Goal: Task Accomplishment & Management: Use online tool/utility

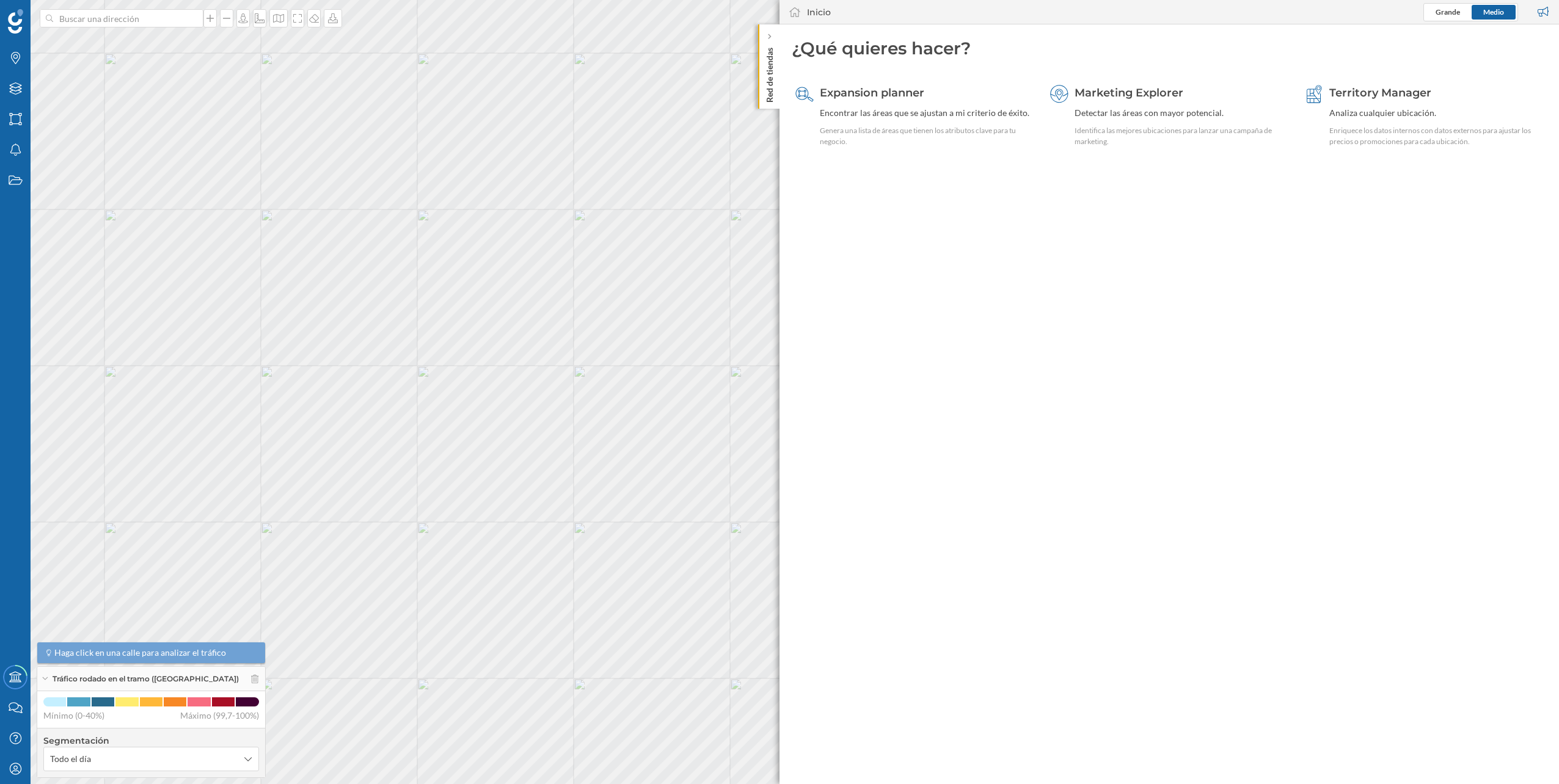
click at [763, 30] on div "Red de tiendas" at bounding box center [769, 66] width 21 height 84
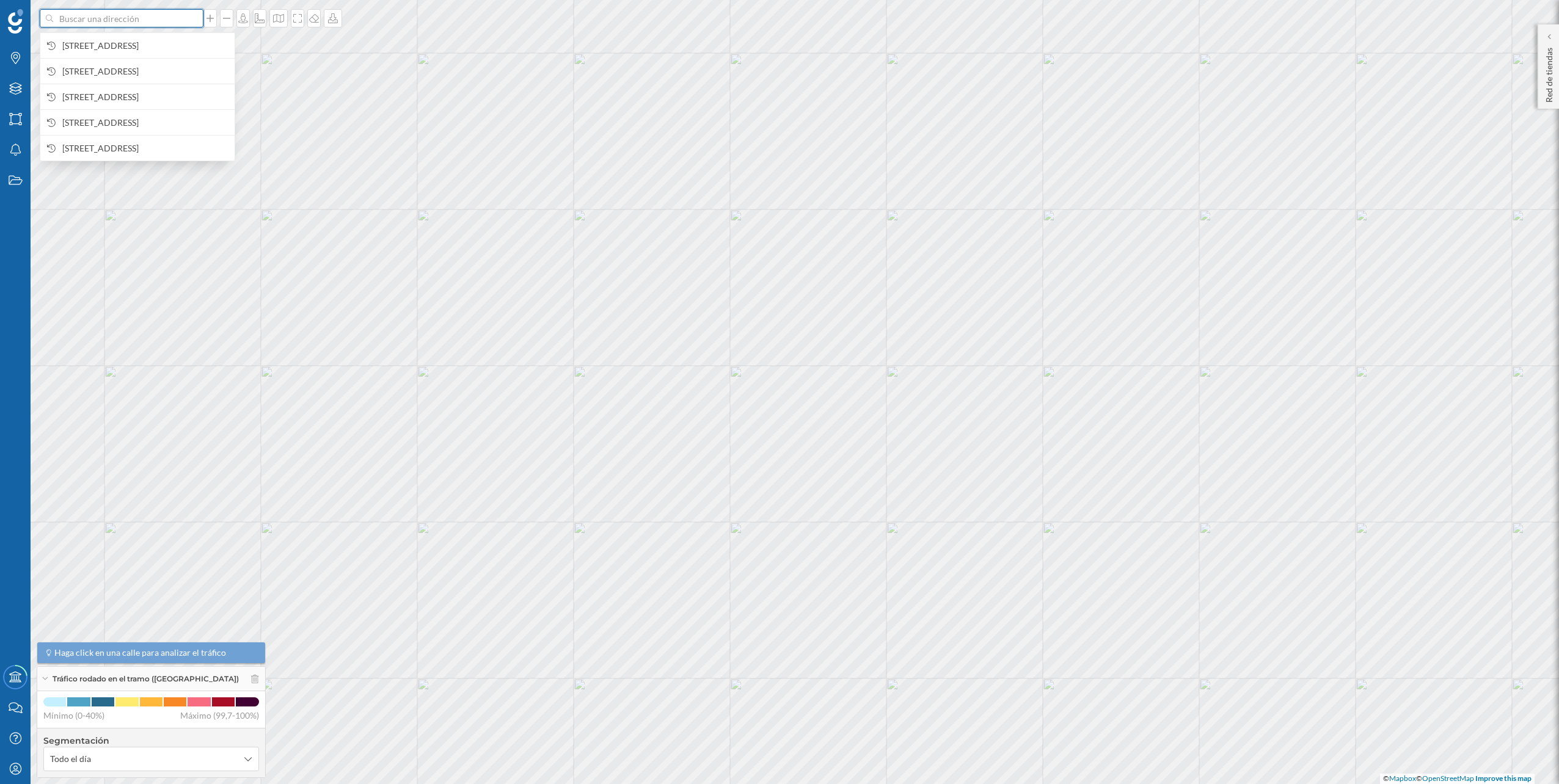
click at [169, 19] on input at bounding box center [122, 19] width 137 height 19
paste input "C. [STREET_ADDRESS]"
type input "C. [STREET_ADDRESS]"
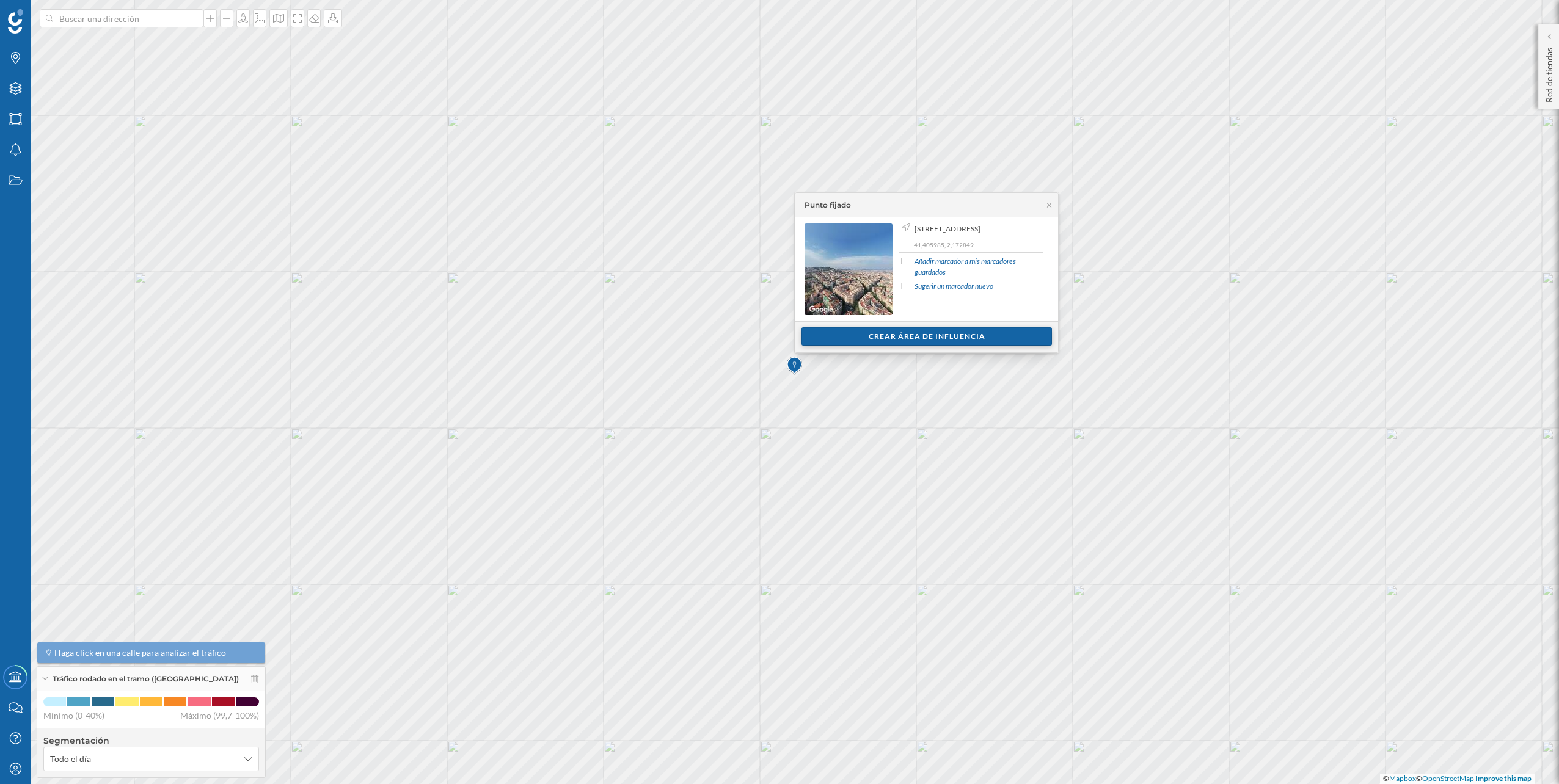
click at [880, 336] on div "Crear área de influencia" at bounding box center [927, 337] width 251 height 19
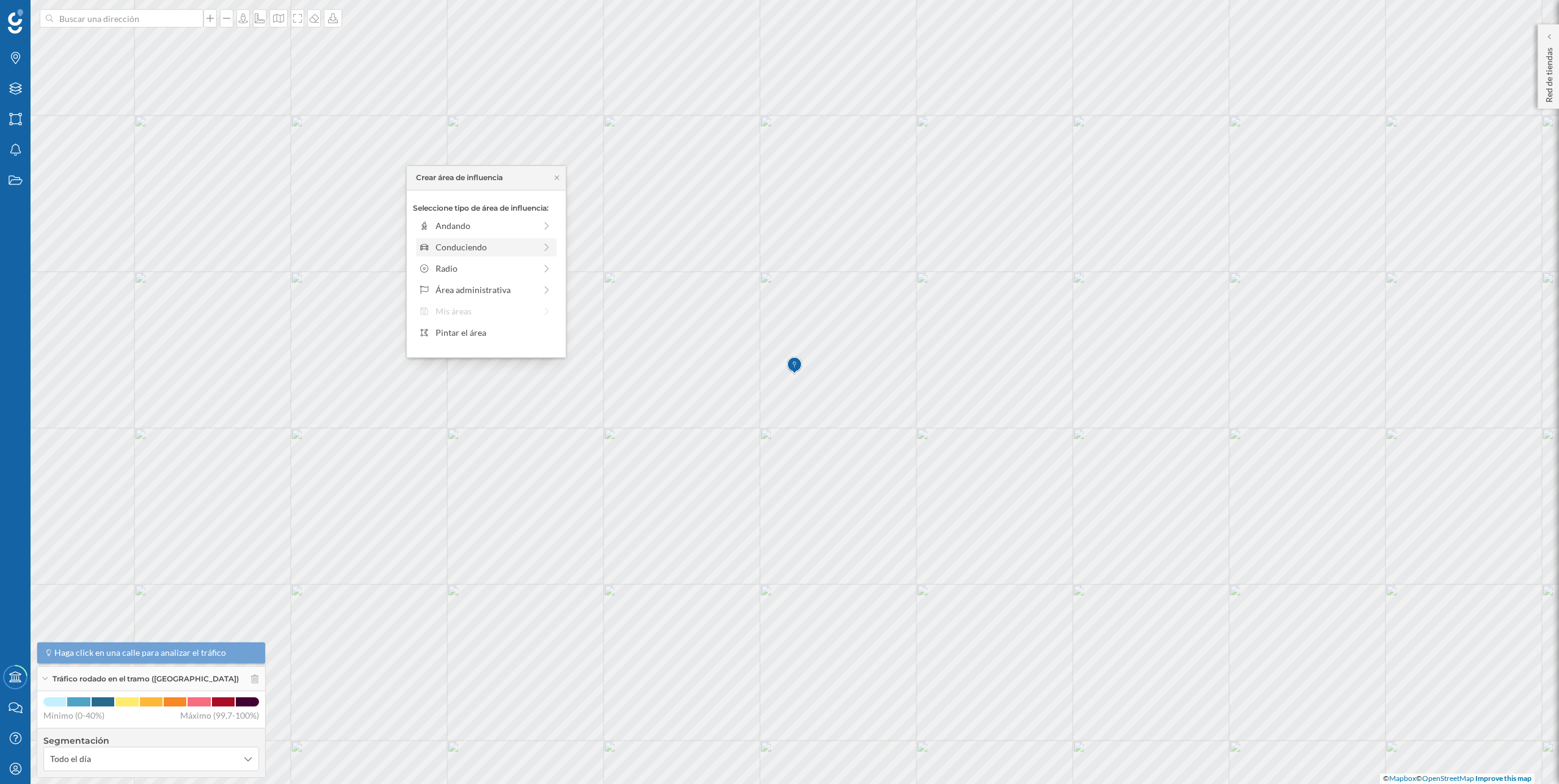
click at [533, 239] on div "Conduciendo" at bounding box center [486, 247] width 141 height 19
click at [445, 244] on div "0 min. 3 min. 5 min. 7 min. 10 min. 12 min. 15 min. 20 min. 30 min. 45 min. 50 …" at bounding box center [487, 242] width 136 height 3
click at [470, 337] on div "Crear área de influencia" at bounding box center [486, 334] width 146 height 19
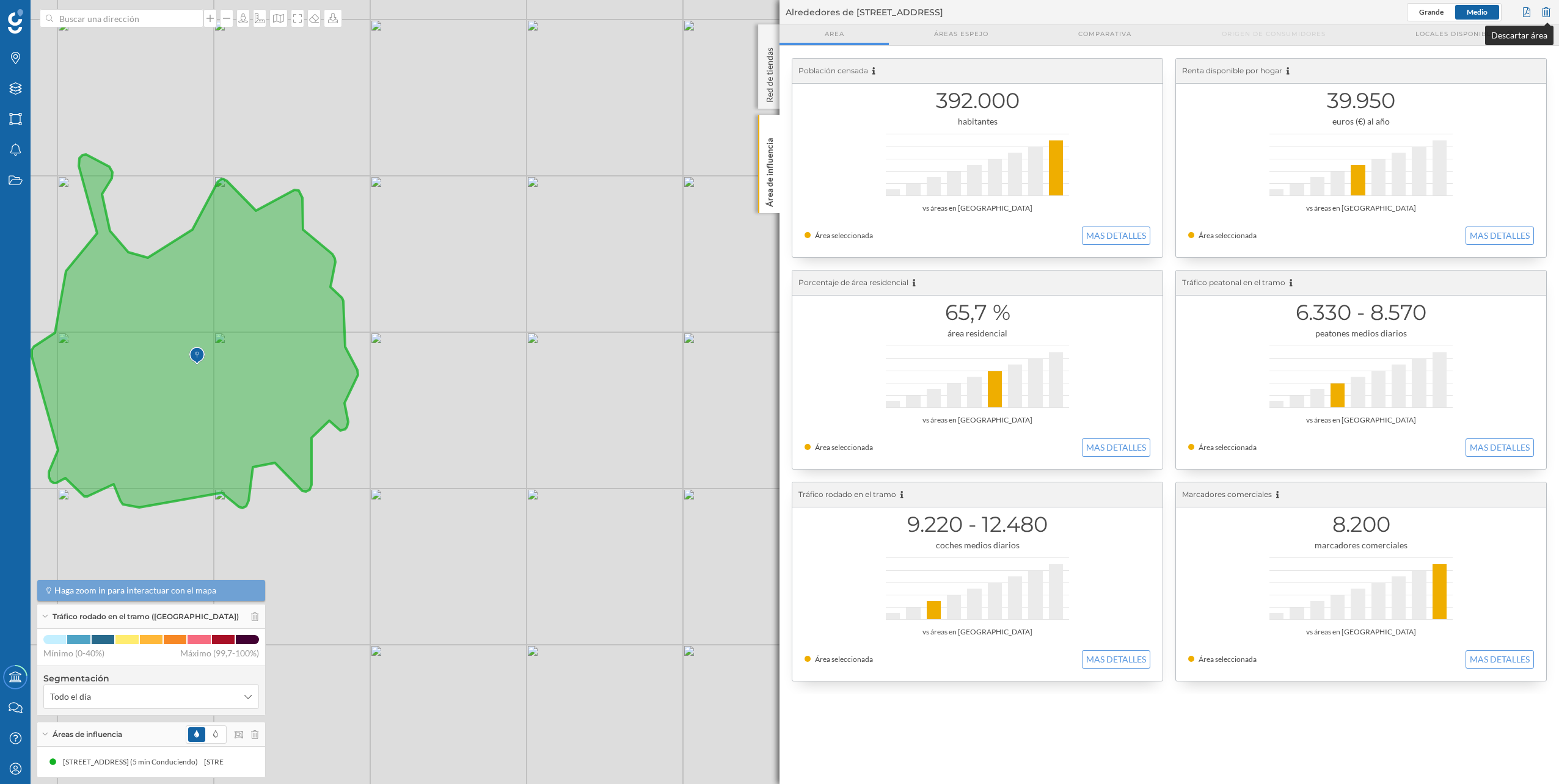
click at [1548, 19] on div at bounding box center [1547, 12] width 14 height 19
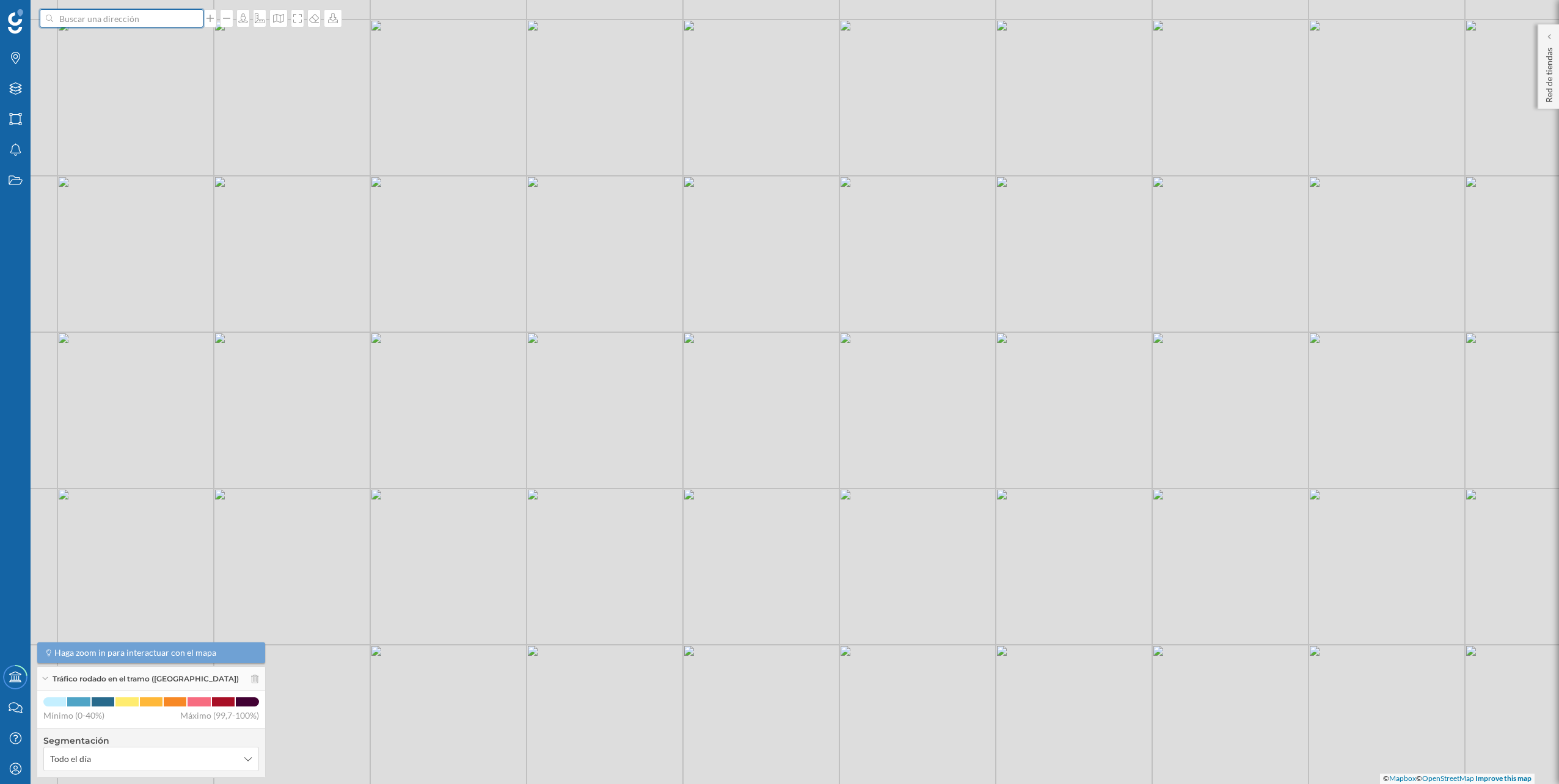
click at [118, 21] on input at bounding box center [122, 19] width 137 height 19
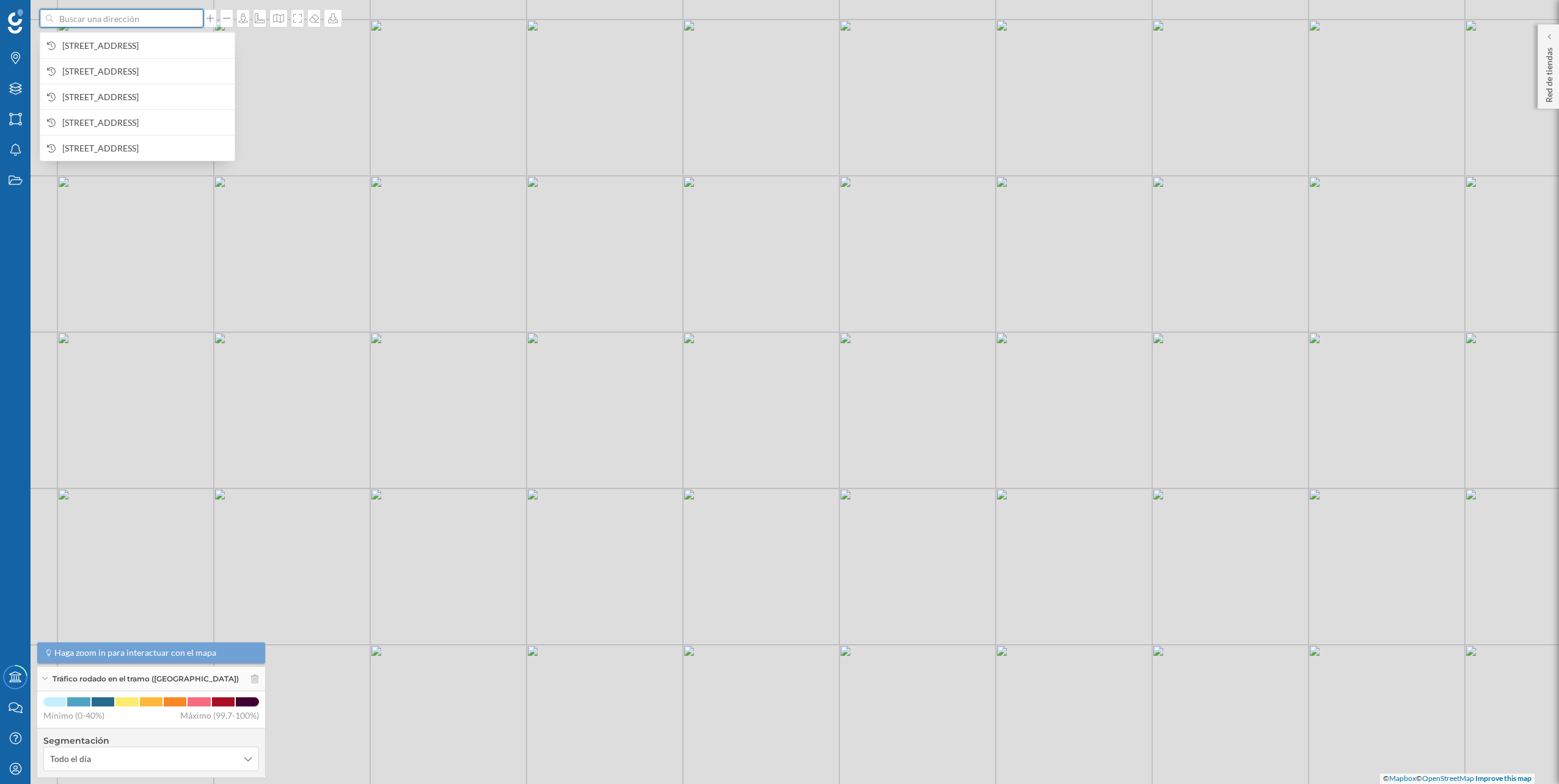
paste input "C. [STREET_ADDRESS]"
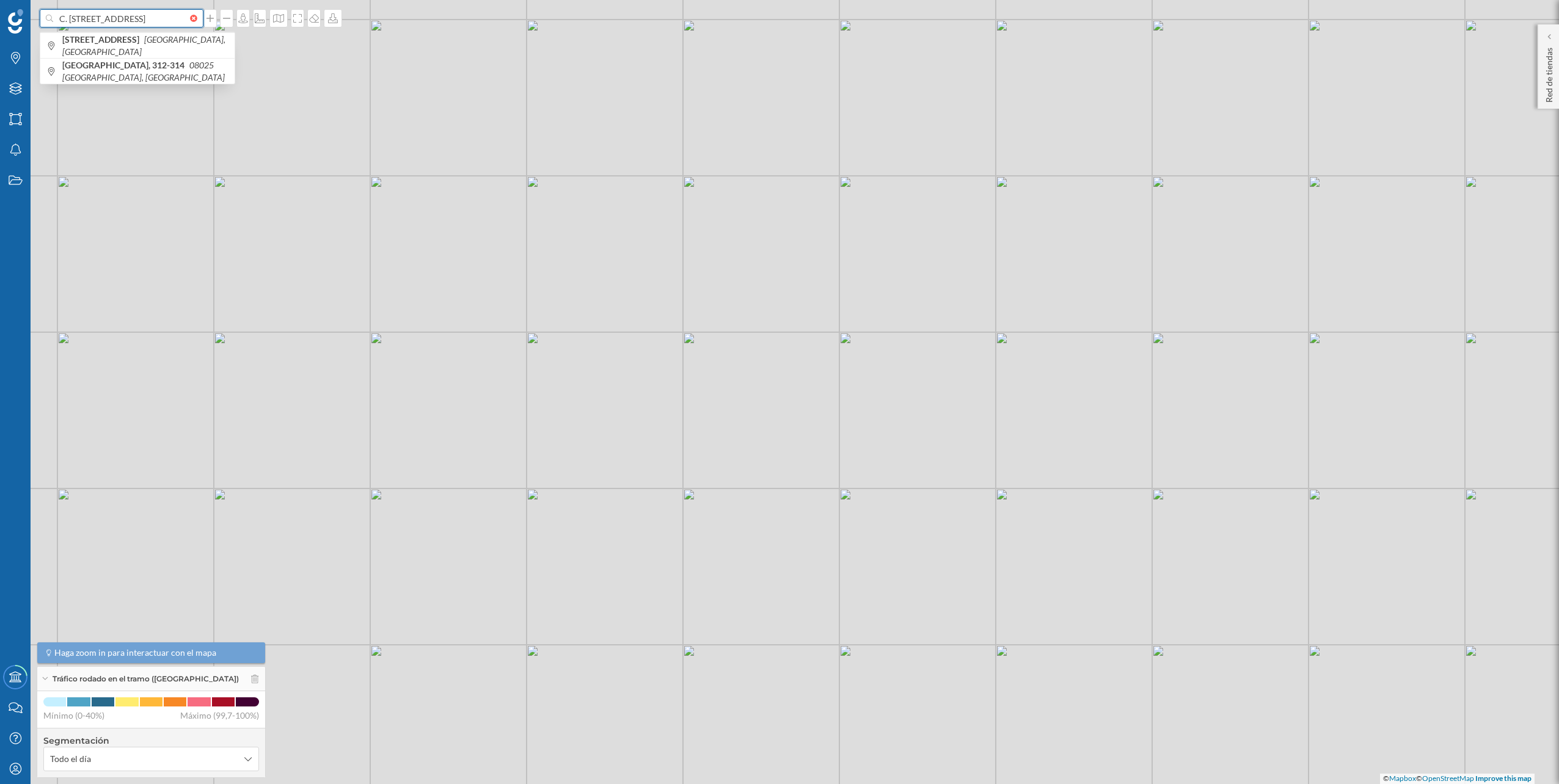
type input "C. [STREET_ADDRESS]"
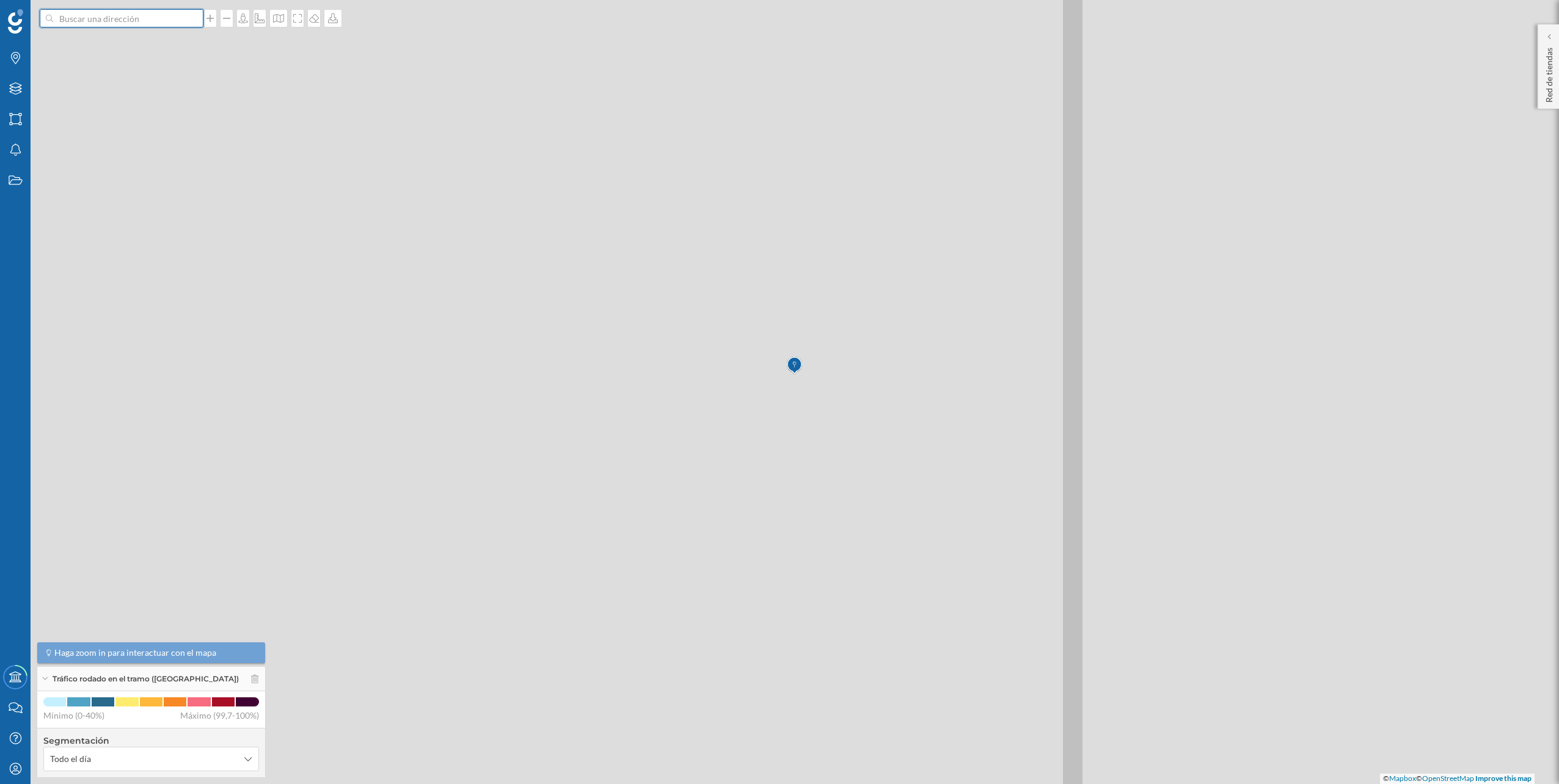
scroll to position [0, 0]
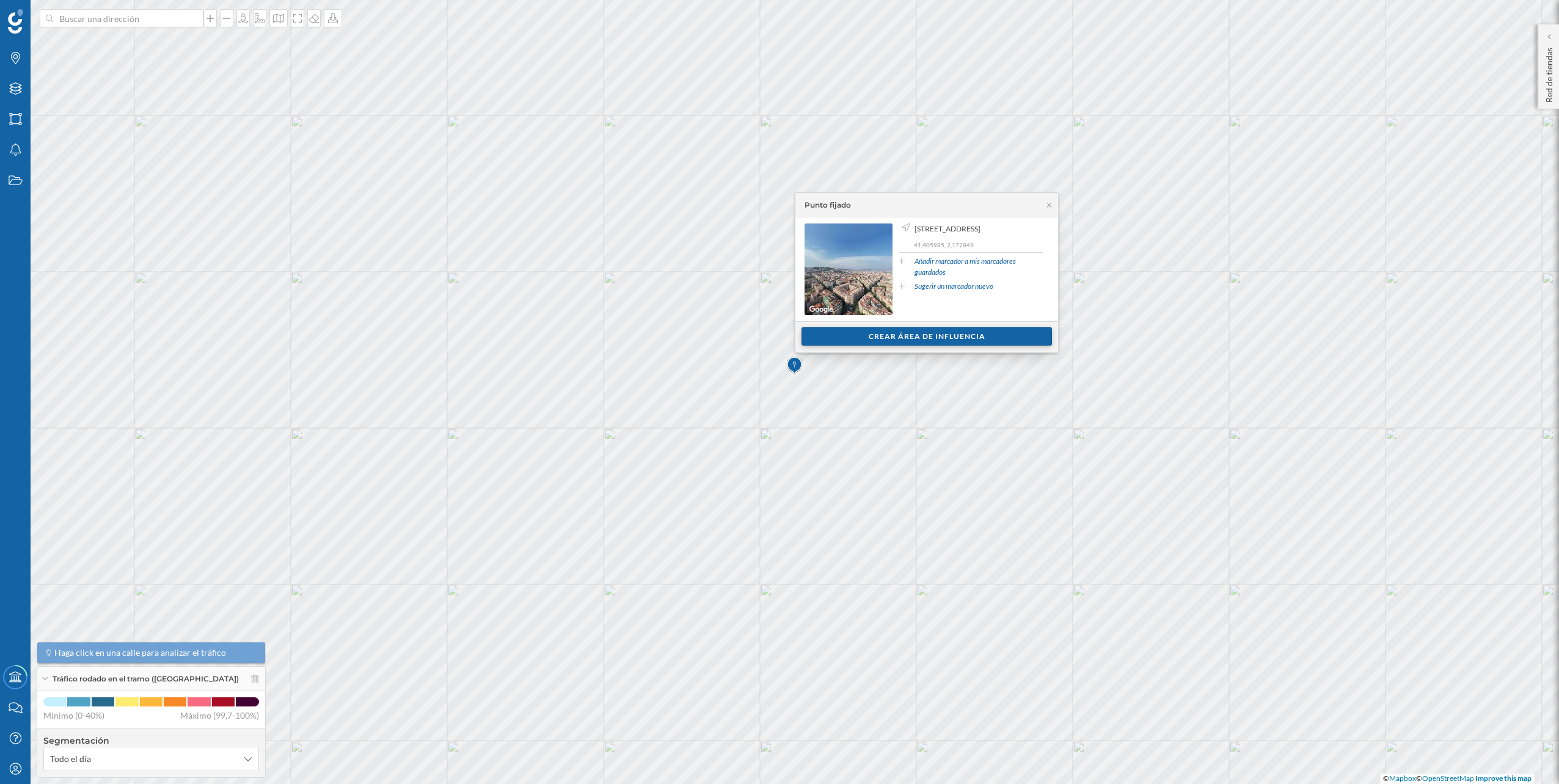
click at [947, 338] on div "Crear área de influencia" at bounding box center [927, 337] width 251 height 19
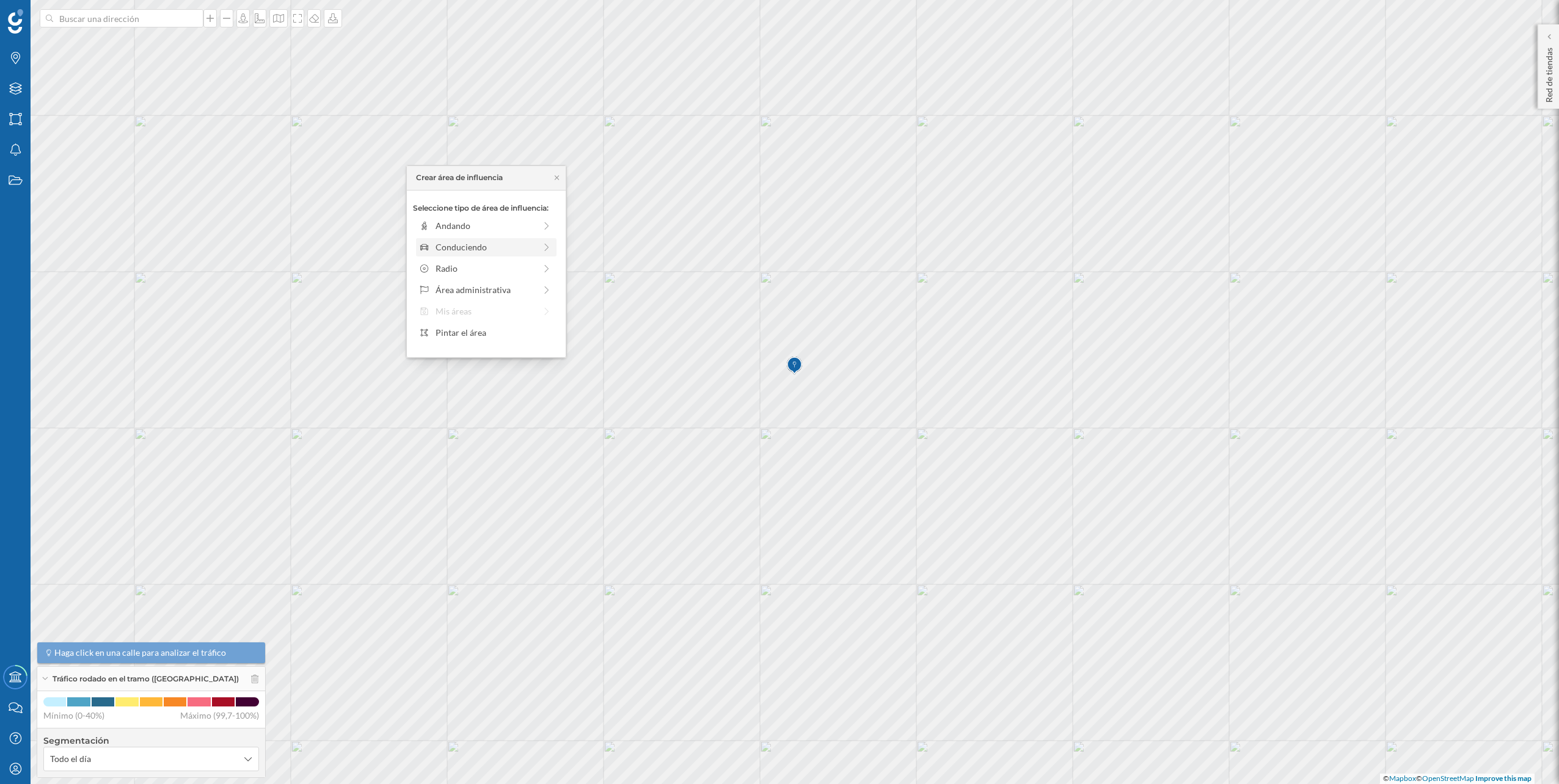
click at [541, 245] on div "Conduciendo" at bounding box center [486, 247] width 133 height 13
click at [442, 241] on div "0 min. 3 min. 5 min. 7 min. 10 min. 12 min. 15 min. 20 min. 30 min. 45 min. 50 …" at bounding box center [487, 242] width 136 height 3
click at [464, 331] on div "Crear área de influencia" at bounding box center [486, 334] width 146 height 19
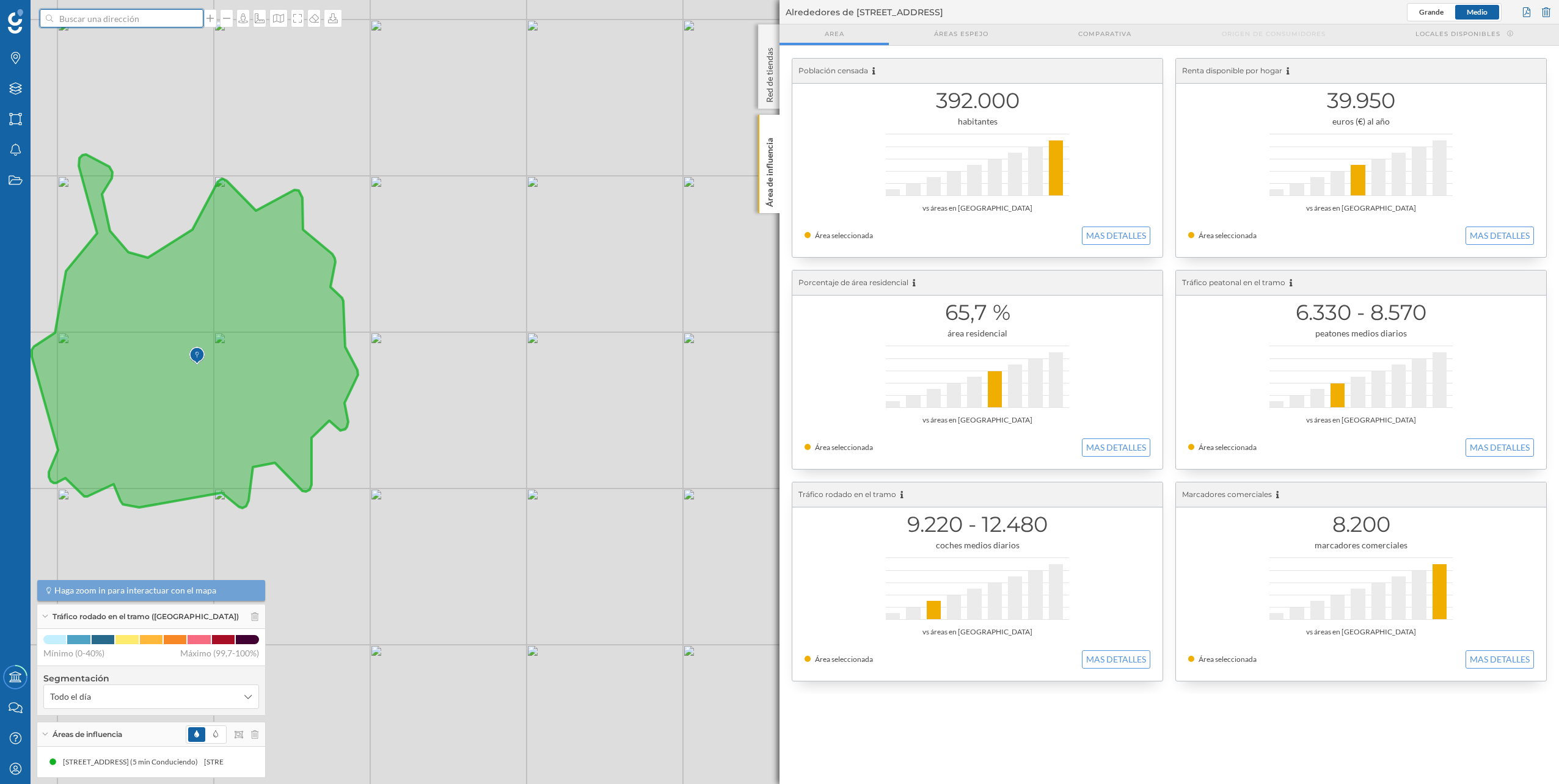
click at [167, 15] on input at bounding box center [122, 19] width 137 height 19
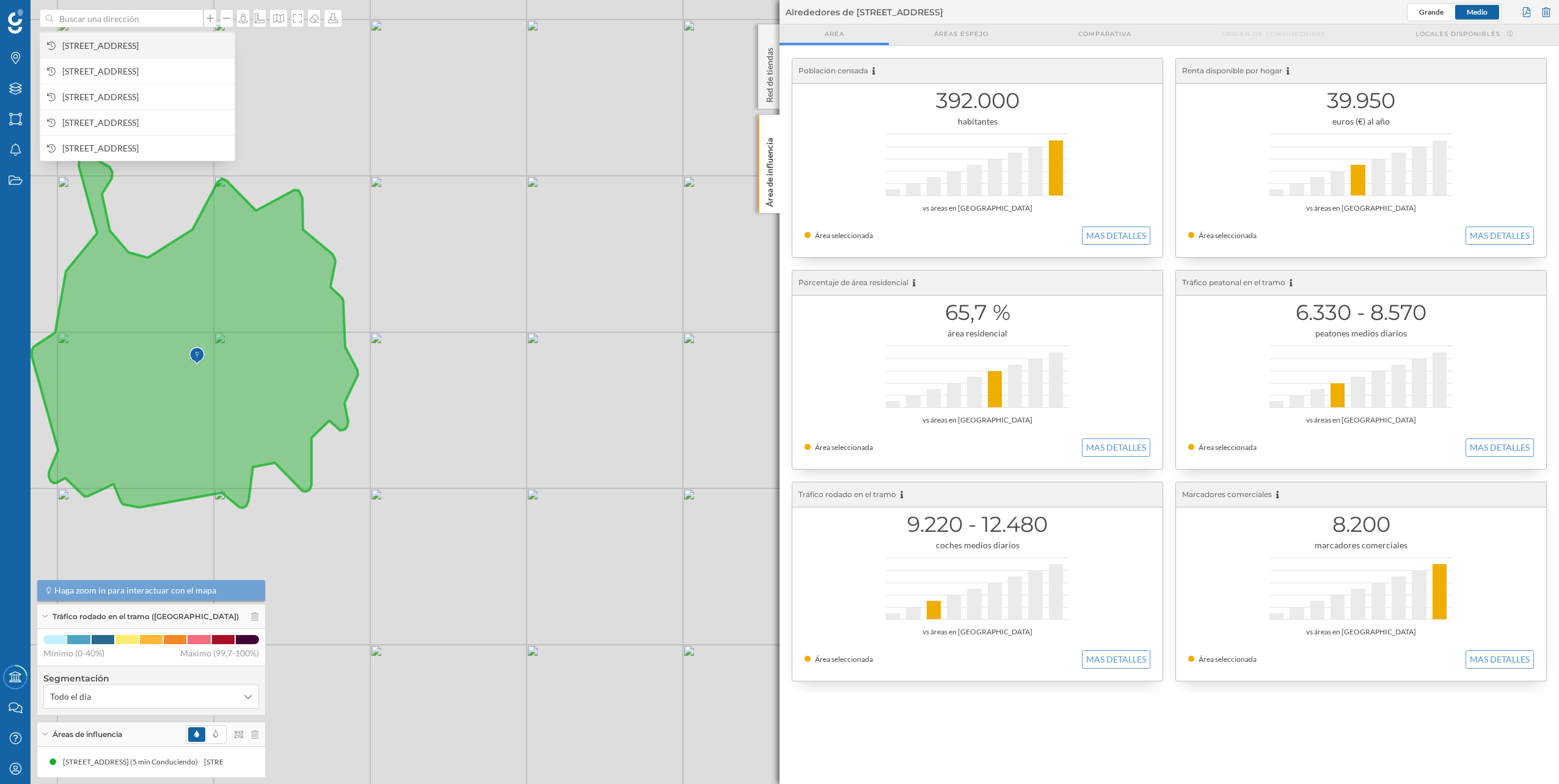
click at [157, 40] on span "[STREET_ADDRESS]" at bounding box center [145, 46] width 166 height 12
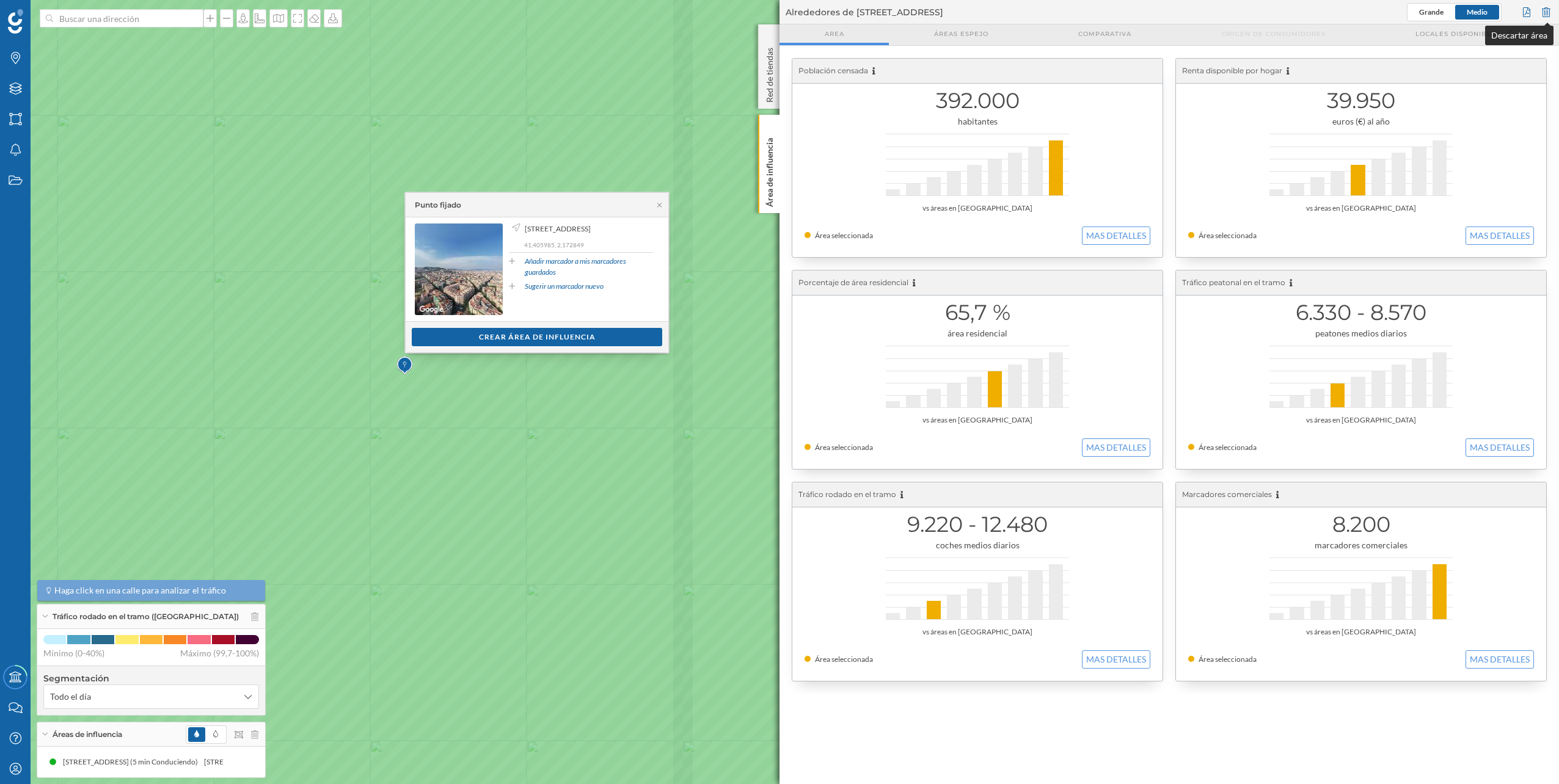
click at [1552, 14] on div at bounding box center [1547, 12] width 14 height 19
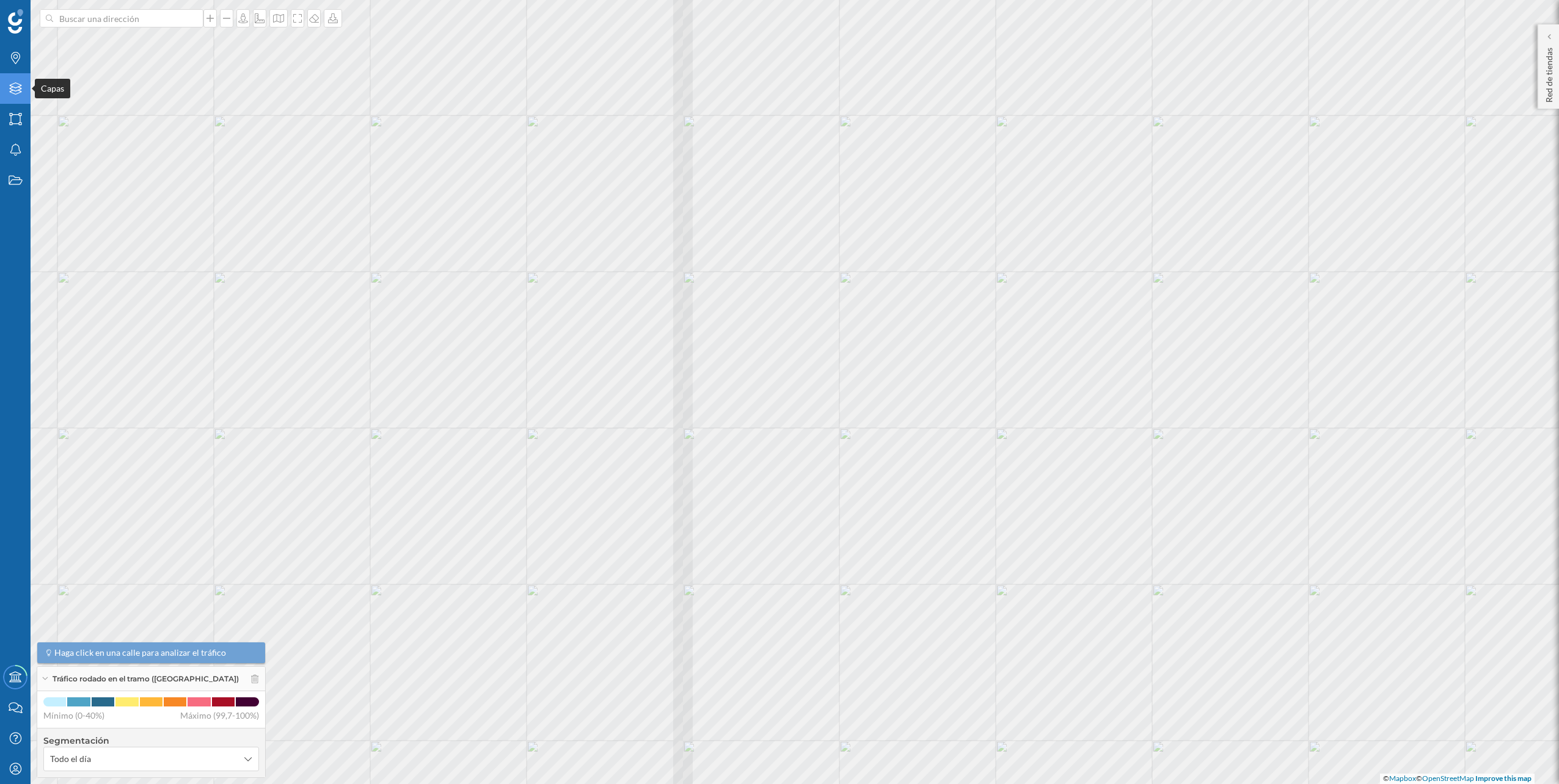
click at [26, 95] on div "Capas" at bounding box center [15, 88] width 30 height 30
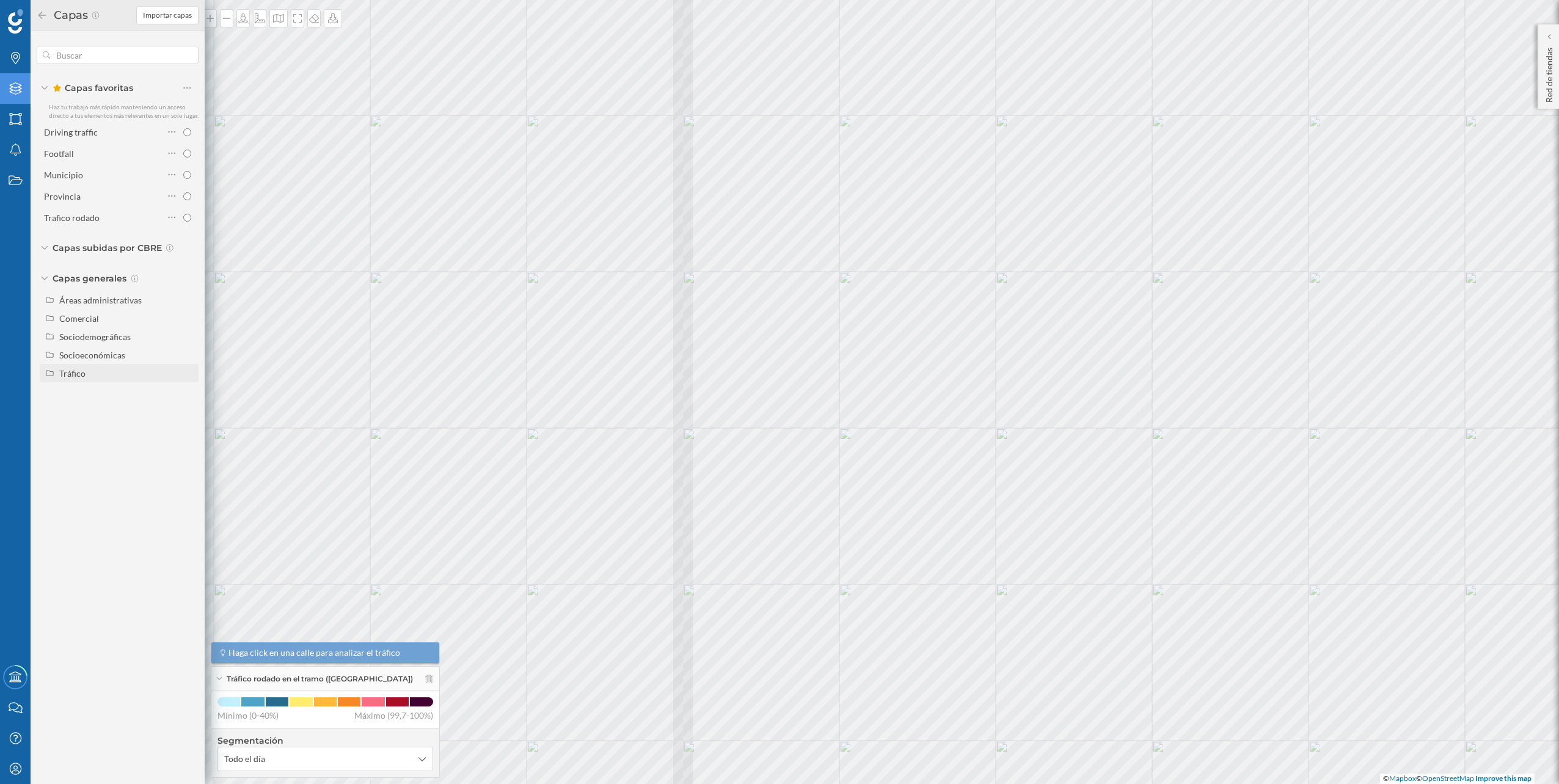
click at [83, 369] on div "Tráfico" at bounding box center [73, 373] width 26 height 11
click at [102, 407] on div "Peatonal" at bounding box center [105, 410] width 85 height 13
click at [186, 407] on input "Peatonal" at bounding box center [190, 410] width 8 height 8
radio input "true"
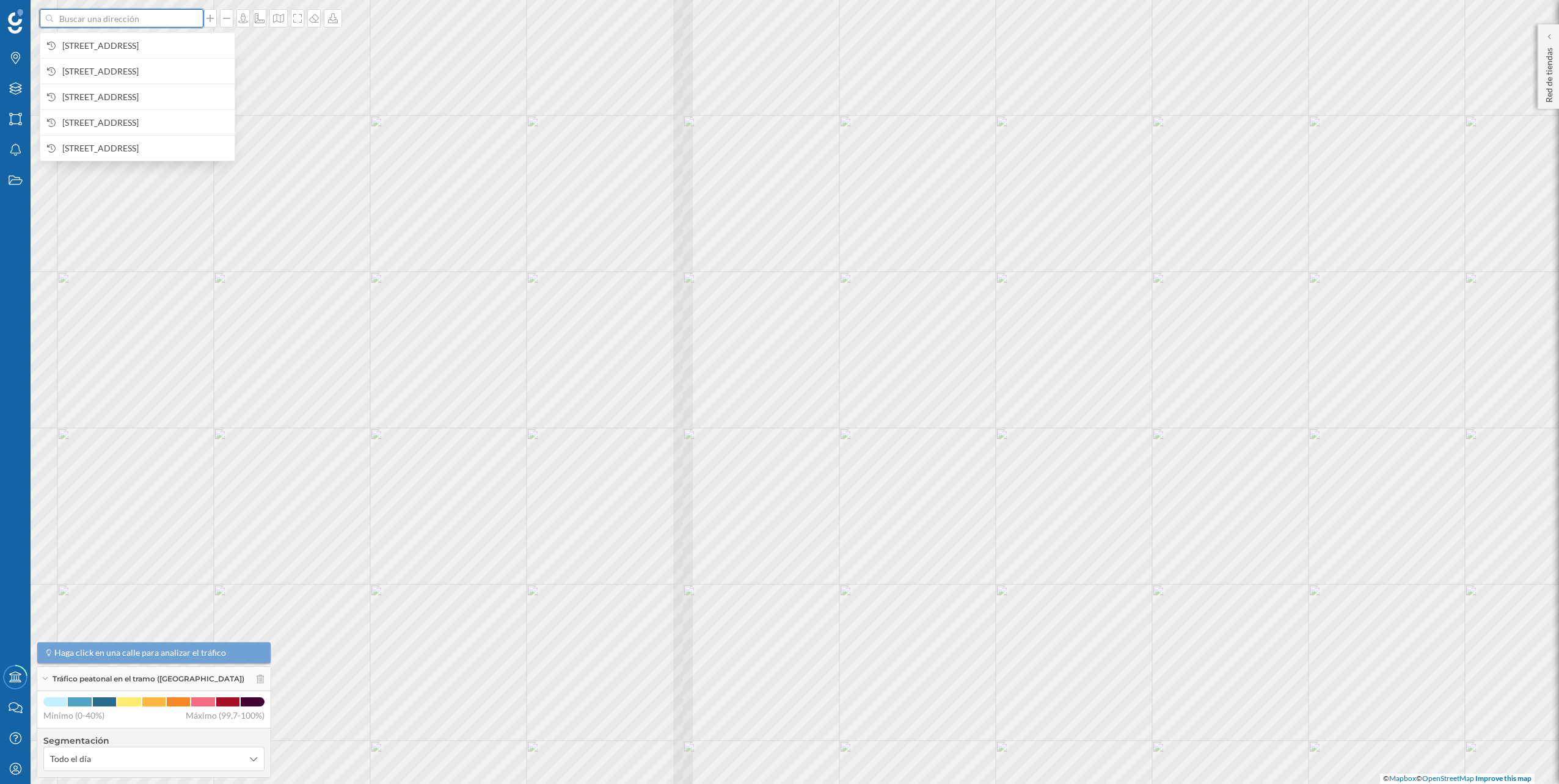
click at [159, 25] on input at bounding box center [122, 19] width 137 height 19
click at [146, 43] on span "[STREET_ADDRESS]" at bounding box center [145, 46] width 166 height 12
click at [122, 16] on input at bounding box center [122, 19] width 137 height 19
click at [115, 45] on span "[STREET_ADDRESS]" at bounding box center [145, 46] width 166 height 12
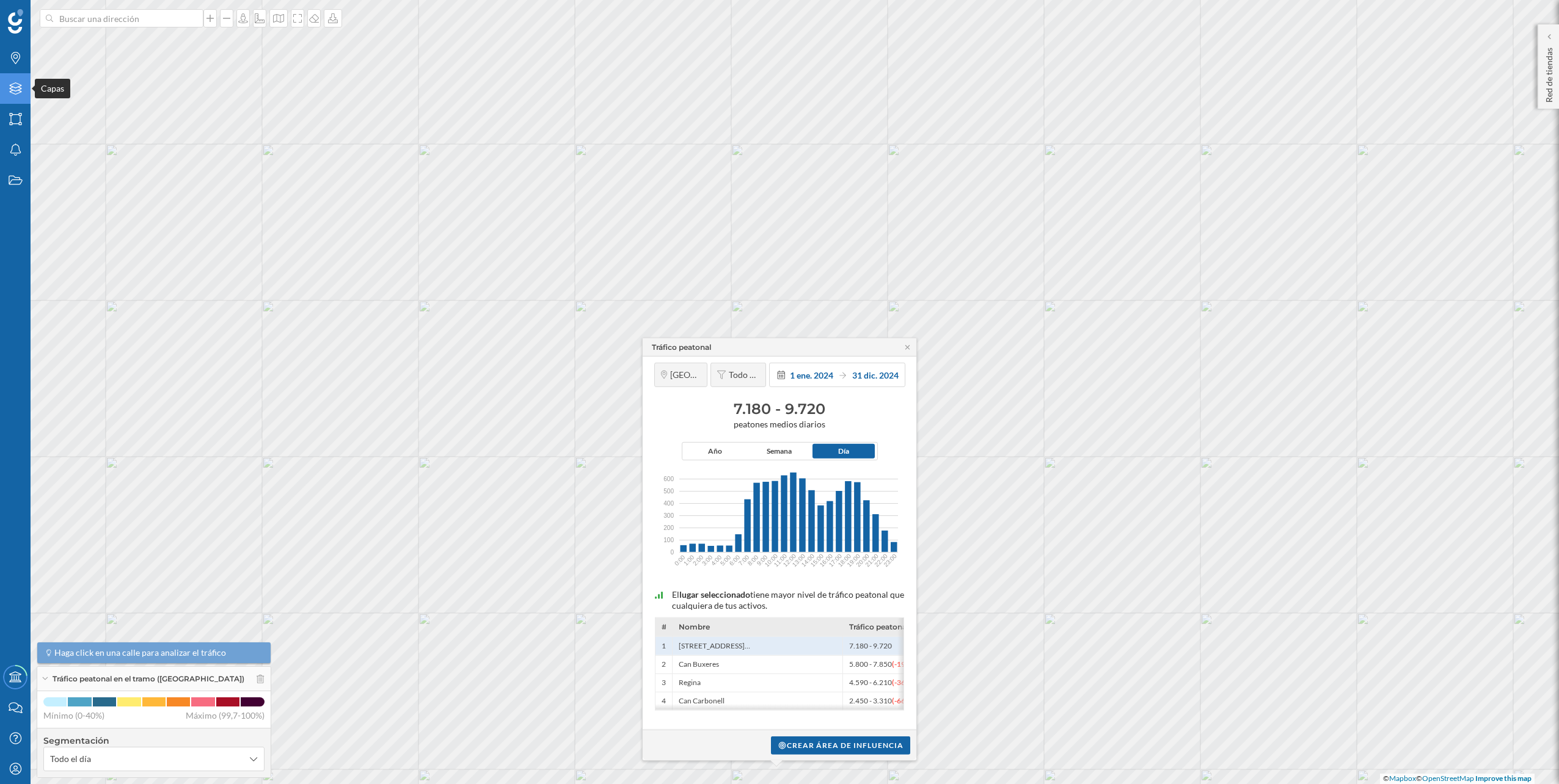
click at [20, 94] on icon "Capas" at bounding box center [16, 89] width 16 height 12
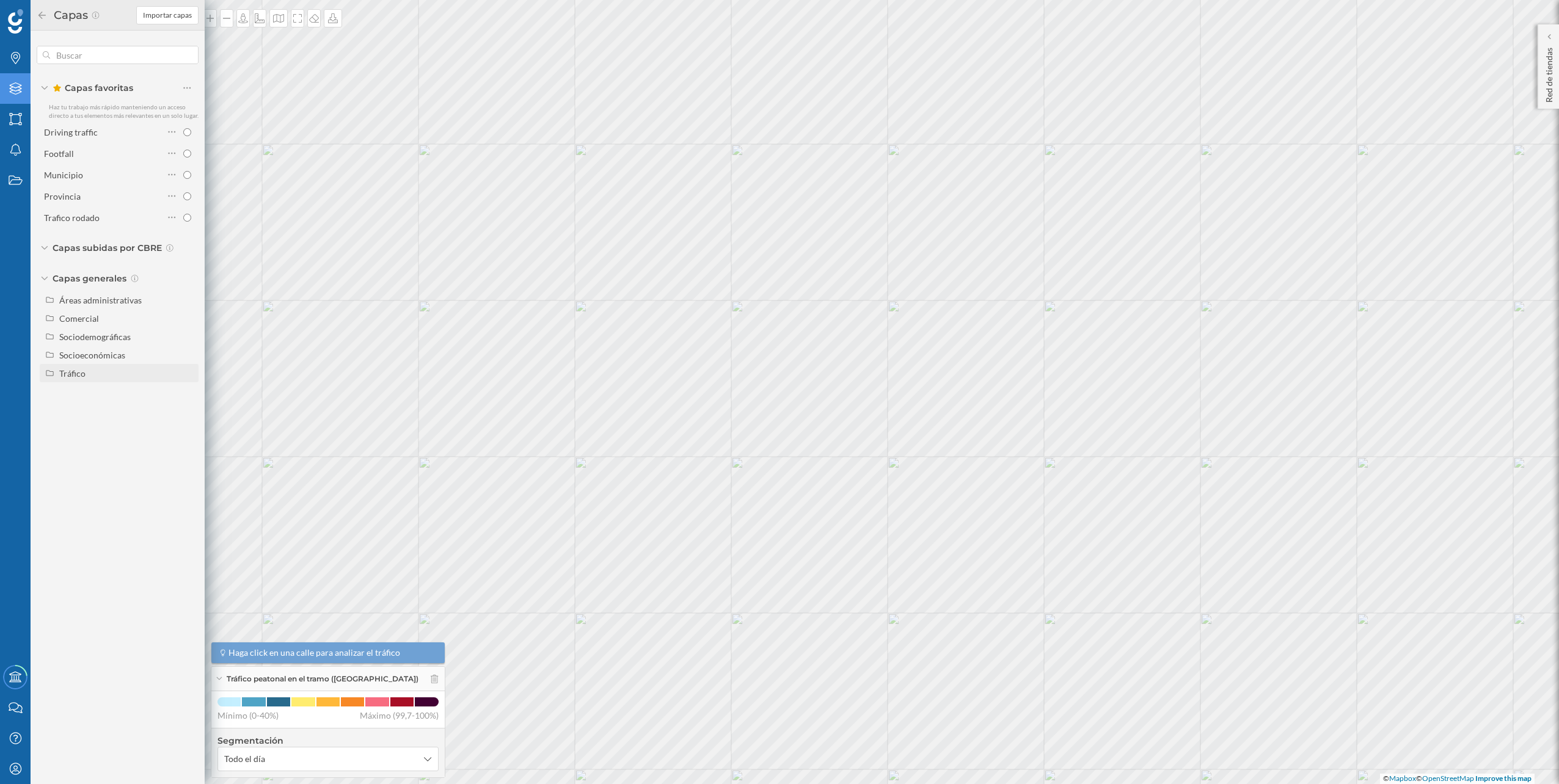
click at [91, 379] on div "Tráfico" at bounding box center [127, 373] width 135 height 13
click at [94, 389] on div "Tráfico rodado" at bounding box center [91, 392] width 56 height 11
click at [186, 389] on input "Tráfico rodado" at bounding box center [190, 392] width 8 height 8
radio input "true"
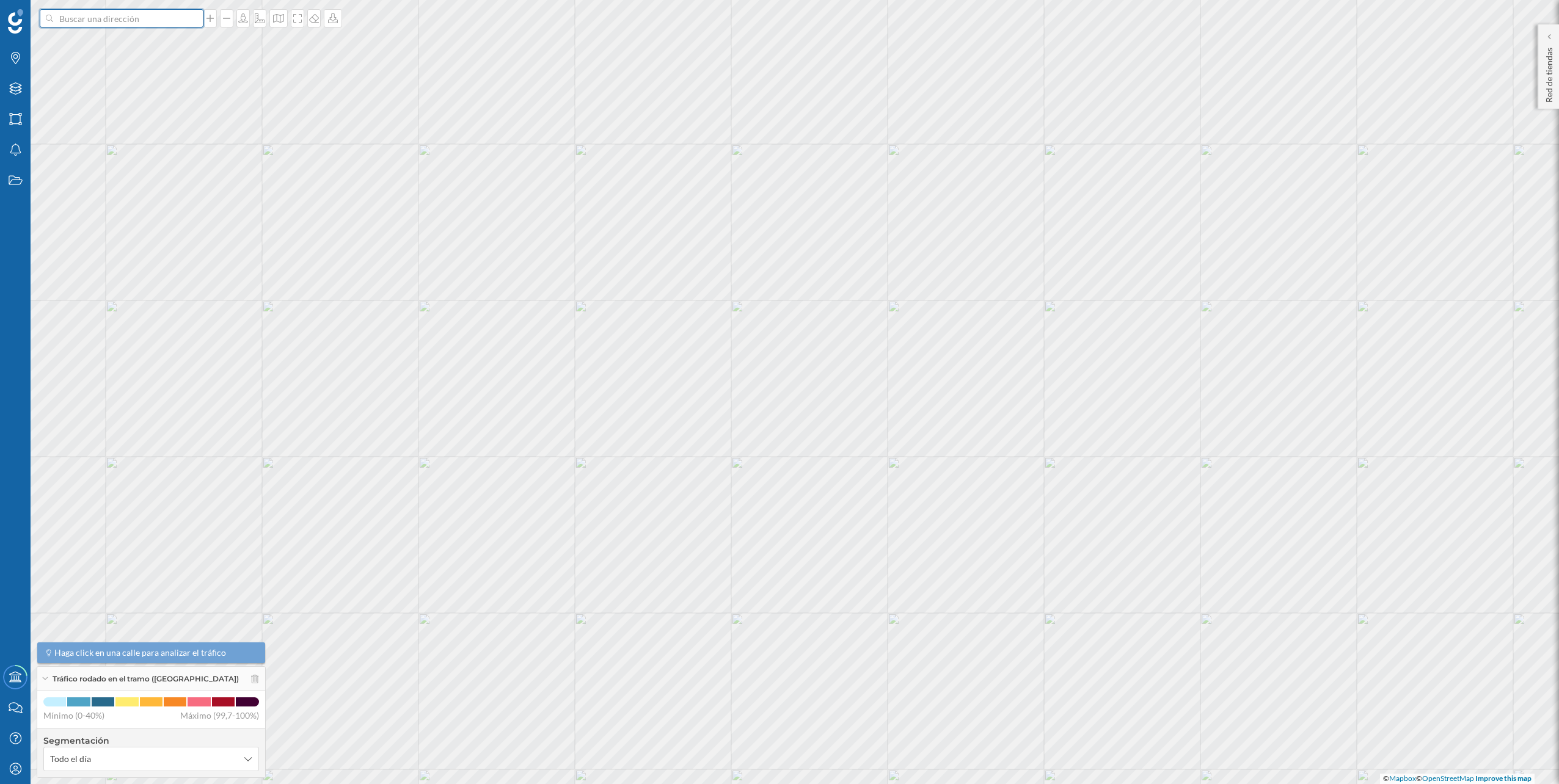
click at [171, 15] on input at bounding box center [122, 19] width 137 height 19
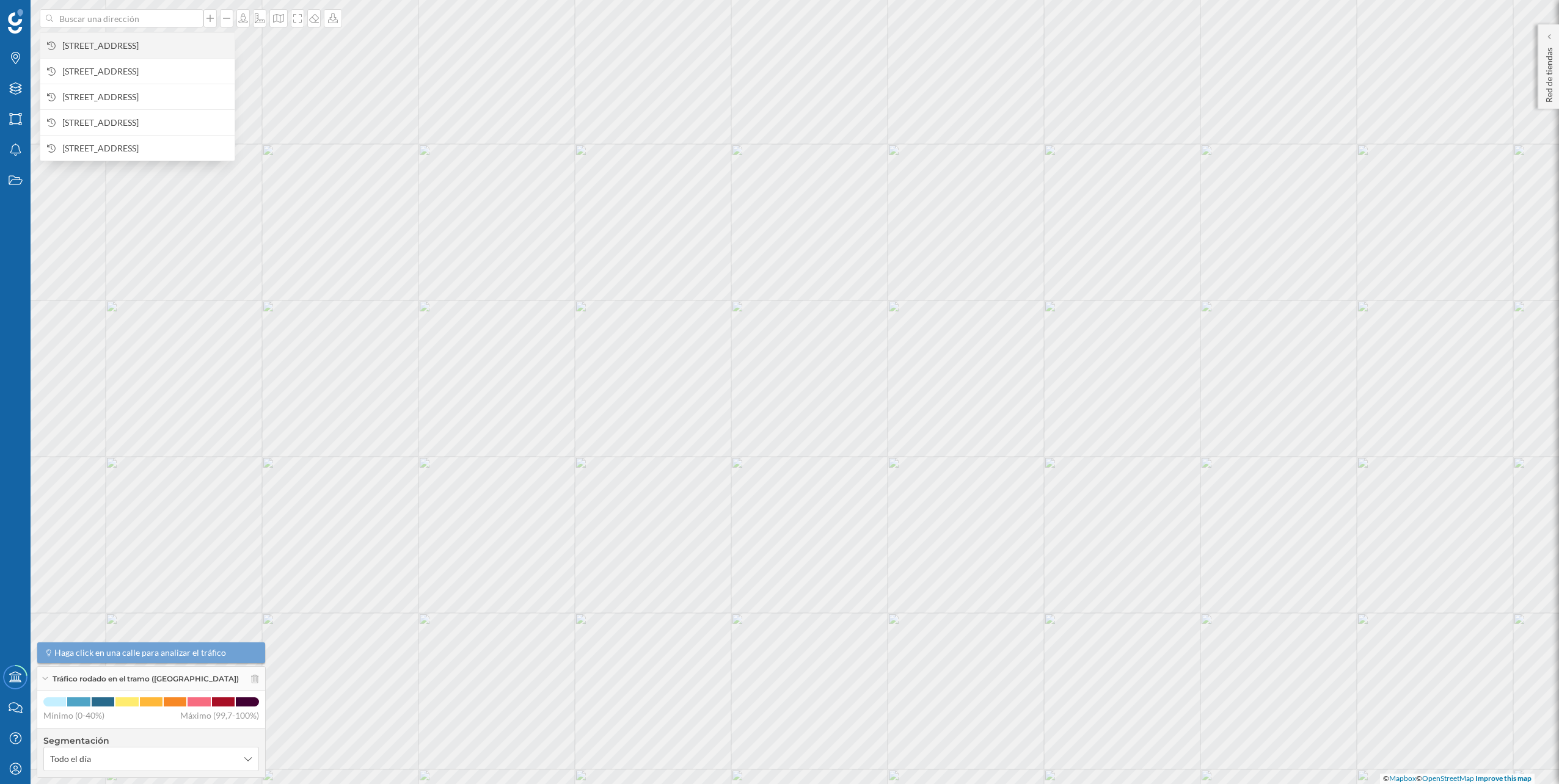
click at [155, 40] on span "[STREET_ADDRESS]" at bounding box center [145, 46] width 166 height 12
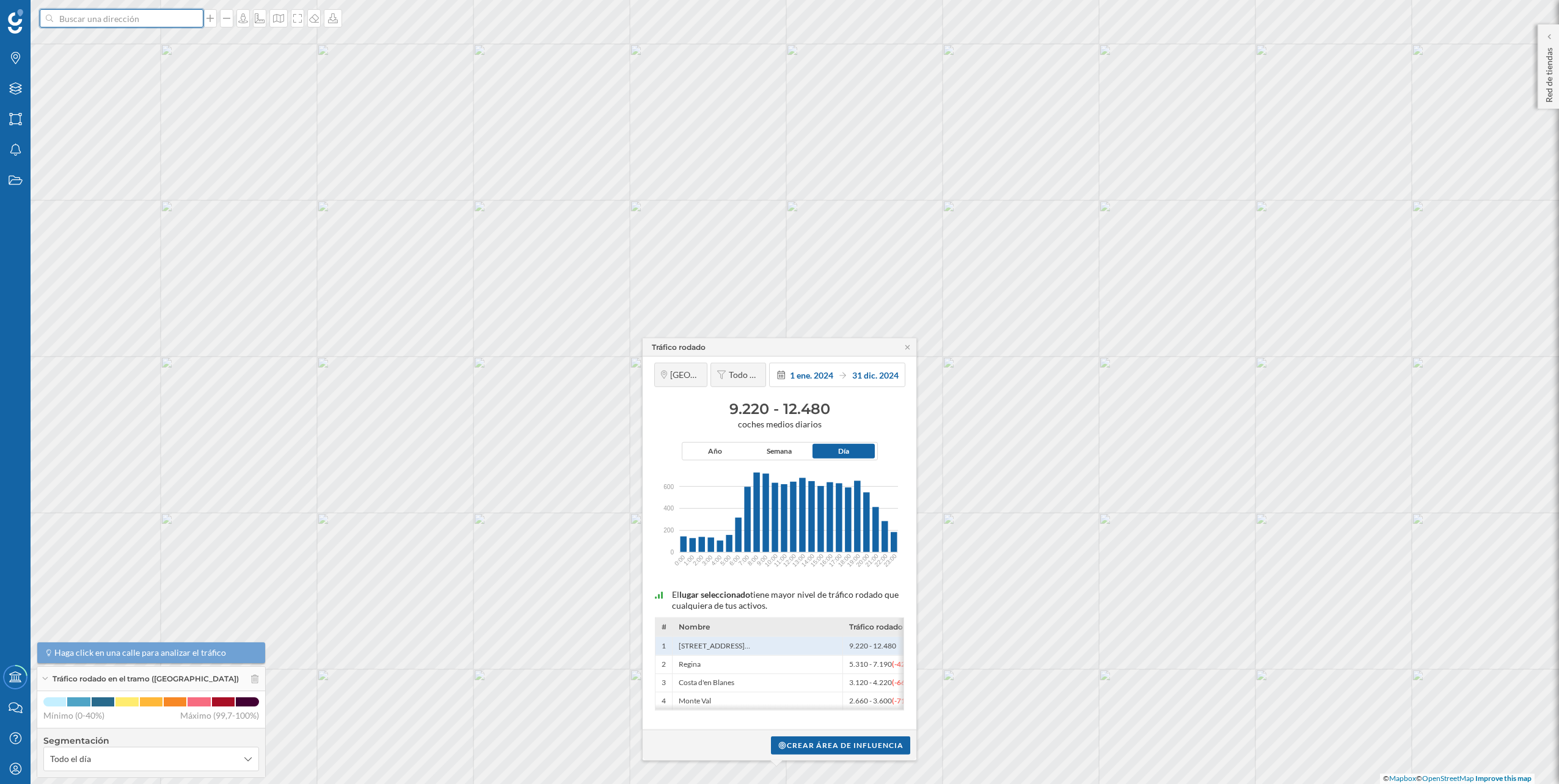
click at [161, 19] on input at bounding box center [122, 19] width 137 height 19
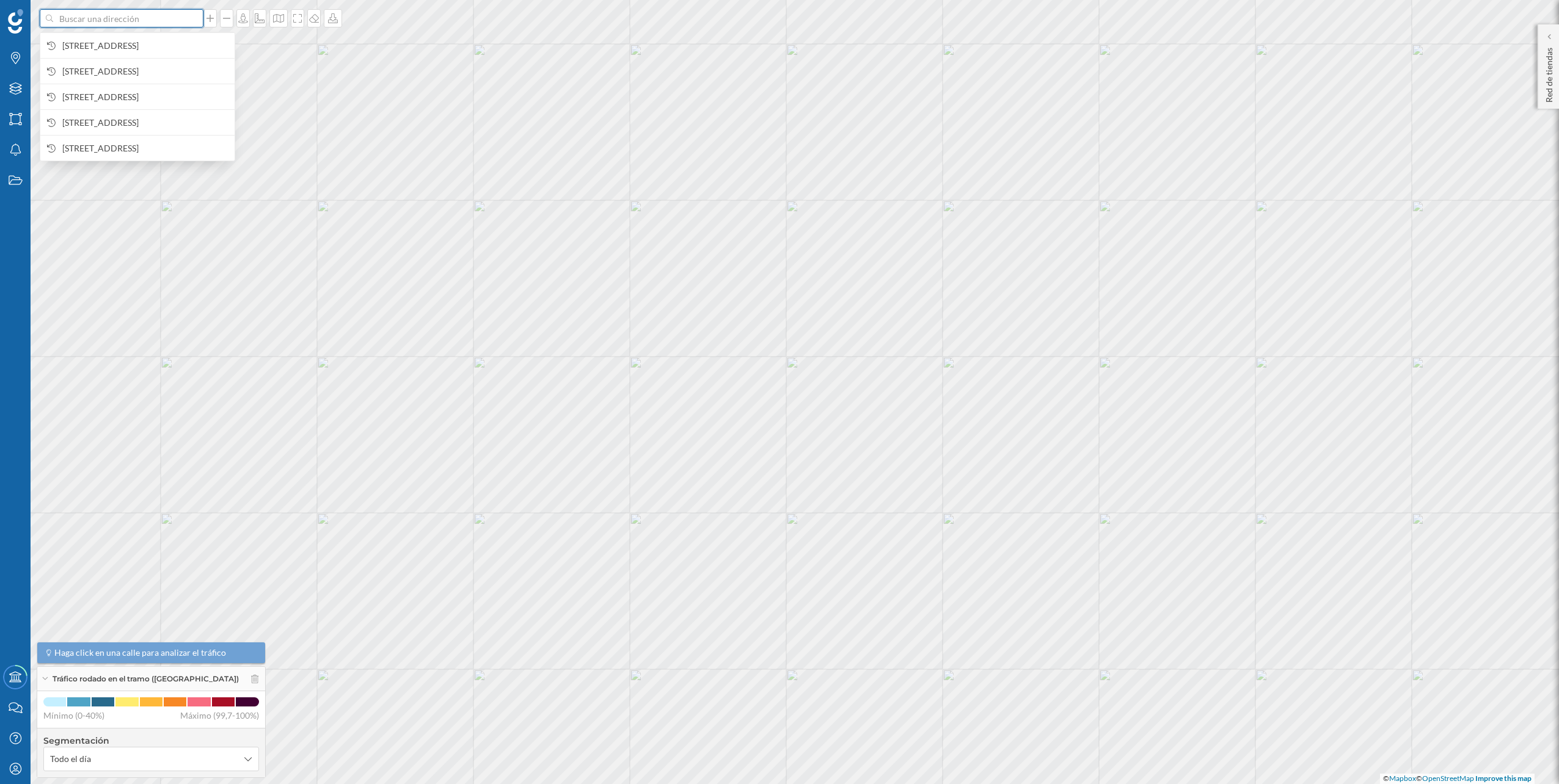
paste input "Av. [STREET_ADDRESS]"
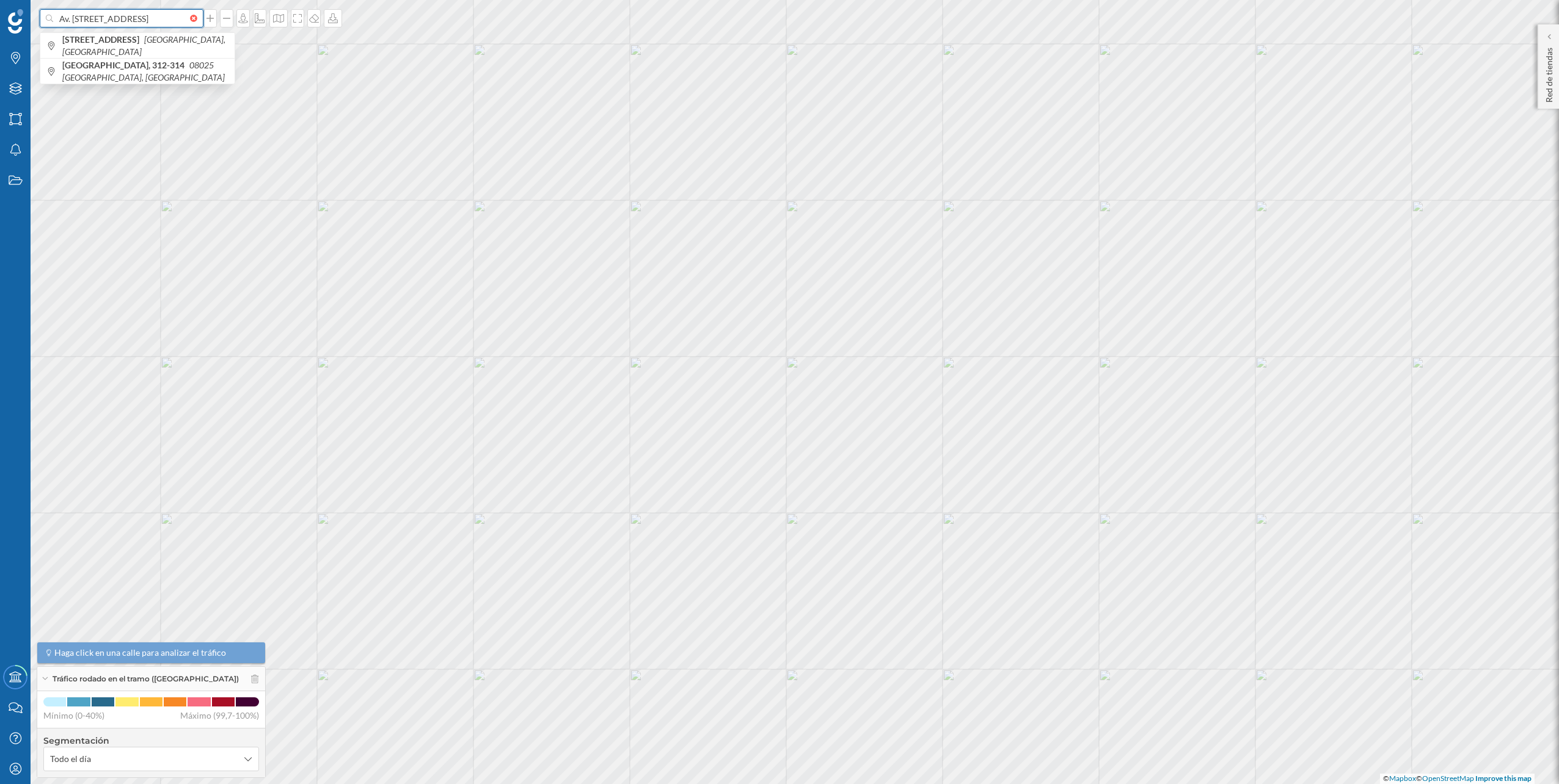
scroll to position [0, 15]
type input "Av. [STREET_ADDRESS]"
click at [136, 40] on span "Av. Meridiana, 254 08027 [GEOGRAPHIC_DATA], [GEOGRAPHIC_DATA]" at bounding box center [145, 45] width 166 height 24
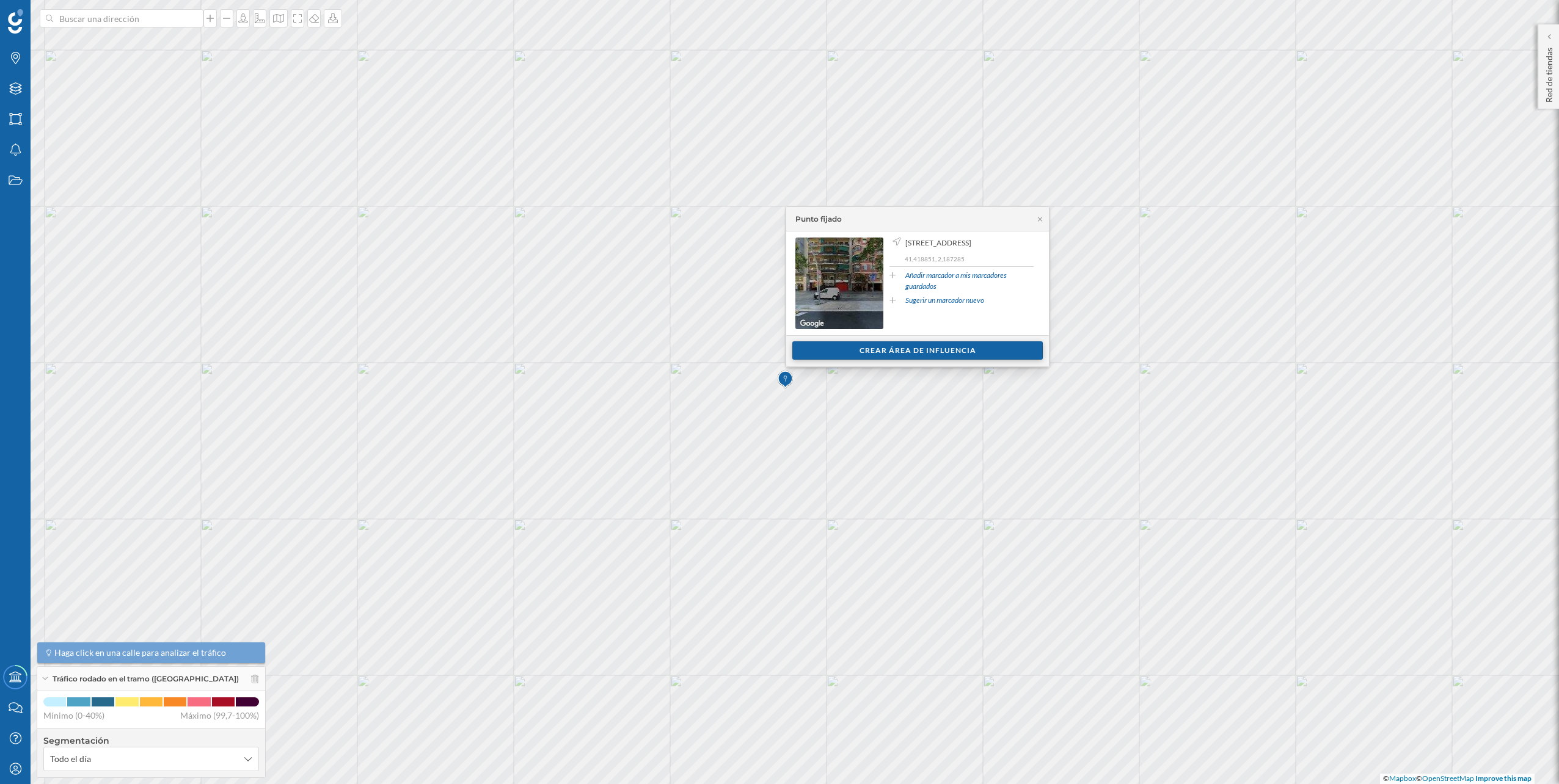
click at [951, 350] on div "Crear área de influencia" at bounding box center [918, 351] width 251 height 19
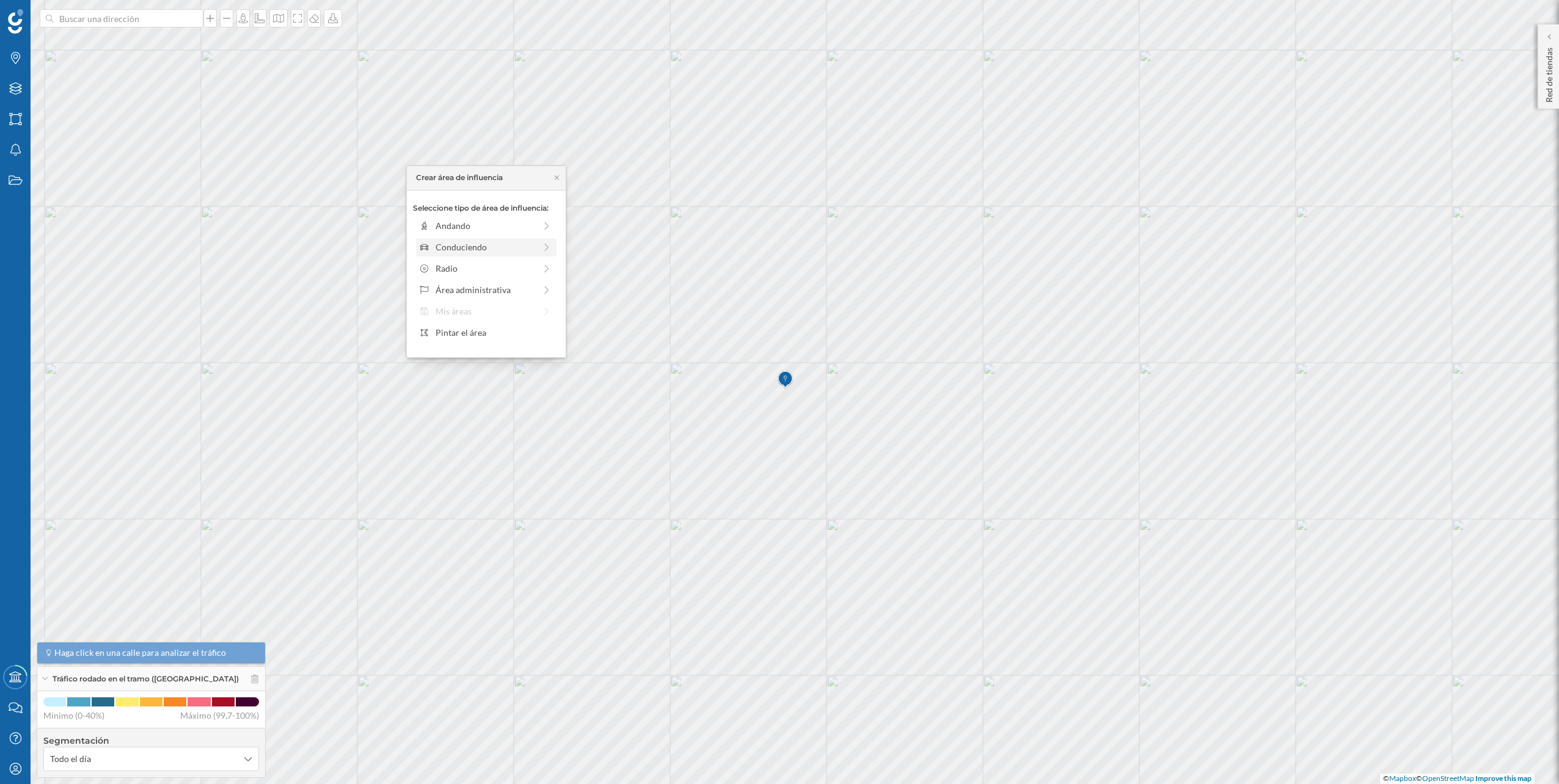
click at [531, 245] on div "Conduciendo" at bounding box center [485, 247] width 100 height 13
click at [444, 238] on div at bounding box center [443, 239] width 1 height 4
click at [482, 336] on div "Crear área de influencia" at bounding box center [486, 334] width 146 height 19
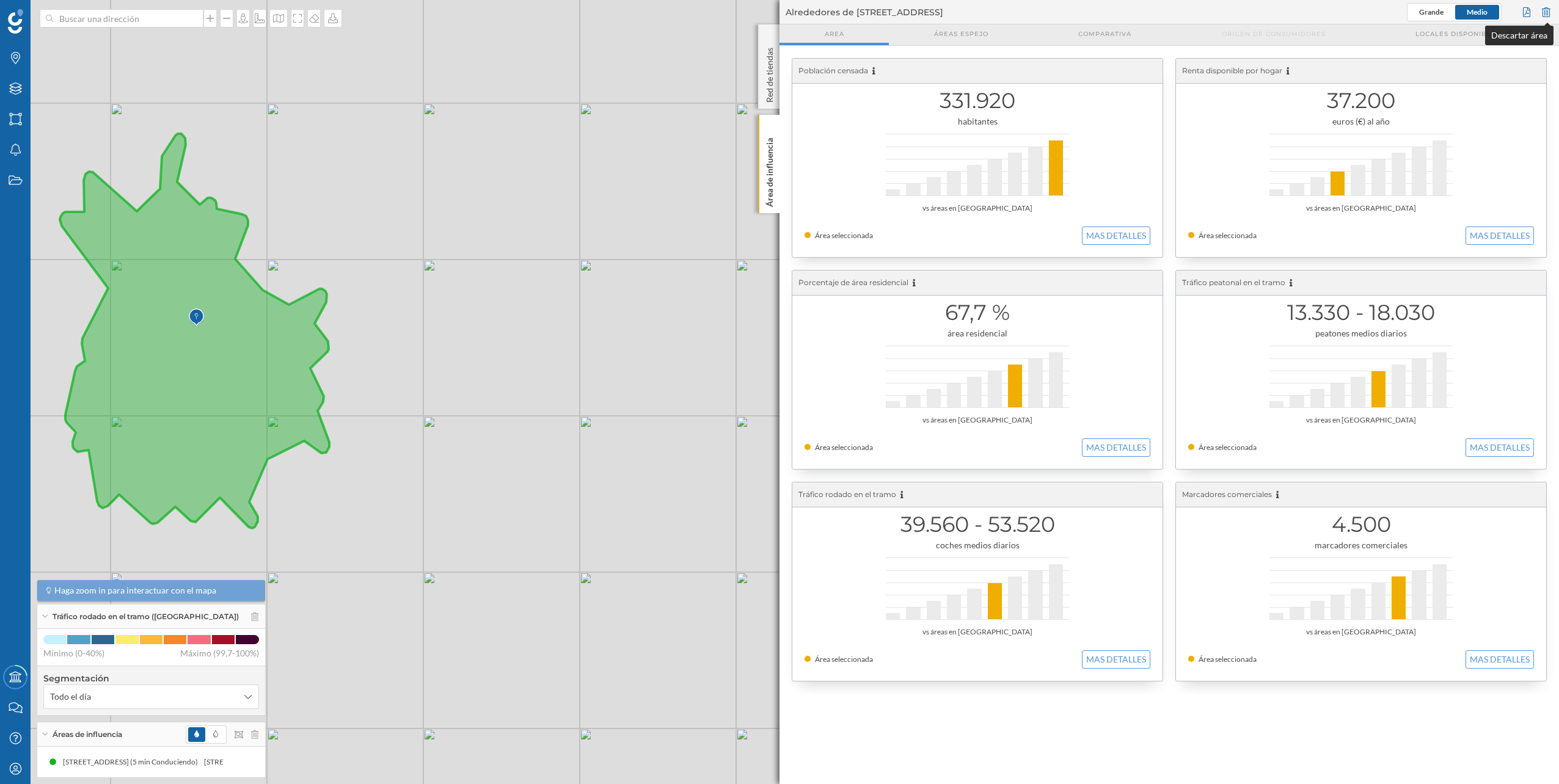
click at [1543, 17] on div at bounding box center [1547, 12] width 14 height 19
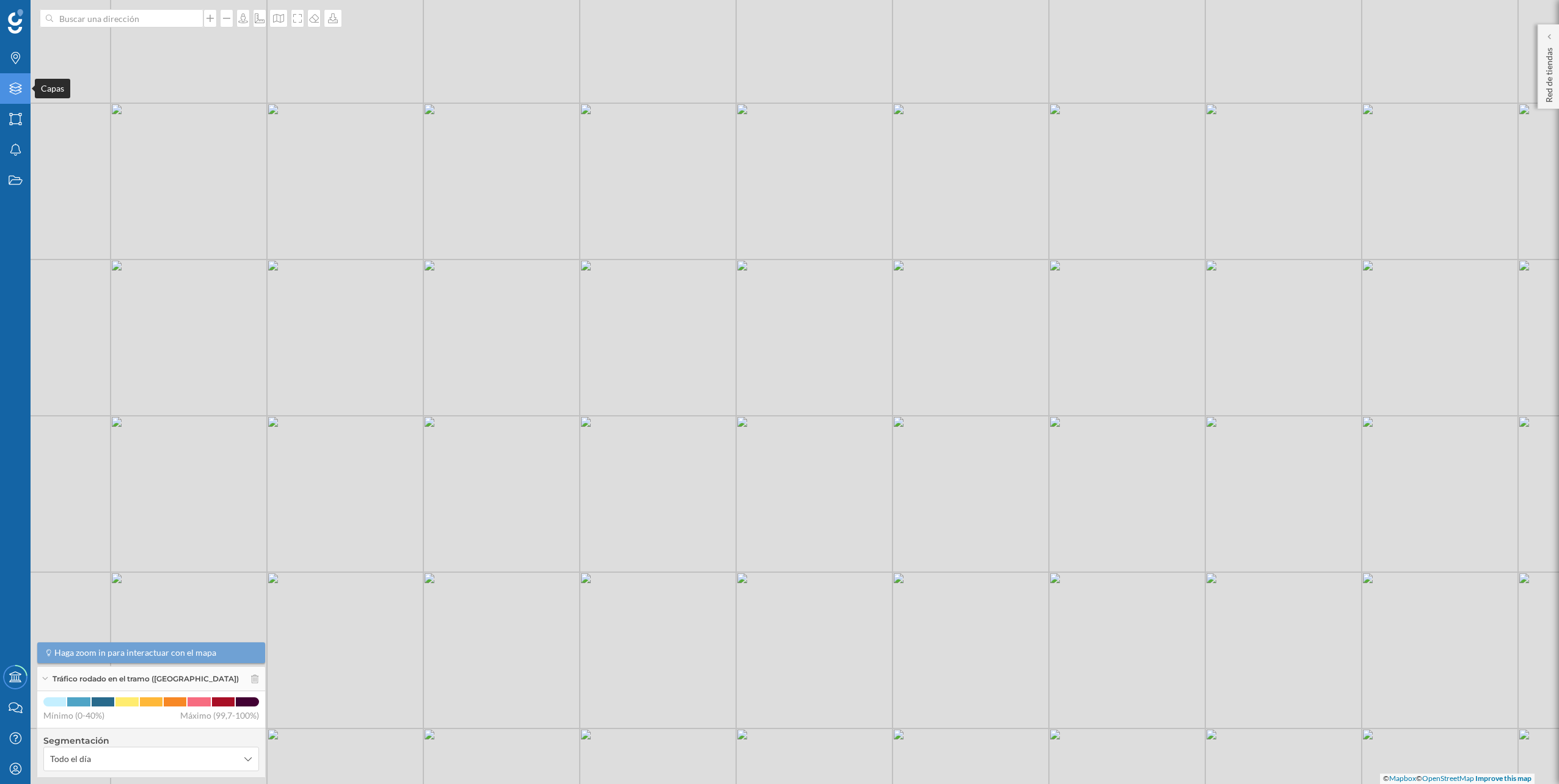
click at [14, 84] on icon at bounding box center [16, 89] width 12 height 12
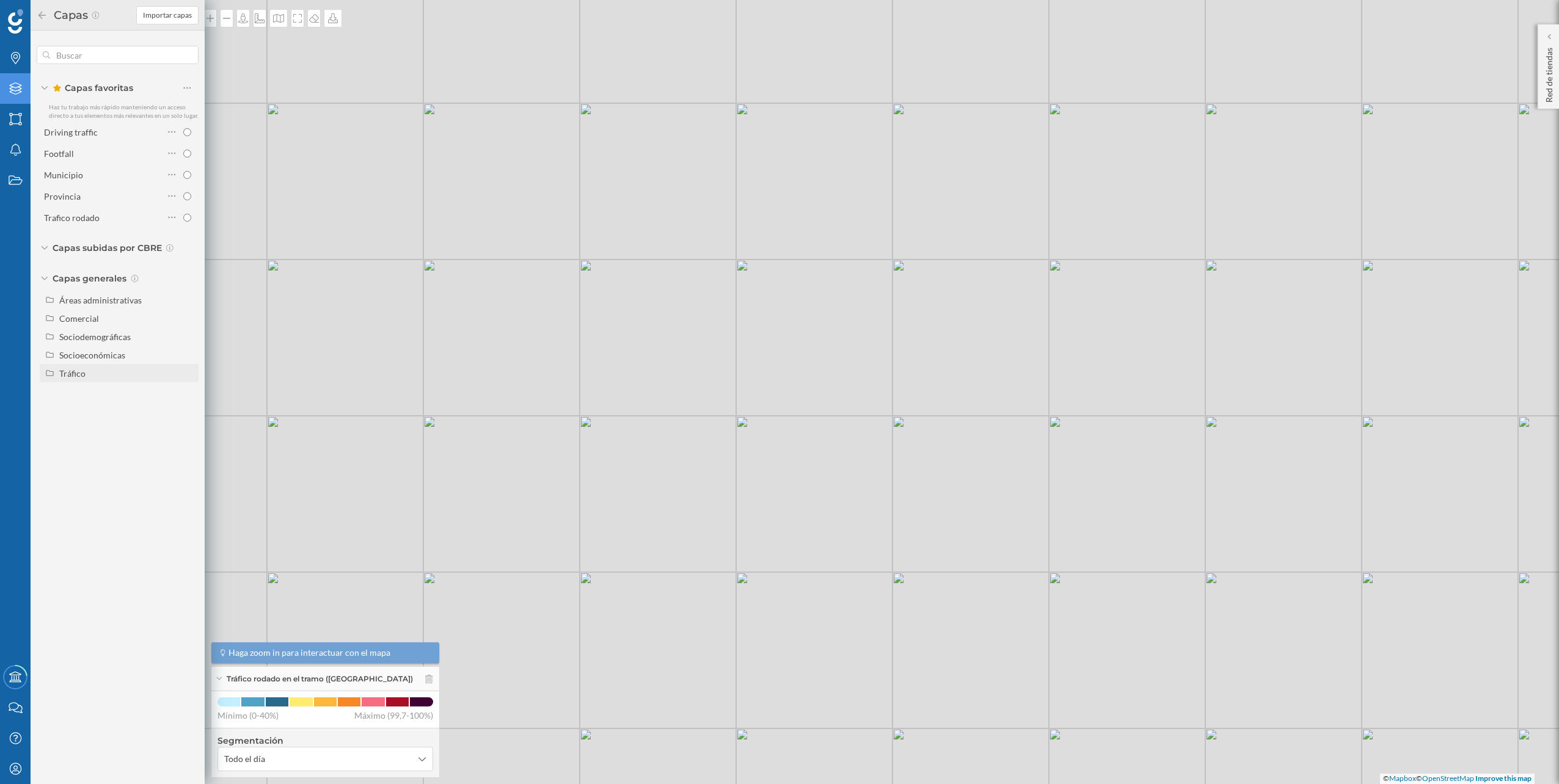
click at [103, 371] on div "Tráfico" at bounding box center [127, 373] width 135 height 13
click at [99, 410] on div "Peatonal" at bounding box center [105, 410] width 85 height 13
click at [186, 410] on input "Peatonal" at bounding box center [190, 410] width 8 height 8
radio input "true"
click at [611, 423] on div "© Mapbox © OpenStreetMap Improve this map" at bounding box center [780, 392] width 1559 height 784
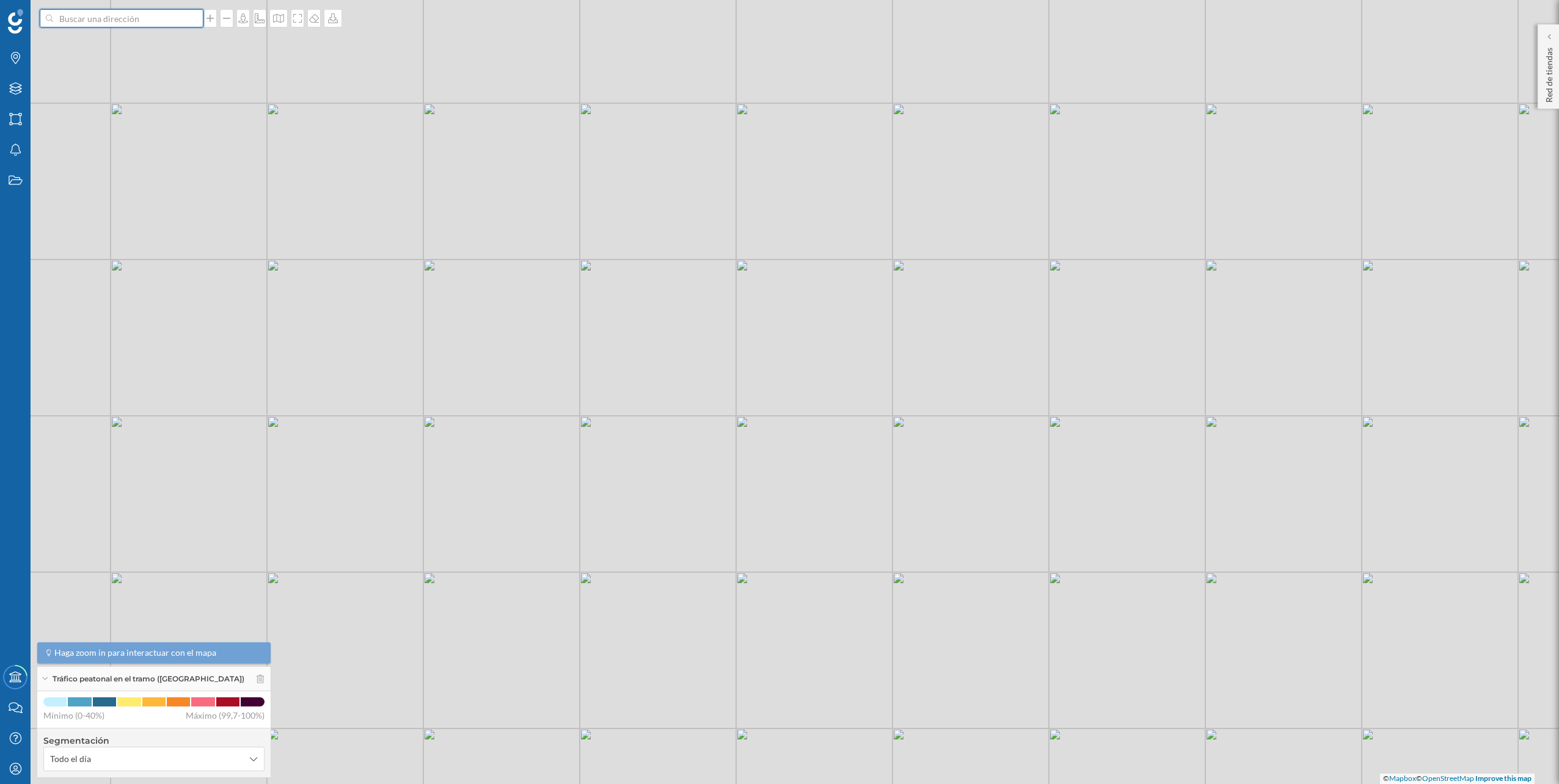
click at [173, 22] on input at bounding box center [122, 19] width 137 height 19
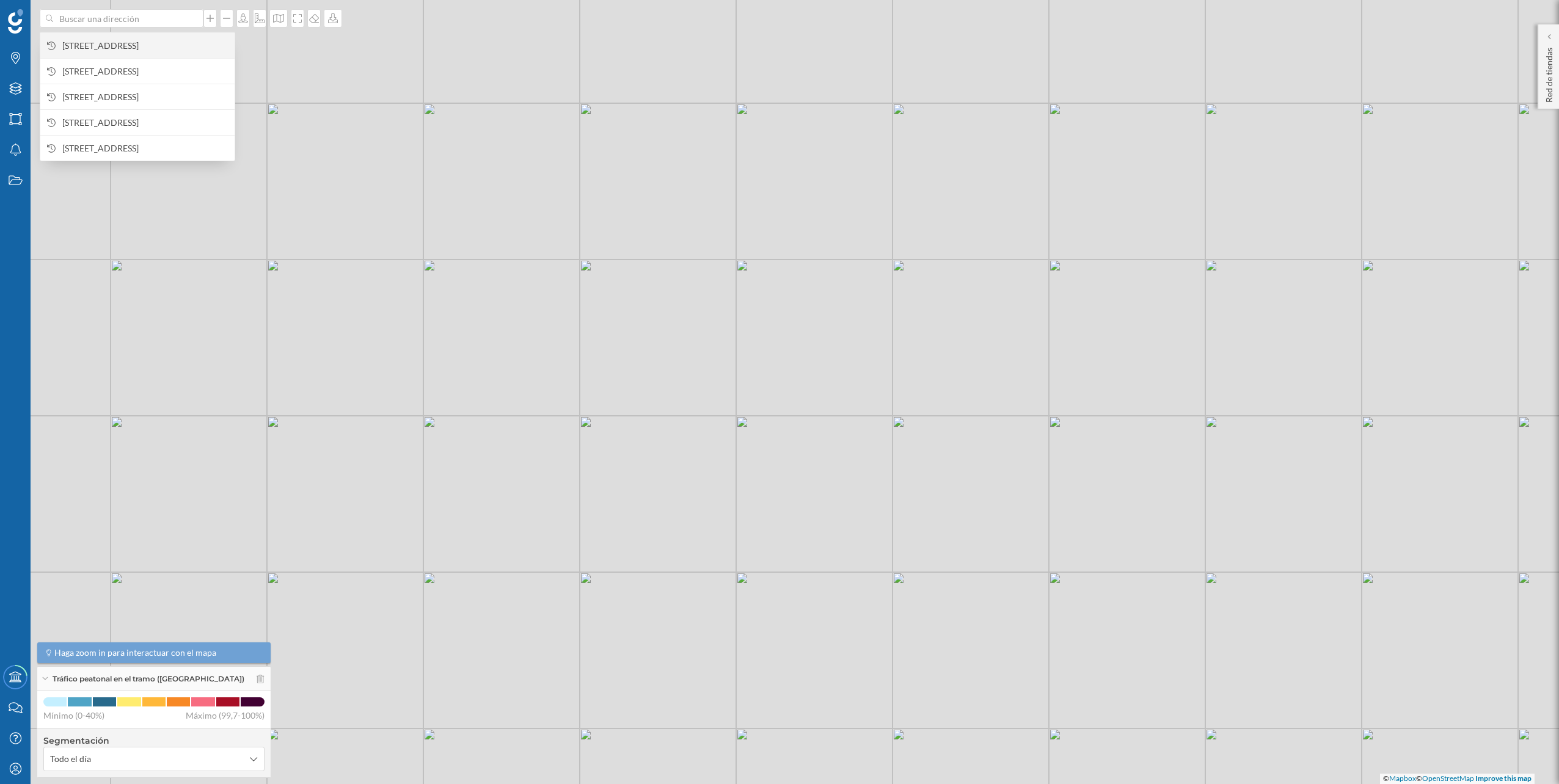
click at [148, 40] on span "[STREET_ADDRESS]" at bounding box center [145, 46] width 166 height 12
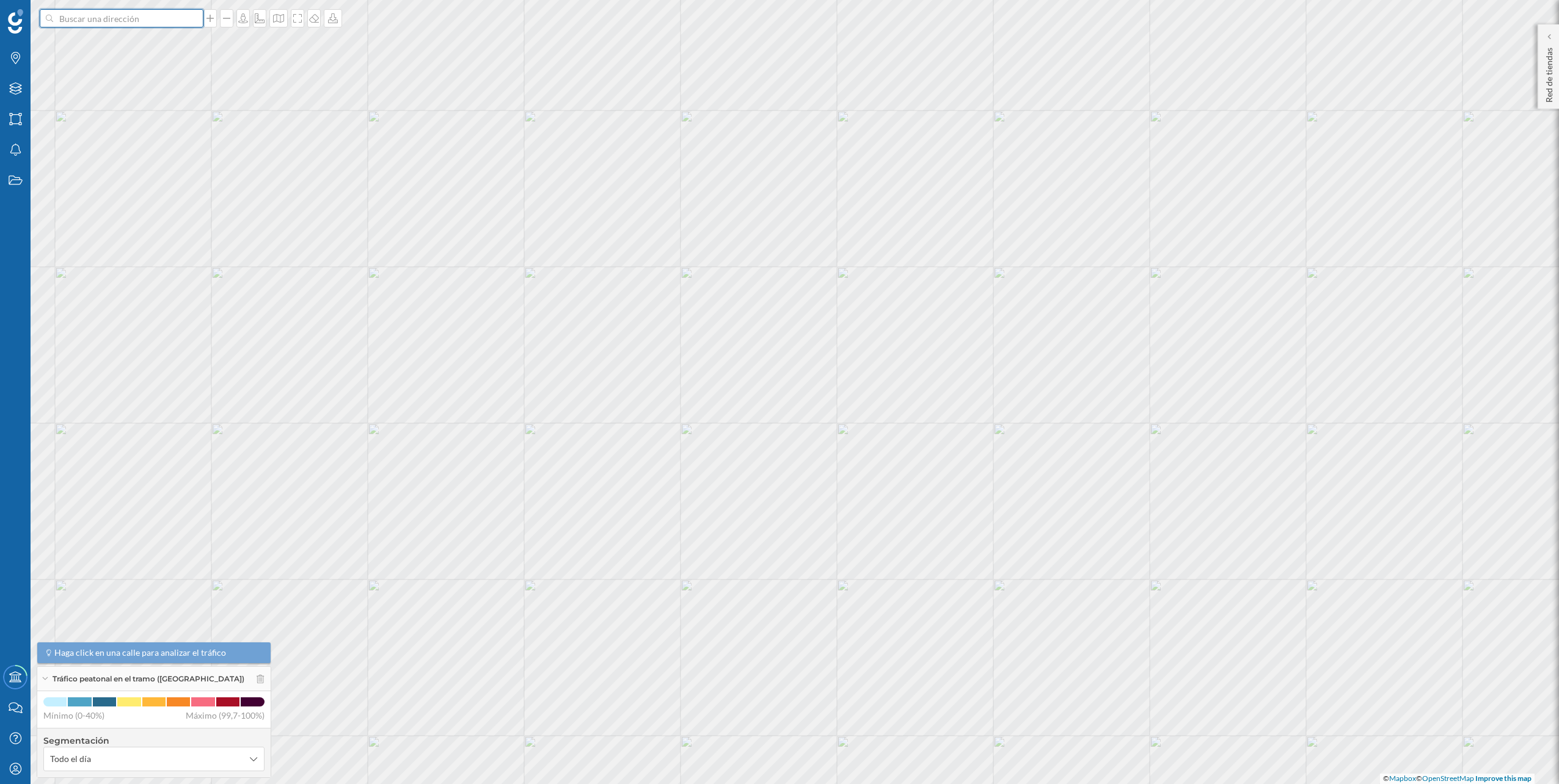
click at [142, 25] on input at bounding box center [122, 19] width 137 height 19
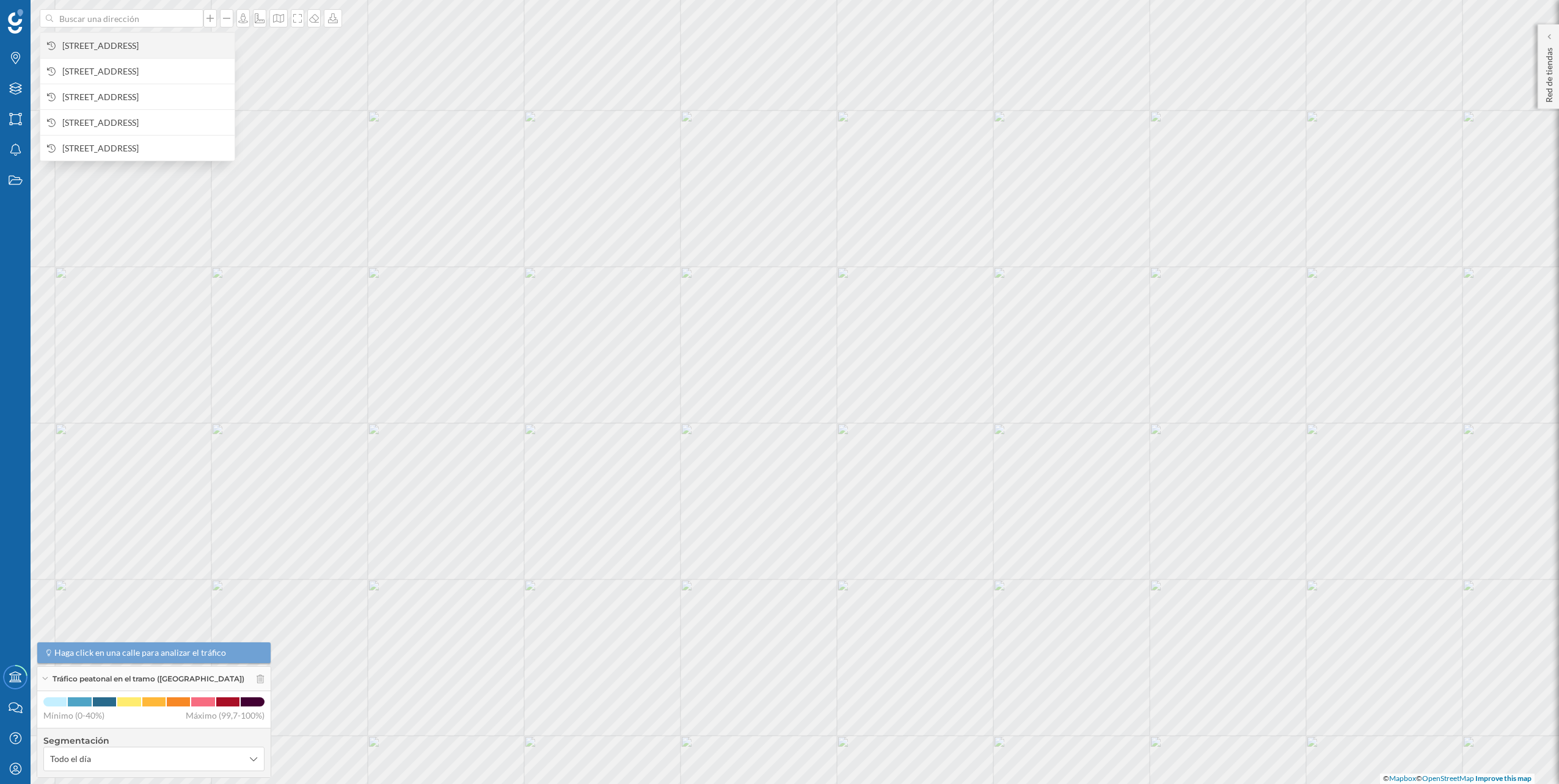
click at [134, 42] on span "[STREET_ADDRESS]" at bounding box center [145, 46] width 166 height 12
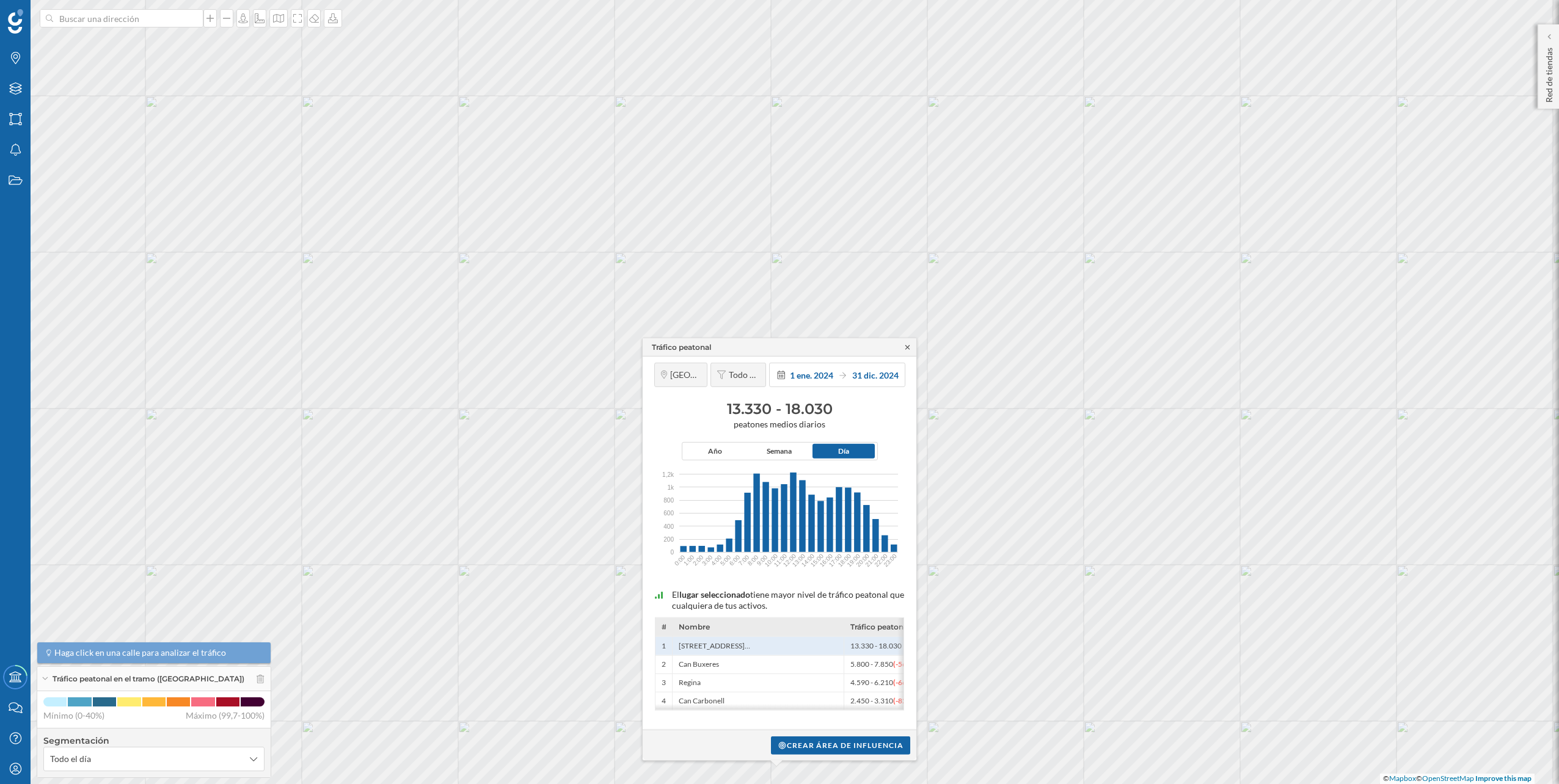
click at [910, 348] on icon at bounding box center [907, 347] width 9 height 7
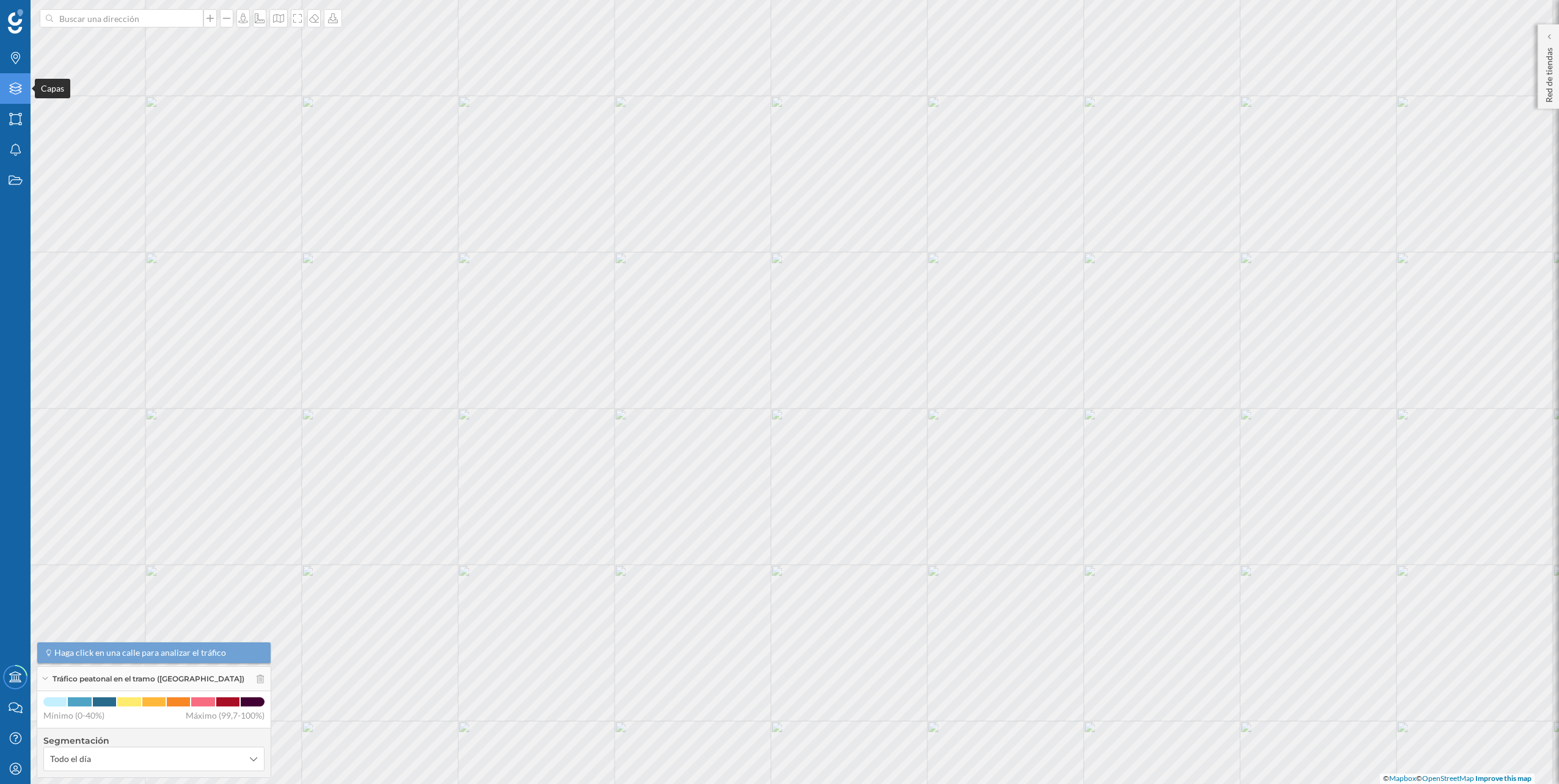
click at [16, 87] on icon "Capas" at bounding box center [16, 89] width 16 height 12
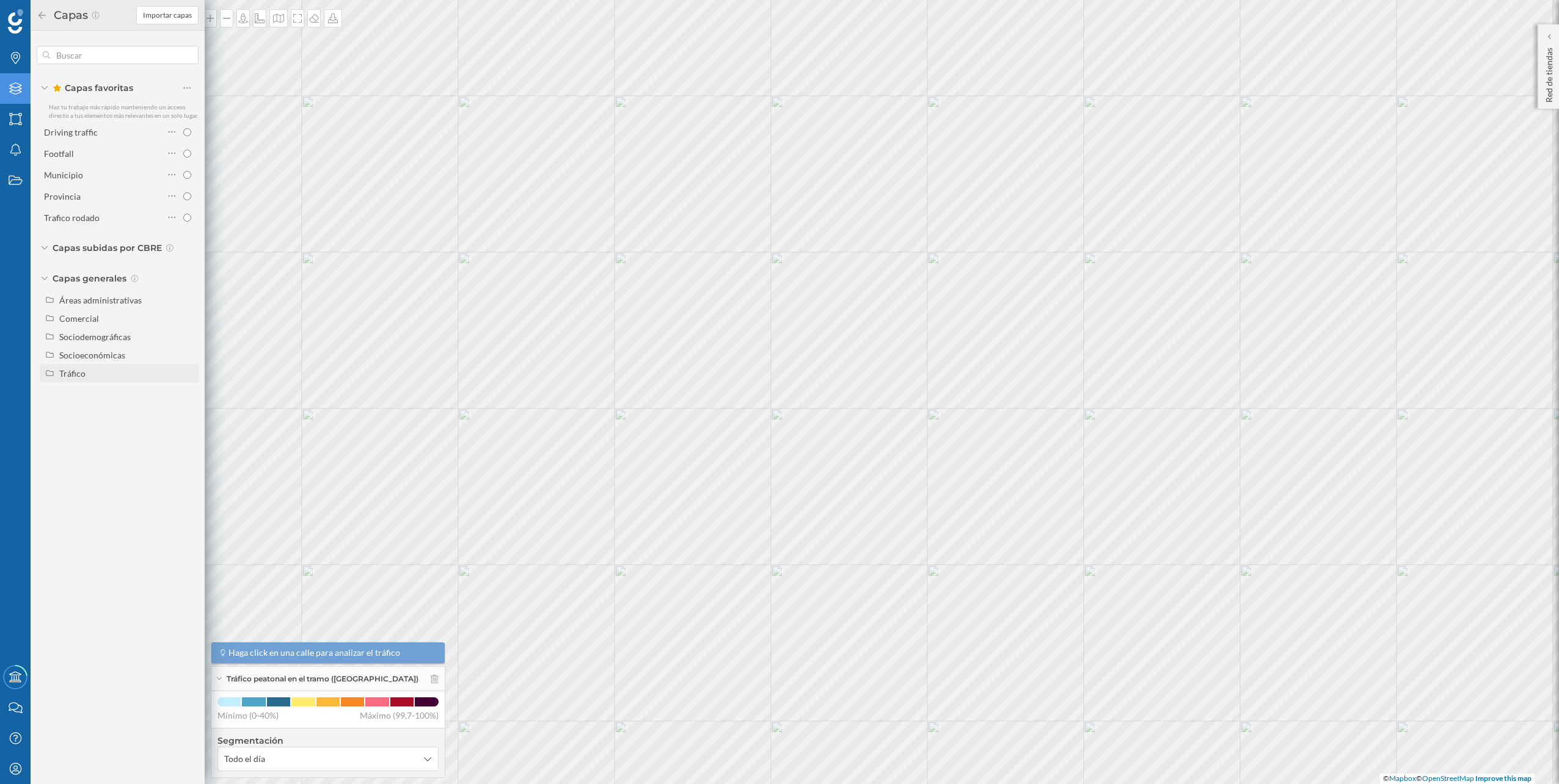
click at [110, 382] on div "Tráfico" at bounding box center [119, 373] width 159 height 19
click at [102, 394] on div "Tráfico rodado" at bounding box center [91, 392] width 56 height 11
click at [186, 394] on input "Tráfico rodado" at bounding box center [190, 392] width 8 height 8
radio input "true"
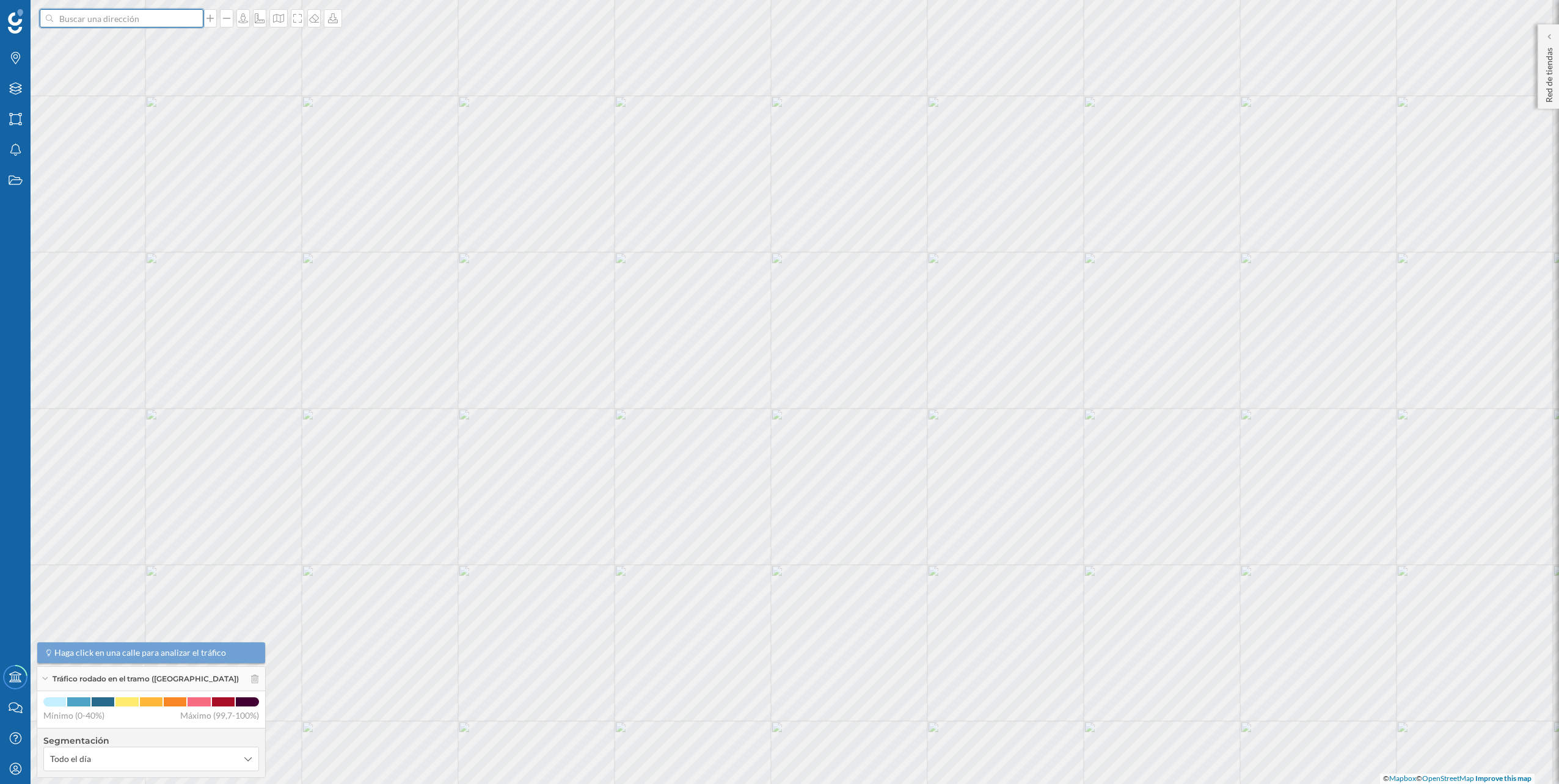
click at [108, 27] on input at bounding box center [122, 19] width 137 height 19
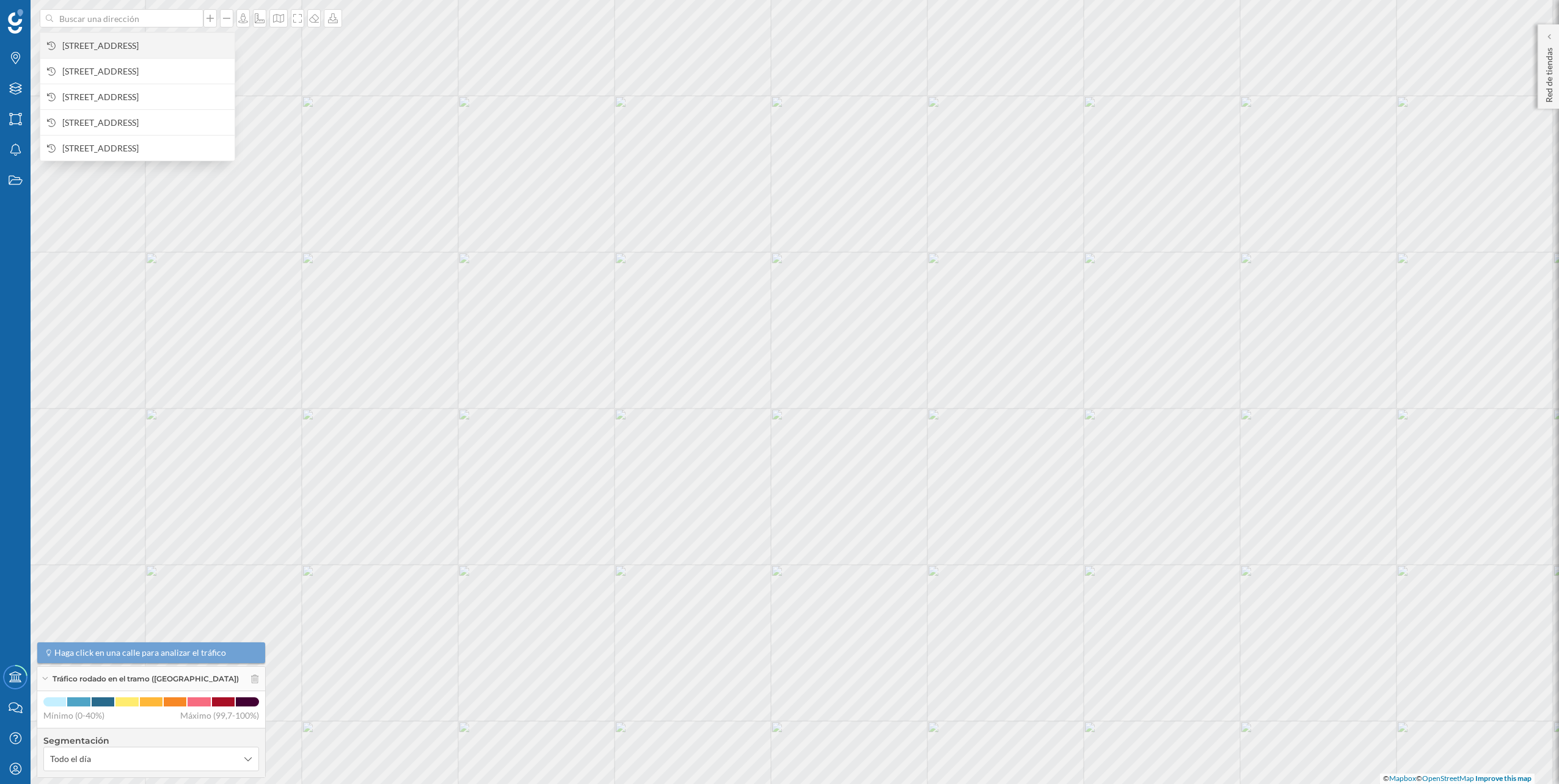
click at [108, 40] on span "[STREET_ADDRESS]" at bounding box center [145, 46] width 166 height 12
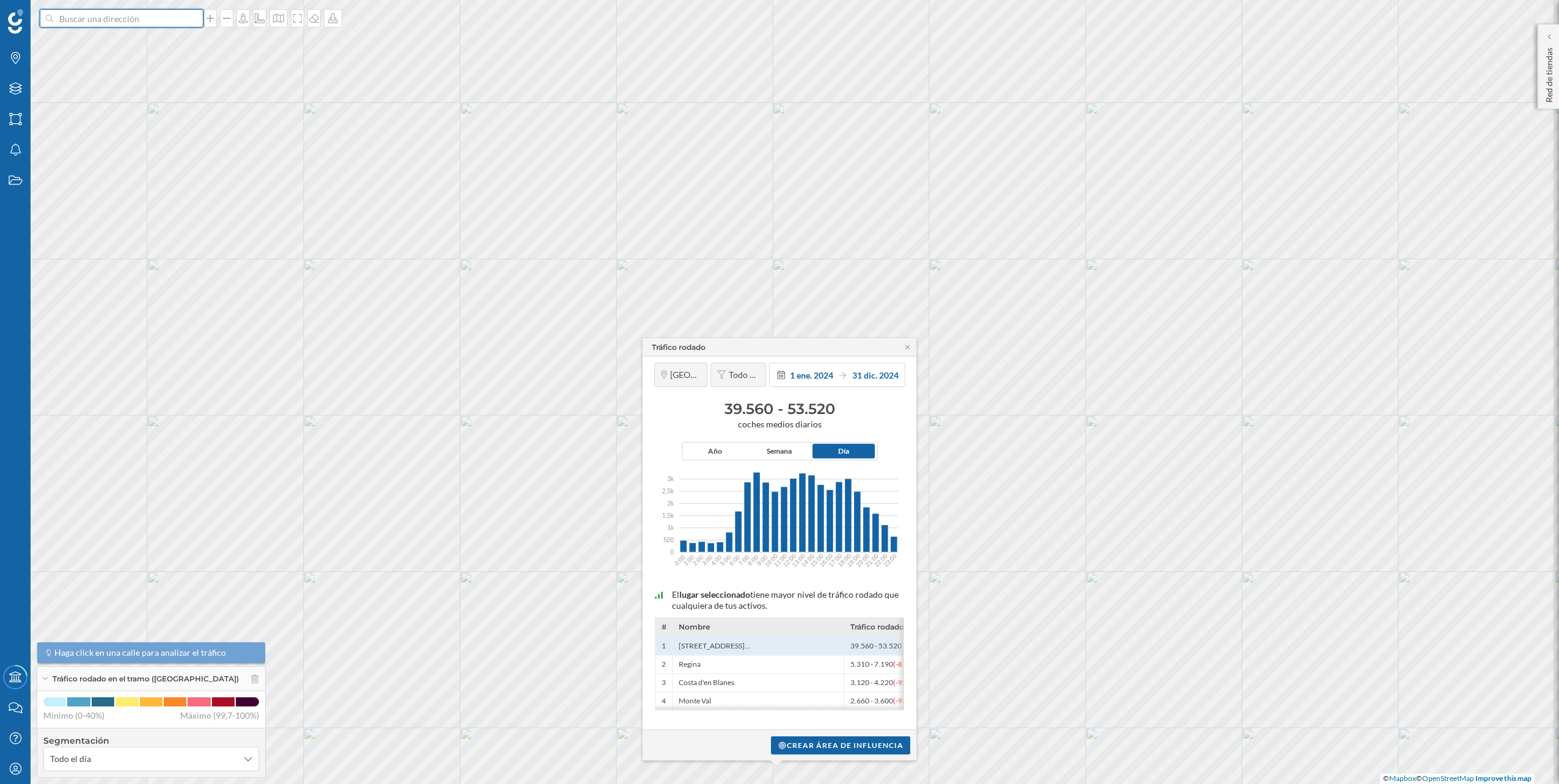
click at [144, 20] on input at bounding box center [122, 19] width 137 height 19
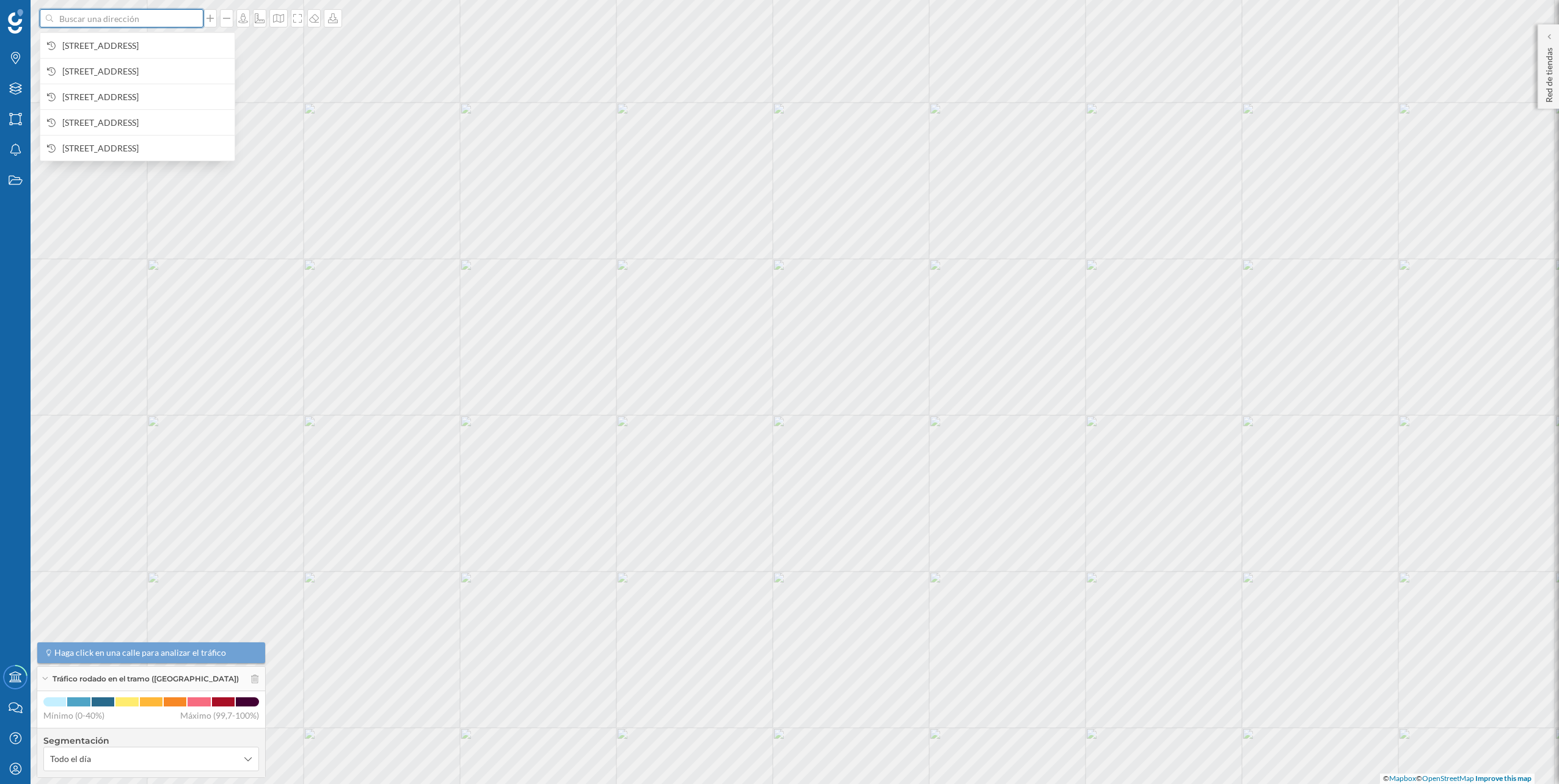
paste input "C. [STREET_ADDRESS]"
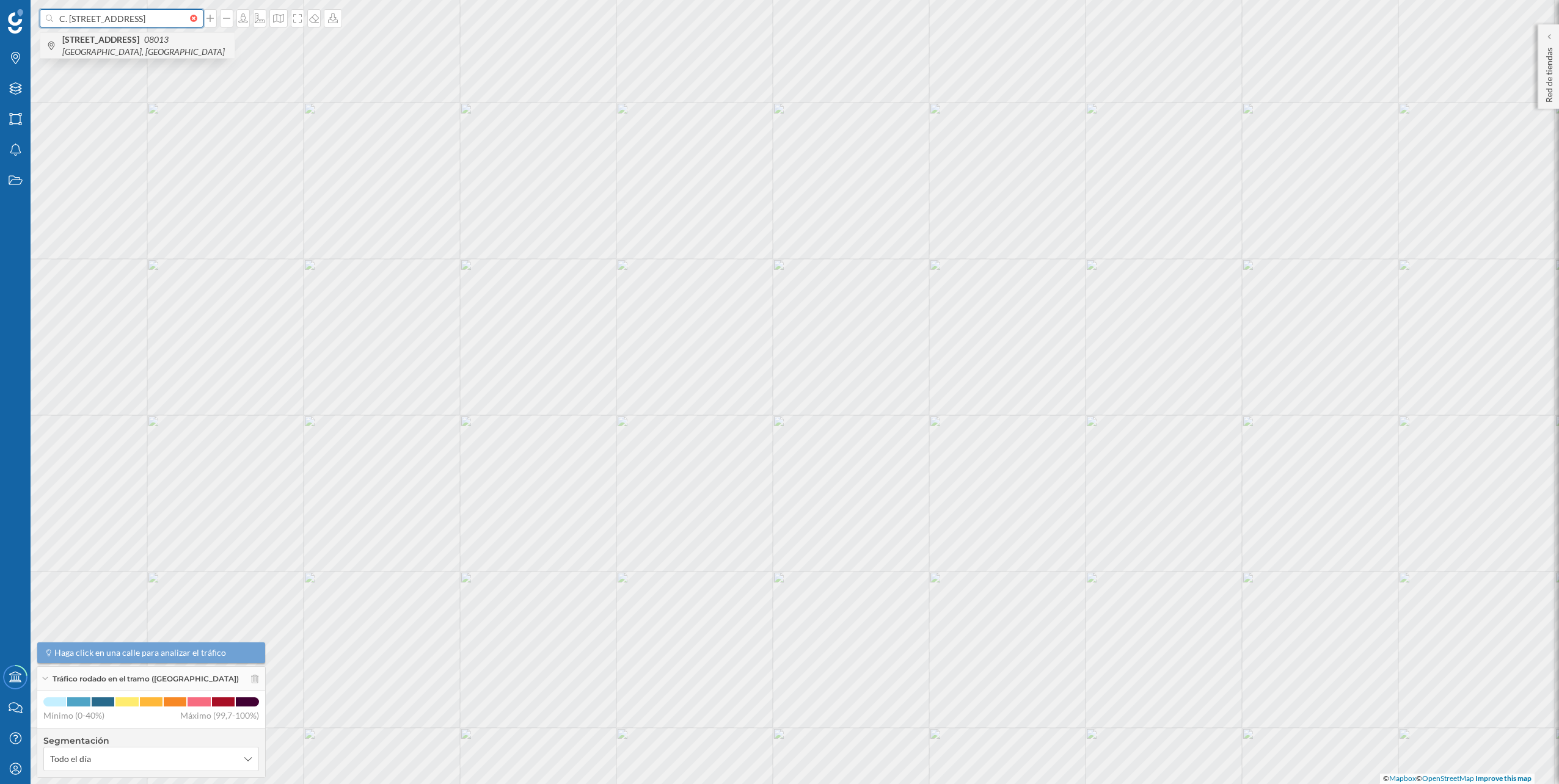
type input "C. [STREET_ADDRESS]"
click at [141, 35] on b "[STREET_ADDRESS]" at bounding box center [102, 39] width 80 height 11
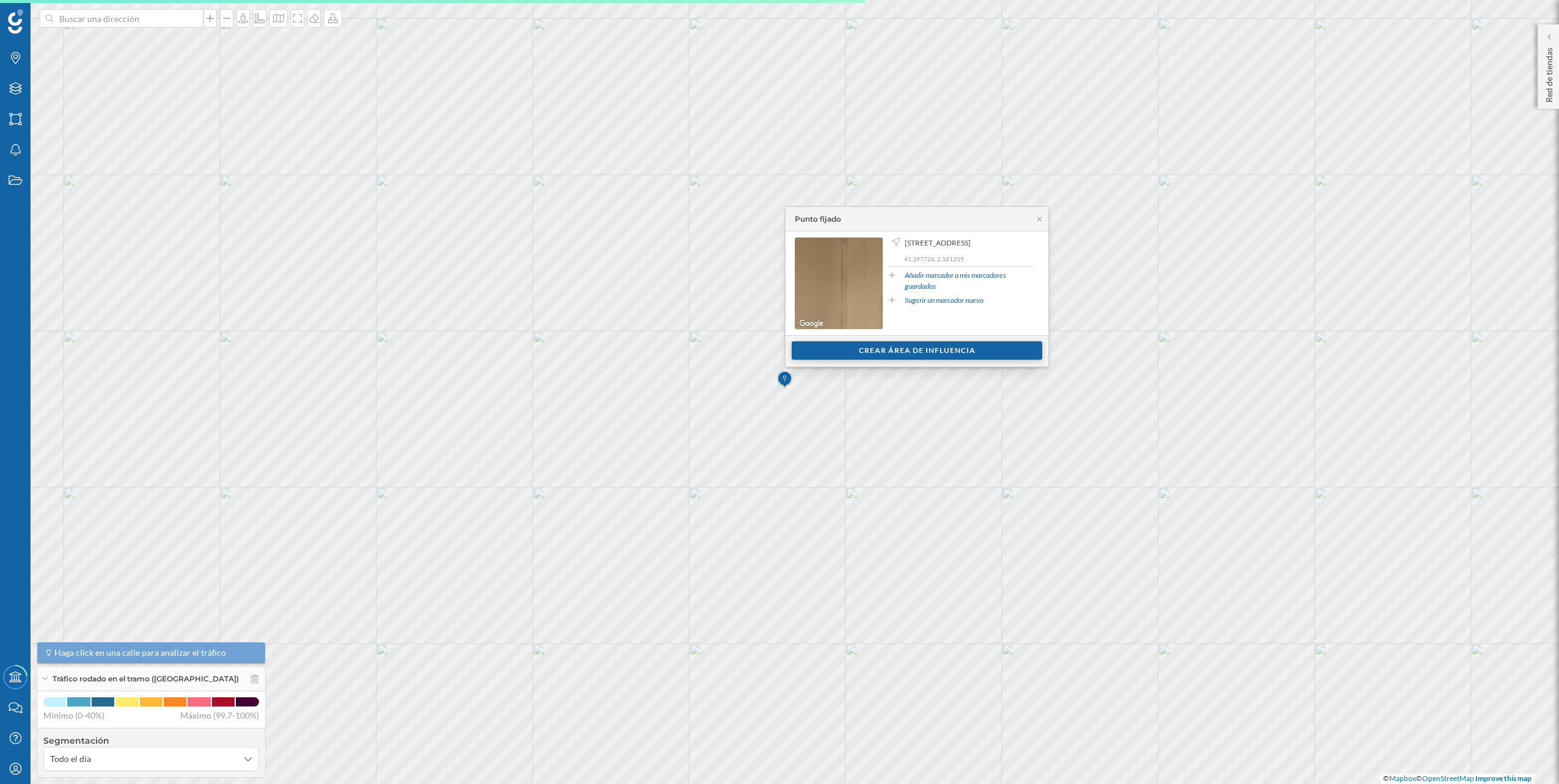
click at [857, 351] on div "Crear área de influencia" at bounding box center [917, 351] width 251 height 19
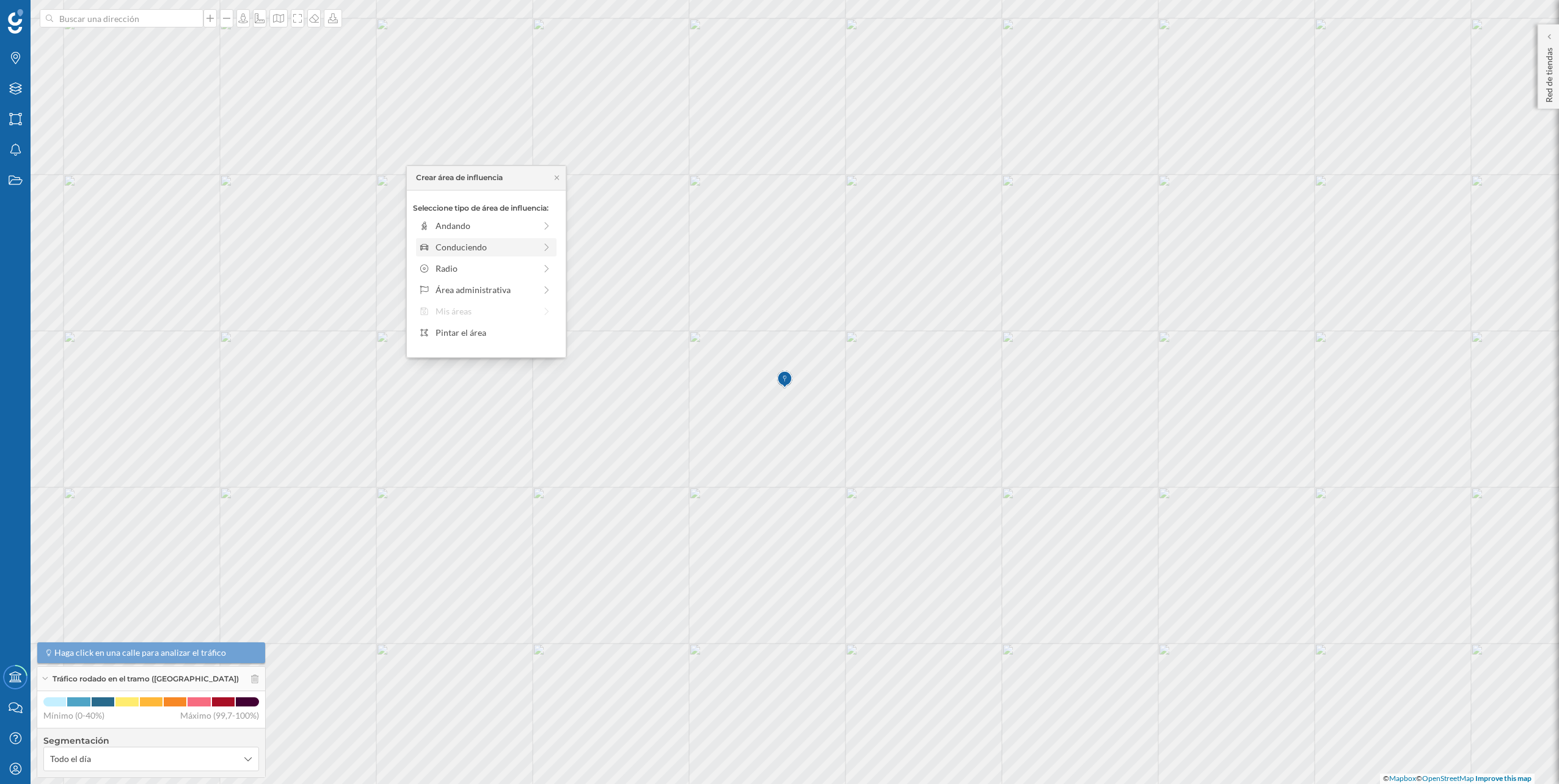
click at [553, 252] on div "Conduciendo" at bounding box center [486, 247] width 141 height 19
click at [445, 244] on div "0 min. 3 min. 5 min. 7 min. 10 min. 12 min. 15 min. 20 min. 30 min. 45 min. 50 …" at bounding box center [487, 242] width 136 height 3
click at [498, 331] on div "Crear área de influencia" at bounding box center [486, 334] width 146 height 19
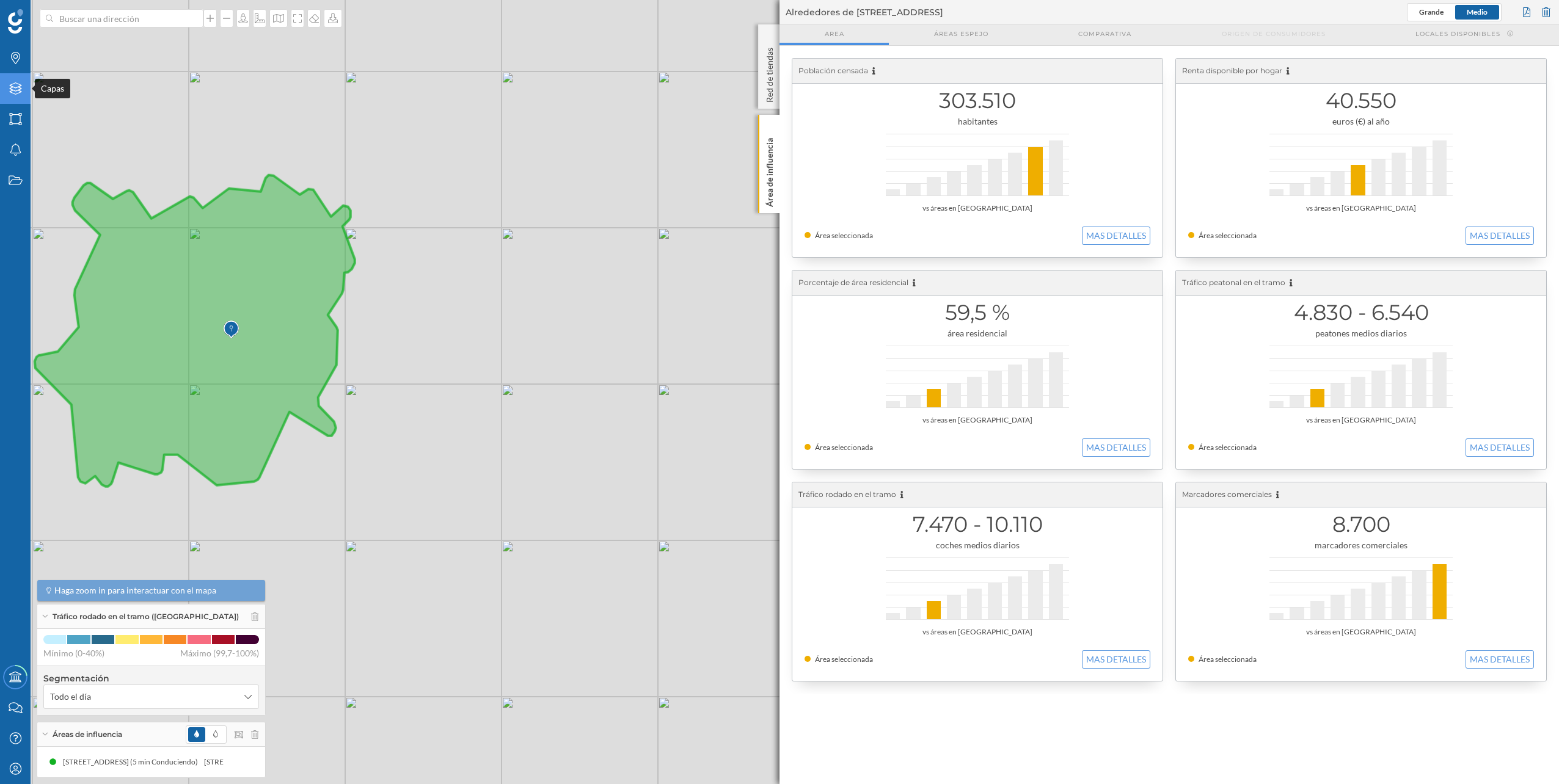
click at [20, 84] on icon "Capas" at bounding box center [16, 89] width 16 height 12
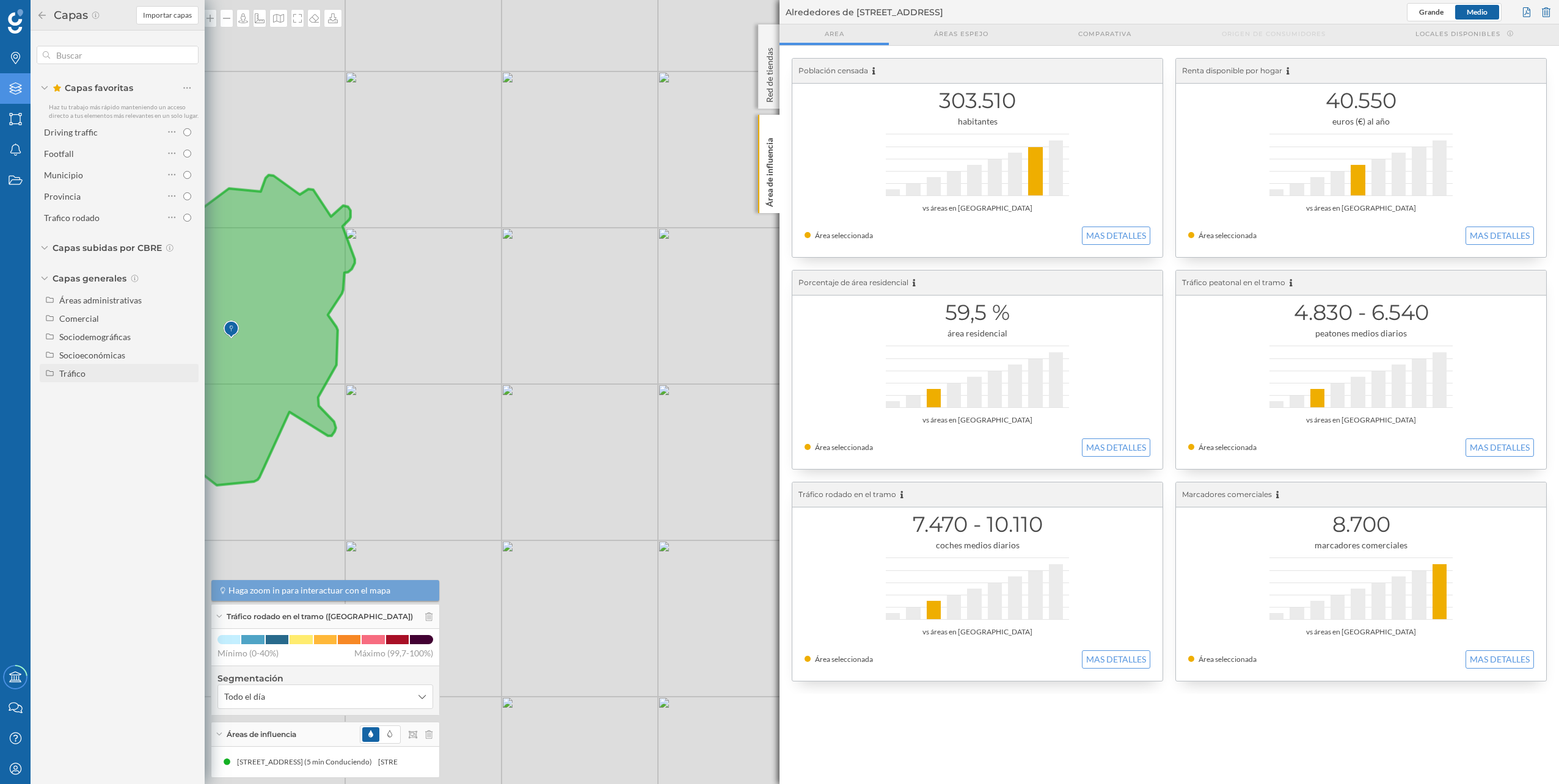
click at [89, 367] on div "Tráfico" at bounding box center [127, 373] width 135 height 13
click at [89, 405] on div "Peatonal" at bounding box center [80, 410] width 33 height 11
click at [186, 406] on input "Peatonal" at bounding box center [190, 410] width 8 height 8
radio input "true"
click at [259, 339] on icon at bounding box center [195, 331] width 320 height 311
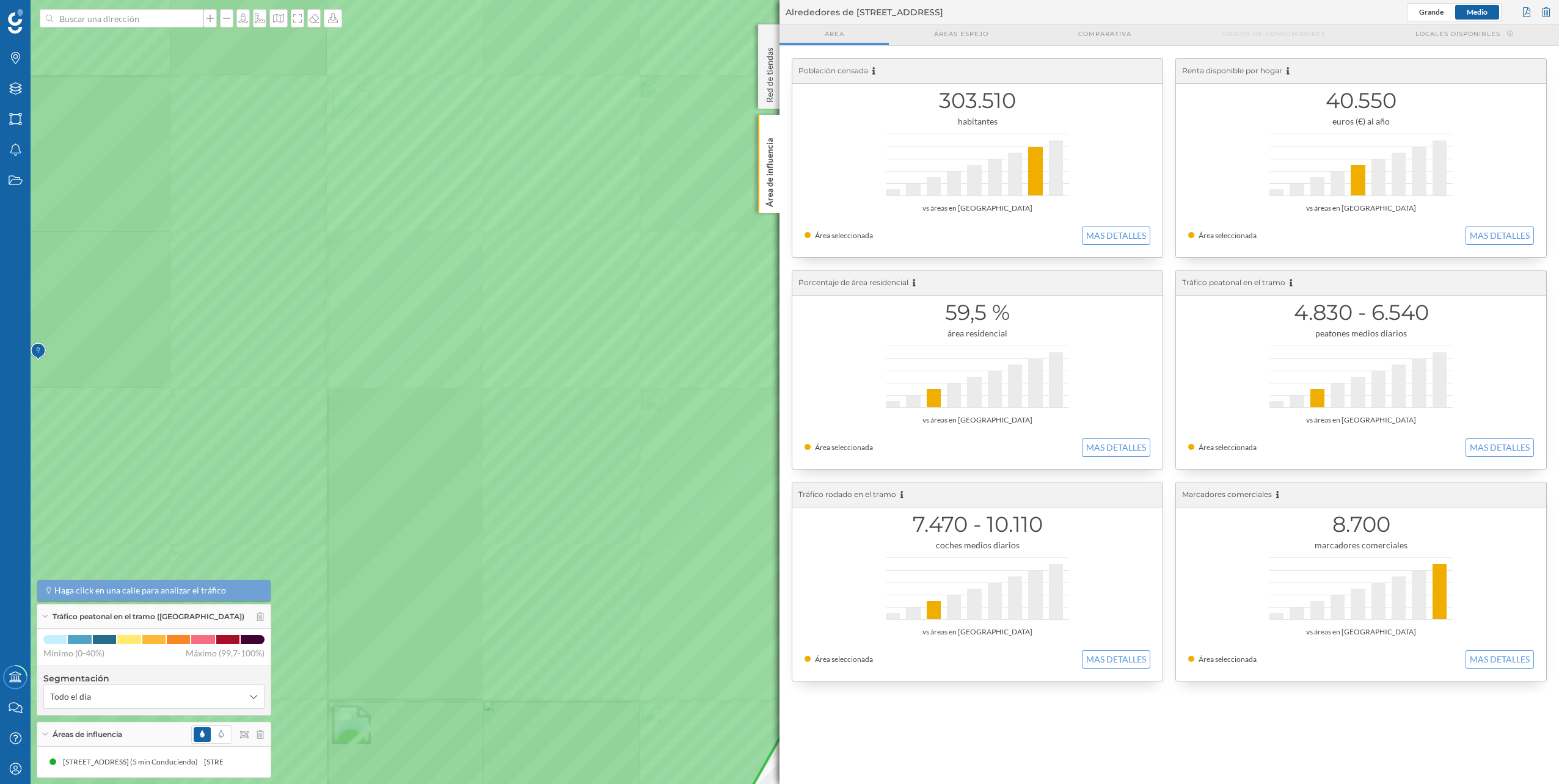
drag, startPoint x: 259, startPoint y: 339, endPoint x: 537, endPoint y: 345, distance: 278.1
click at [537, 345] on icon at bounding box center [390, 392] width 1097 height 946
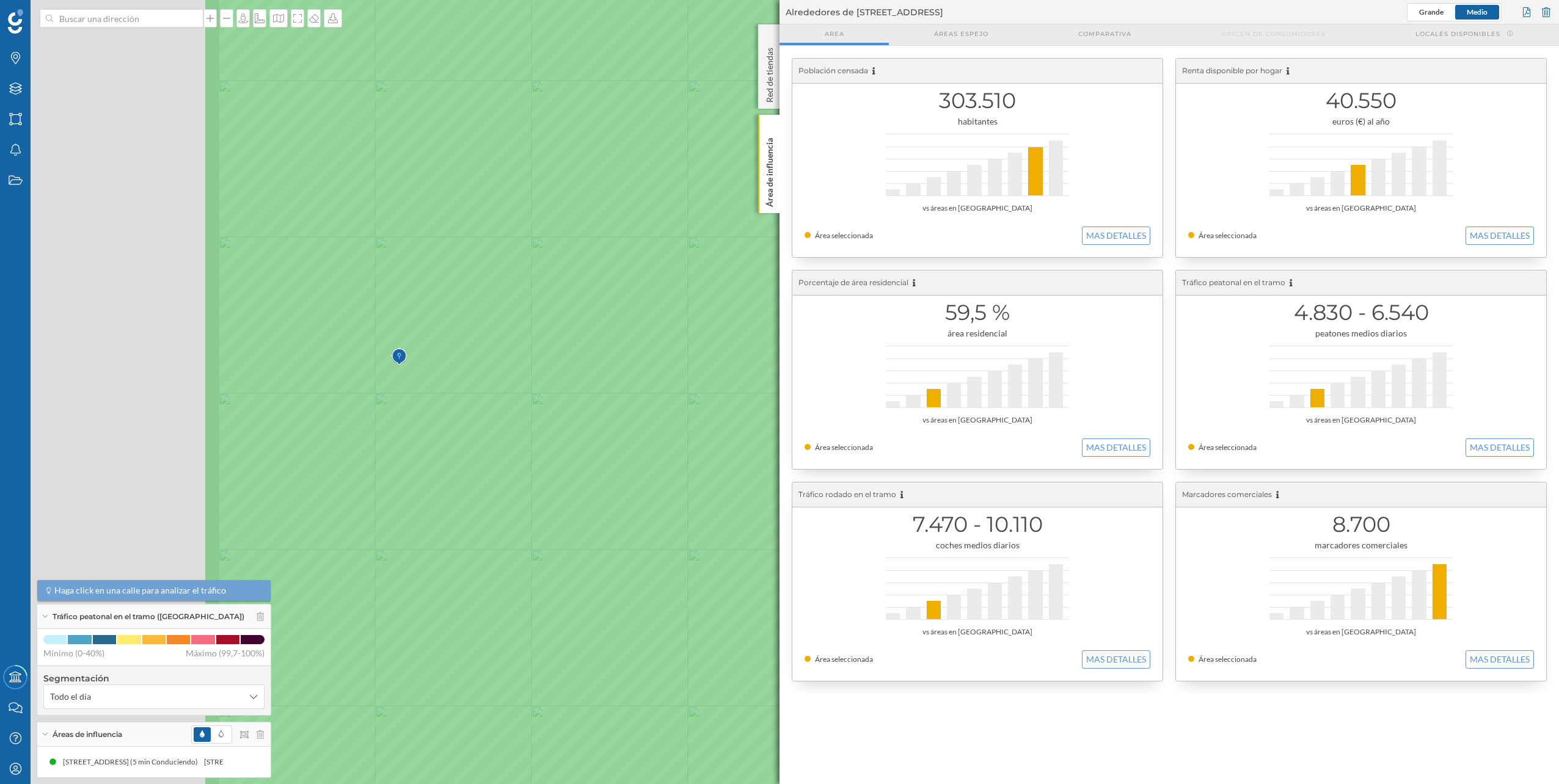
drag, startPoint x: 192, startPoint y: 358, endPoint x: 553, endPoint y: 364, distance: 361.0
click at [553, 364] on icon at bounding box center [751, 398] width 1097 height 946
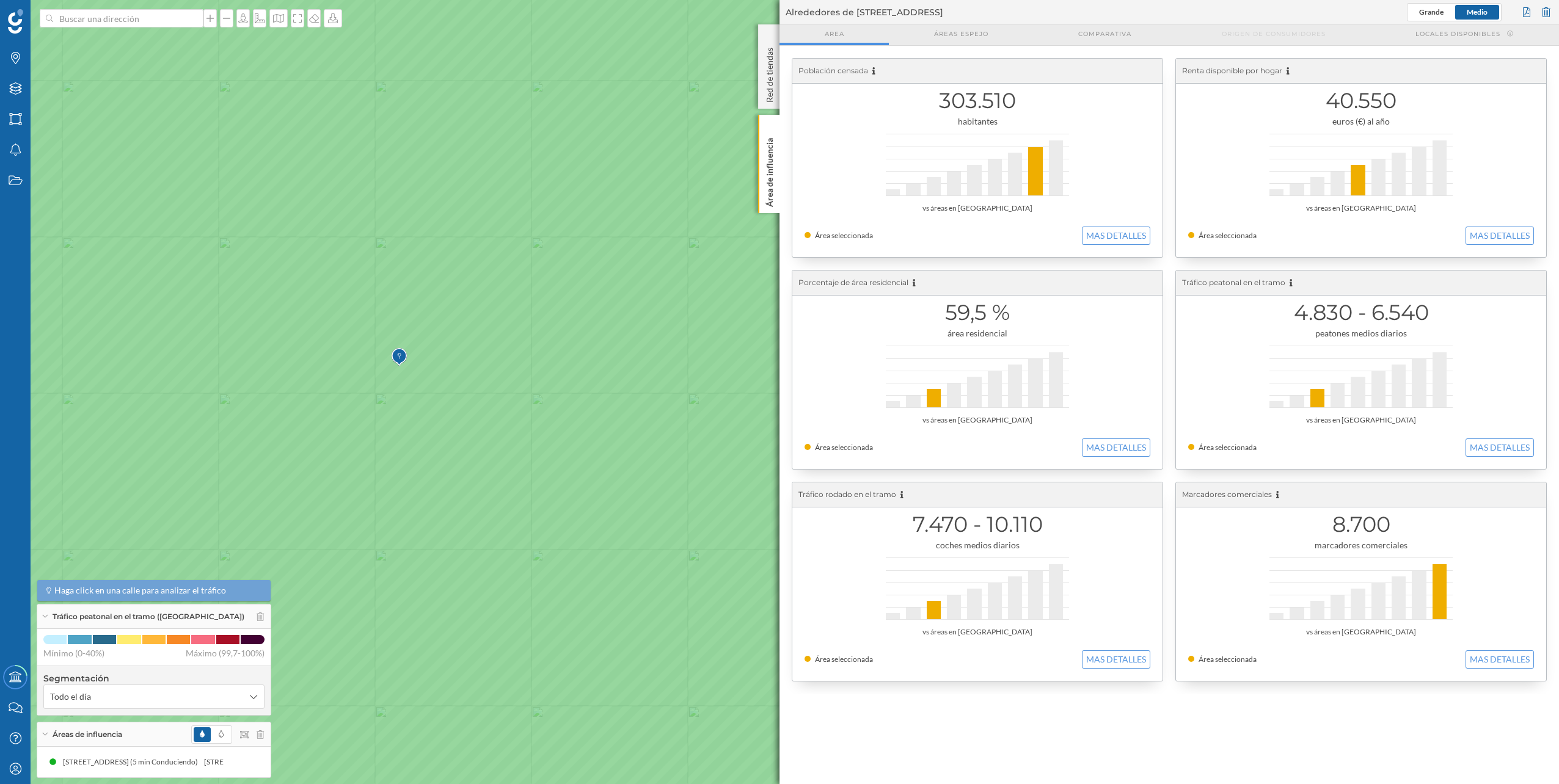
click at [1553, 7] on div "Alrededores de [STREET_ADDRESS] [GEOGRAPHIC_DATA]" at bounding box center [1169, 12] width 780 height 24
click at [1550, 8] on div at bounding box center [1547, 12] width 14 height 19
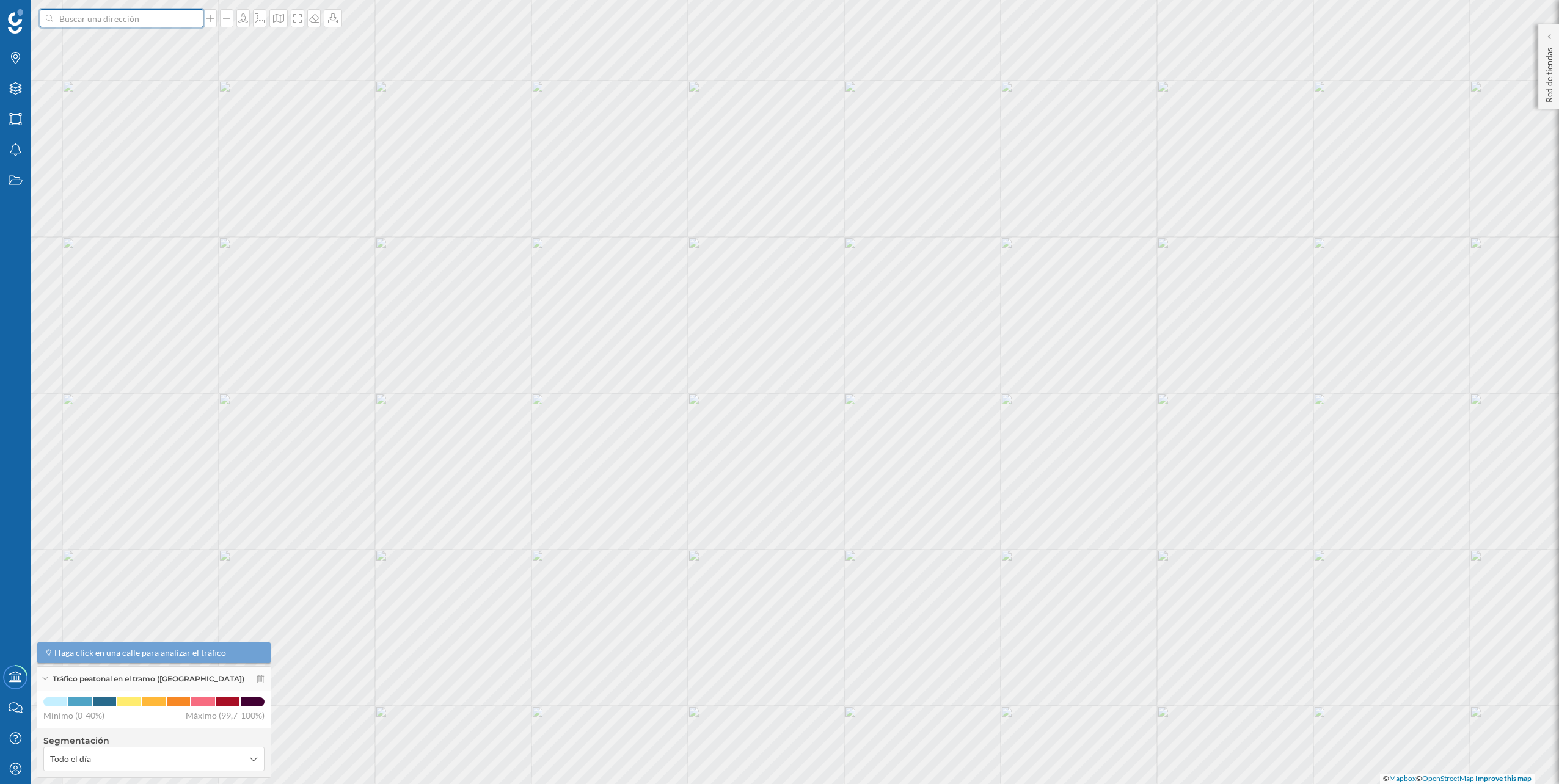
click at [146, 13] on input at bounding box center [122, 19] width 137 height 19
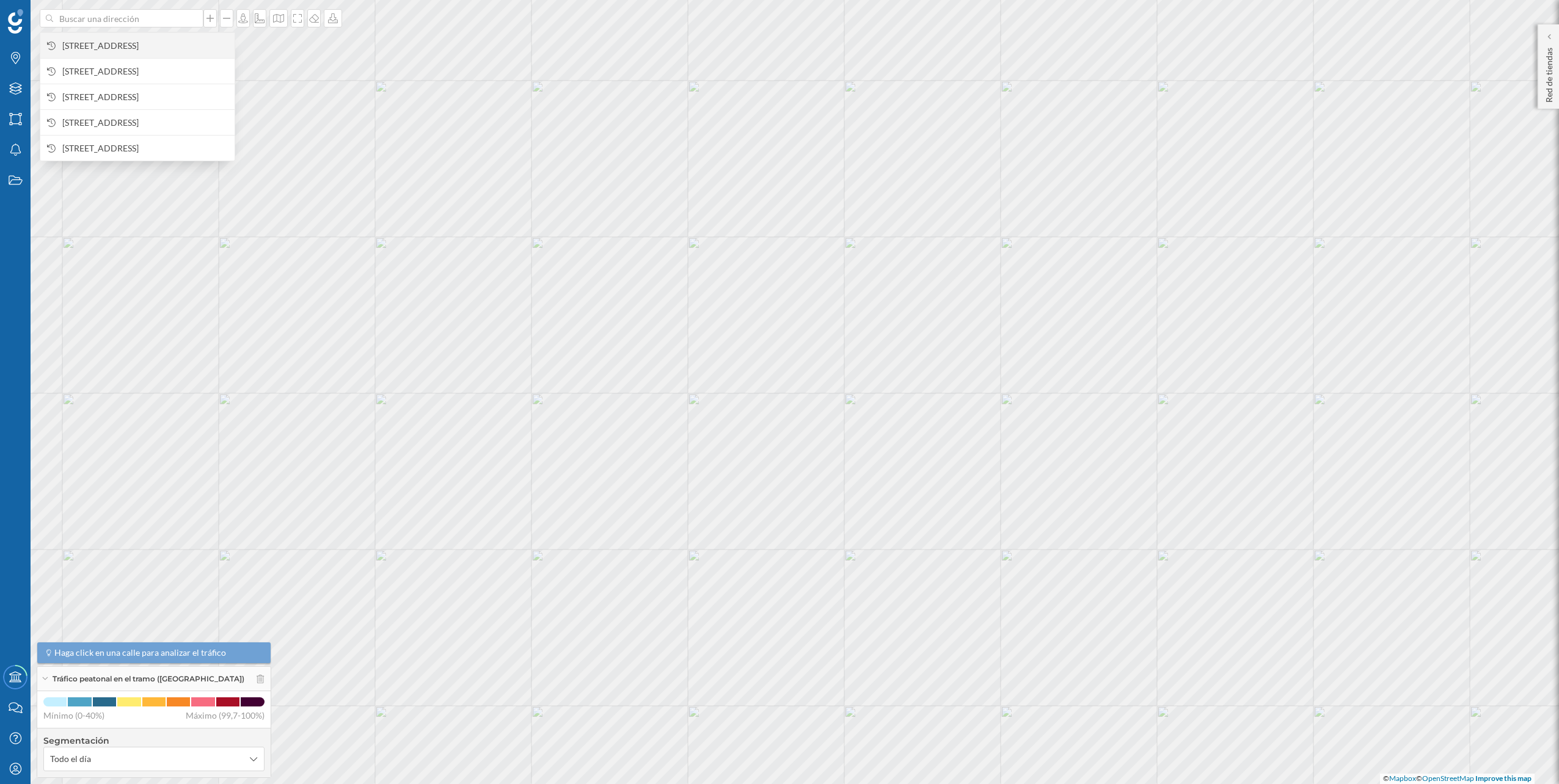
click at [129, 42] on span "[STREET_ADDRESS]" at bounding box center [145, 46] width 166 height 12
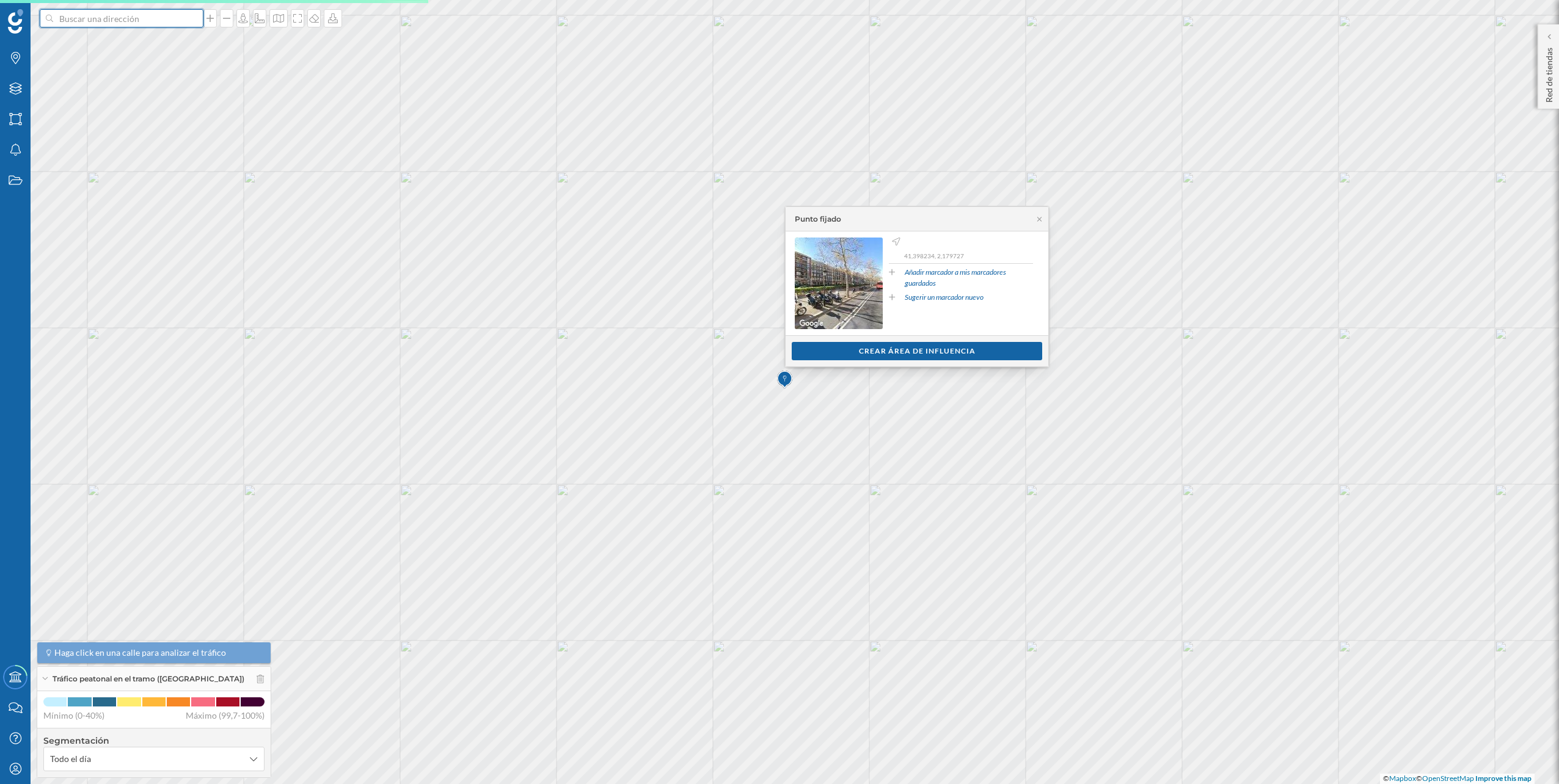
click at [153, 23] on input at bounding box center [122, 19] width 137 height 19
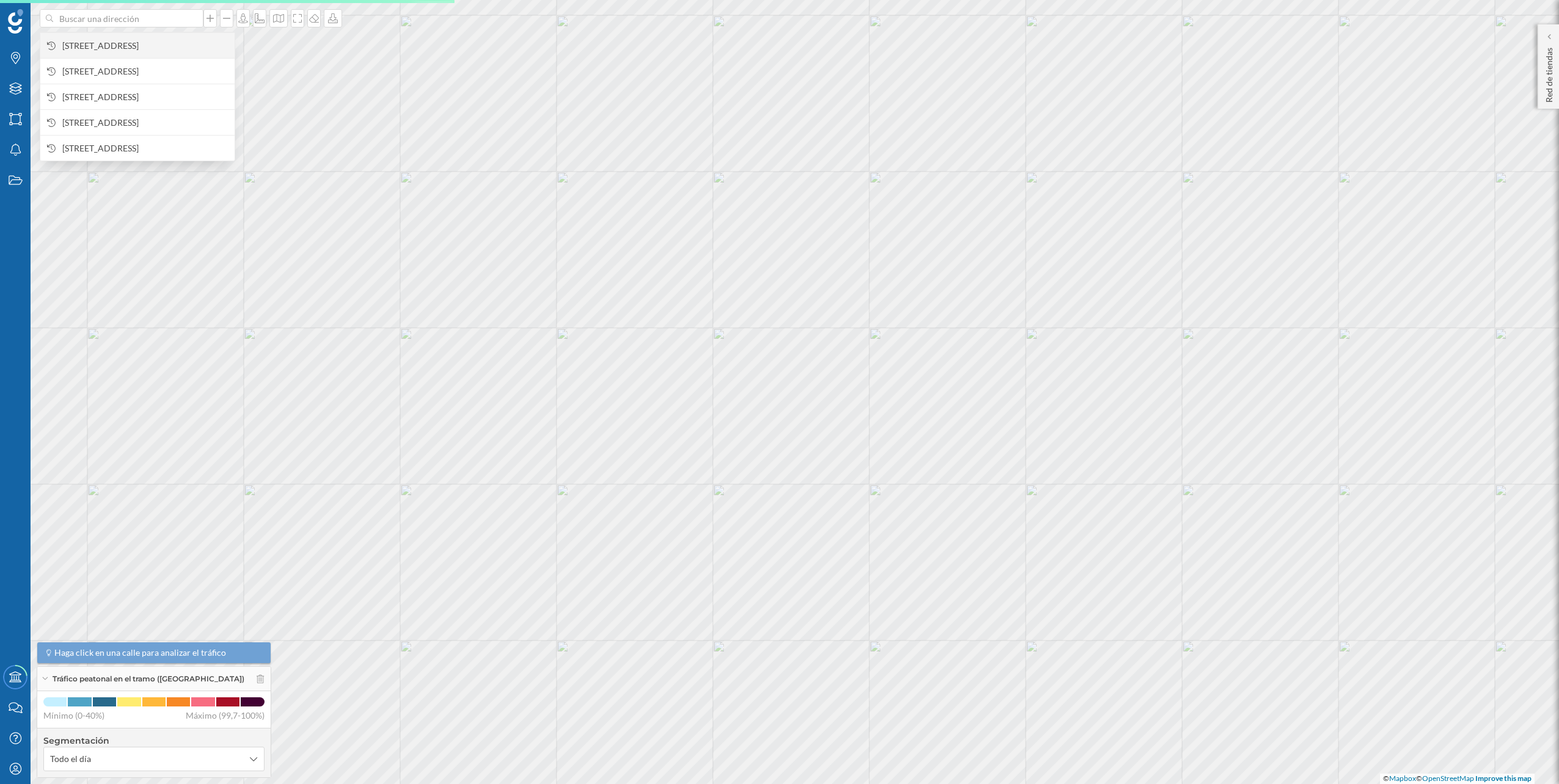
click at [144, 43] on span "[STREET_ADDRESS]" at bounding box center [145, 46] width 166 height 12
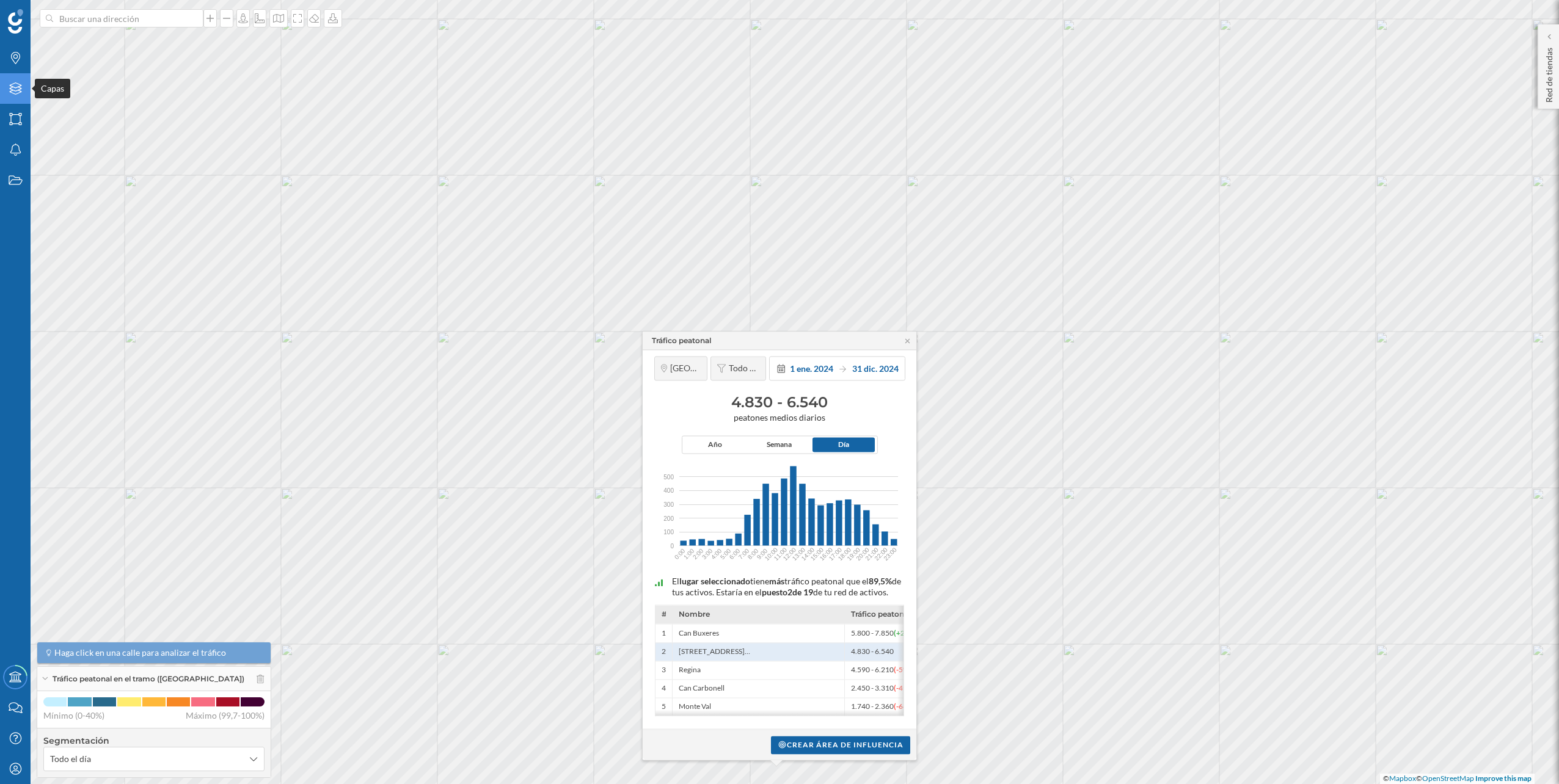
click at [17, 87] on icon "Capas" at bounding box center [16, 89] width 16 height 12
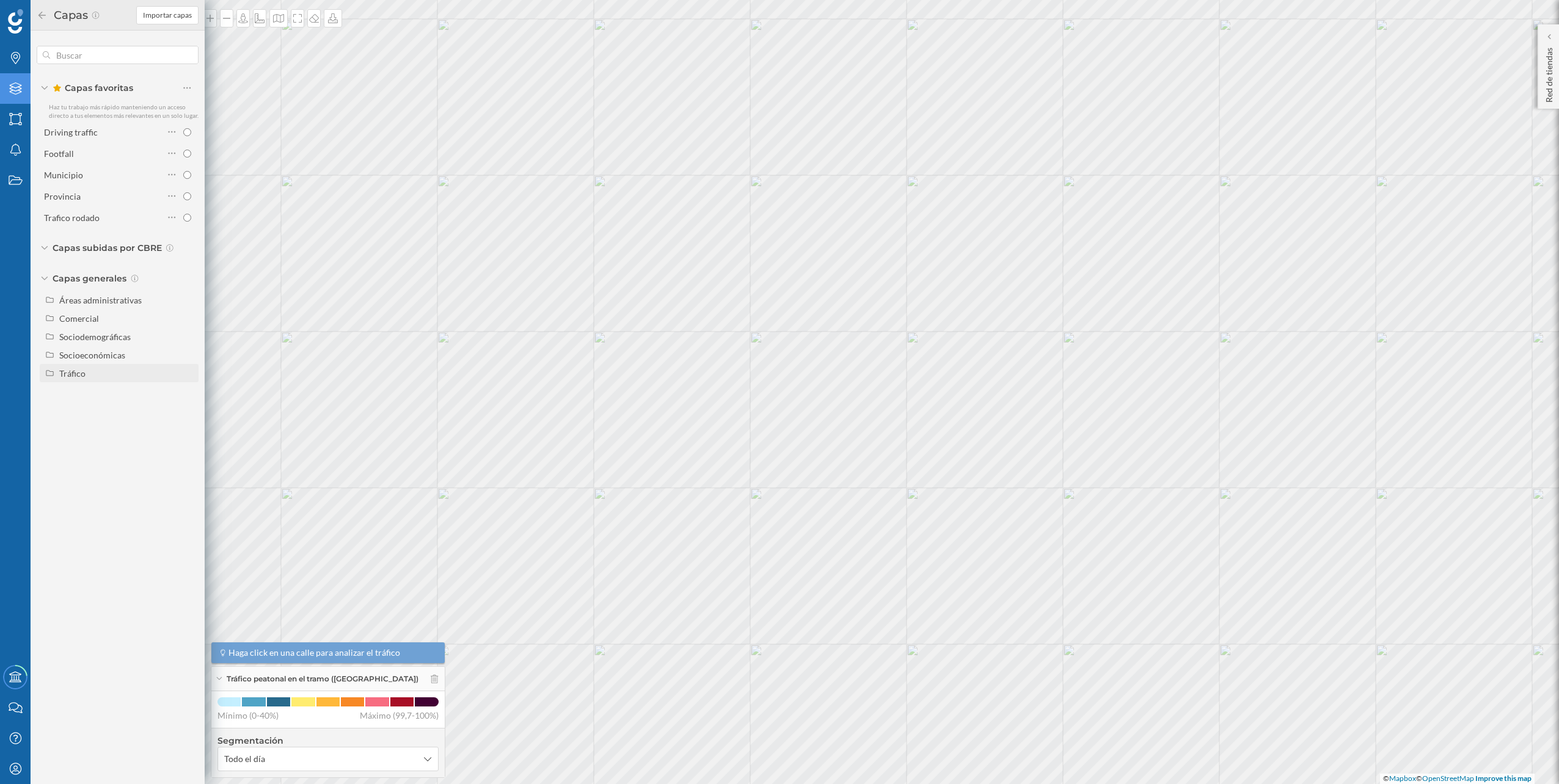
click at [122, 374] on div "Tráfico" at bounding box center [127, 373] width 135 height 13
click at [89, 393] on div "Tráfico rodado" at bounding box center [91, 392] width 56 height 11
click at [186, 393] on input "Tráfico rodado" at bounding box center [190, 392] width 8 height 8
radio input "true"
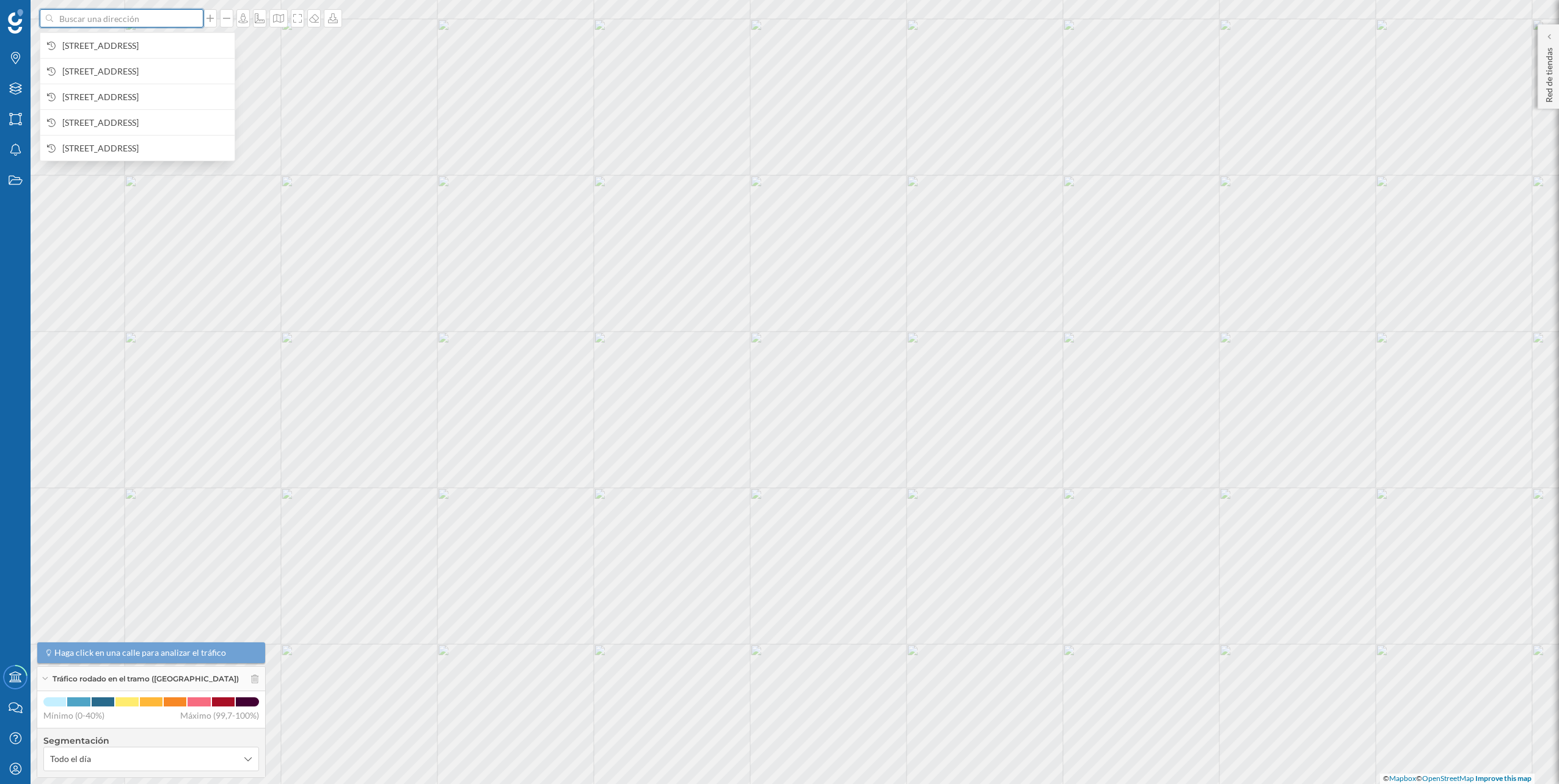
click at [166, 20] on input at bounding box center [122, 19] width 137 height 19
click at [155, 40] on span "[STREET_ADDRESS]" at bounding box center [145, 46] width 166 height 12
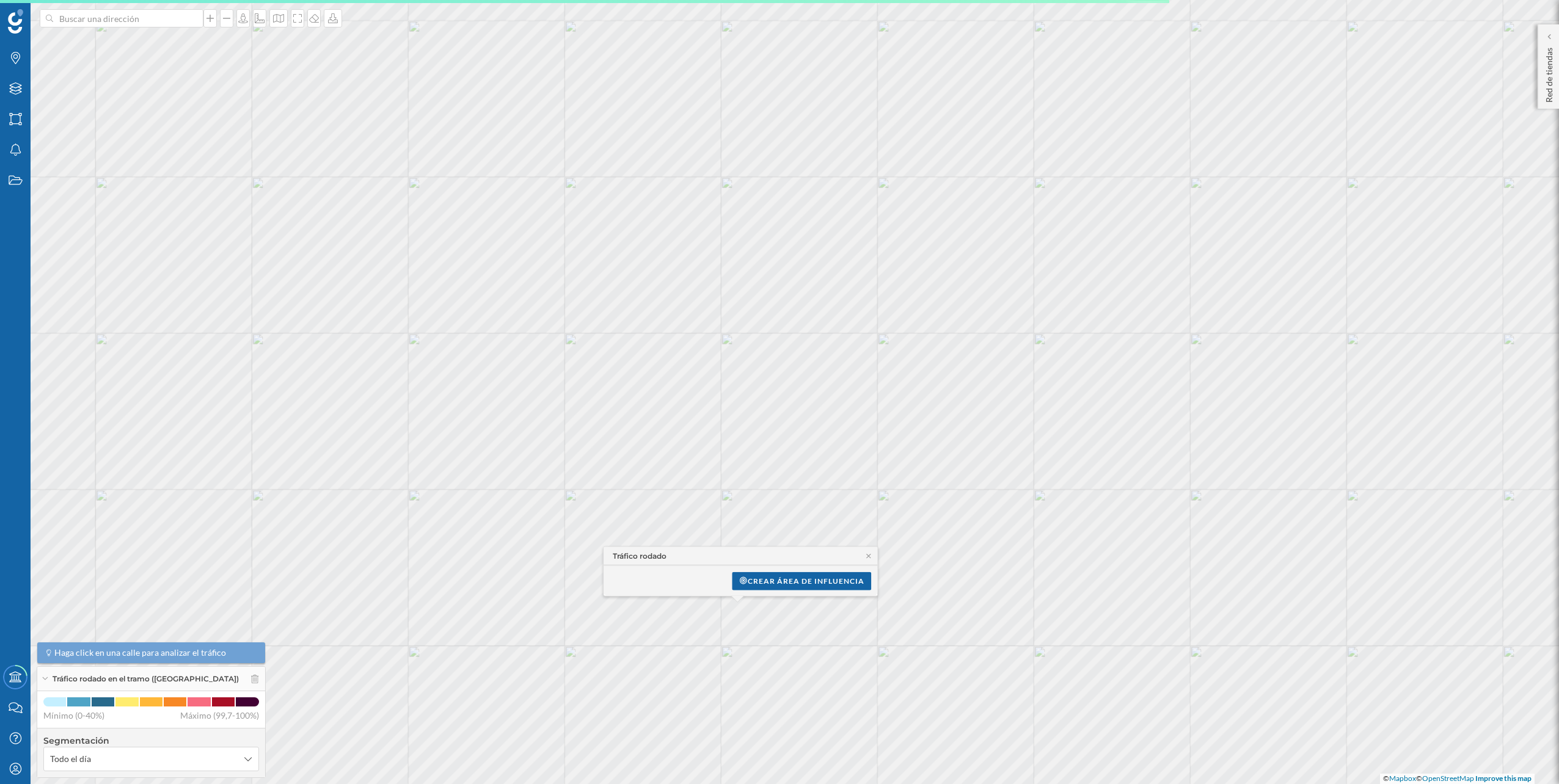
click at [414, 39] on div "Tráfico rodado Todo el día [DATE] [DATE] Aplicando algoritmos… Crear área de in…" at bounding box center [414, 39] width 0 height 0
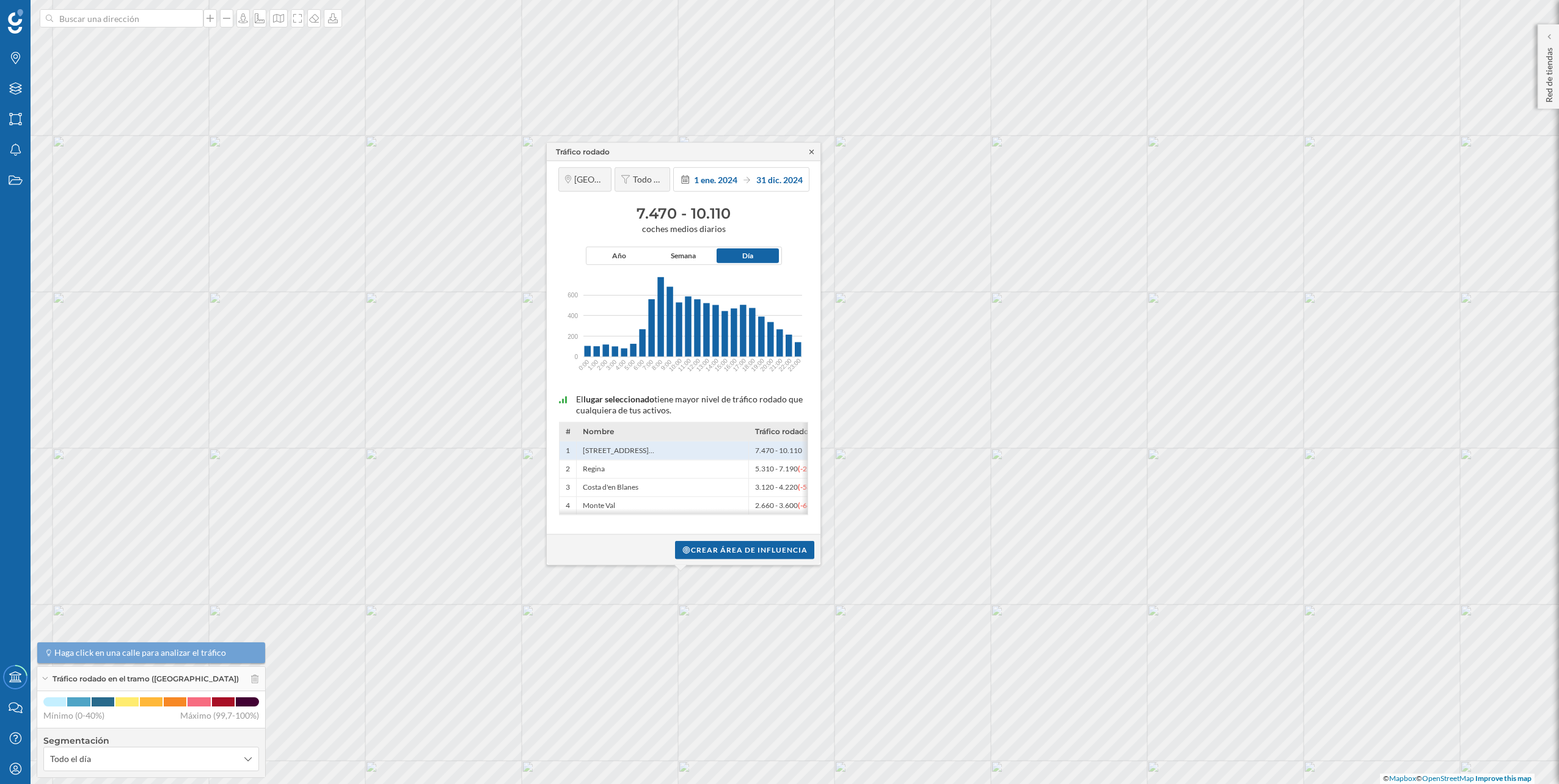
click at [815, 154] on icon at bounding box center [811, 151] width 9 height 7
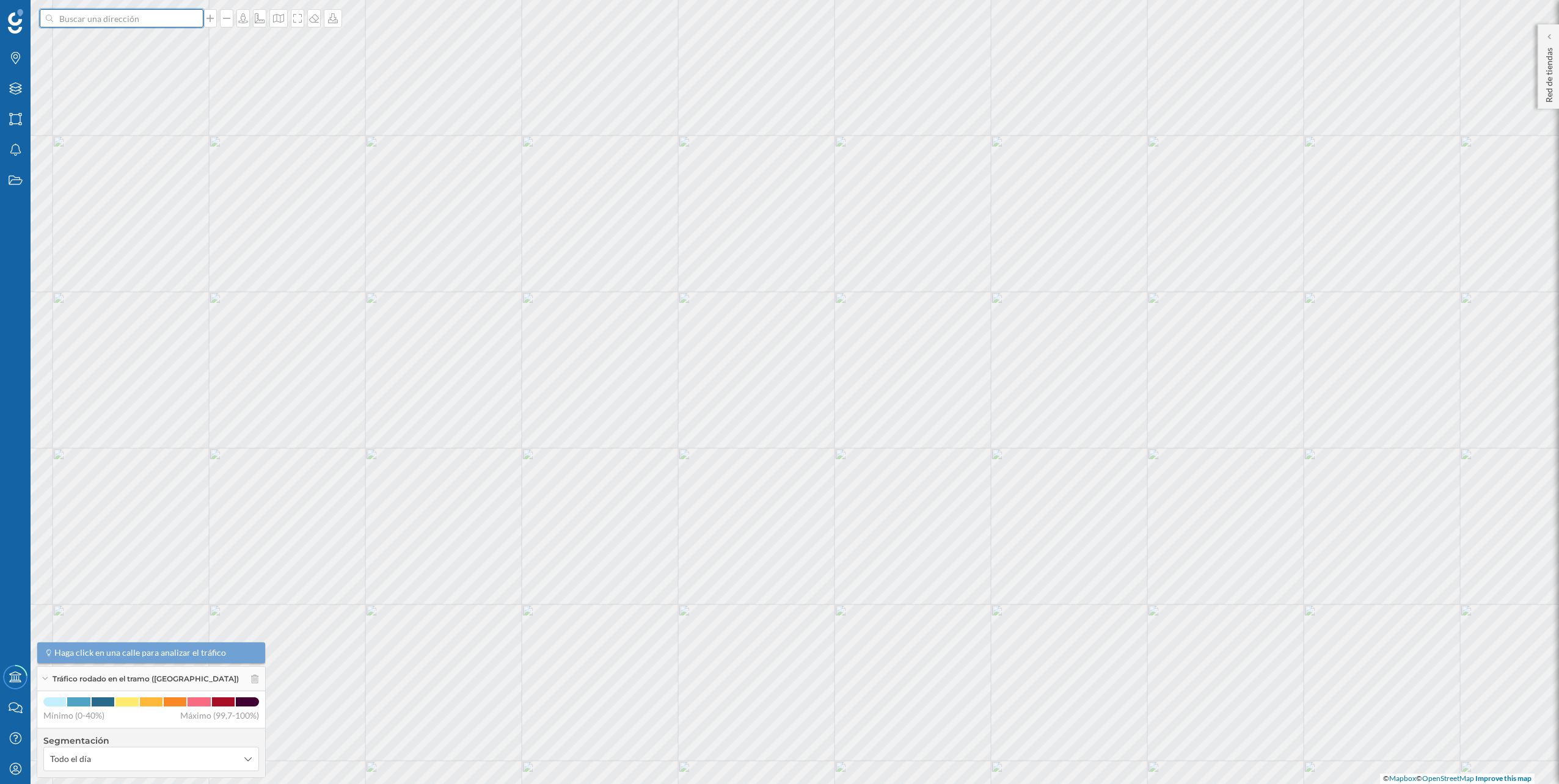
click at [125, 19] on input at bounding box center [122, 19] width 137 height 19
paste input "[STREET_ADDRESS][PERSON_NAME]"
type input "[STREET_ADDRESS][PERSON_NAME]"
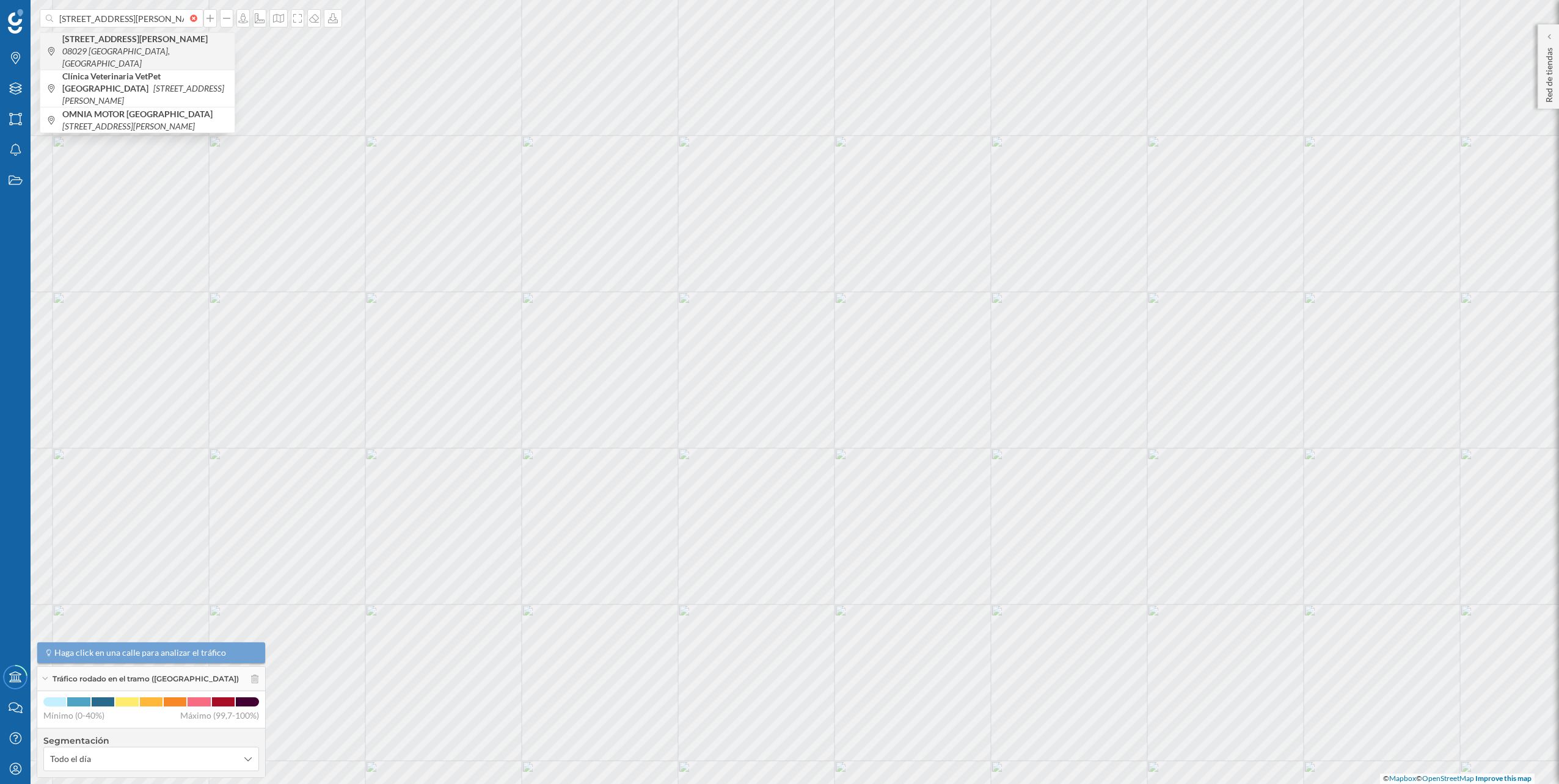
click at [117, 42] on b "[STREET_ADDRESS][PERSON_NAME]" at bounding box center [136, 38] width 148 height 11
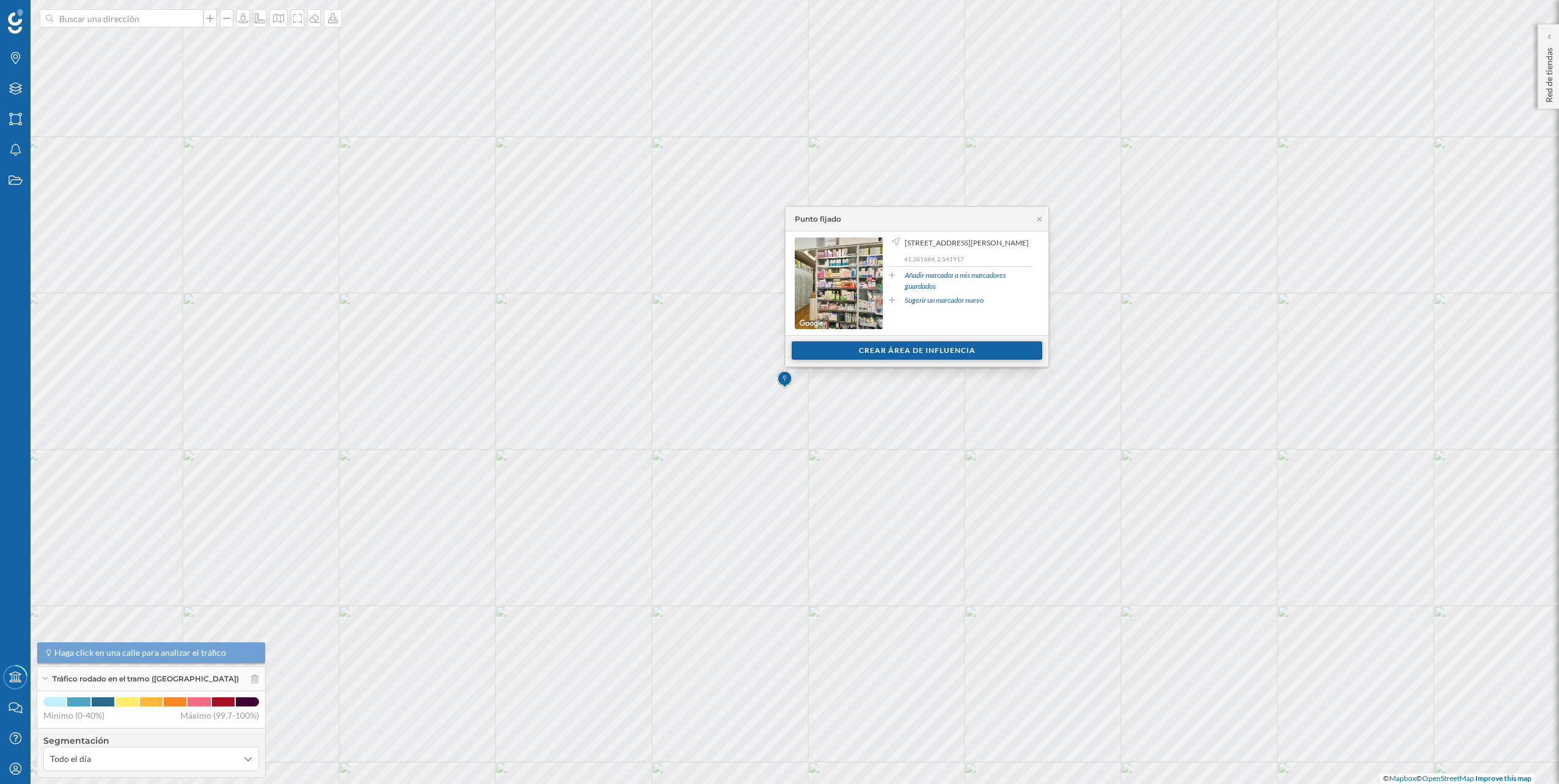
click at [887, 347] on div "Crear área de influencia" at bounding box center [917, 351] width 251 height 19
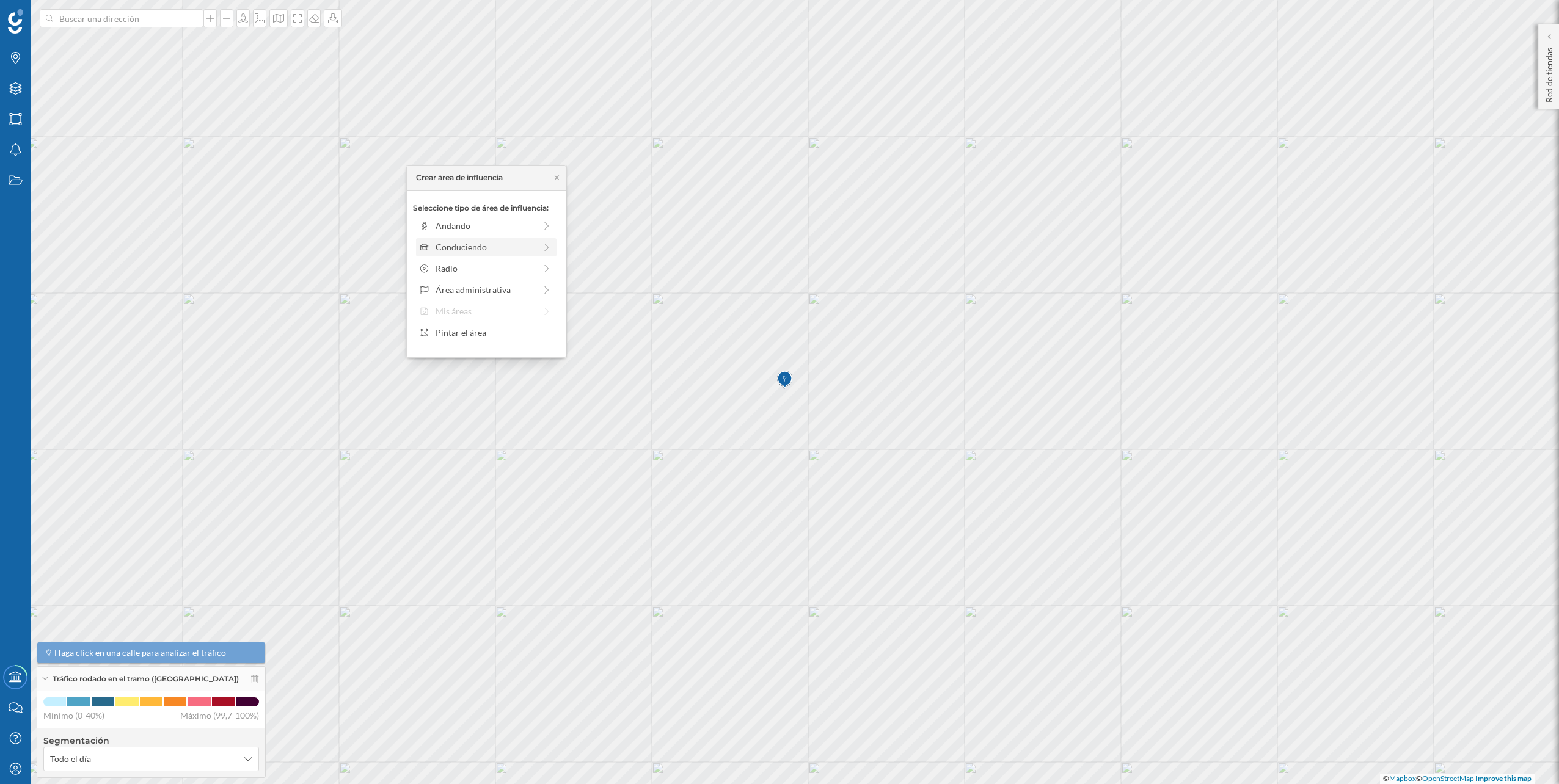
click at [539, 242] on div "Conduciendo" at bounding box center [486, 247] width 133 height 13
click at [444, 239] on div at bounding box center [443, 239] width 1 height 4
click at [509, 335] on div "Crear área de influencia" at bounding box center [486, 334] width 146 height 19
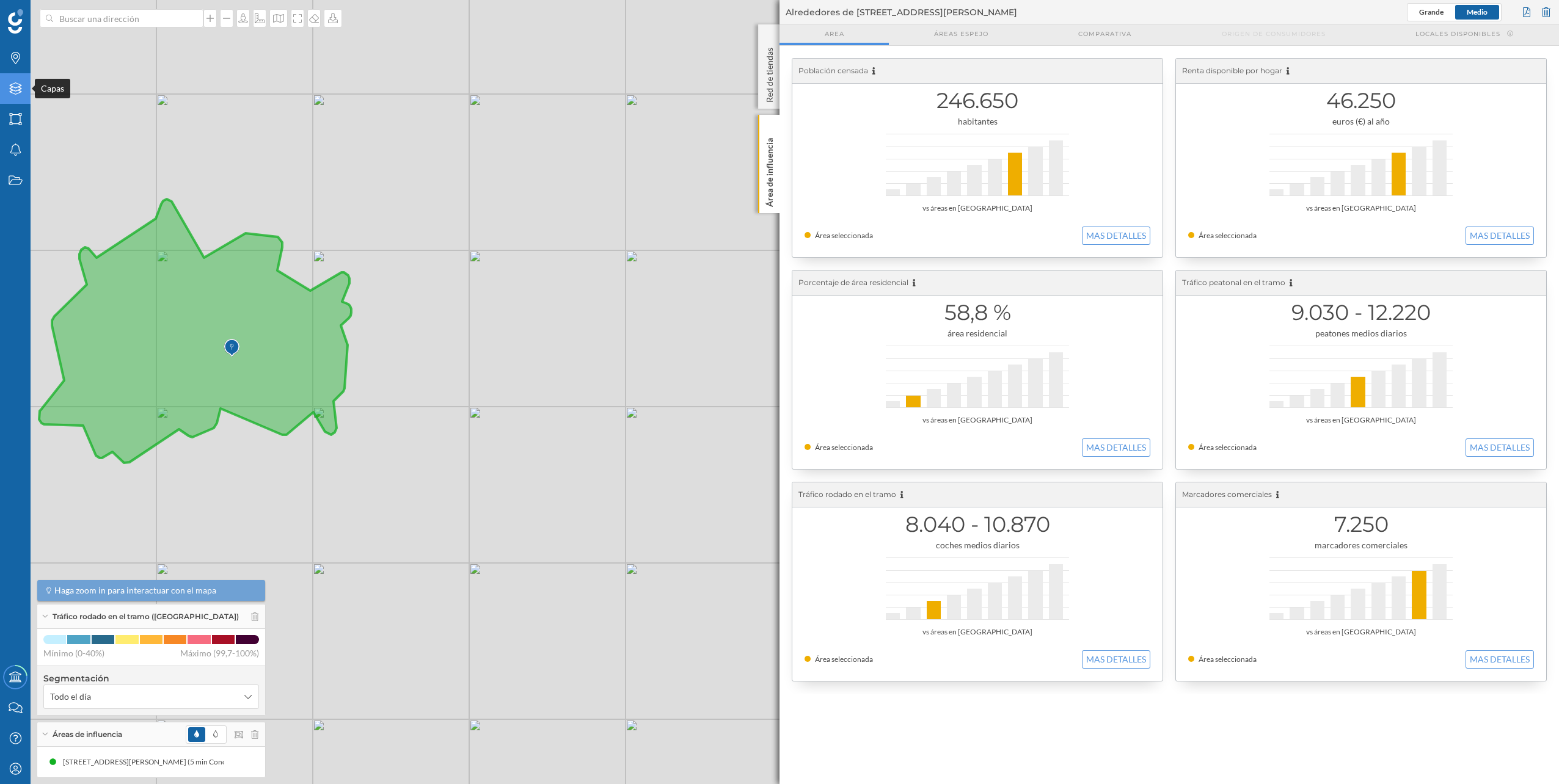
click at [19, 97] on div "Capas" at bounding box center [15, 88] width 30 height 30
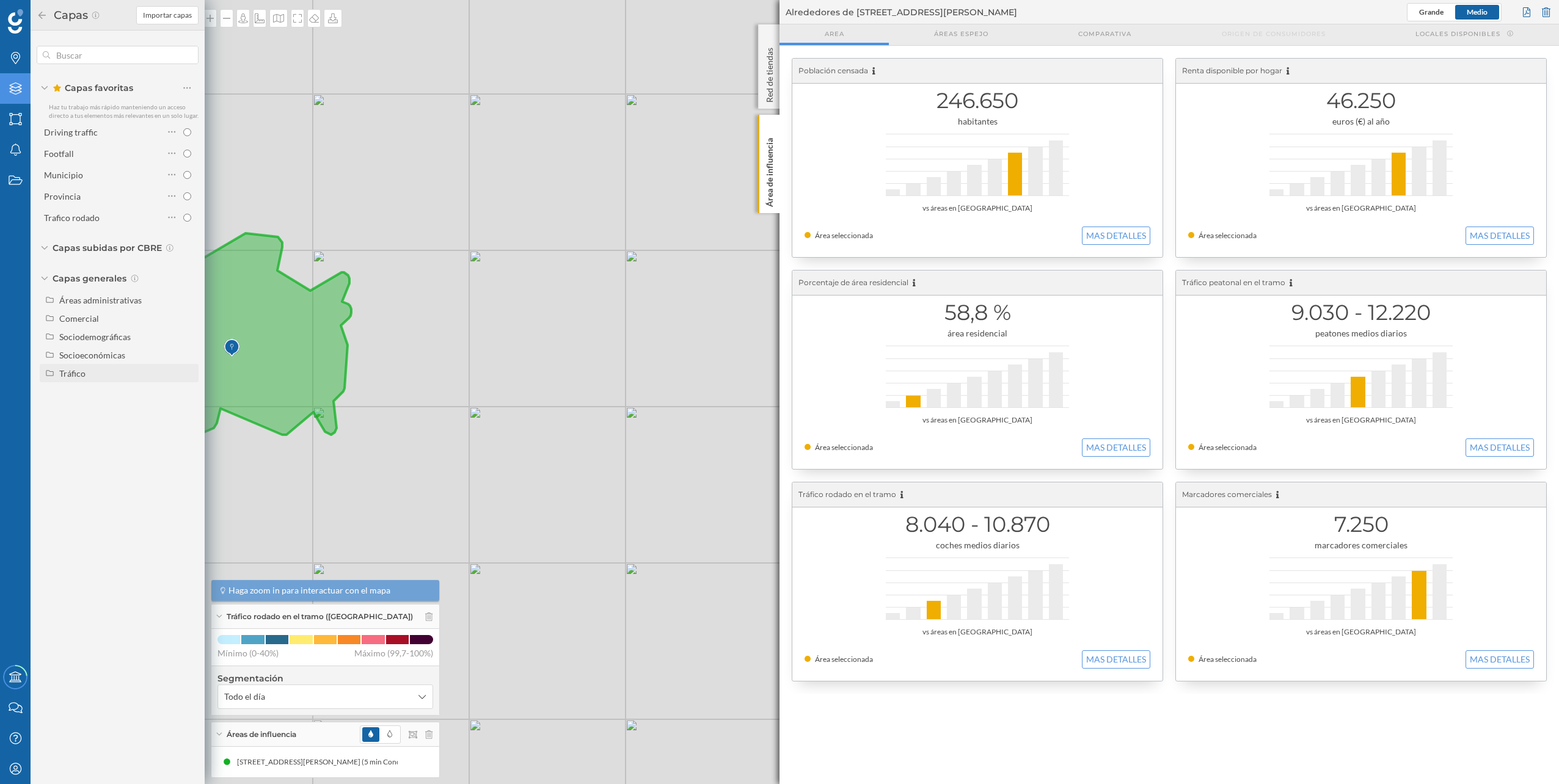
click at [99, 368] on div "Tráfico" at bounding box center [127, 373] width 135 height 13
click at [84, 408] on div "Peatonal" at bounding box center [80, 410] width 33 height 11
click at [186, 408] on input "Peatonal" at bounding box center [190, 410] width 8 height 8
radio input "true"
click at [1547, 10] on div at bounding box center [1547, 12] width 14 height 19
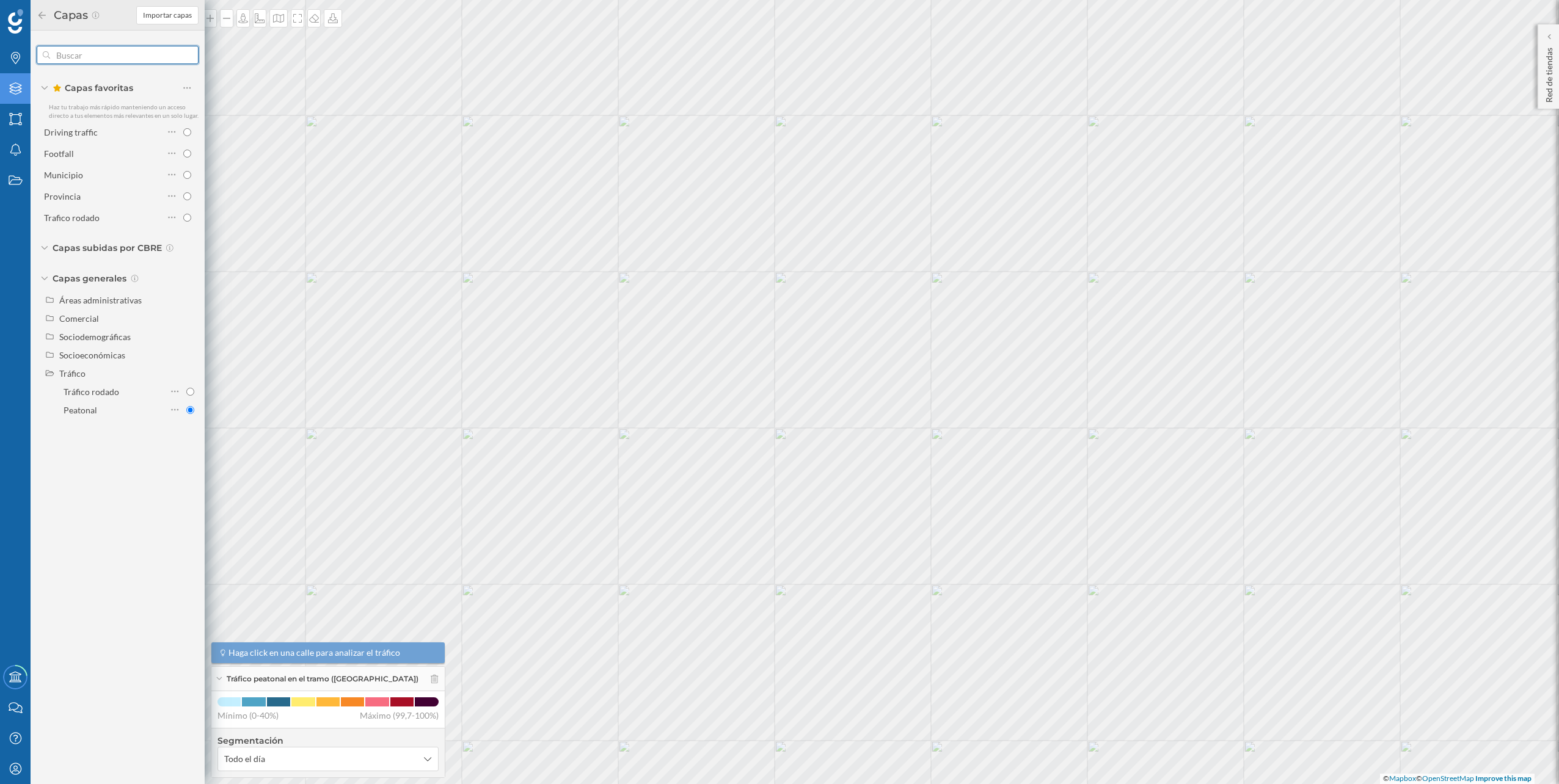
click at [184, 47] on input "text" at bounding box center [118, 55] width 135 height 24
click at [97, 61] on input "text" at bounding box center [118, 55] width 135 height 24
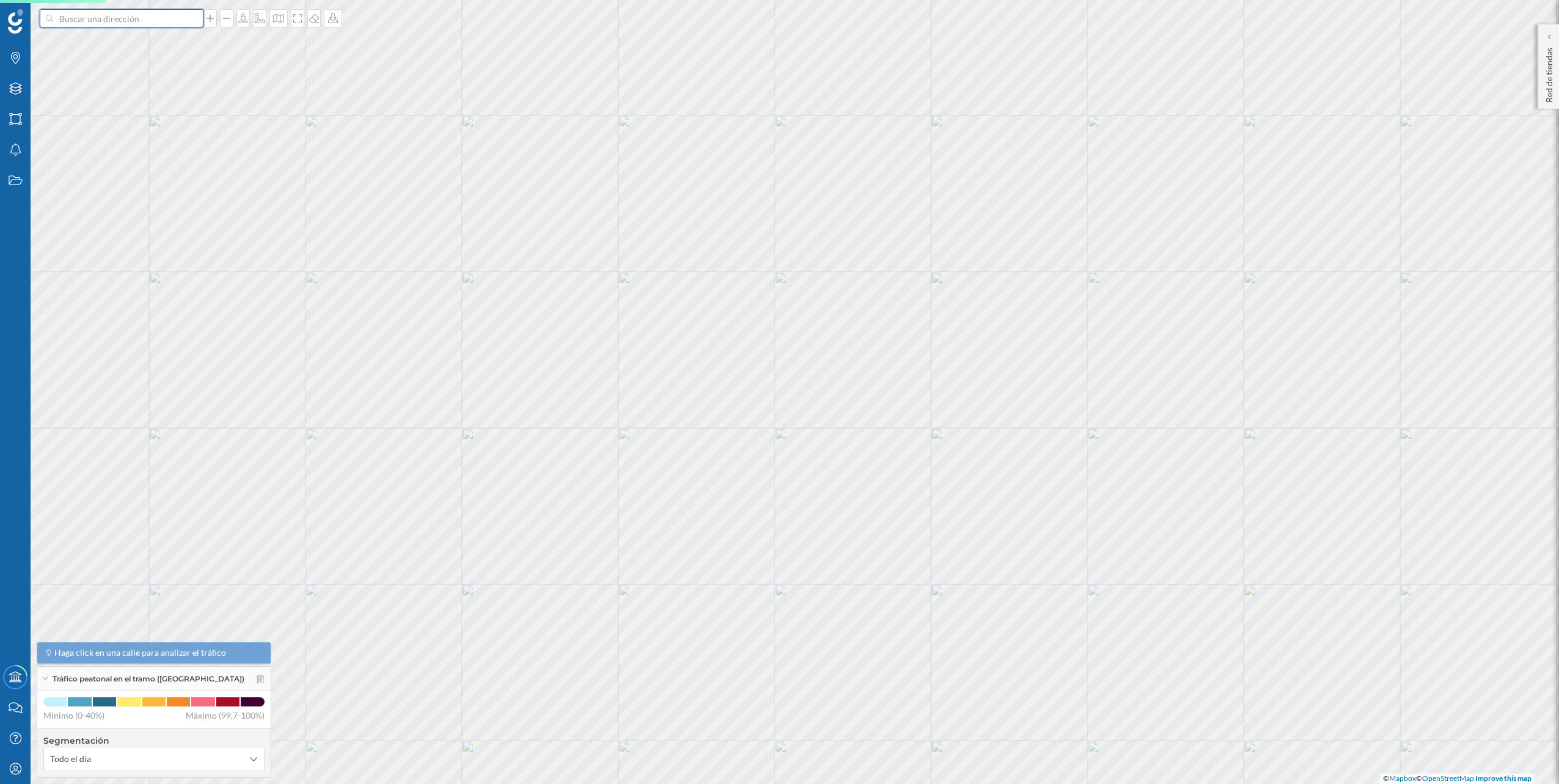
click at [152, 25] on input at bounding box center [122, 19] width 137 height 19
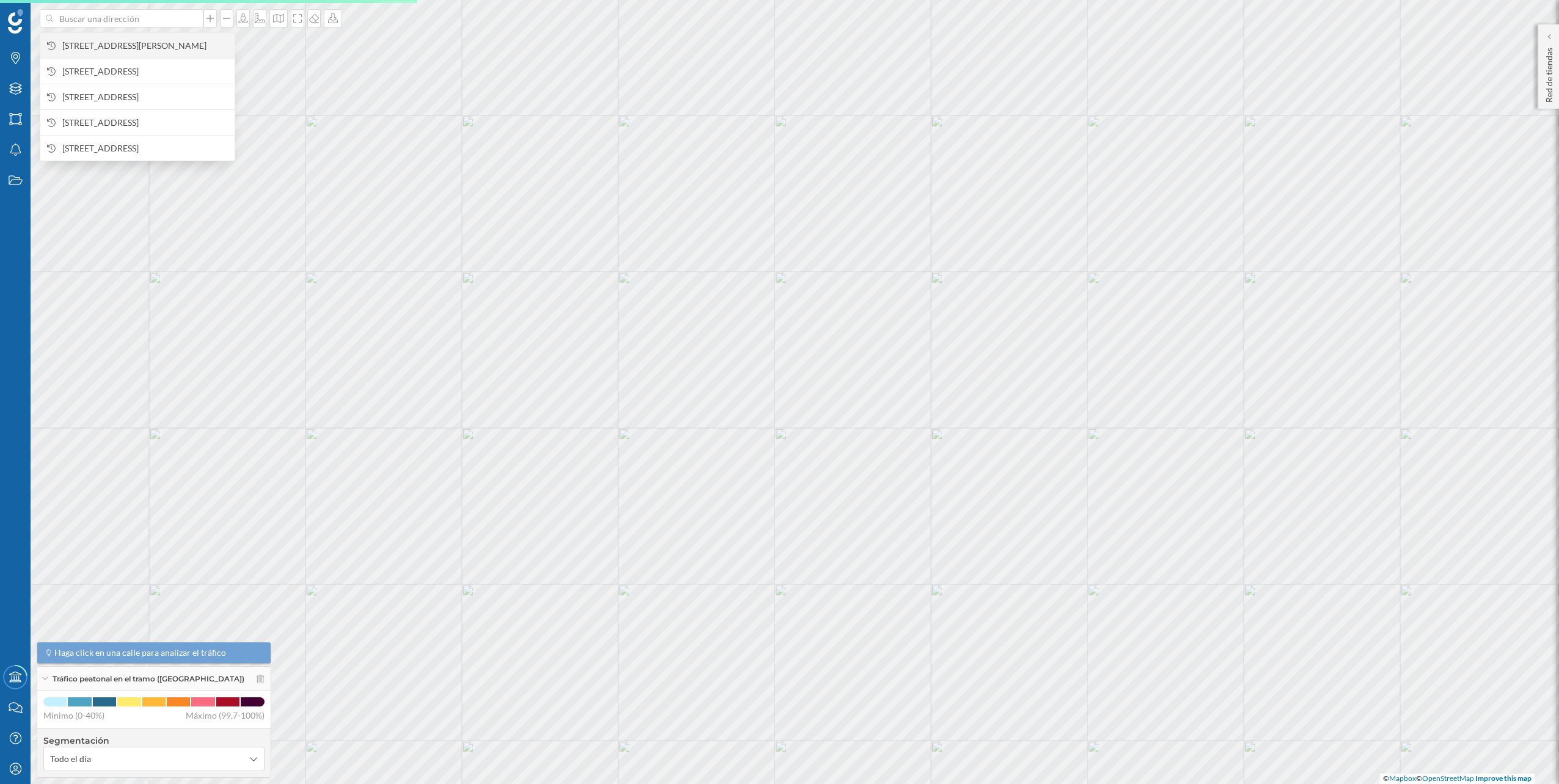
click at [143, 43] on span "[STREET_ADDRESS][PERSON_NAME]" at bounding box center [145, 46] width 166 height 12
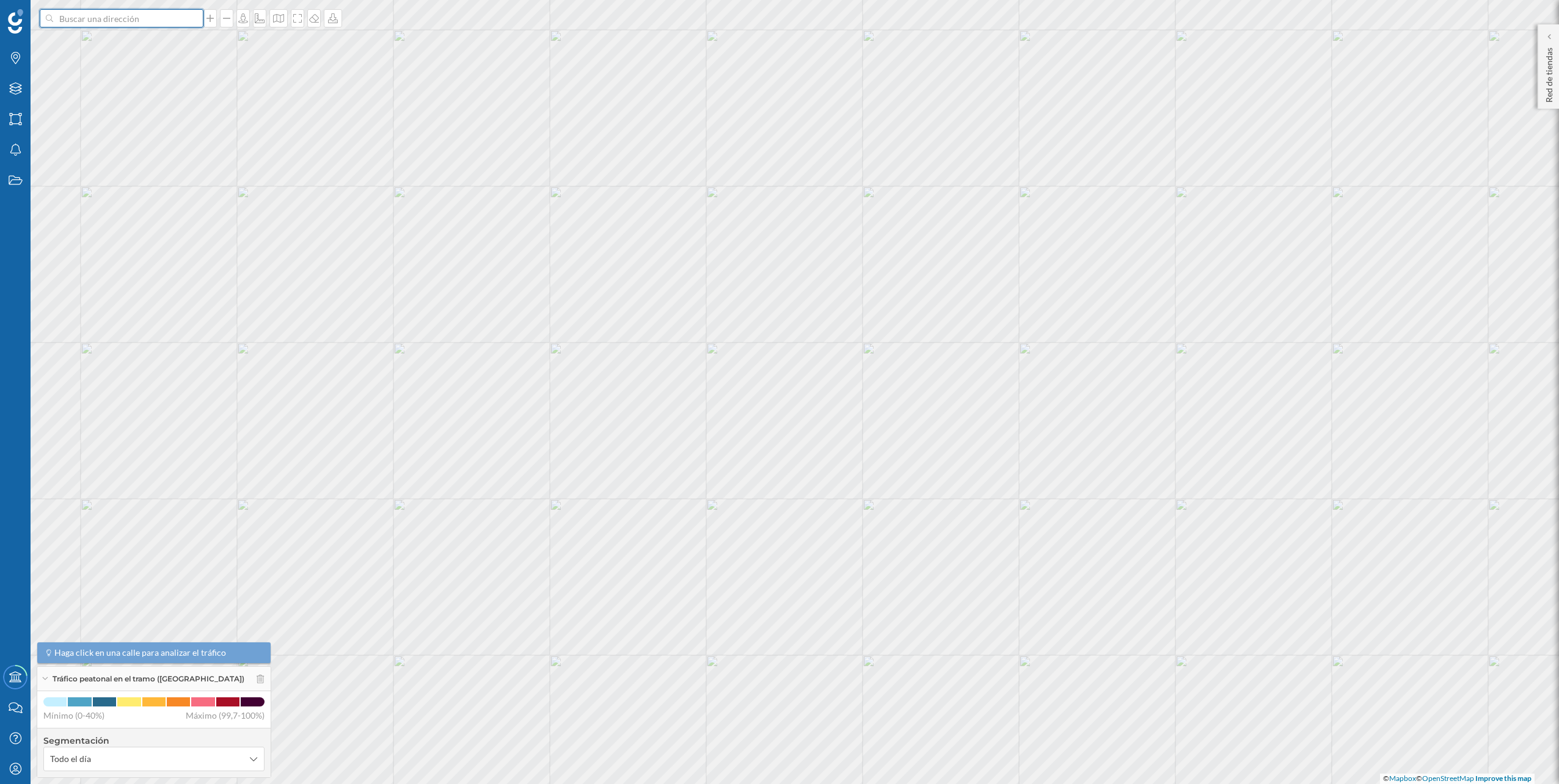
click at [169, 25] on input at bounding box center [122, 19] width 137 height 19
click at [161, 40] on span "[STREET_ADDRESS][PERSON_NAME]" at bounding box center [145, 46] width 166 height 12
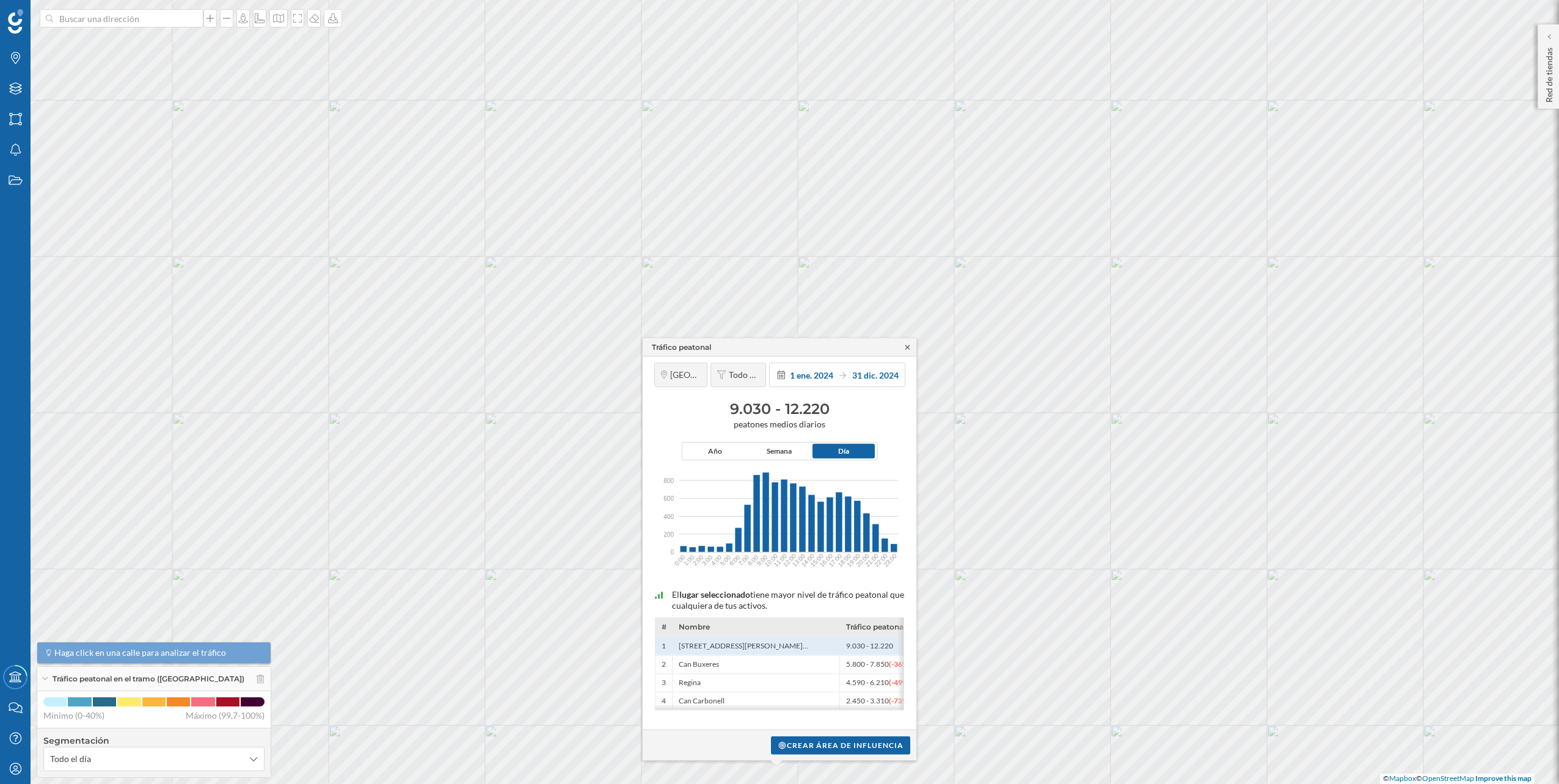
click at [909, 349] on icon at bounding box center [907, 347] width 4 height 4
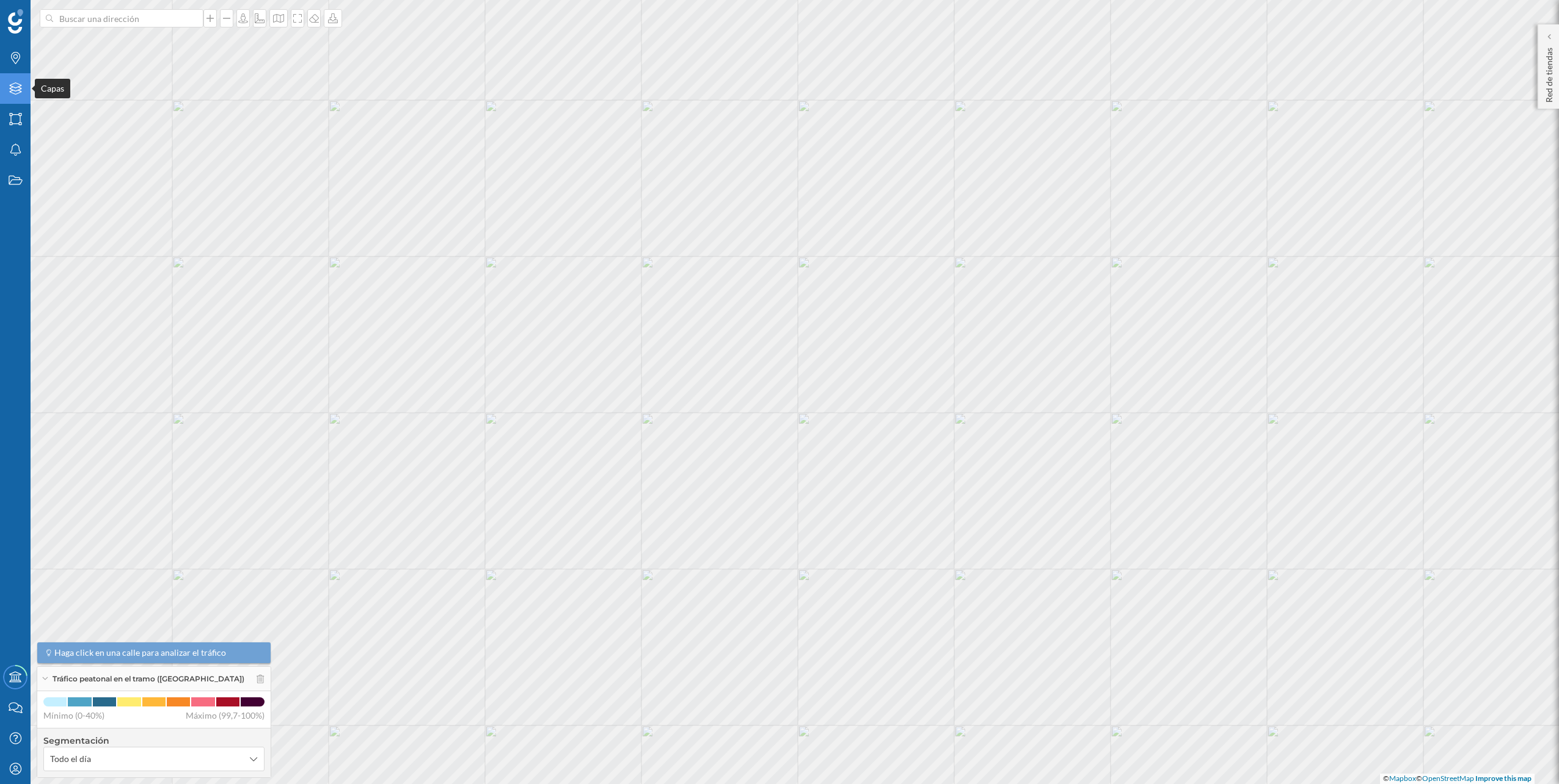
click at [14, 87] on icon "Capas" at bounding box center [16, 89] width 16 height 12
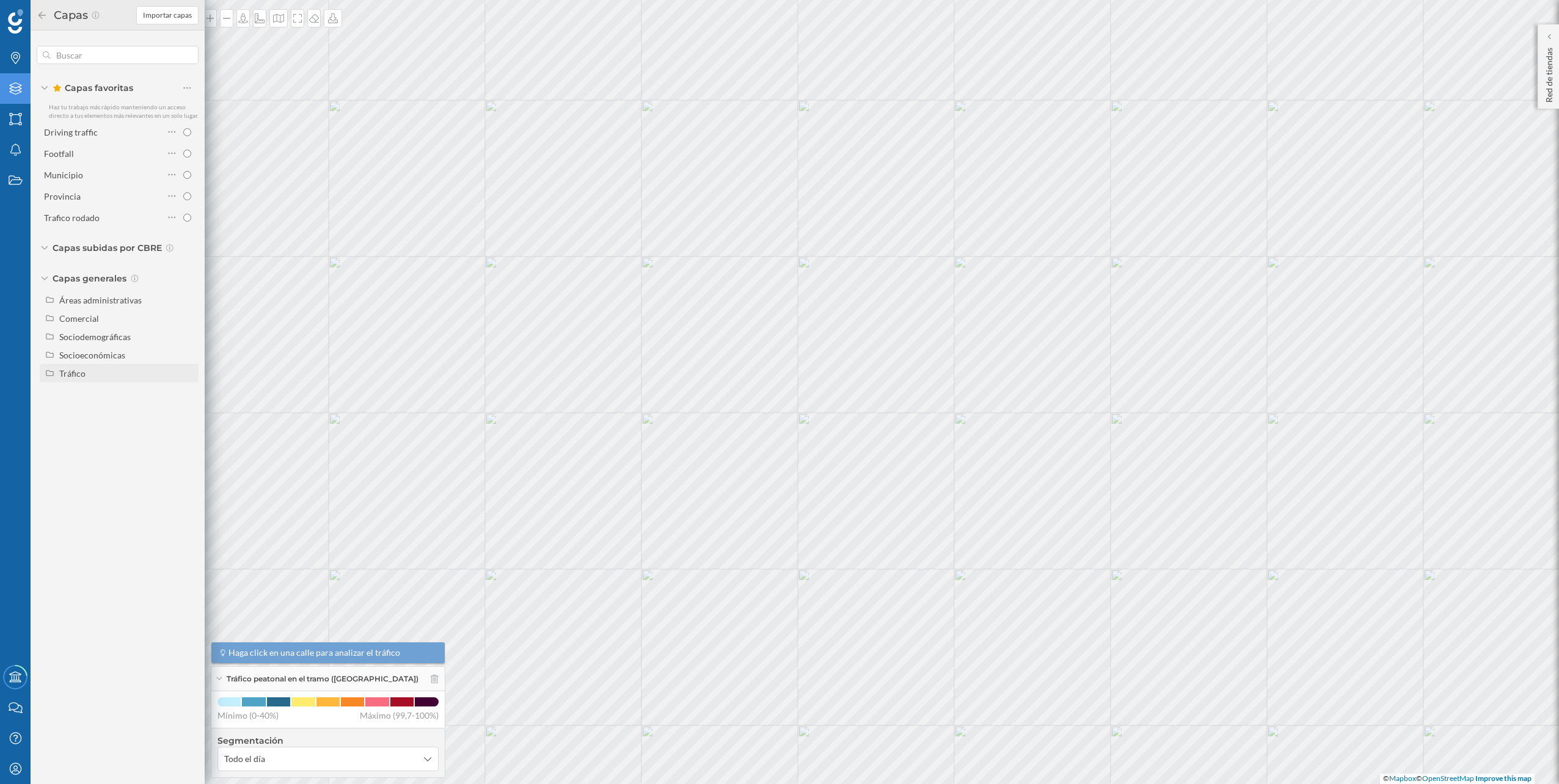
click at [146, 381] on div "Tráfico" at bounding box center [119, 373] width 159 height 19
click at [130, 389] on div "Tráfico rodado" at bounding box center [105, 392] width 85 height 13
click at [186, 389] on input "Tráfico rodado" at bounding box center [190, 392] width 8 height 8
radio input "true"
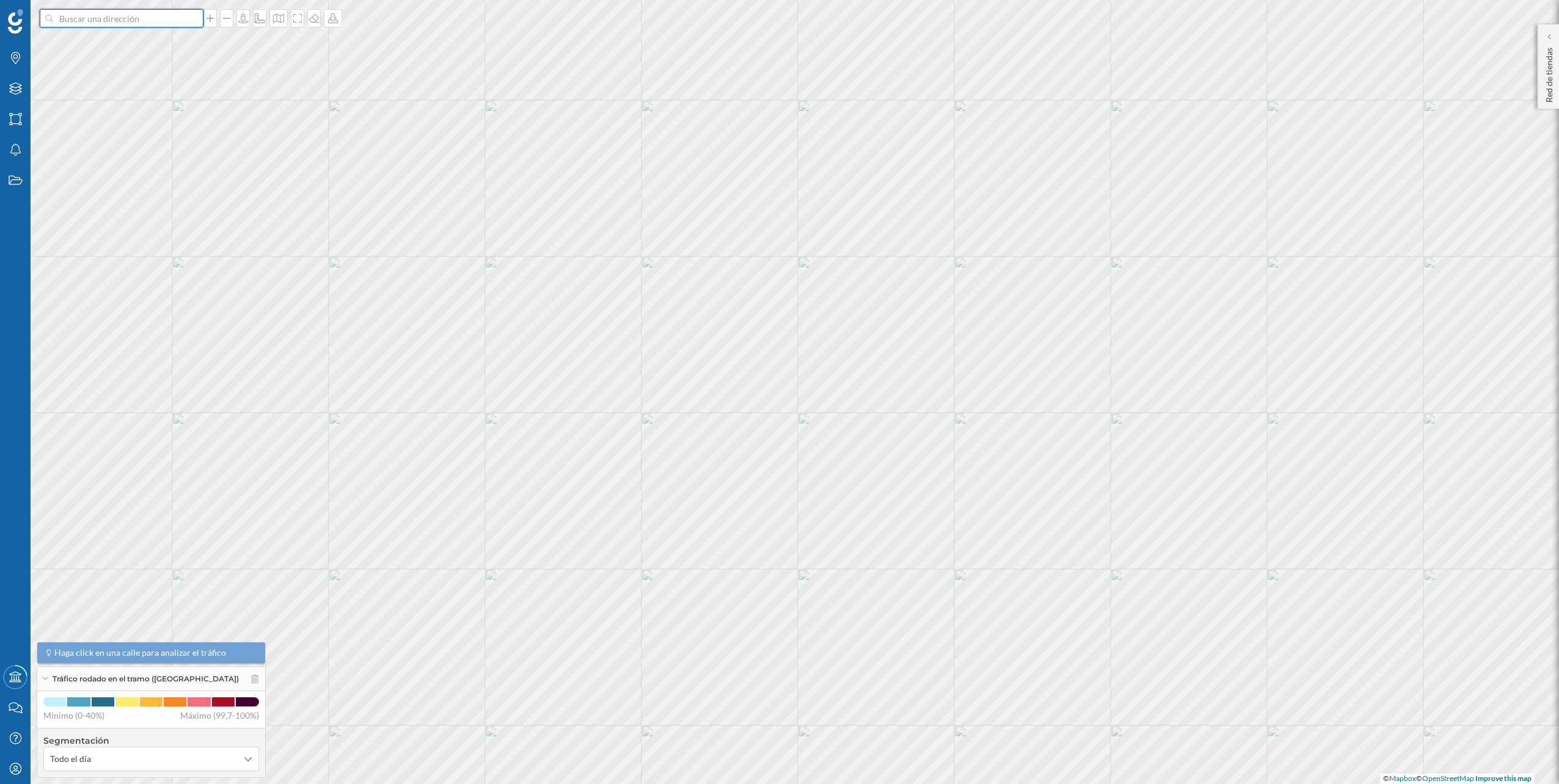
click at [174, 19] on input at bounding box center [122, 19] width 137 height 19
click at [162, 40] on span "[STREET_ADDRESS][PERSON_NAME]" at bounding box center [145, 46] width 166 height 12
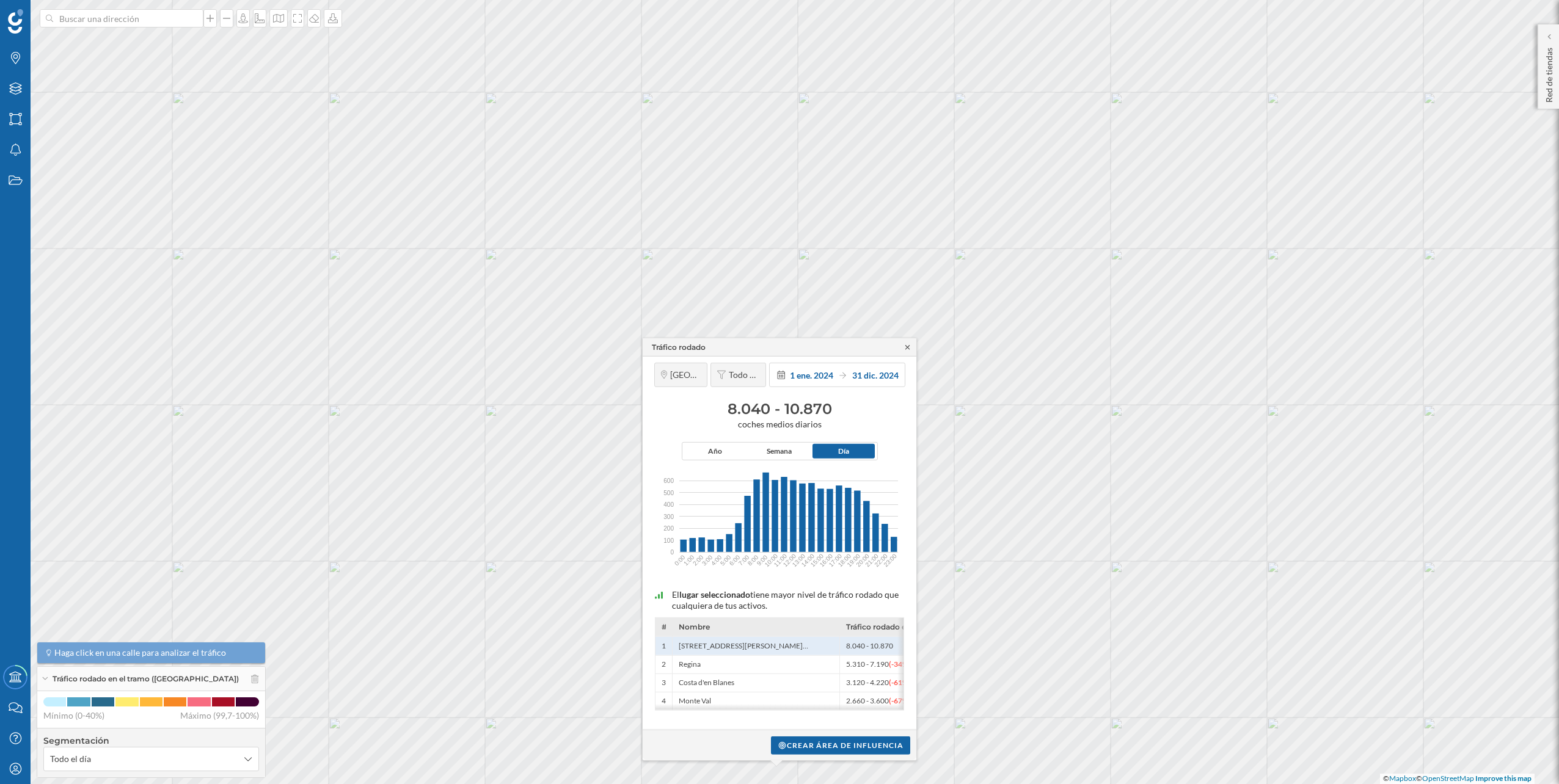
click at [907, 347] on icon at bounding box center [907, 347] width 4 height 4
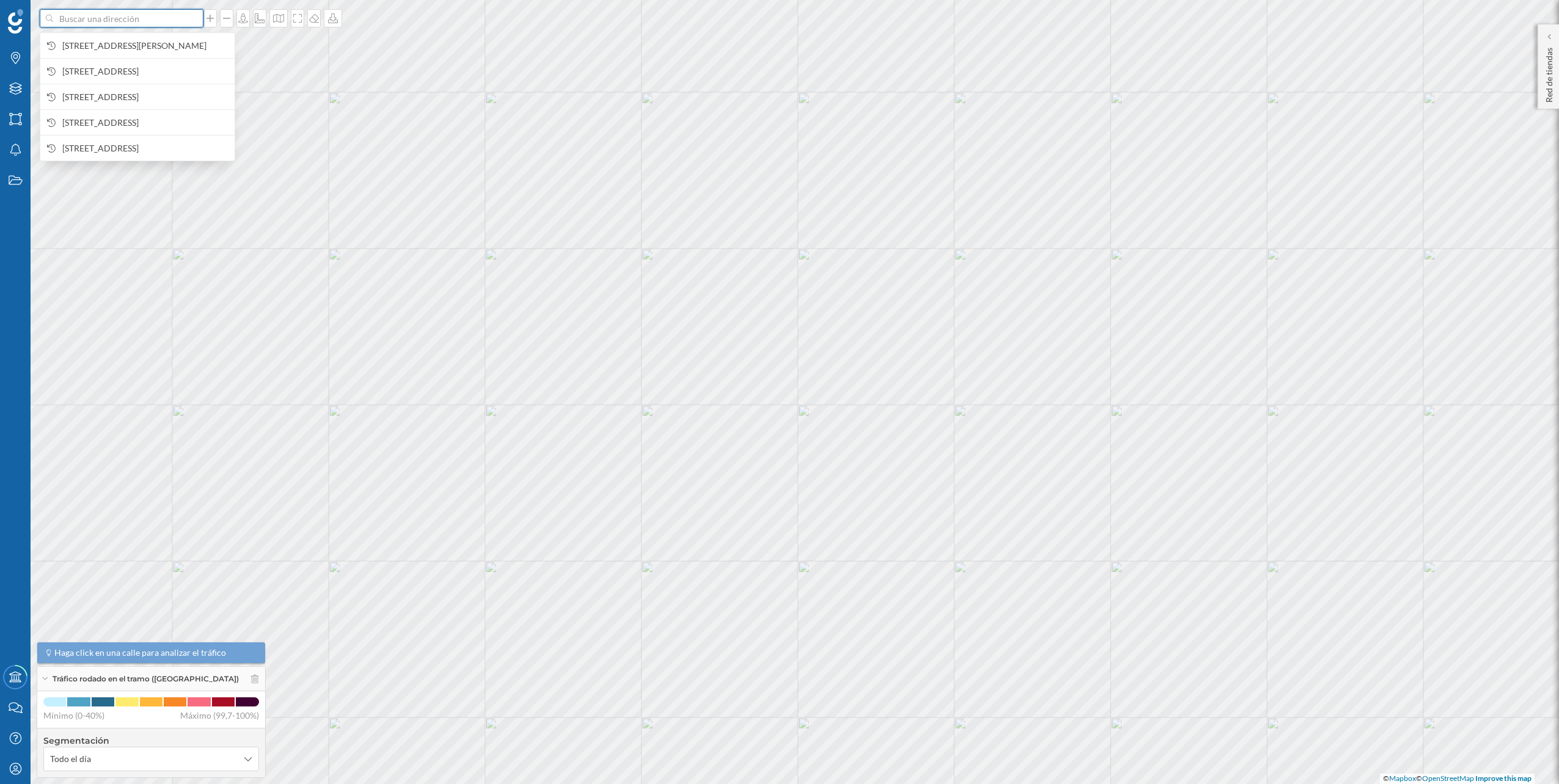
click at [98, 18] on input at bounding box center [122, 19] width 137 height 19
paste input "C. [STREET_ADDRESS]"
type input "C. [STREET_ADDRESS]"
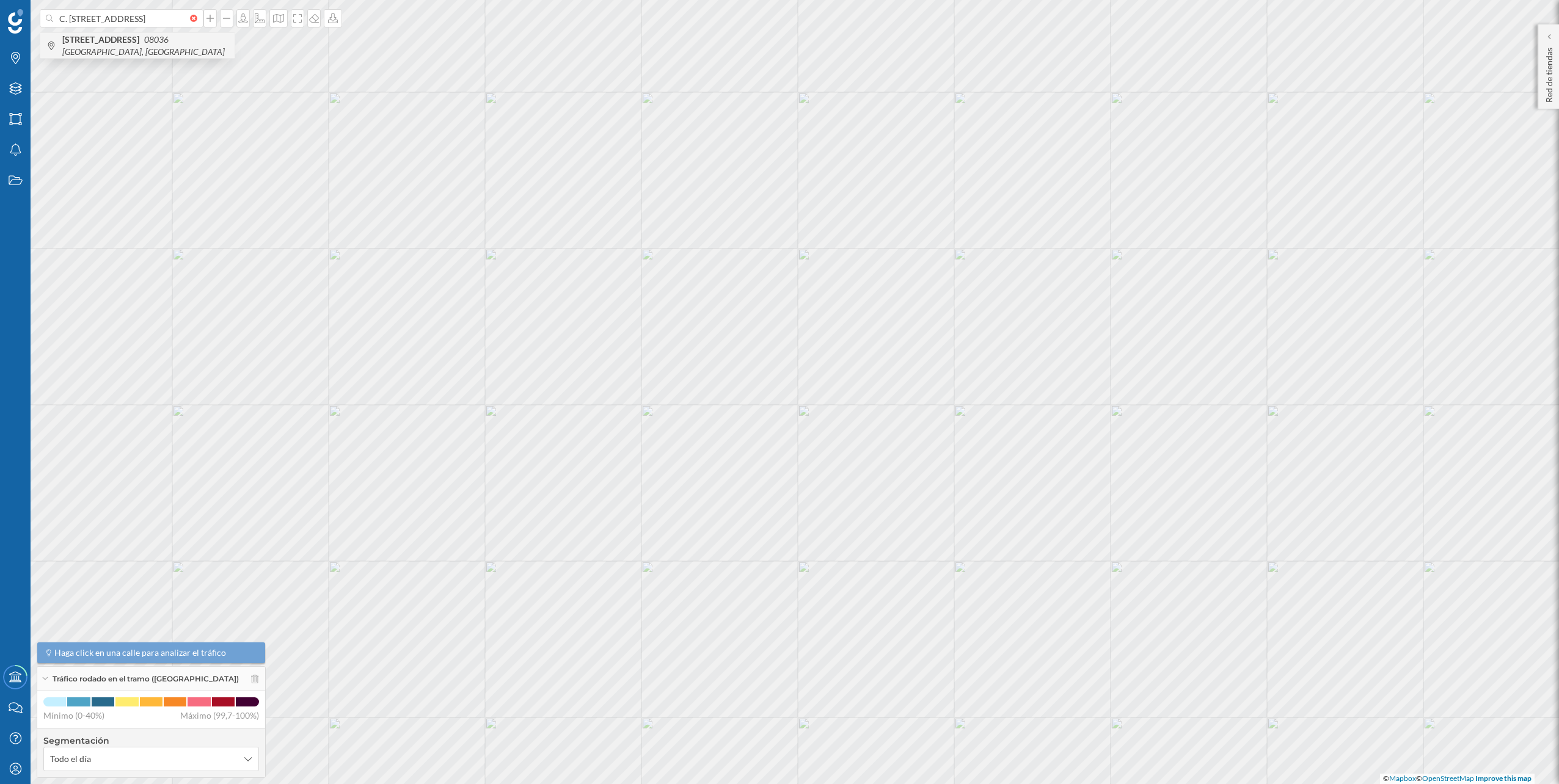
scroll to position [0, 0]
click at [115, 37] on b "[STREET_ADDRESS]" at bounding box center [102, 39] width 80 height 11
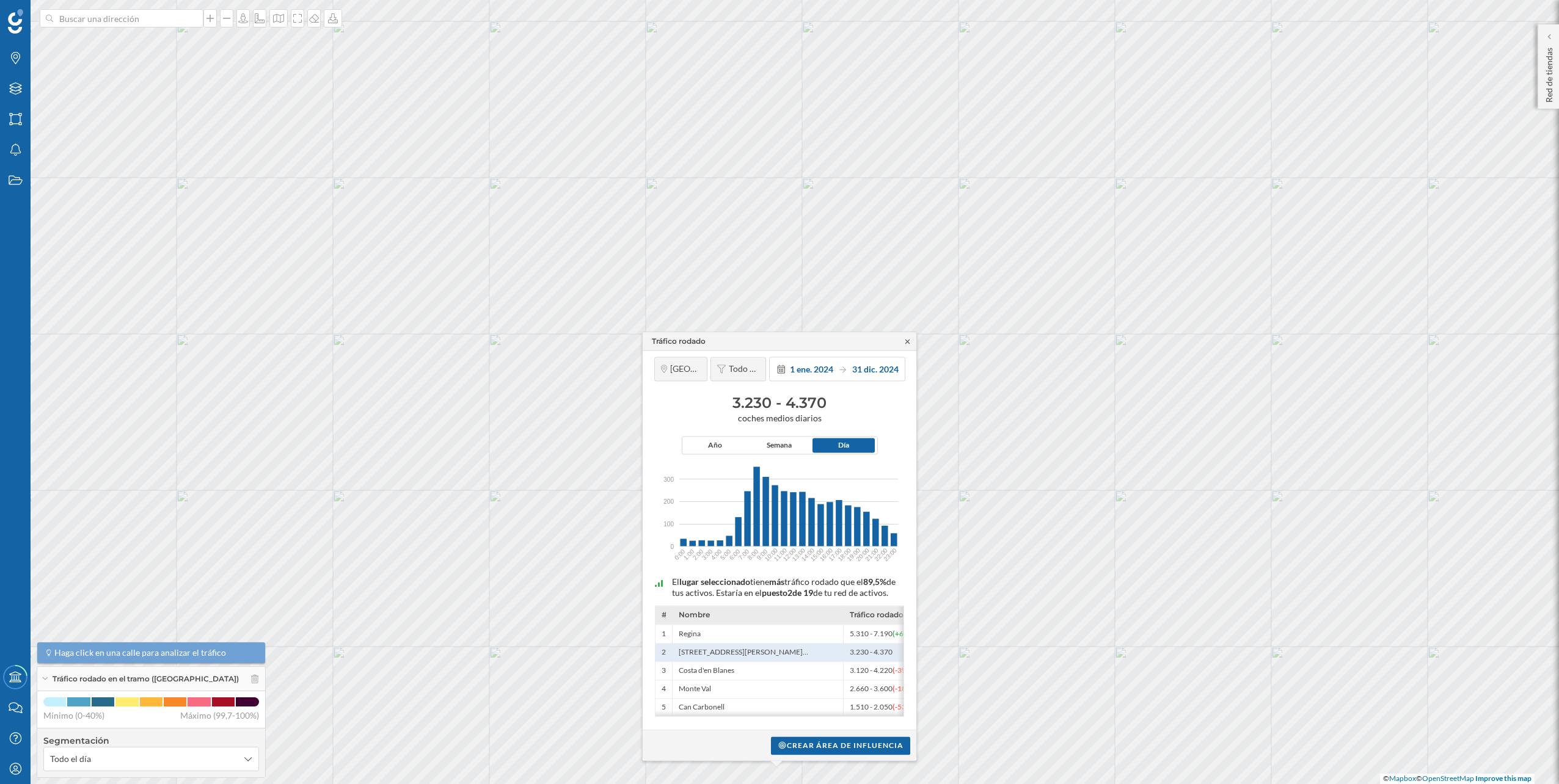
click at [910, 338] on icon at bounding box center [907, 341] width 9 height 7
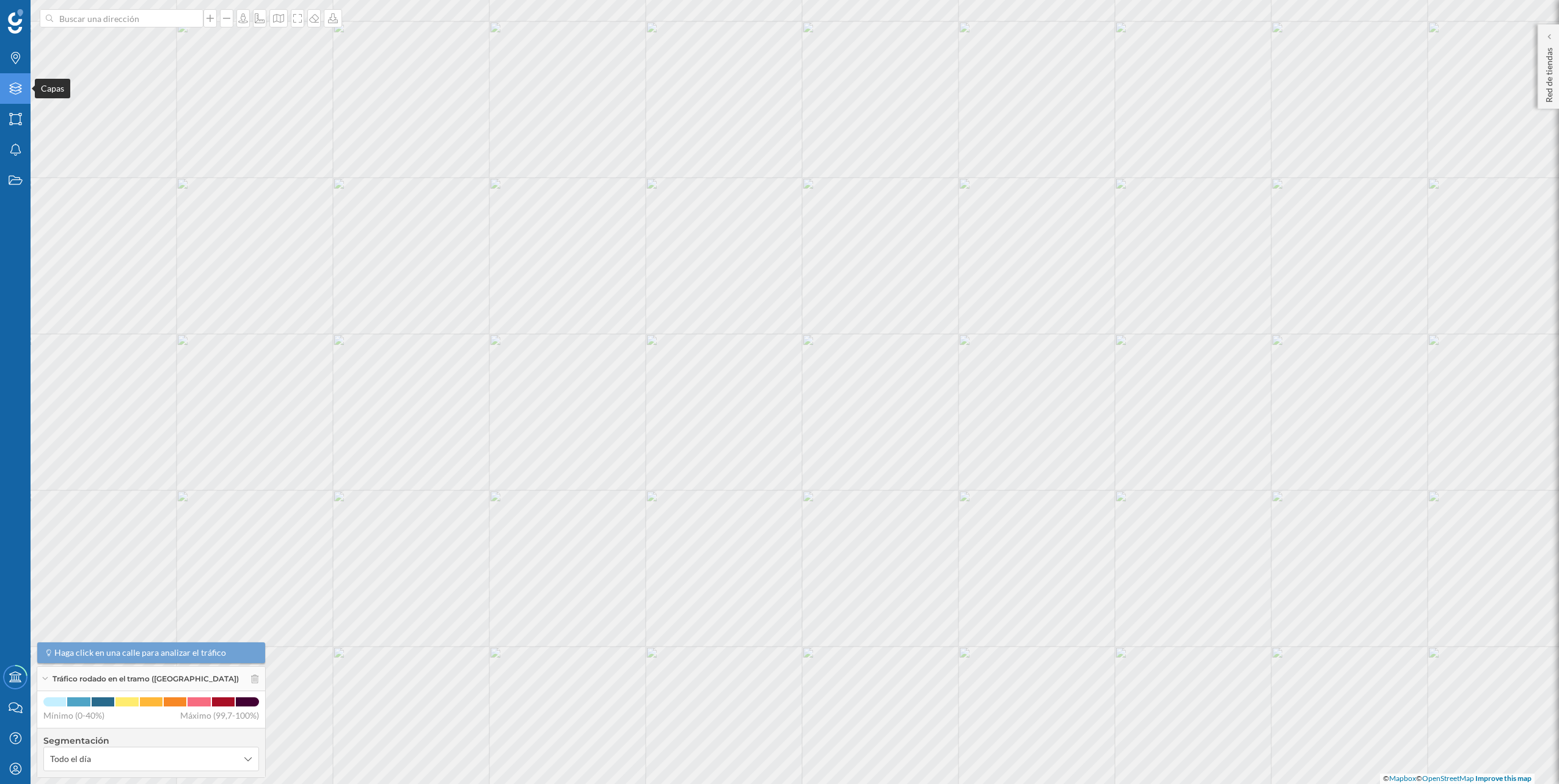
click at [12, 99] on div "Capas" at bounding box center [15, 88] width 30 height 30
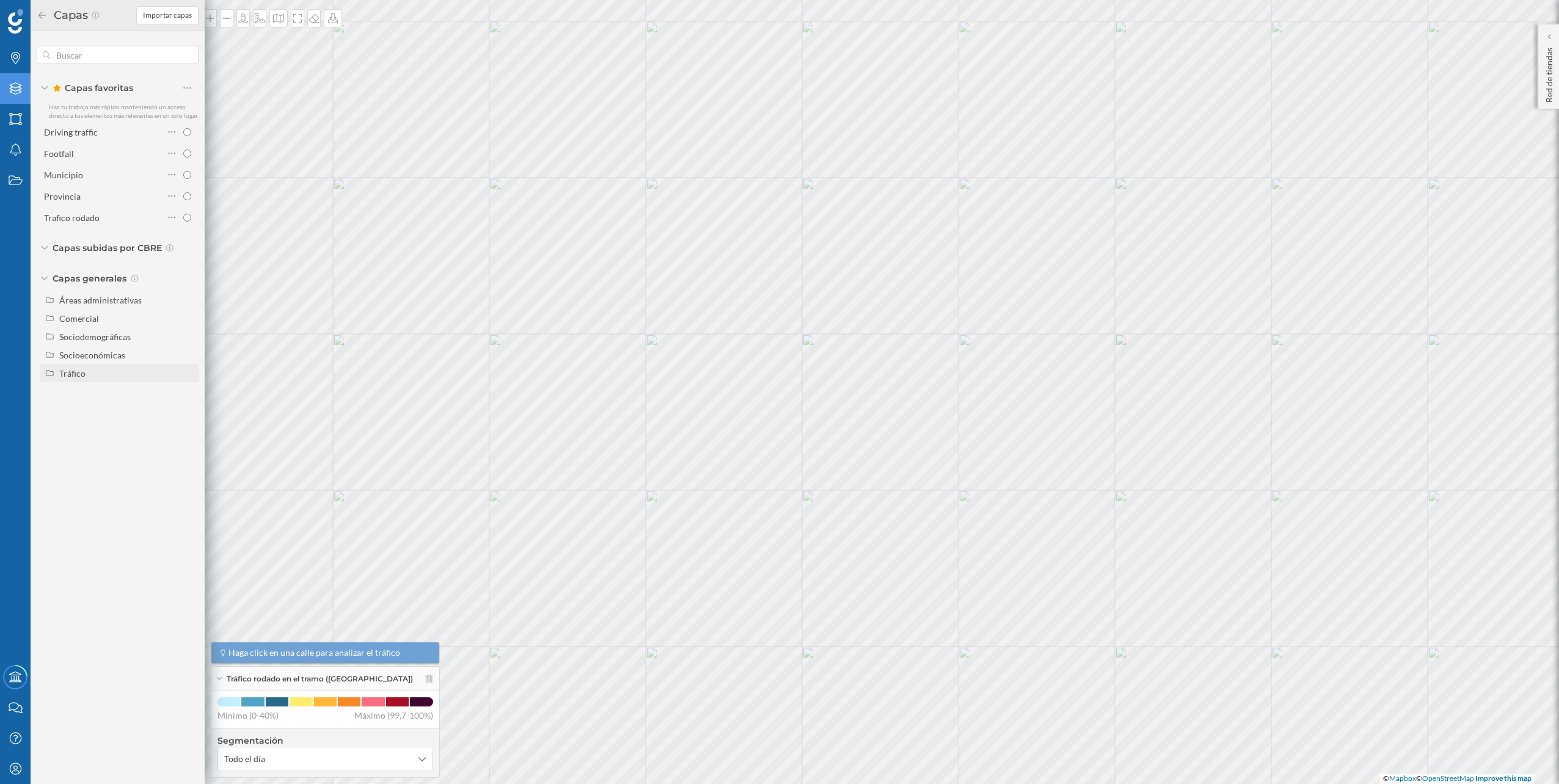
click at [95, 369] on div "Tráfico" at bounding box center [127, 373] width 135 height 13
click at [91, 412] on div "Peatonal" at bounding box center [80, 410] width 33 height 11
click at [186, 412] on input "Peatonal" at bounding box center [190, 410] width 8 height 8
radio input "true"
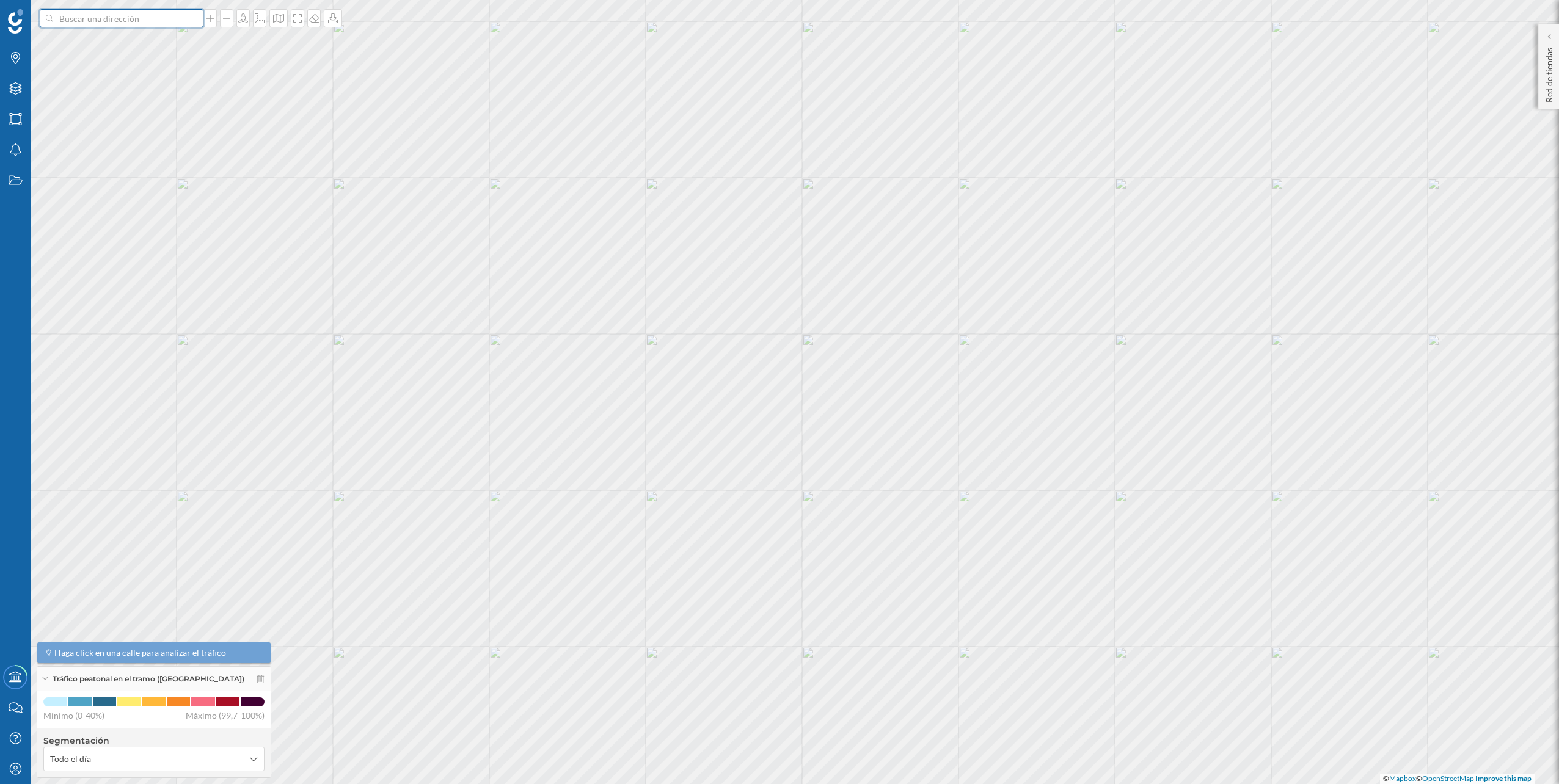
click at [115, 24] on input at bounding box center [122, 19] width 137 height 19
click at [118, 41] on span "[STREET_ADDRESS]" at bounding box center [145, 46] width 166 height 12
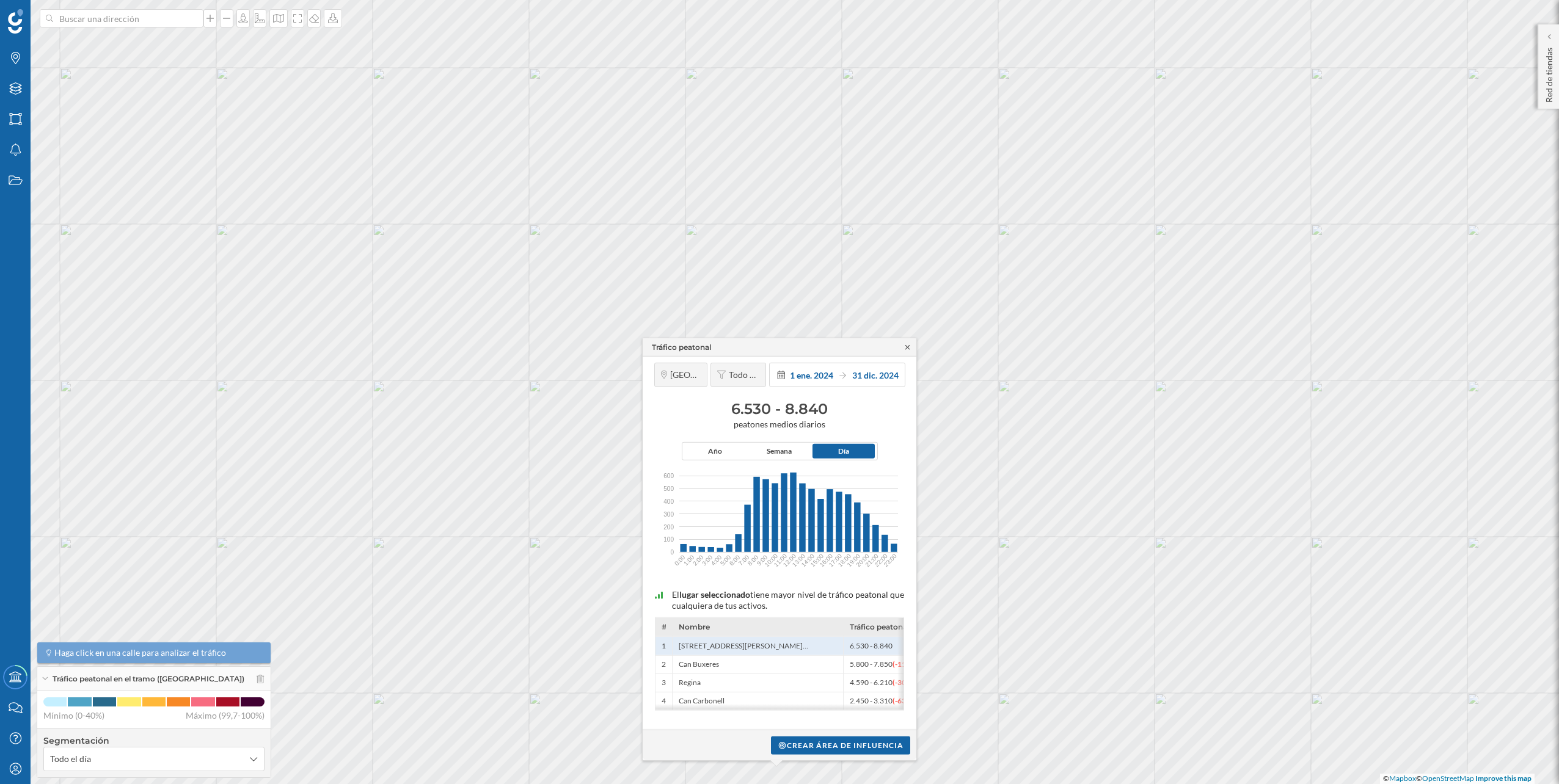
click at [910, 346] on icon at bounding box center [907, 347] width 9 height 7
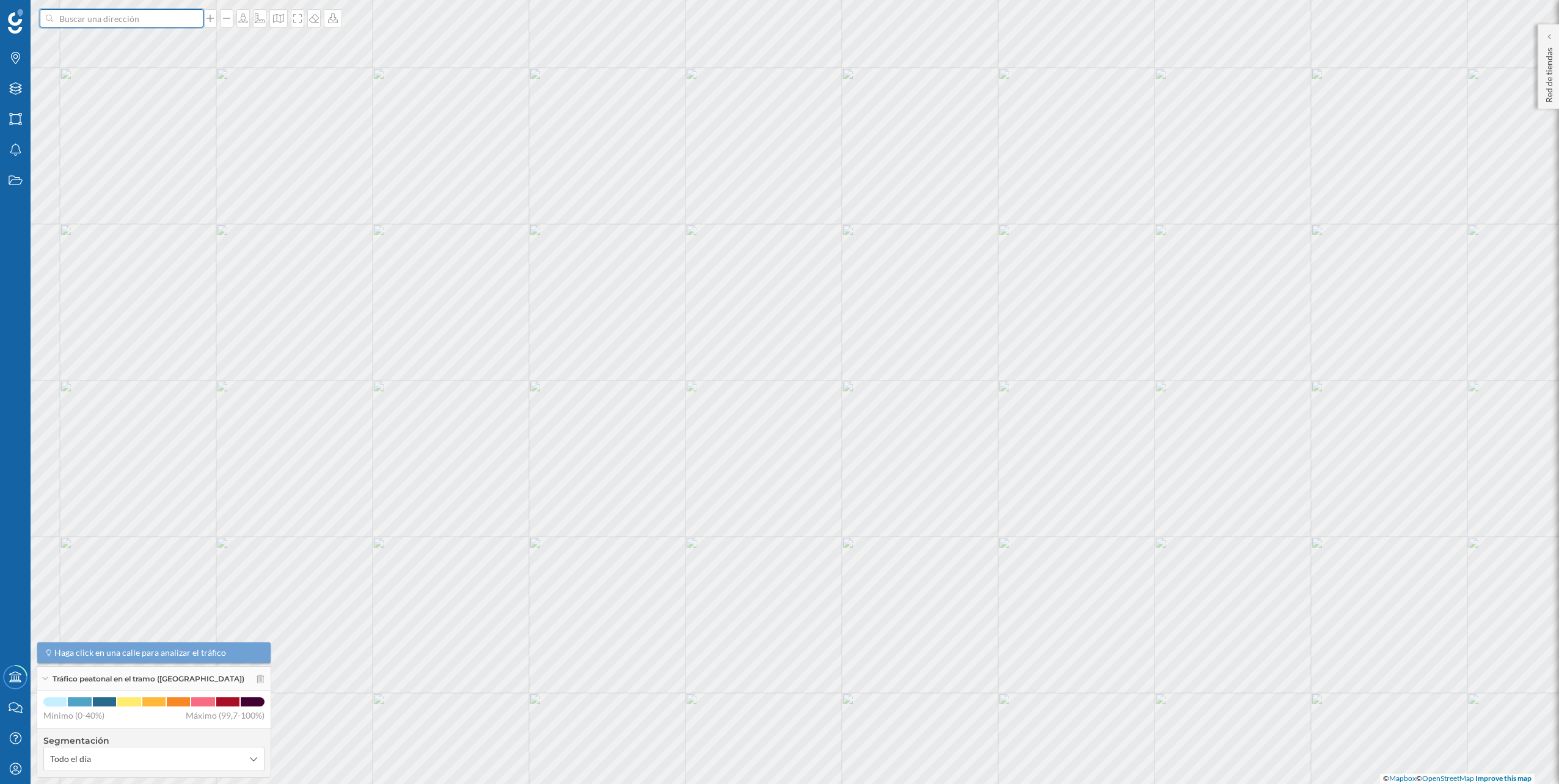
click at [158, 20] on input at bounding box center [122, 19] width 137 height 19
click at [154, 40] on span "[STREET_ADDRESS]" at bounding box center [145, 46] width 166 height 12
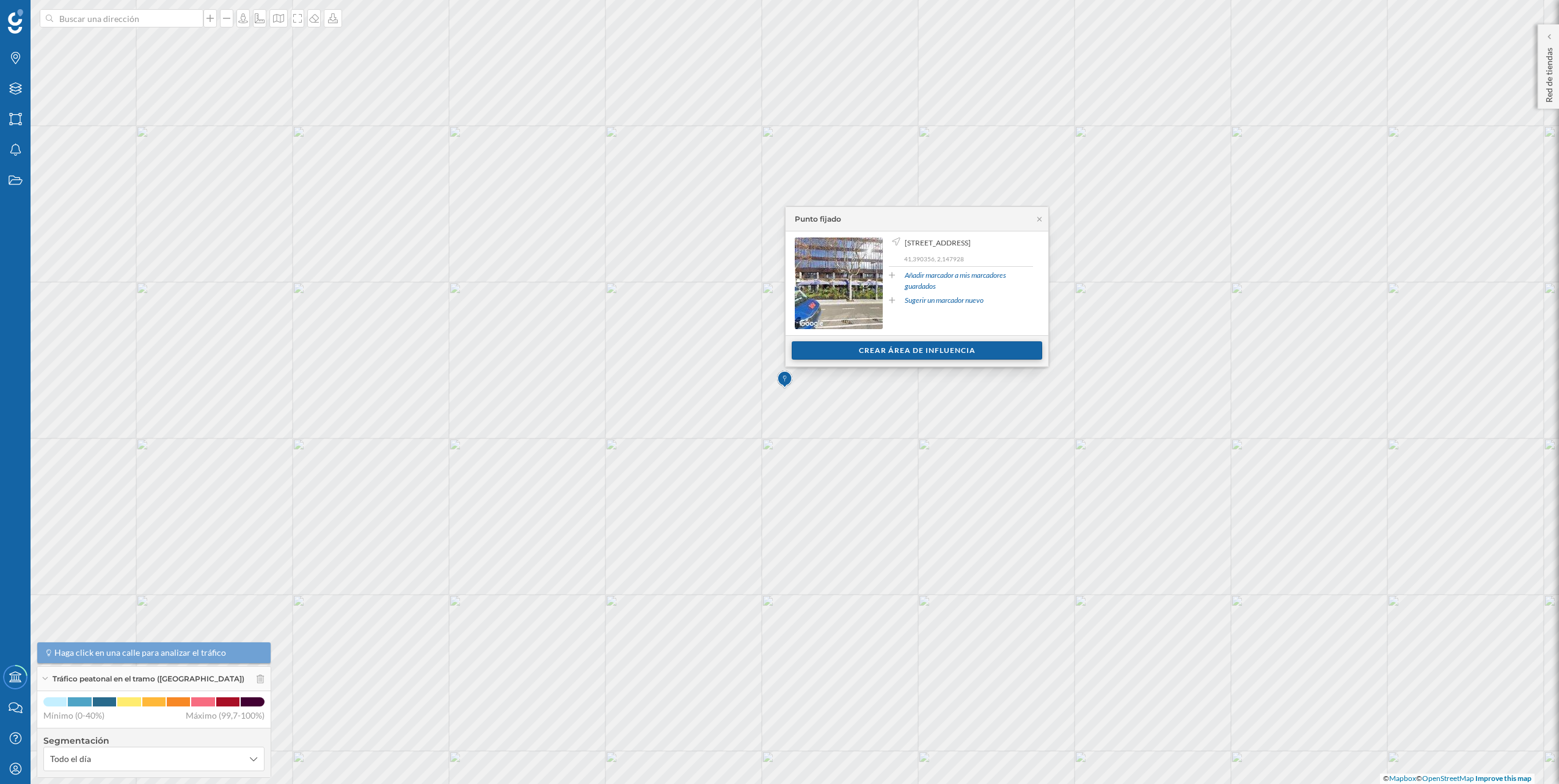
click at [941, 351] on div "Crear área de influencia" at bounding box center [917, 351] width 251 height 19
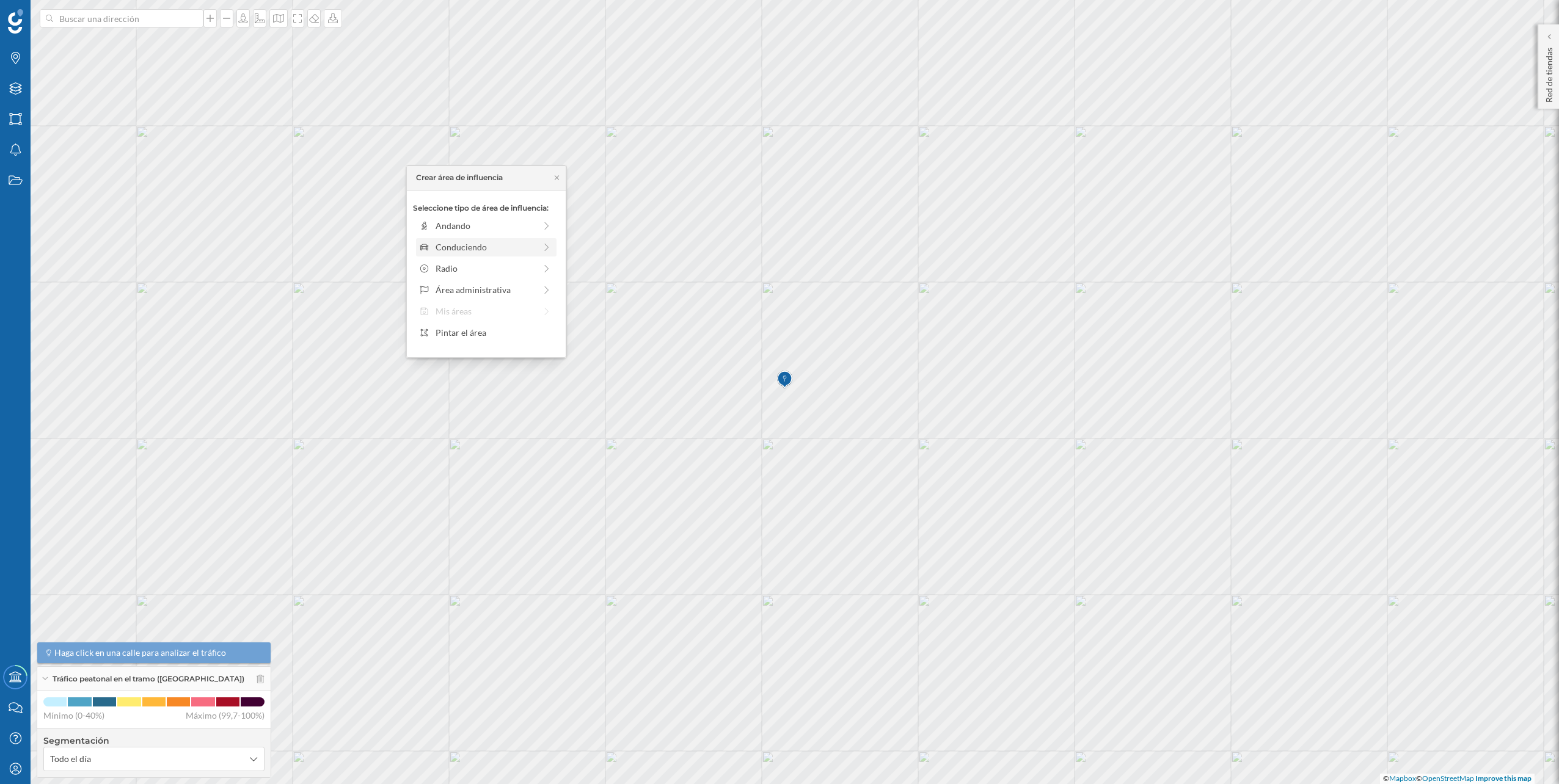
click at [540, 243] on div "Conduciendo" at bounding box center [486, 247] width 133 height 13
click at [442, 245] on div "0 min. 3 min. 5 min. 7 min. 10 min. 12 min. 15 min. 20 min. 30 min. 45 min. 50 …" at bounding box center [487, 242] width 136 height 15
click at [486, 339] on div "Crear área de influencia" at bounding box center [486, 334] width 146 height 19
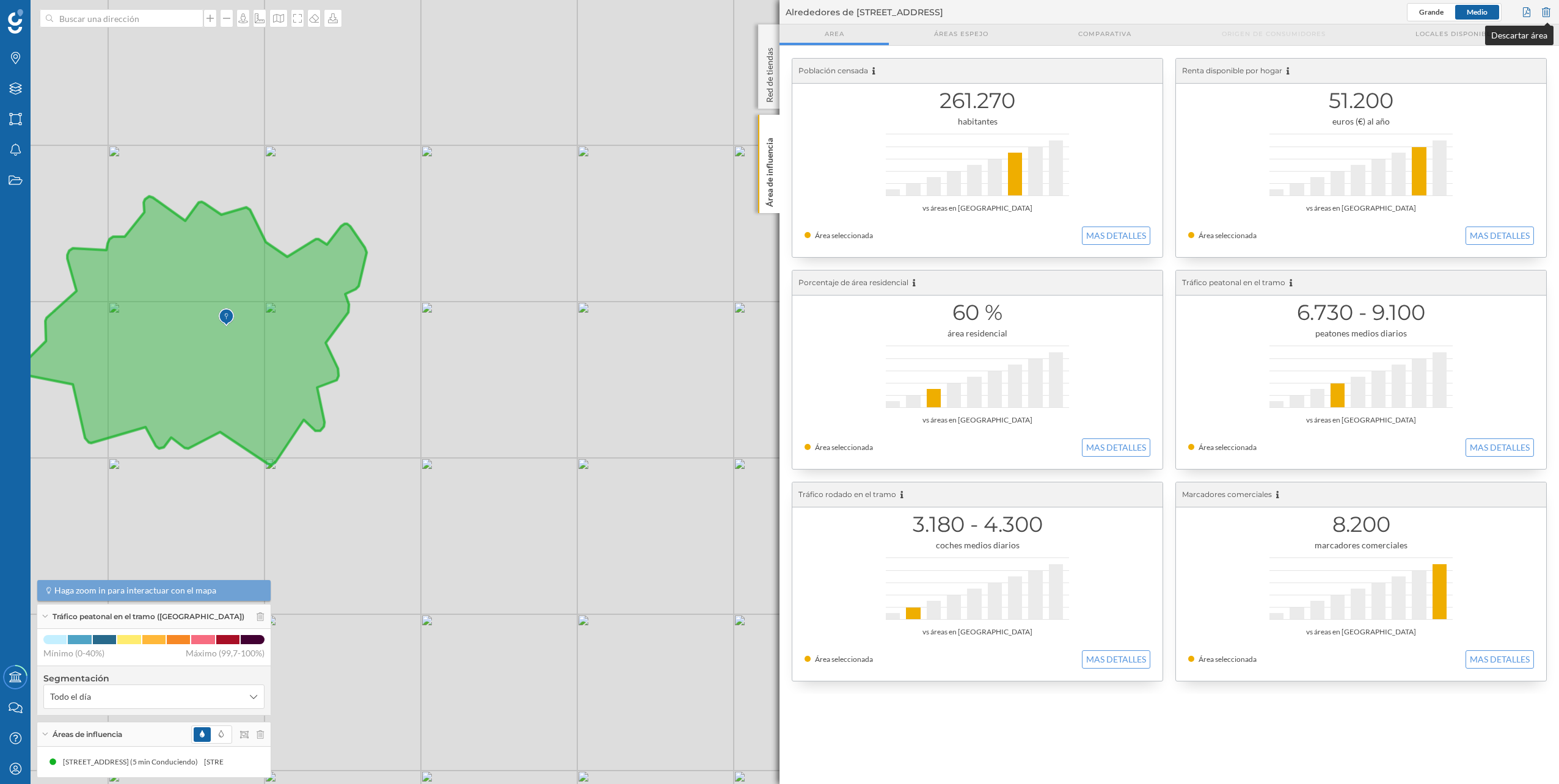
click at [1548, 10] on div at bounding box center [1547, 12] width 14 height 19
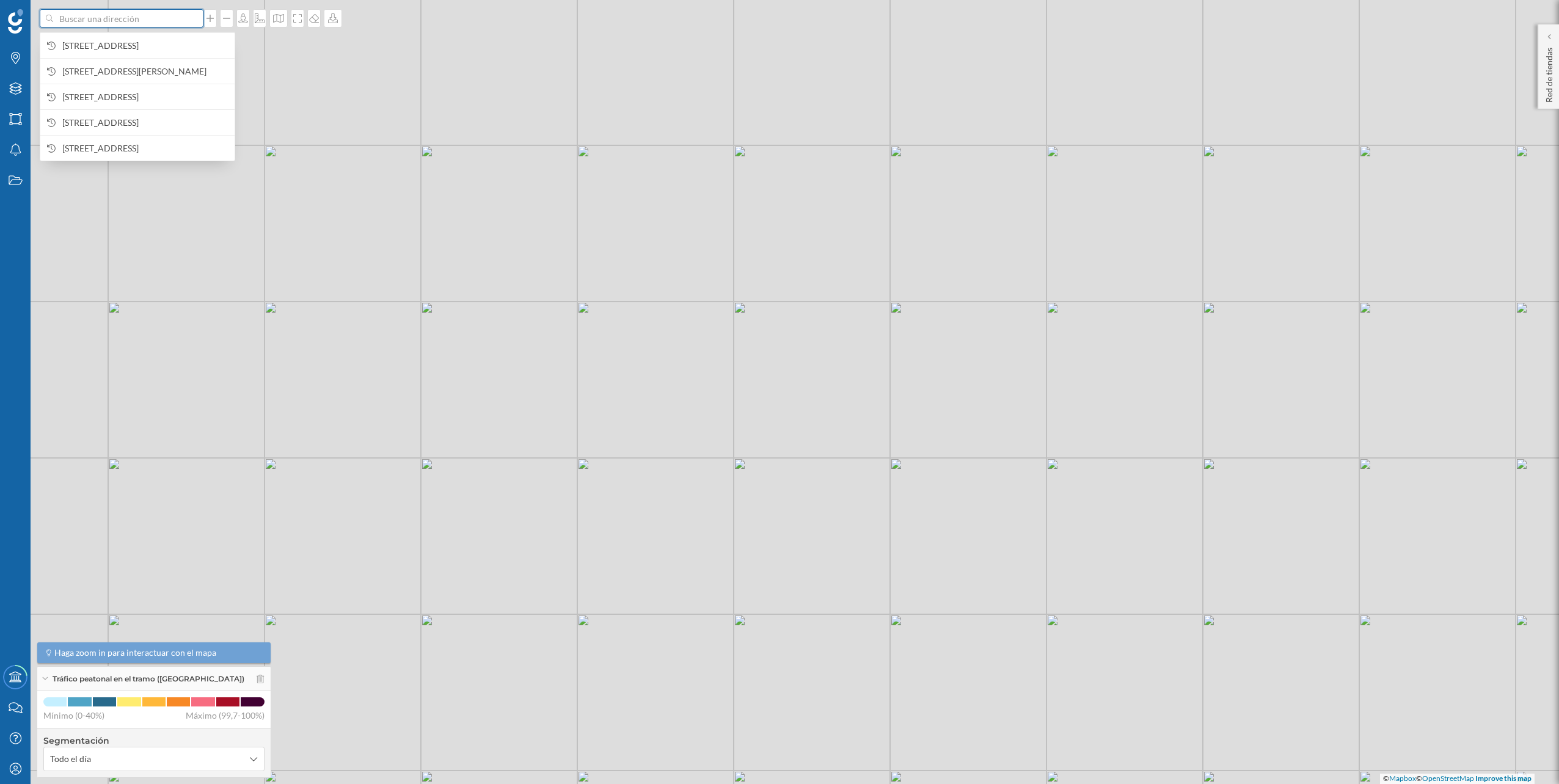
click at [161, 22] on input at bounding box center [122, 19] width 137 height 19
paste input "Av. [STREET_ADDRESS]"
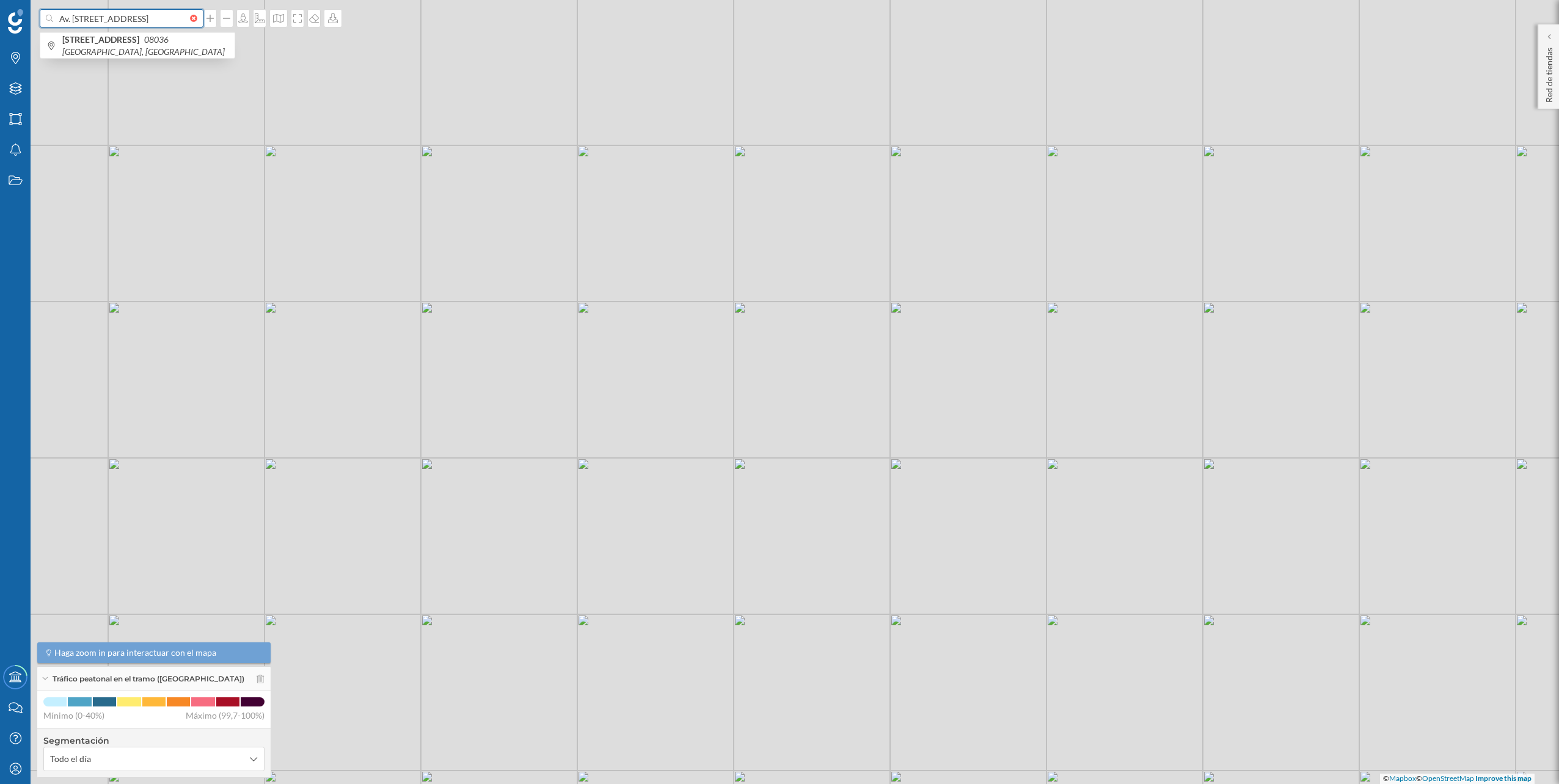
scroll to position [0, 53]
type input "Av. [STREET_ADDRESS]"
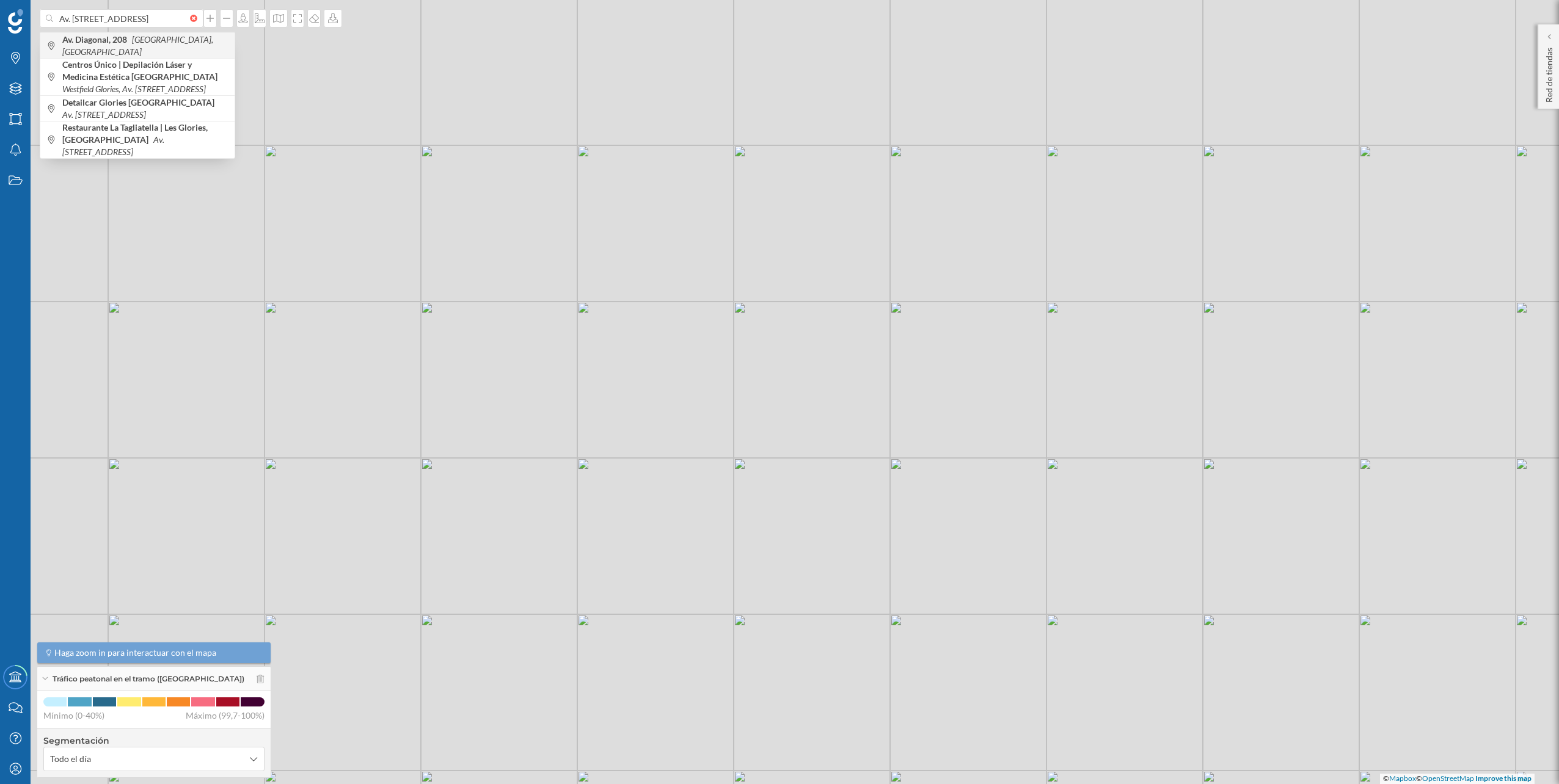
scroll to position [0, 0]
click at [146, 45] on span "Av. [STREET_ADDRESS]" at bounding box center [145, 45] width 166 height 24
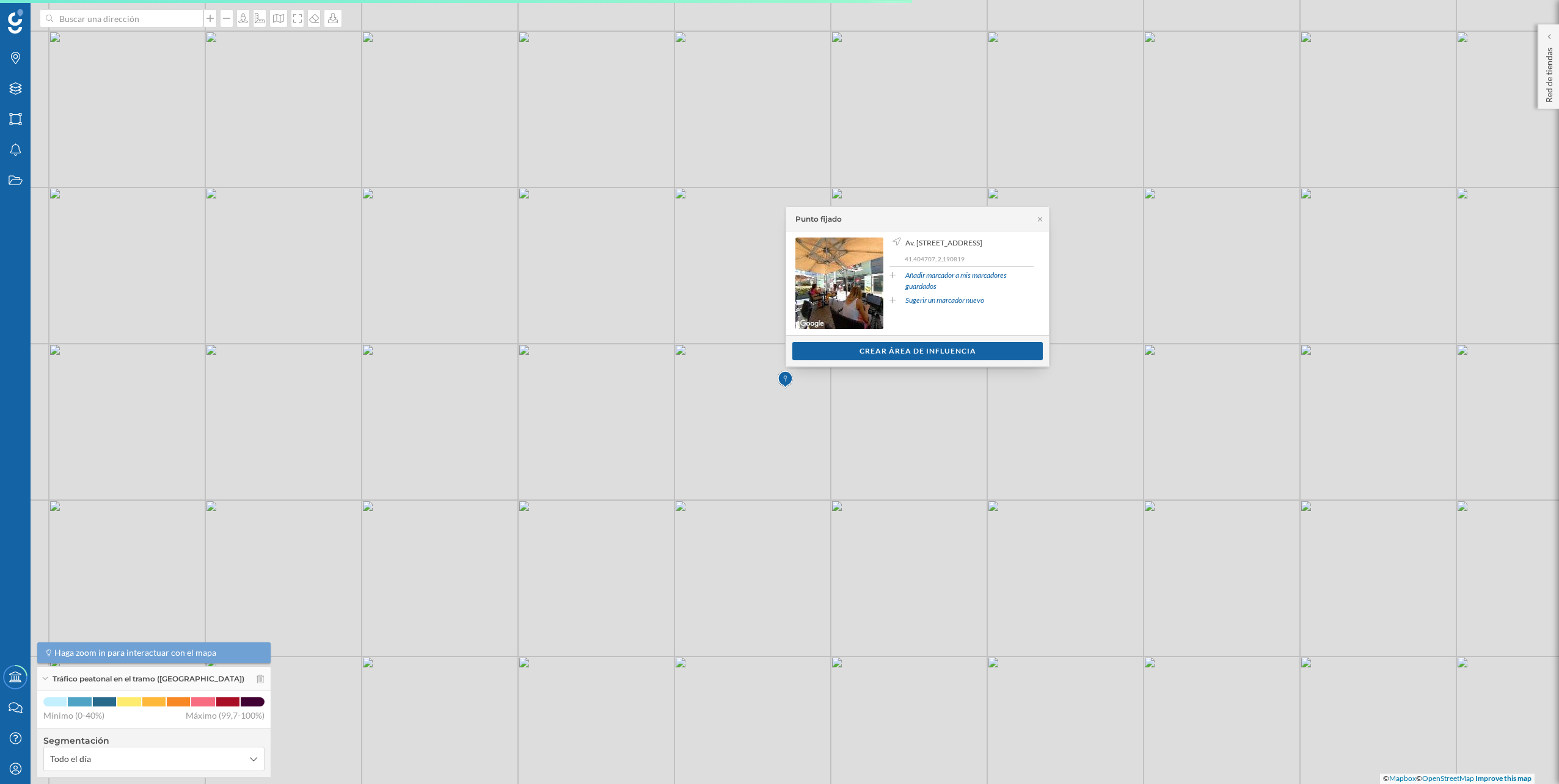
click at [832, 341] on div "Ver clientes Crear área de influencia" at bounding box center [918, 351] width 263 height 31
click at [831, 343] on div "Crear área de influencia" at bounding box center [918, 351] width 251 height 19
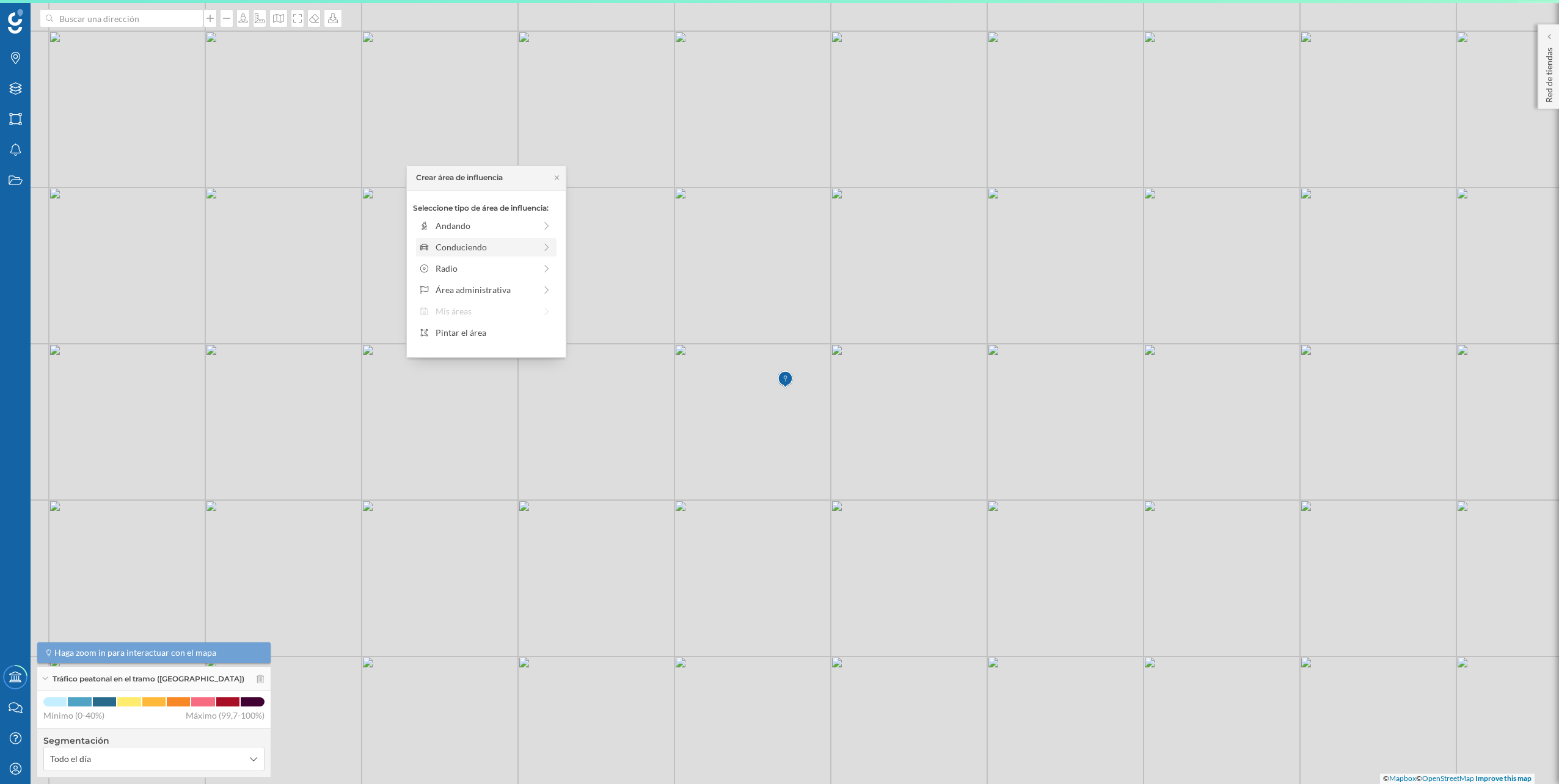
click at [530, 240] on div "Conduciendo" at bounding box center [486, 247] width 141 height 19
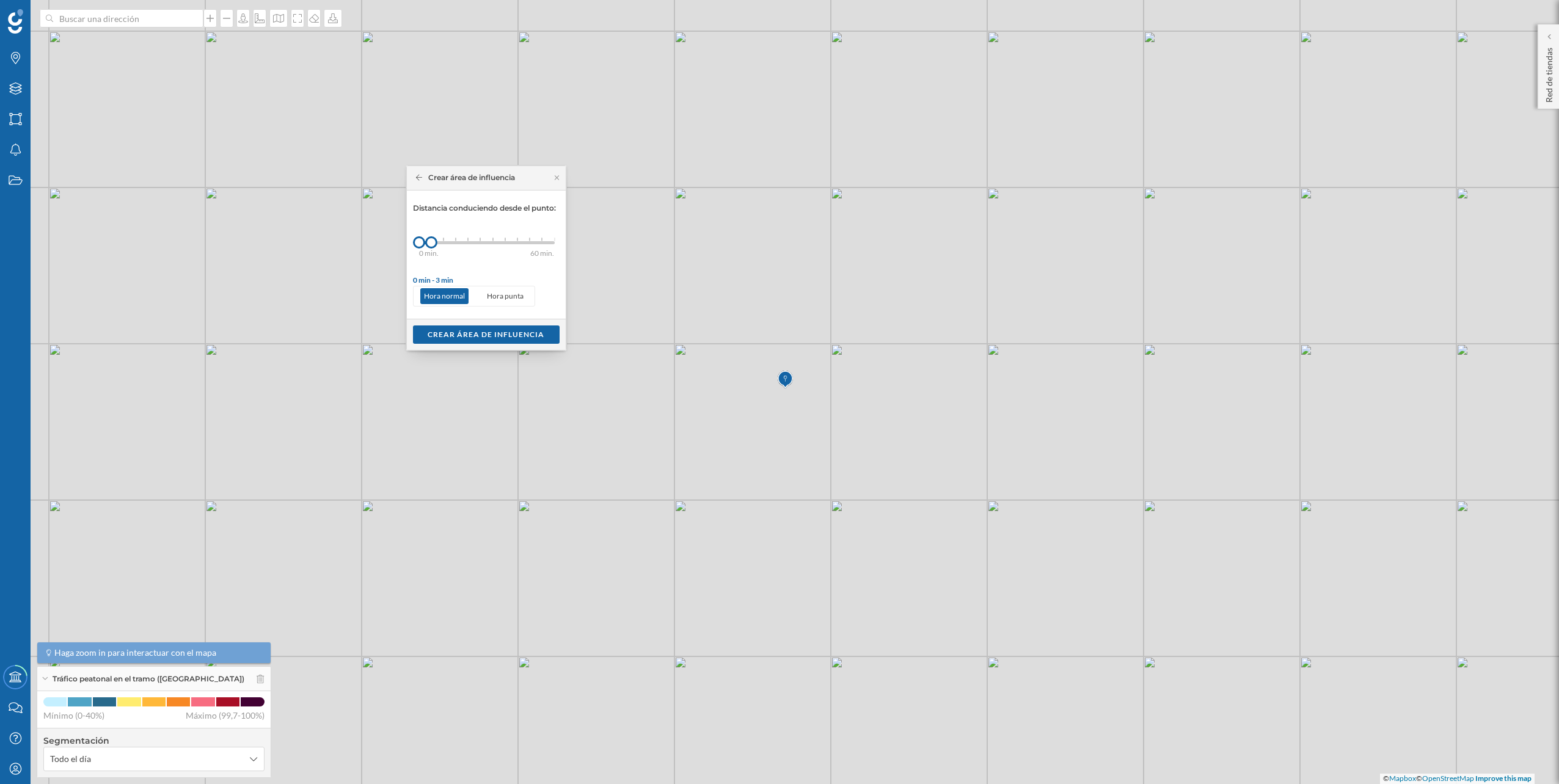
click at [443, 237] on div at bounding box center [443, 239] width 1 height 4
click at [487, 335] on div "Crear área de influencia" at bounding box center [486, 334] width 146 height 19
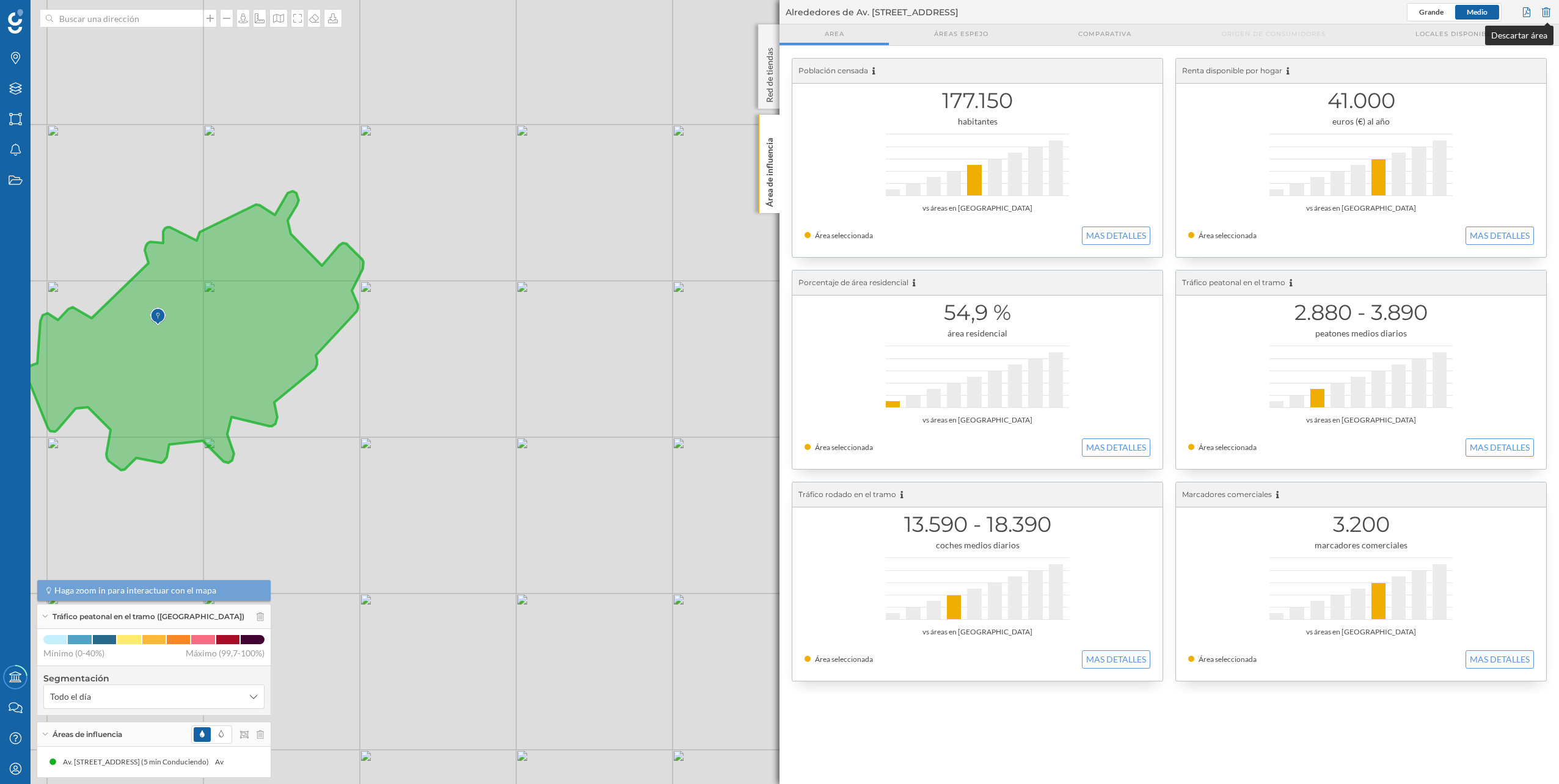
click at [1543, 19] on div at bounding box center [1547, 12] width 14 height 19
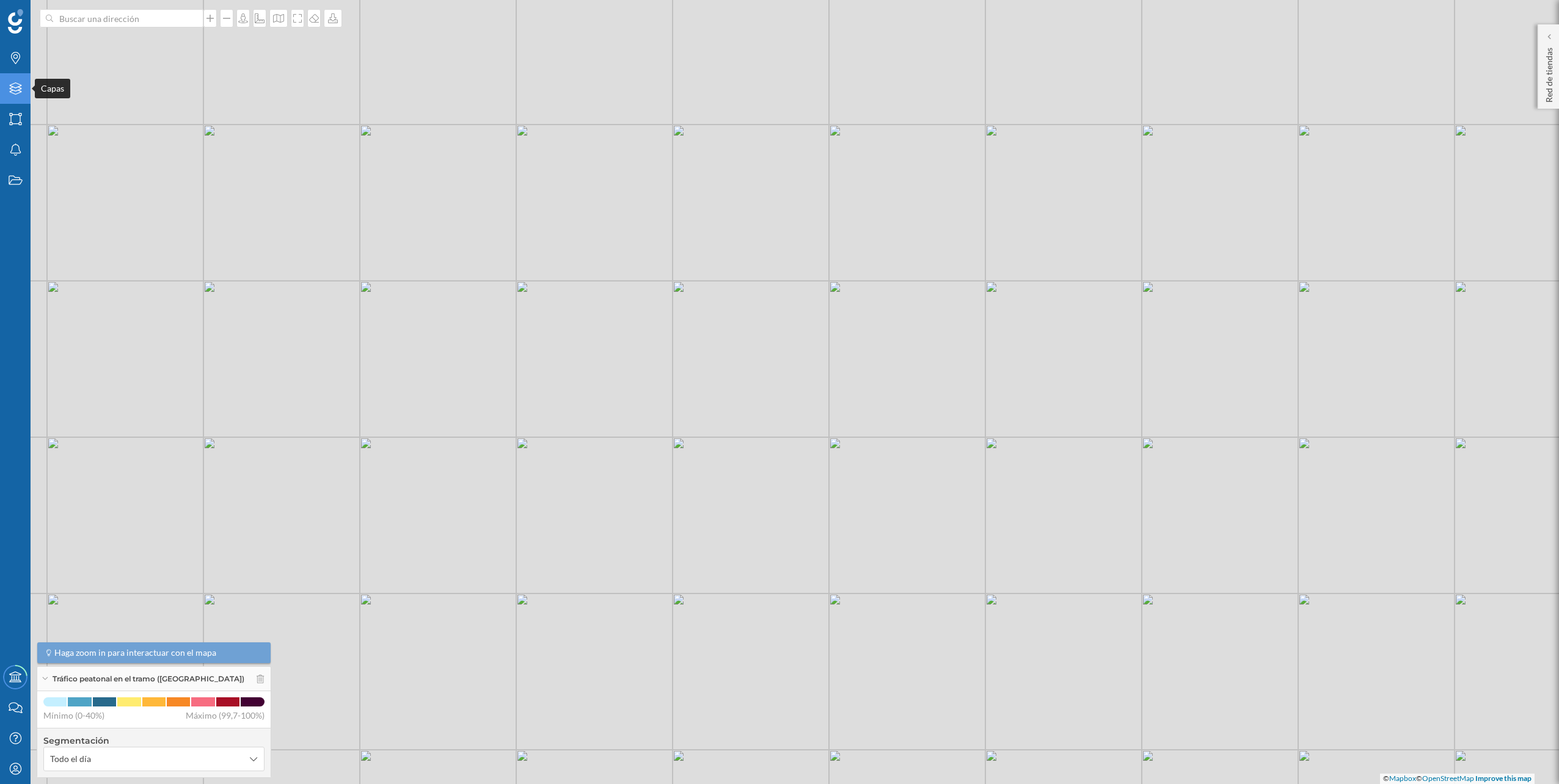
click at [22, 93] on icon "Capas" at bounding box center [16, 89] width 16 height 12
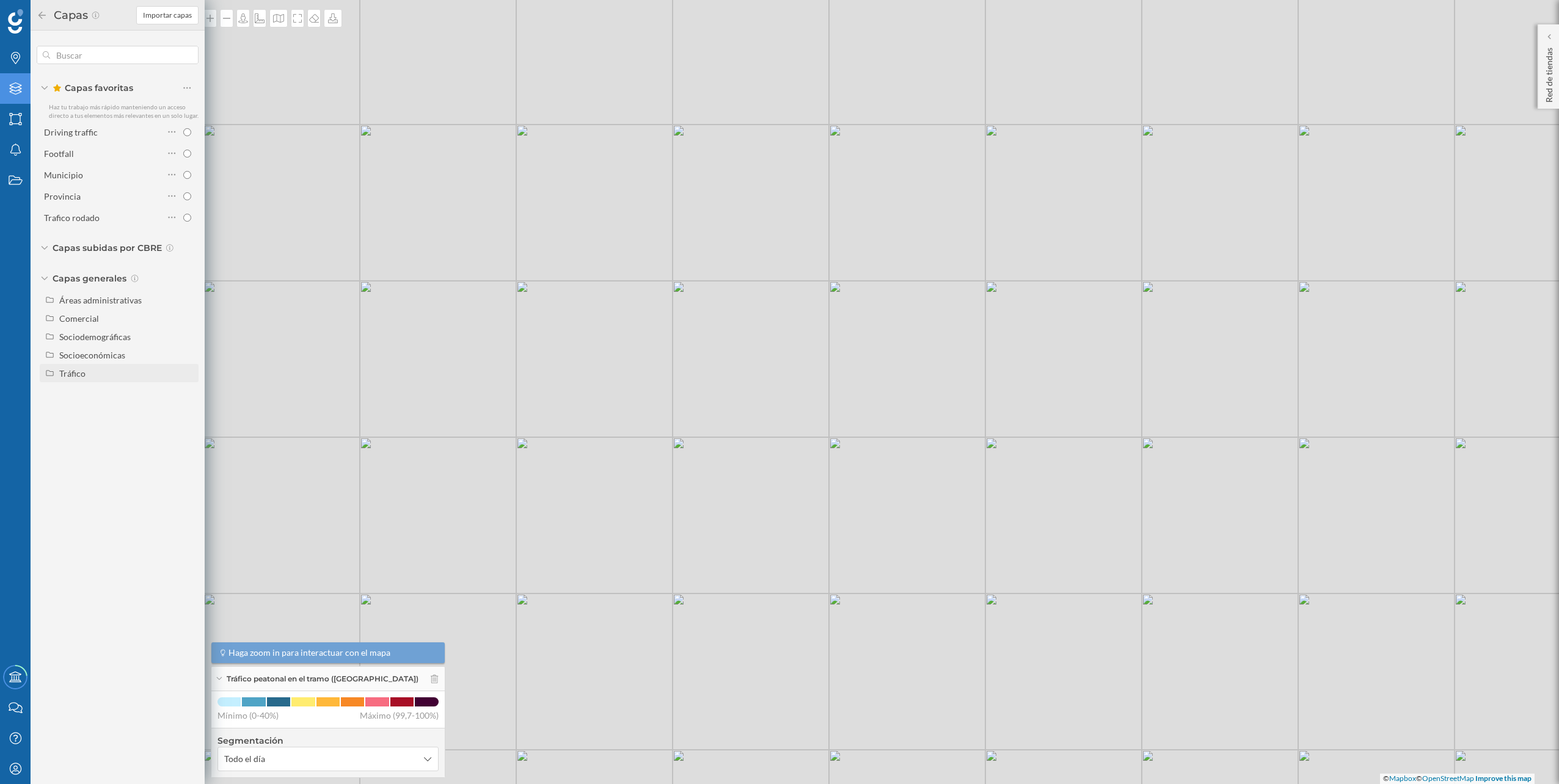
click at [97, 379] on div "Tráfico" at bounding box center [127, 373] width 135 height 13
click at [102, 408] on div "Peatonal" at bounding box center [105, 410] width 85 height 13
click at [186, 408] on input "Peatonal" at bounding box center [190, 410] width 8 height 8
click at [87, 408] on div "Peatonal" at bounding box center [80, 410] width 33 height 11
click at [186, 408] on input "Peatonal" at bounding box center [190, 410] width 8 height 8
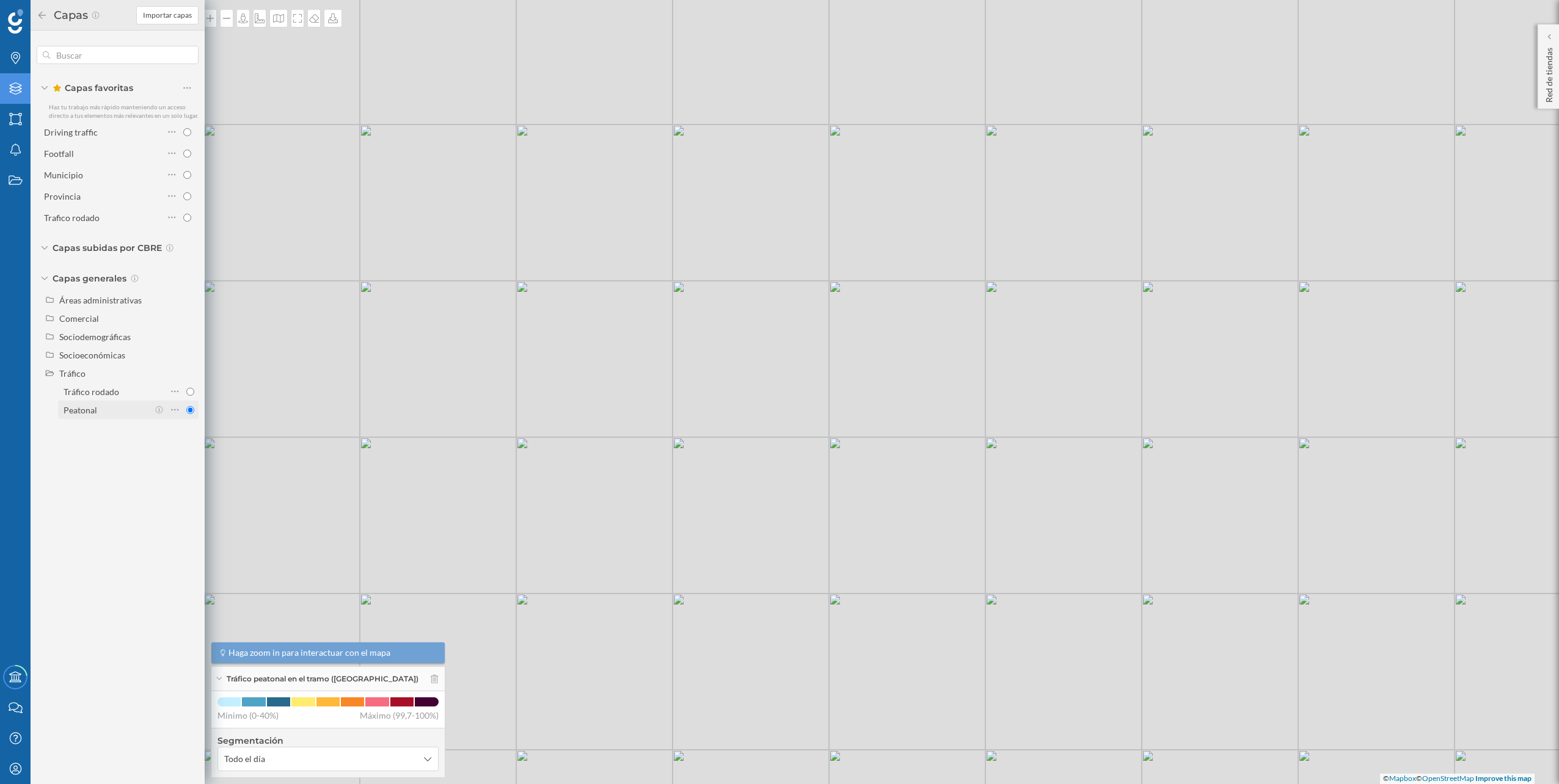
radio input "true"
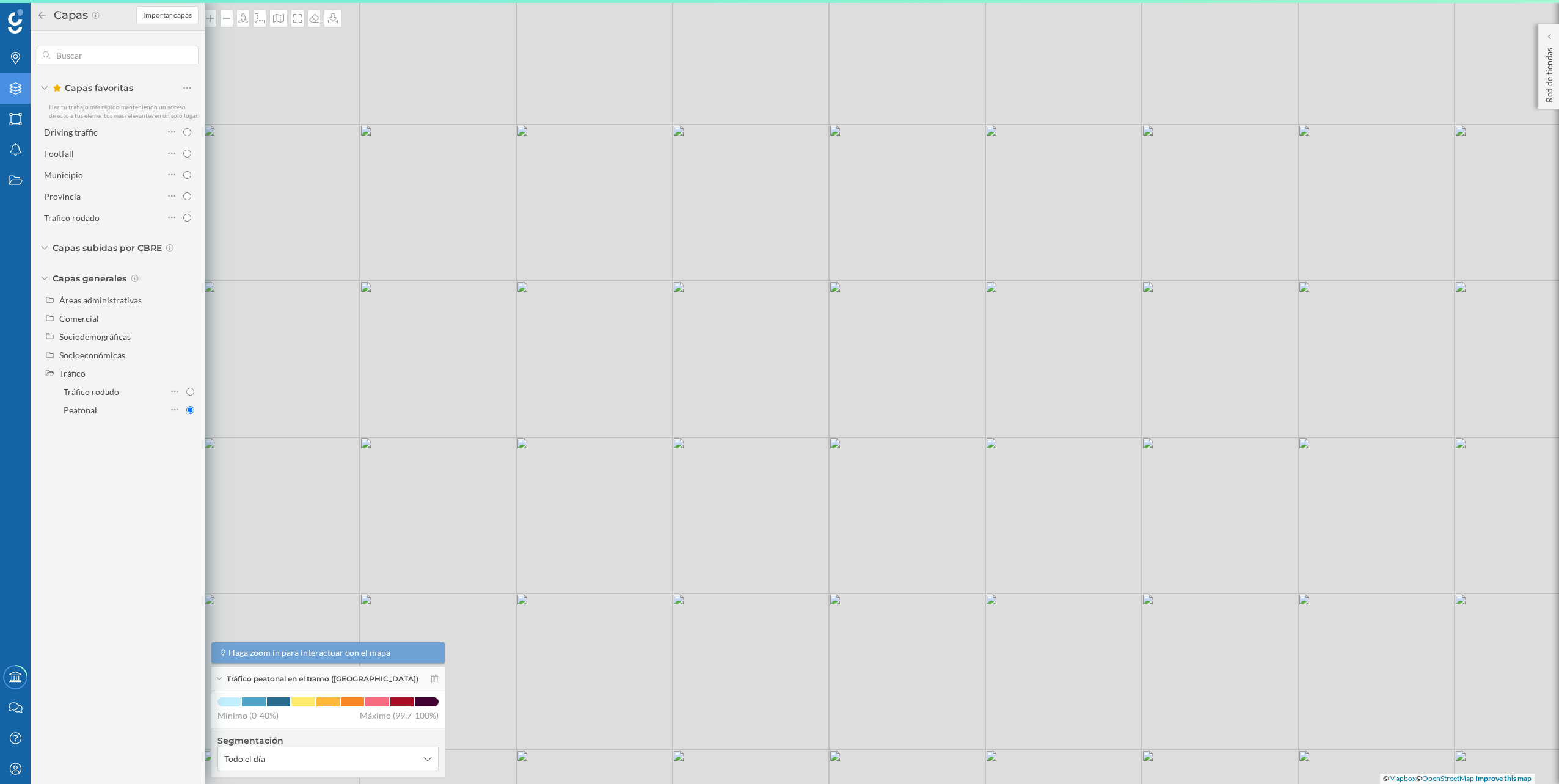
click at [397, 441] on div "© Mapbox © OpenStreetMap Improve this map" at bounding box center [780, 392] width 1559 height 784
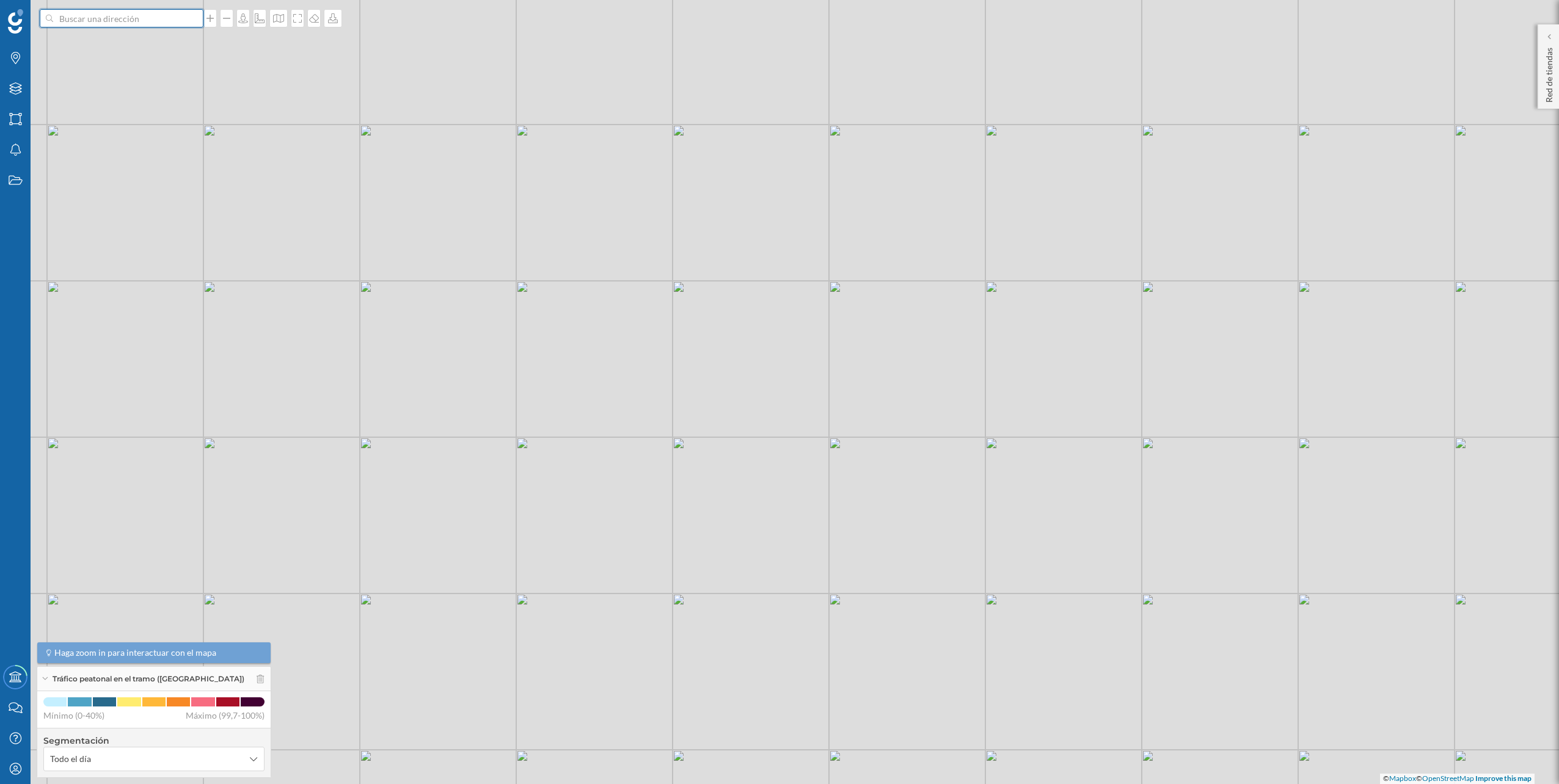
click at [161, 12] on input at bounding box center [122, 19] width 137 height 19
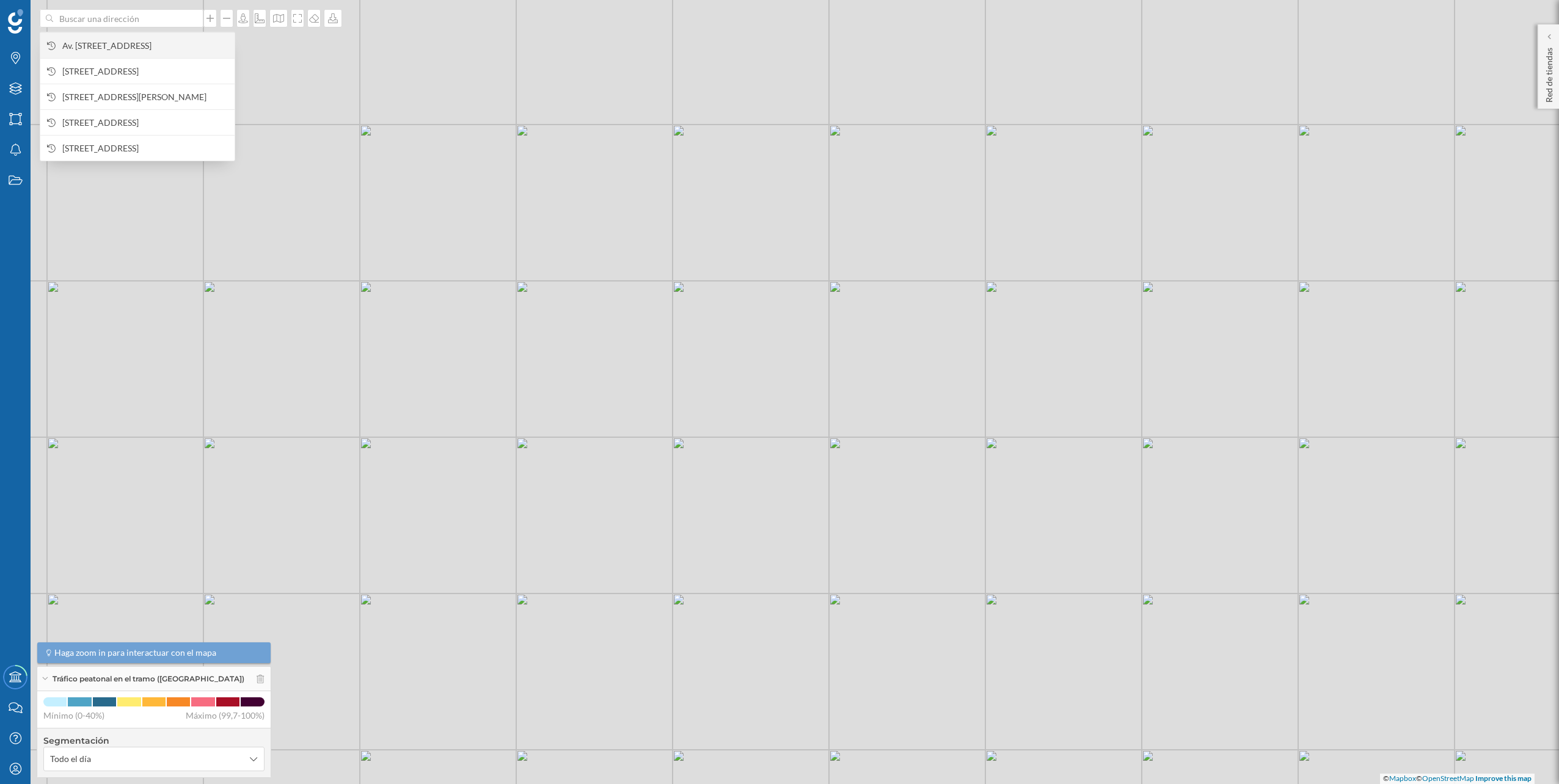
click at [141, 40] on span "Av. [STREET_ADDRESS]" at bounding box center [145, 46] width 166 height 12
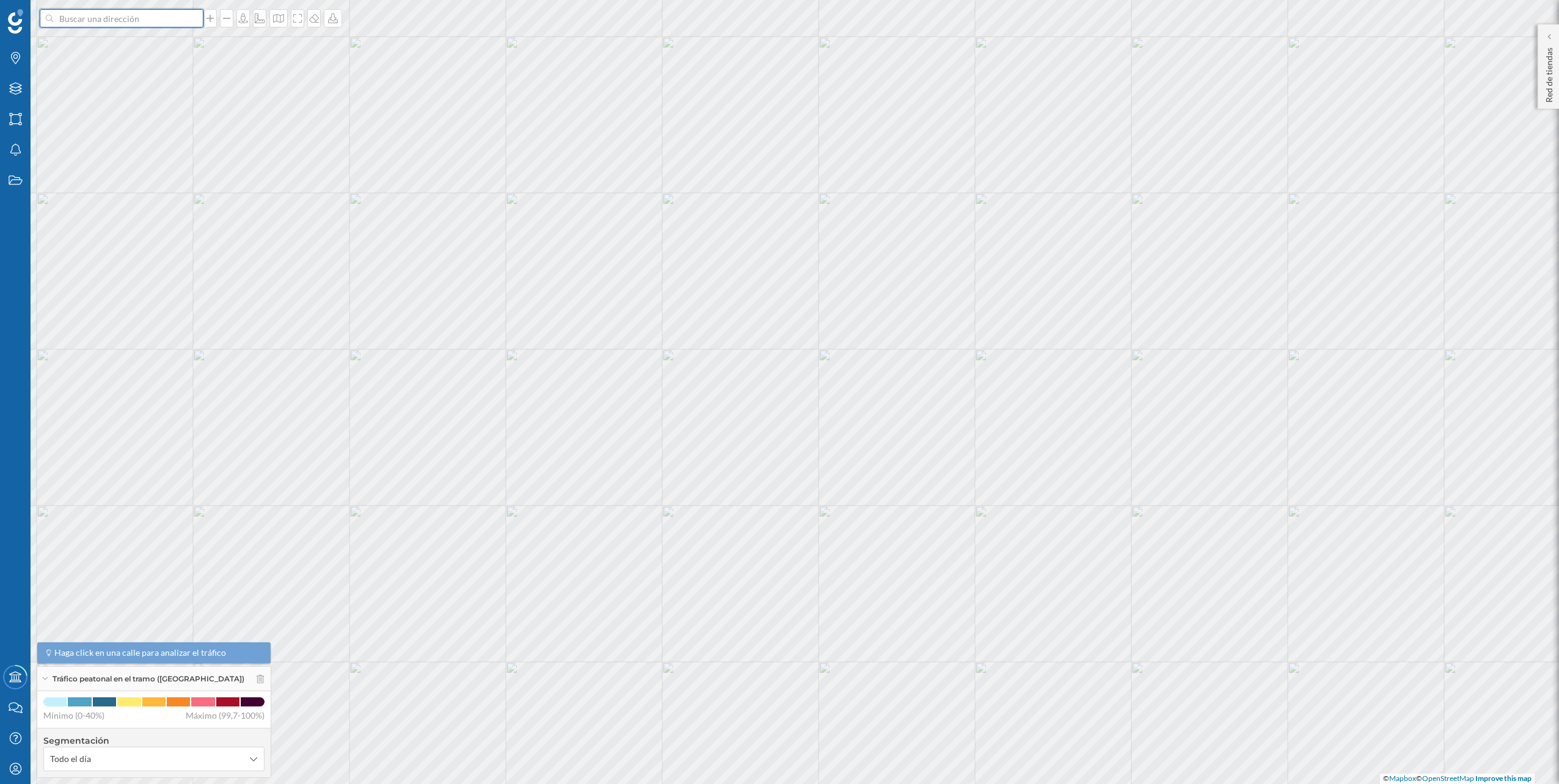
click at [166, 24] on input at bounding box center [122, 19] width 137 height 19
click at [161, 40] on span "Av. [STREET_ADDRESS]" at bounding box center [145, 46] width 166 height 12
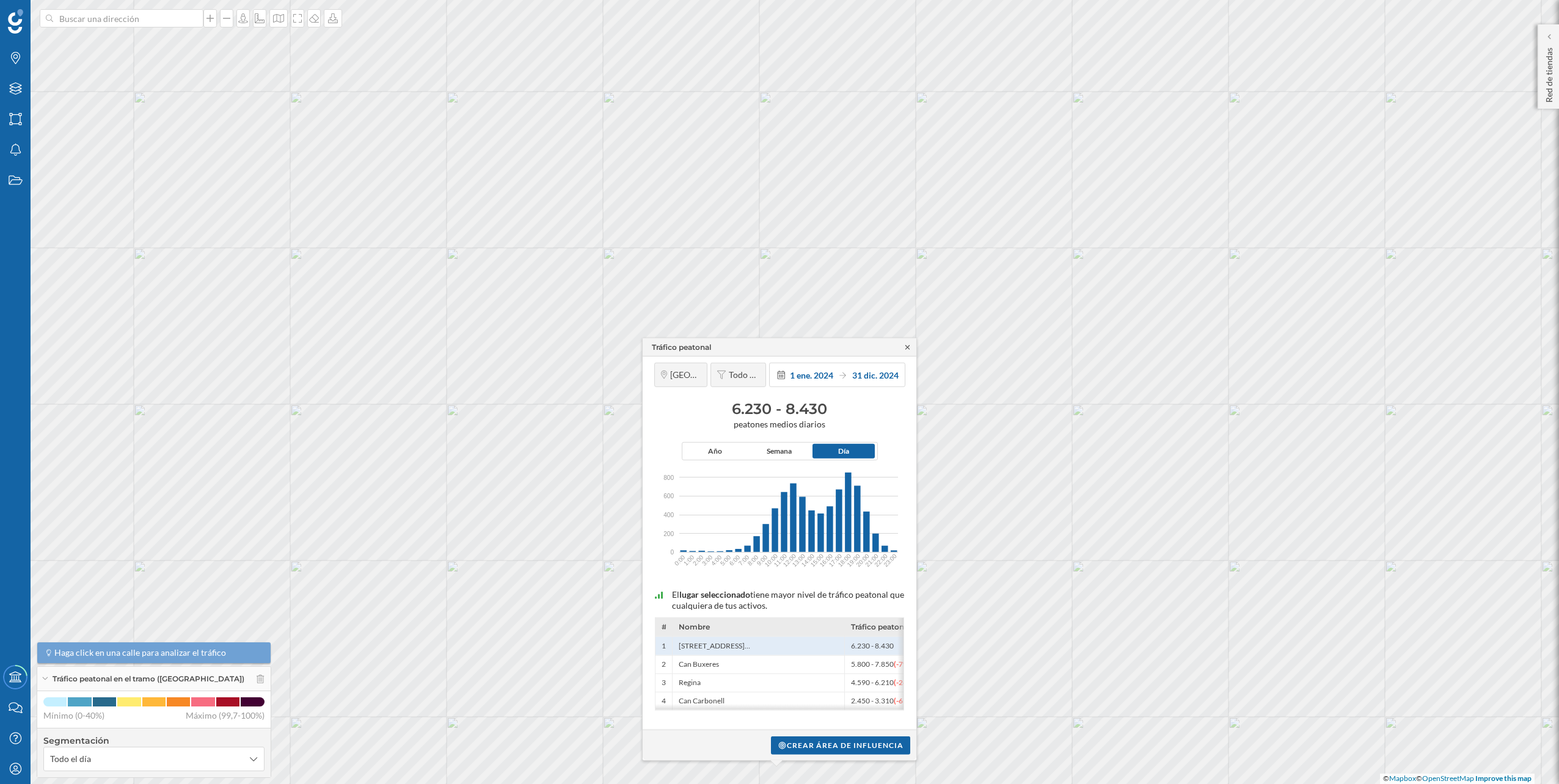
click at [909, 347] on icon at bounding box center [907, 347] width 9 height 7
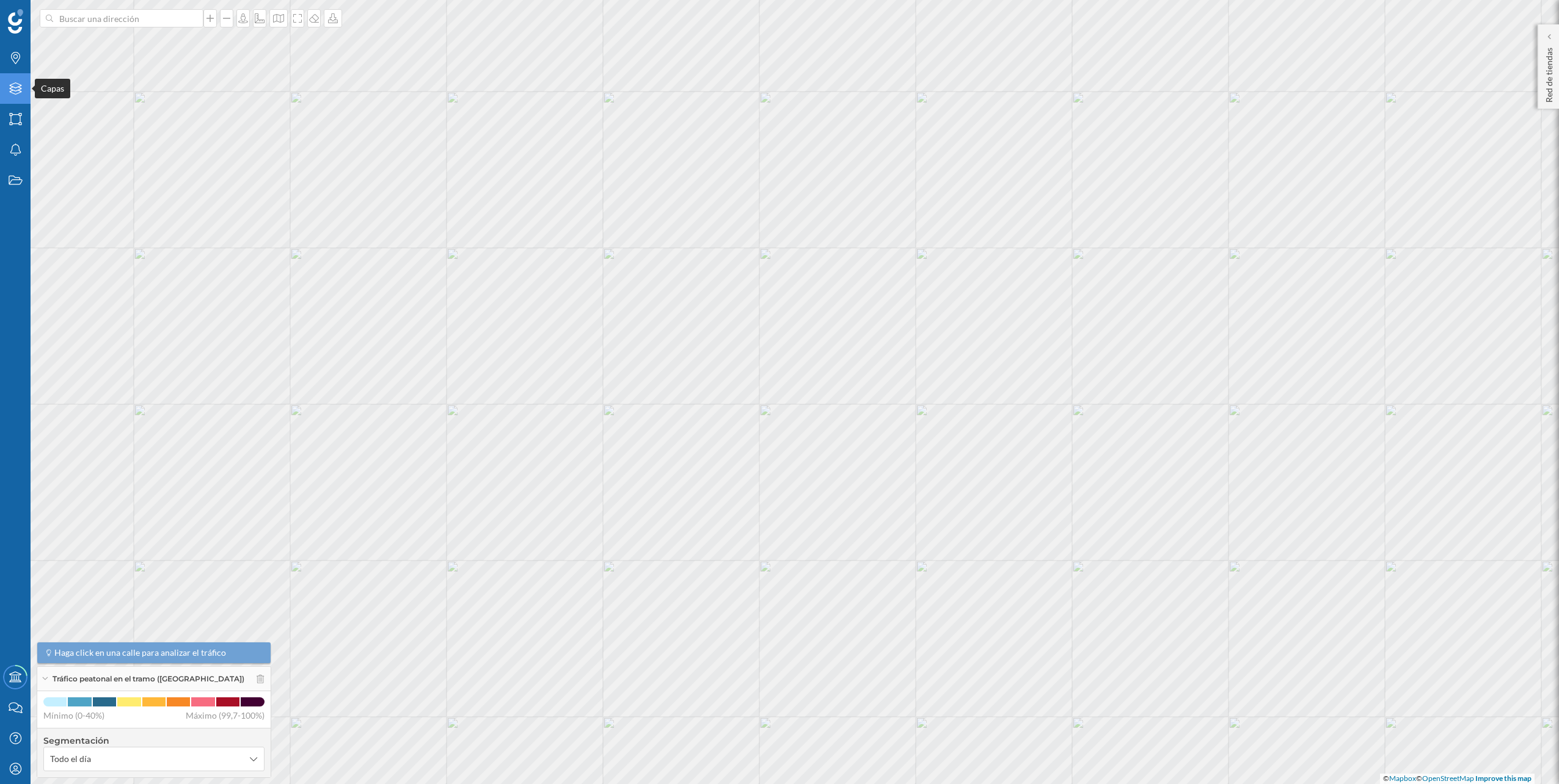
click at [20, 88] on icon "Capas" at bounding box center [16, 89] width 16 height 12
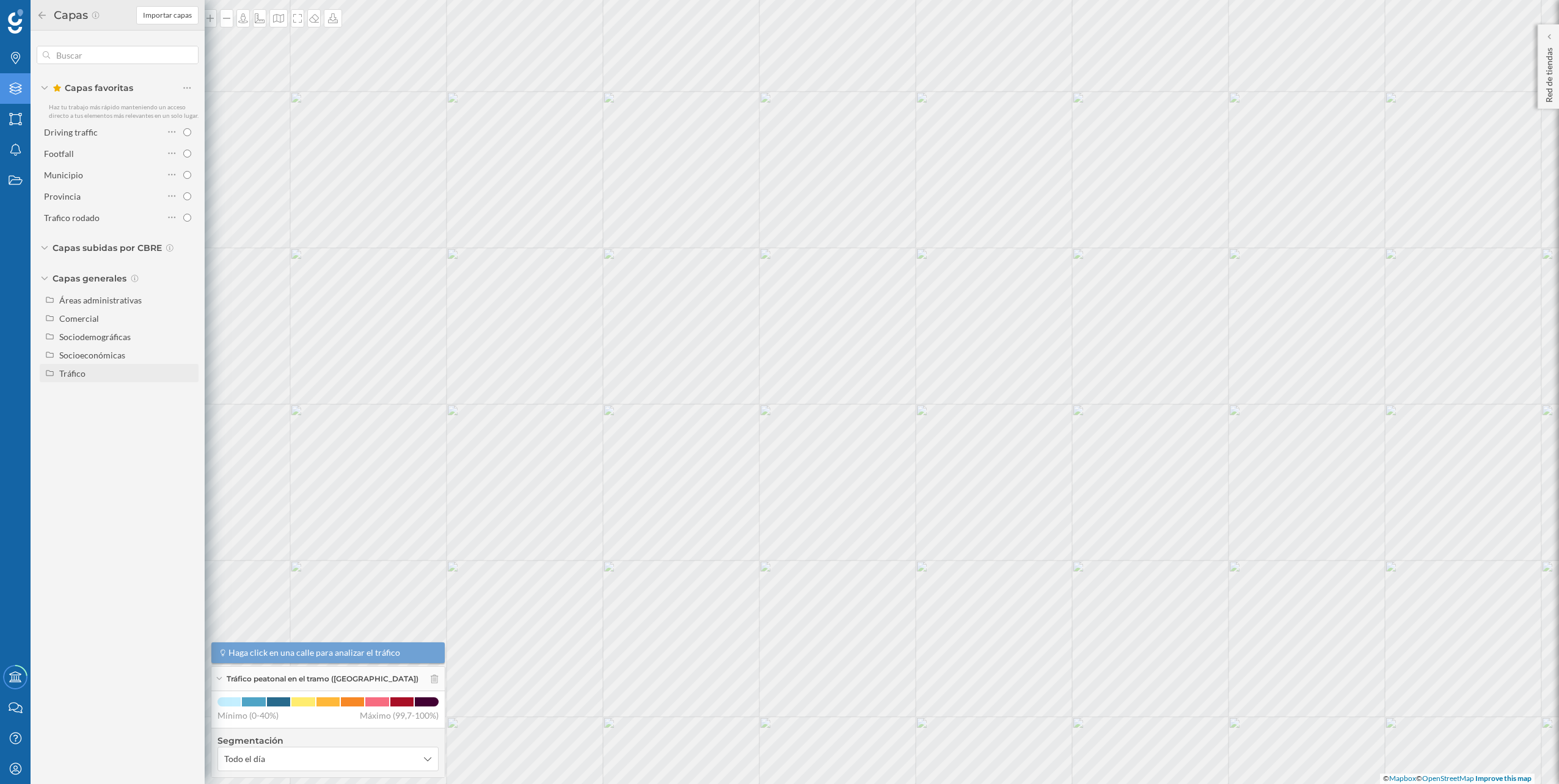
click at [103, 367] on div "Tráfico" at bounding box center [127, 373] width 135 height 13
click at [98, 391] on div "Tráfico rodado" at bounding box center [91, 392] width 56 height 11
click at [186, 391] on input "Tráfico rodado" at bounding box center [190, 392] width 8 height 8
radio input "true"
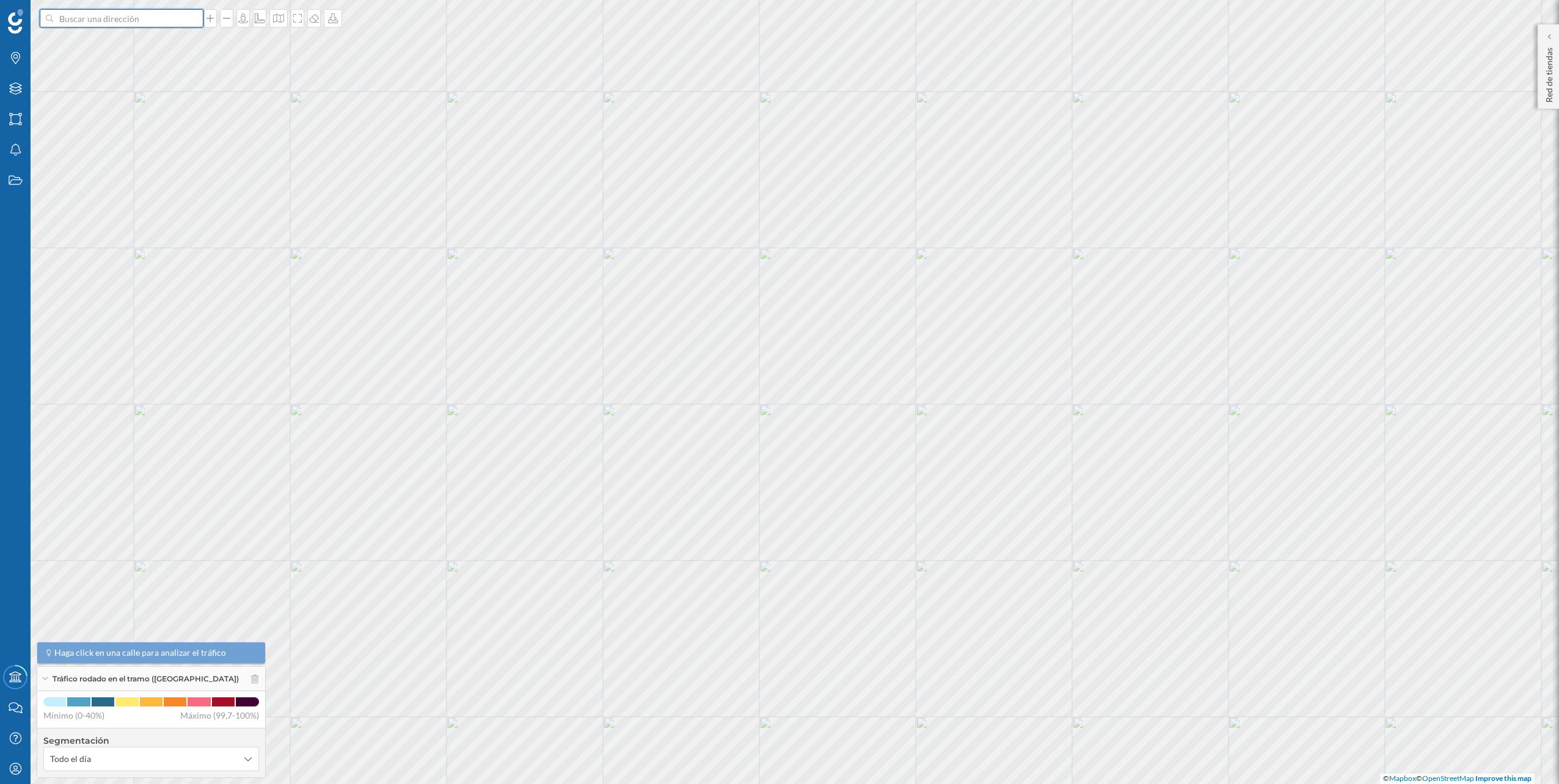
click at [133, 21] on input at bounding box center [122, 19] width 137 height 19
click at [130, 40] on span "Av. [STREET_ADDRESS]" at bounding box center [145, 46] width 166 height 12
click at [177, 19] on input at bounding box center [122, 19] width 137 height 19
click at [165, 45] on span "Av. [STREET_ADDRESS]" at bounding box center [145, 46] width 166 height 12
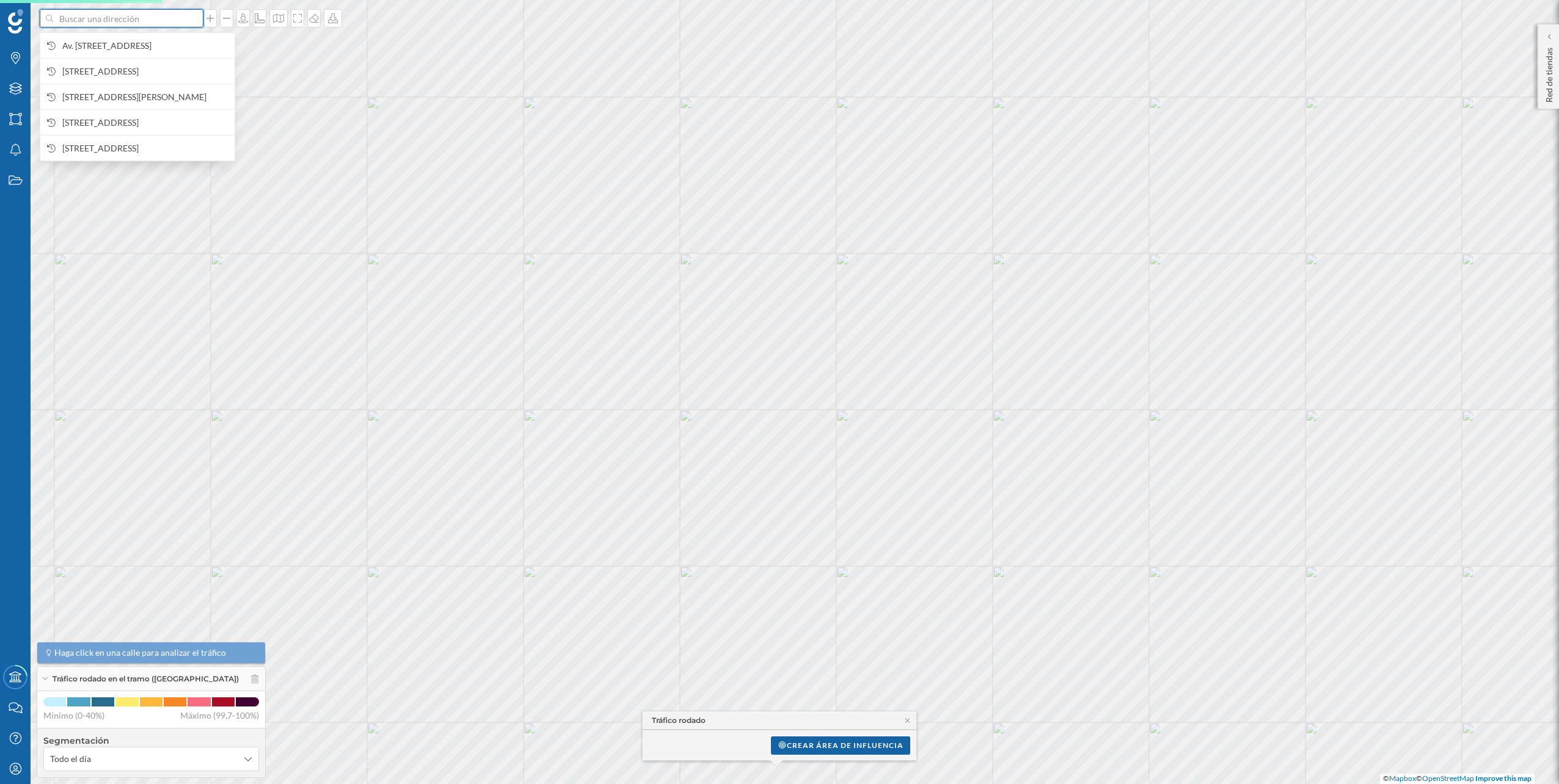
click at [164, 11] on input at bounding box center [122, 19] width 137 height 19
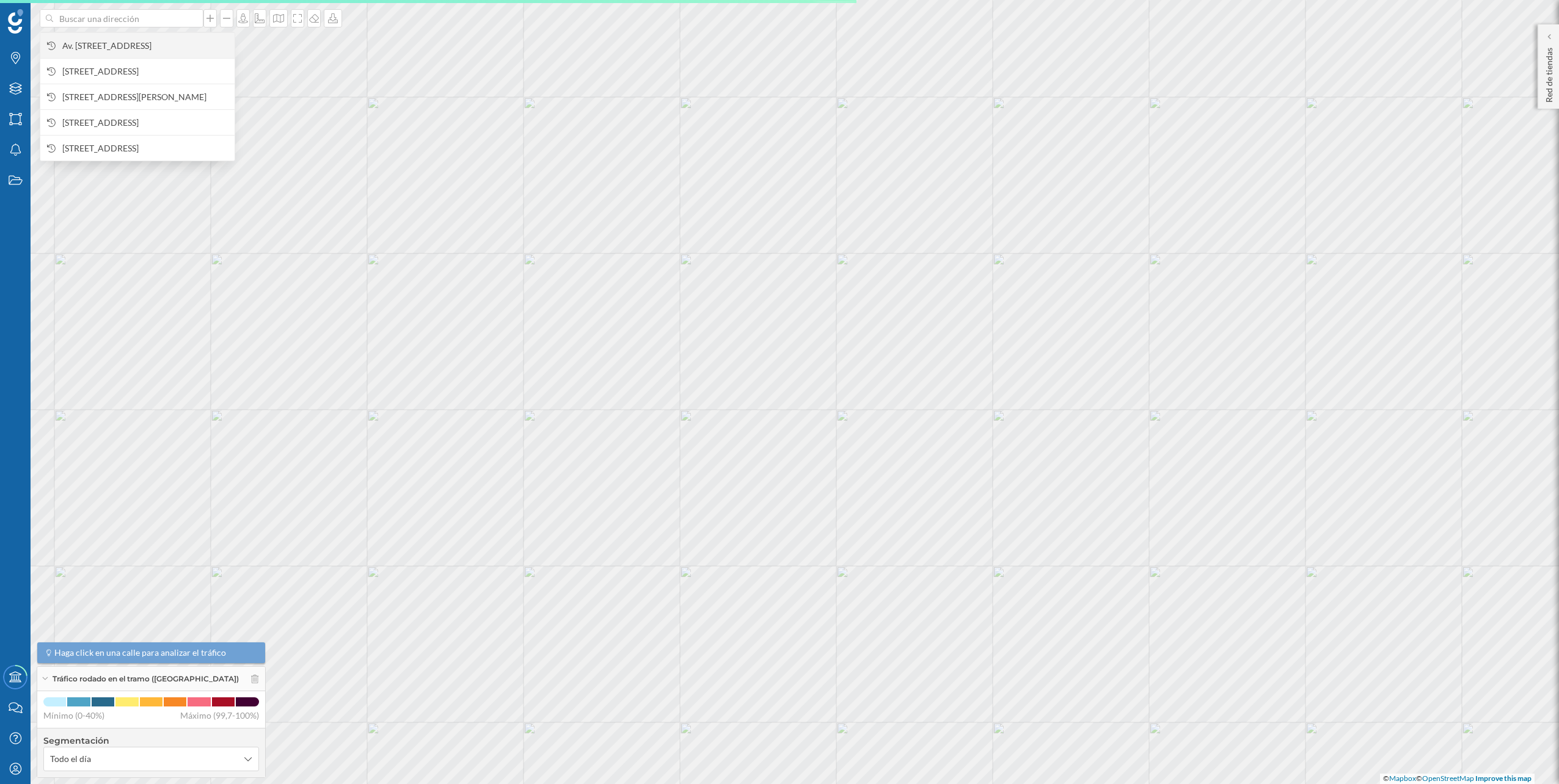
click at [140, 46] on span "Av. [STREET_ADDRESS]" at bounding box center [145, 46] width 166 height 12
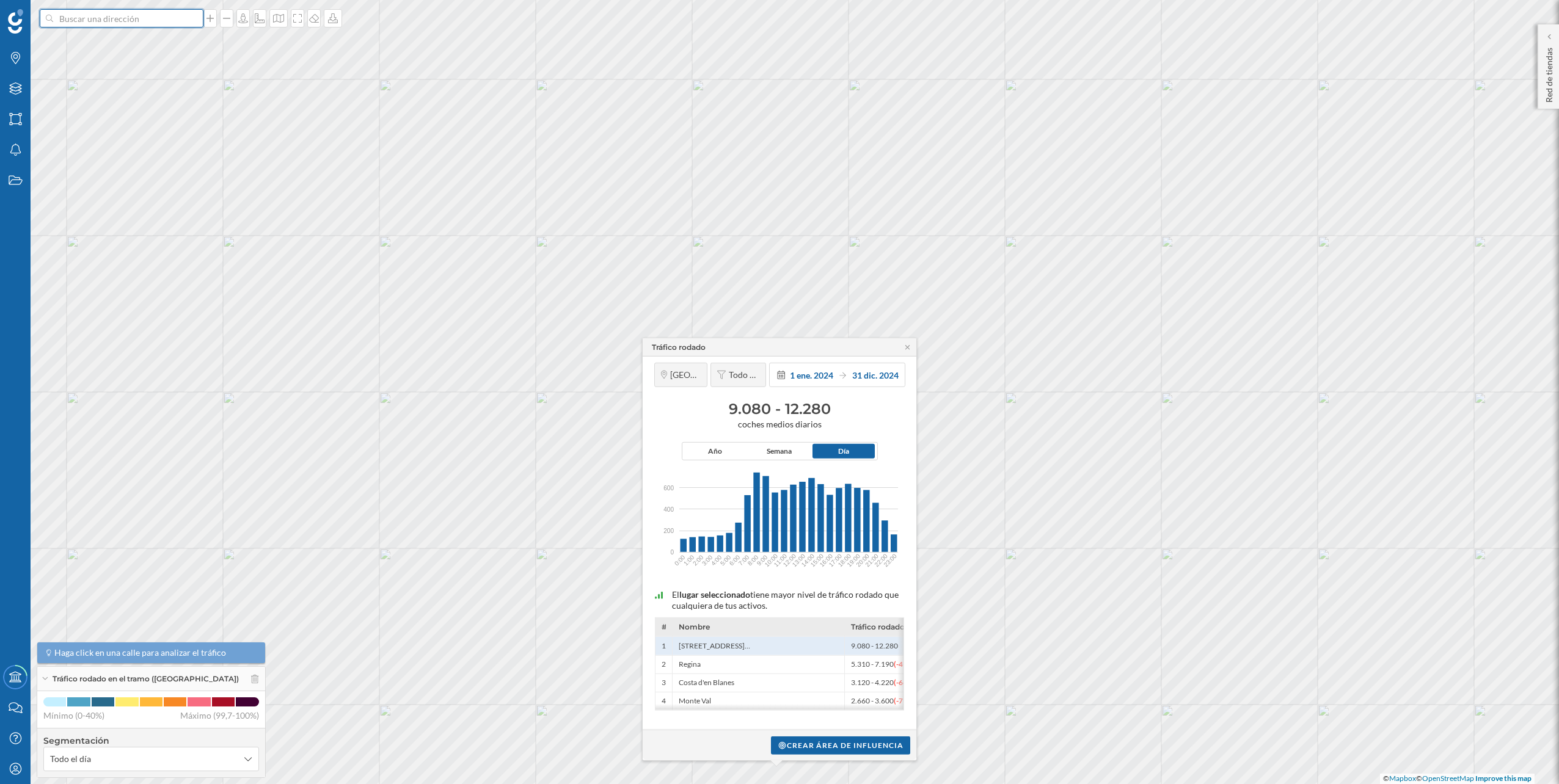
click at [138, 11] on input at bounding box center [122, 19] width 137 height 19
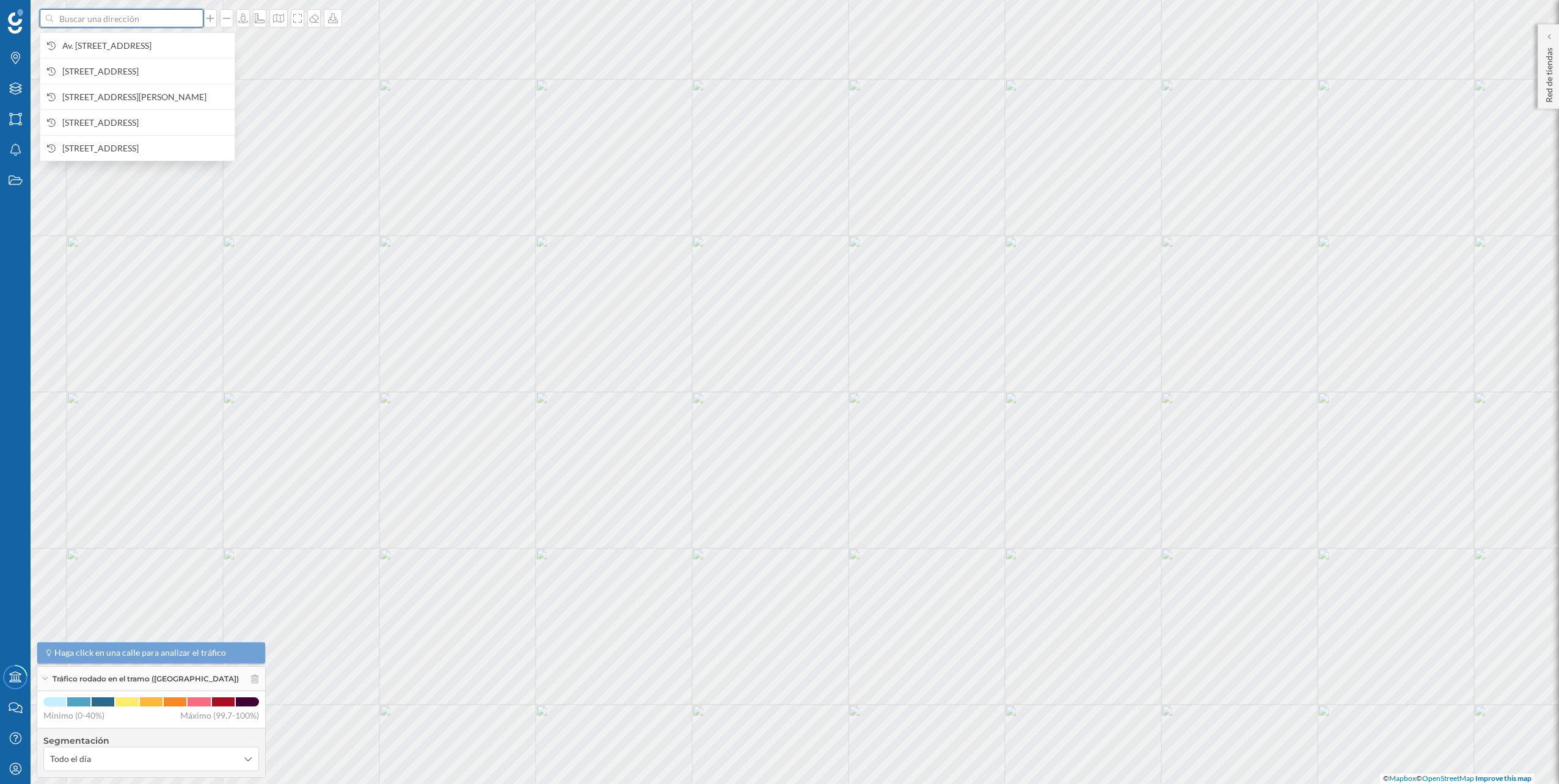
paste input "Av. [STREET_ADDRESS]"
type input "Av. [STREET_ADDRESS]"
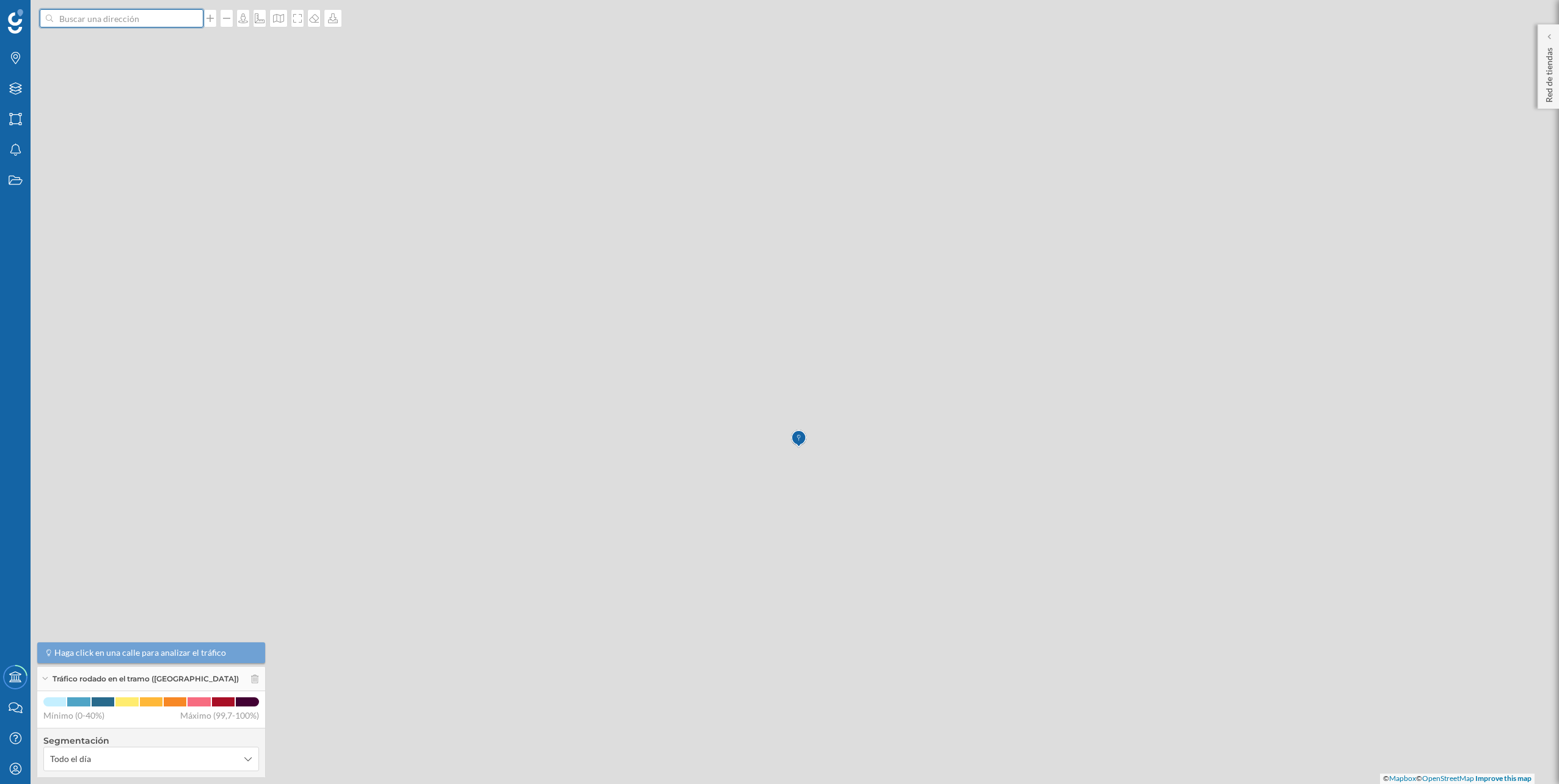
scroll to position [0, 0]
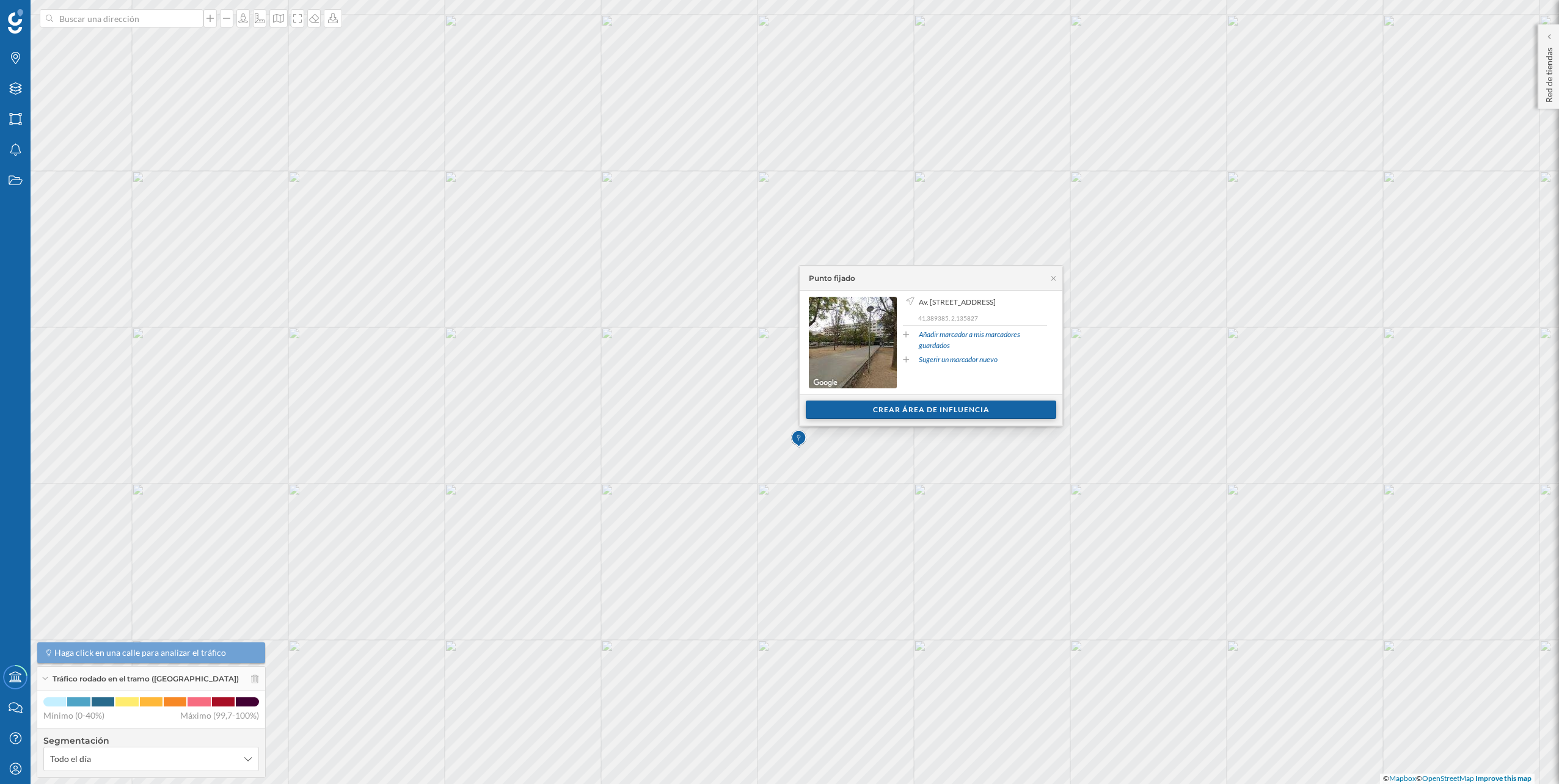
click at [902, 402] on div "Crear área de influencia" at bounding box center [931, 410] width 251 height 19
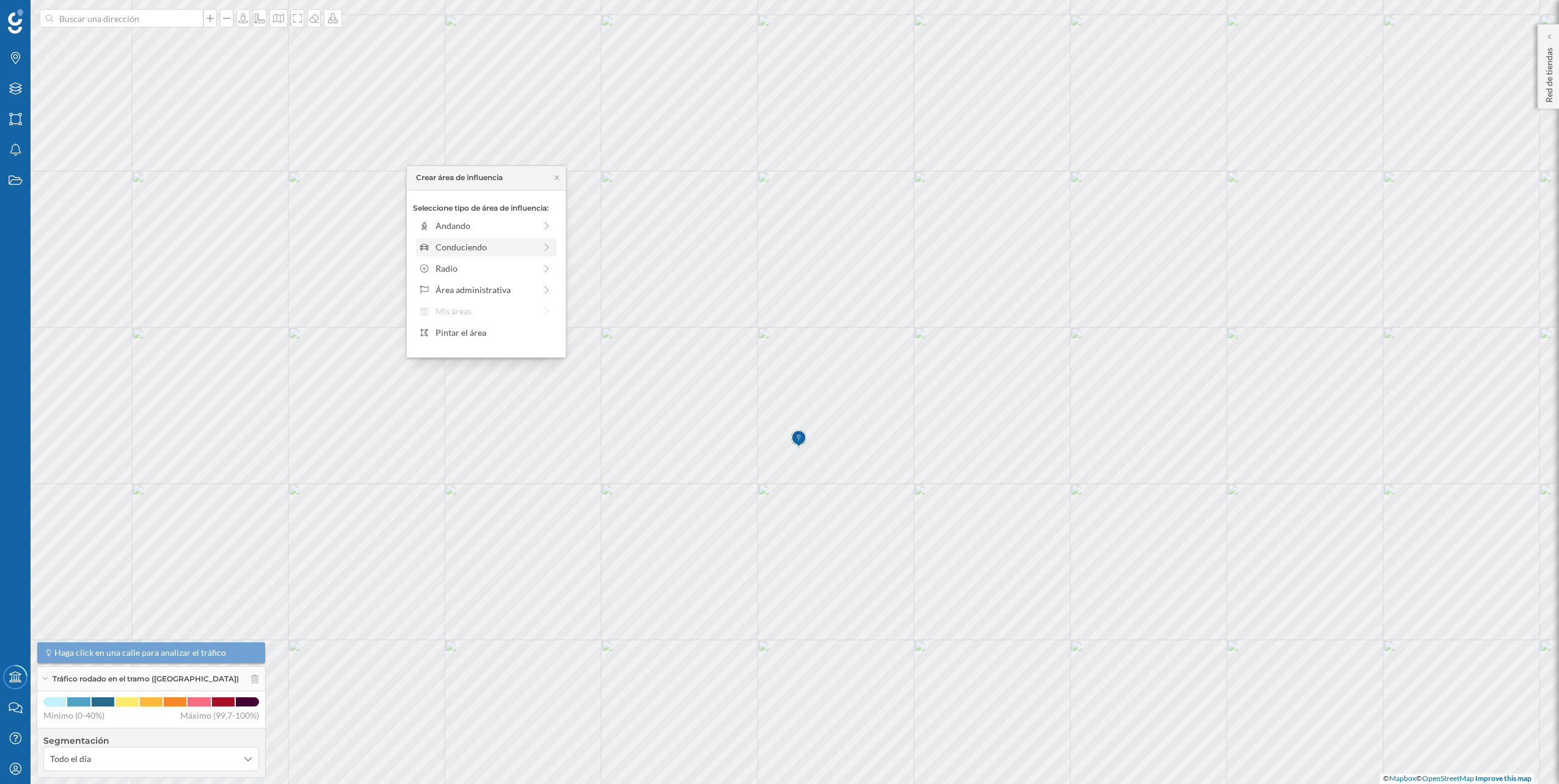
click at [541, 242] on div "Conduciendo" at bounding box center [486, 247] width 133 height 13
click at [443, 240] on div at bounding box center [443, 239] width 1 height 4
click at [483, 335] on div "Crear área de influencia" at bounding box center [486, 334] width 146 height 19
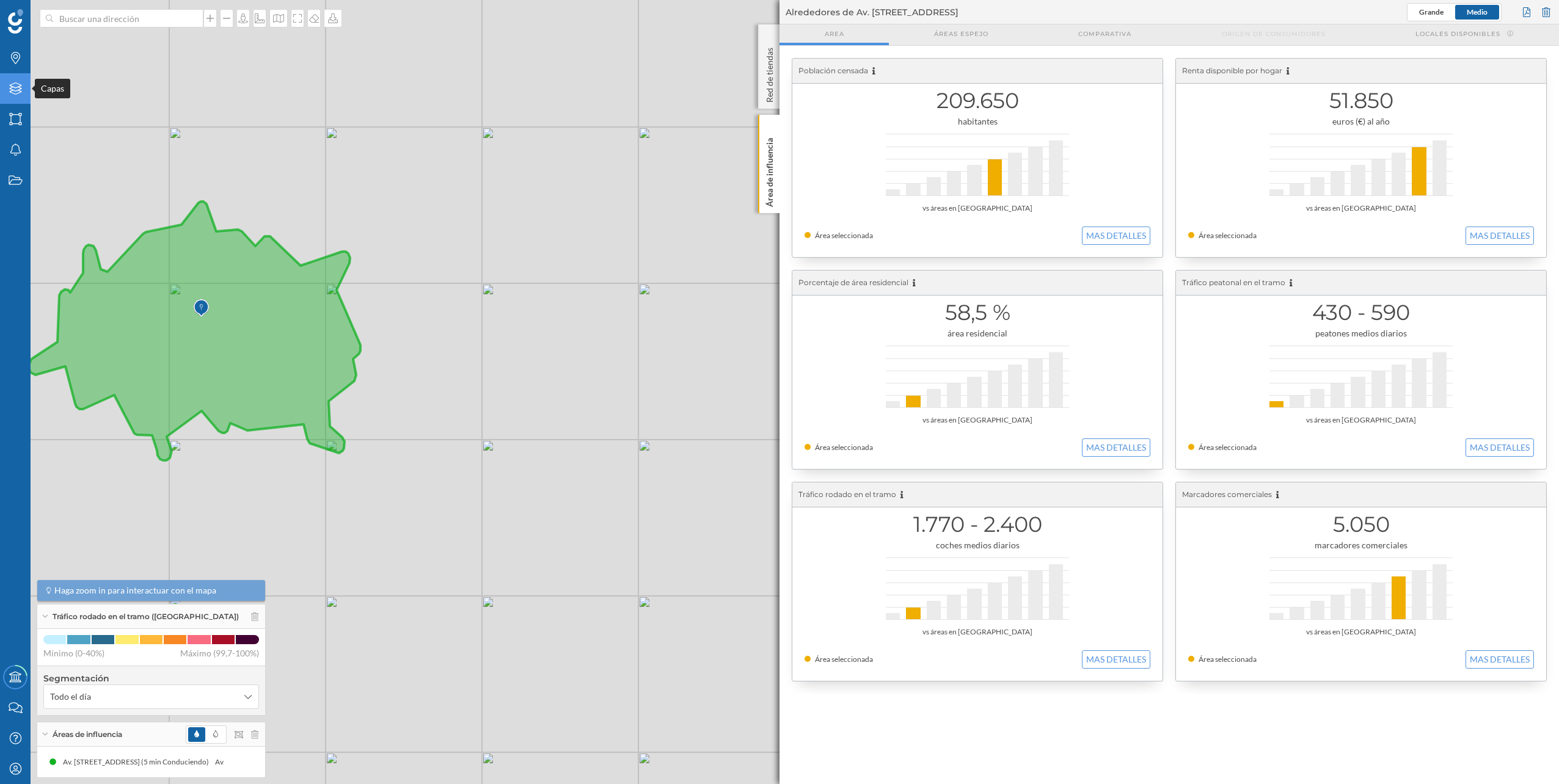
click at [19, 89] on icon "Capas" at bounding box center [16, 89] width 16 height 12
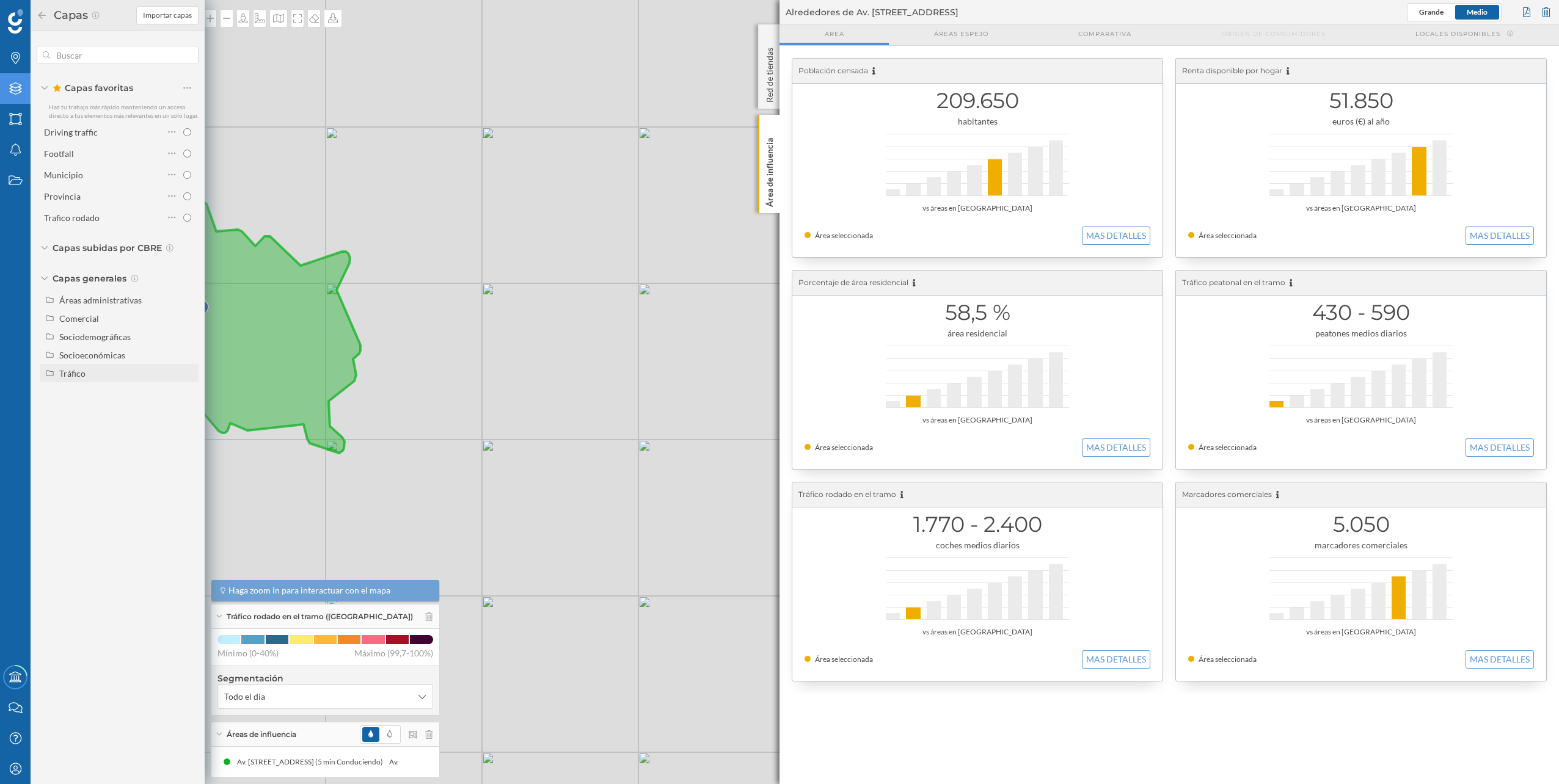
click at [78, 374] on div "Tráfico" at bounding box center [73, 373] width 26 height 11
click at [83, 410] on div "Peatonal" at bounding box center [80, 410] width 33 height 11
click at [186, 410] on input "Peatonal" at bounding box center [190, 410] width 8 height 8
radio input "true"
click at [365, 162] on div "© Mapbox © OpenStreetMap Improve this map" at bounding box center [780, 392] width 1559 height 784
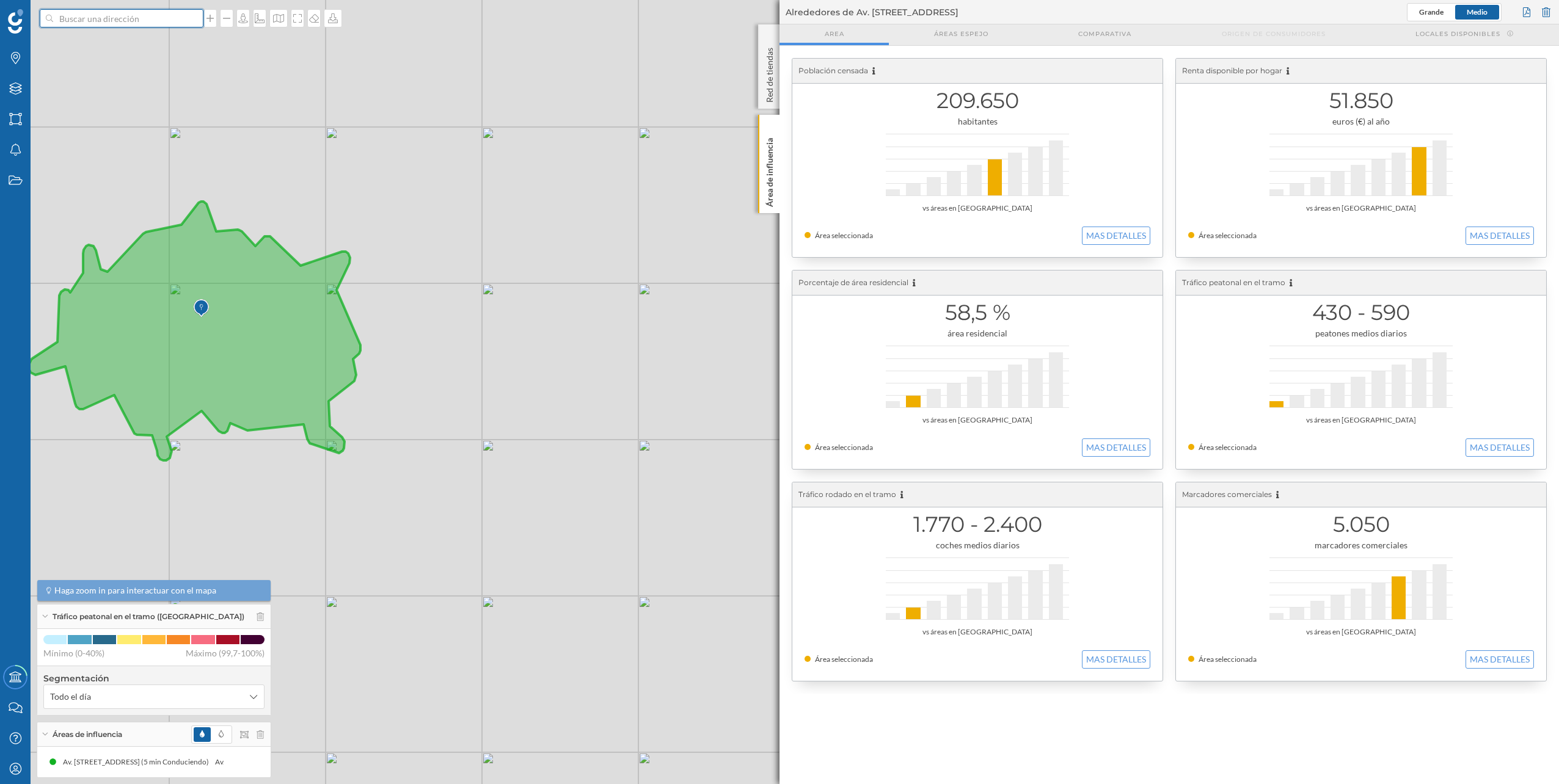
click at [179, 25] on input at bounding box center [122, 19] width 137 height 19
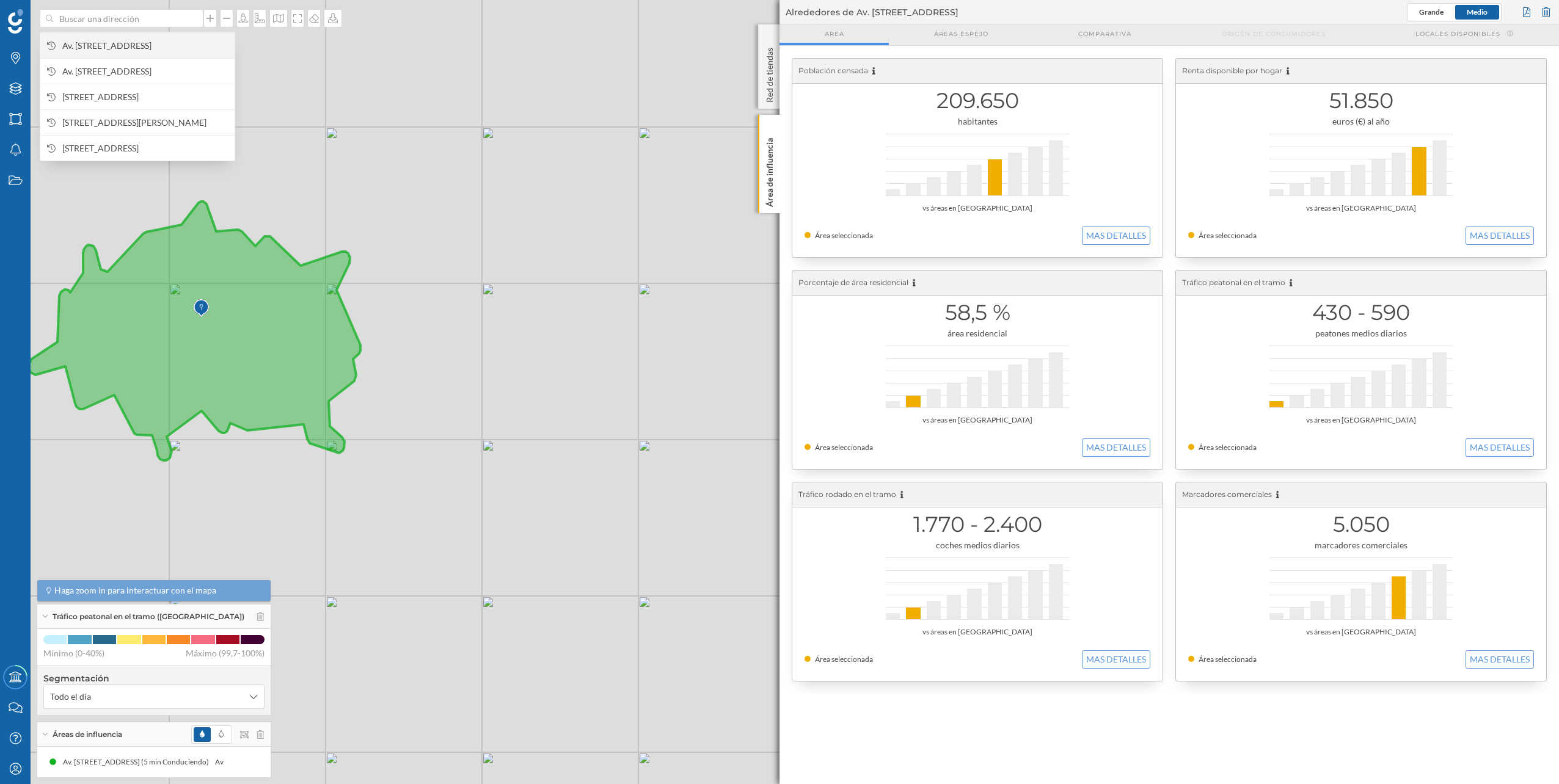
click at [167, 51] on span "Av. [STREET_ADDRESS]" at bounding box center [145, 46] width 166 height 12
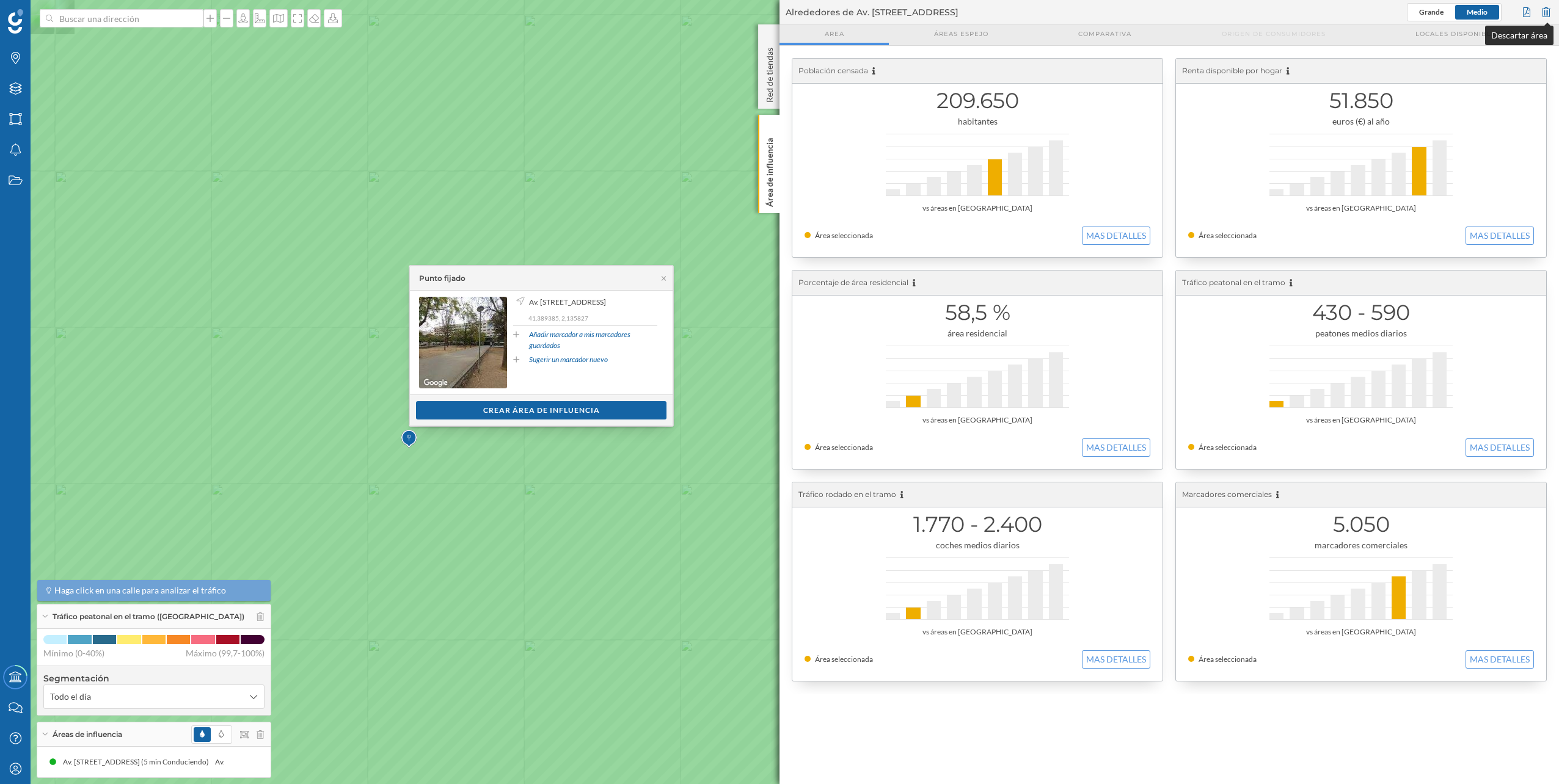
click at [1549, 6] on div at bounding box center [1547, 12] width 14 height 19
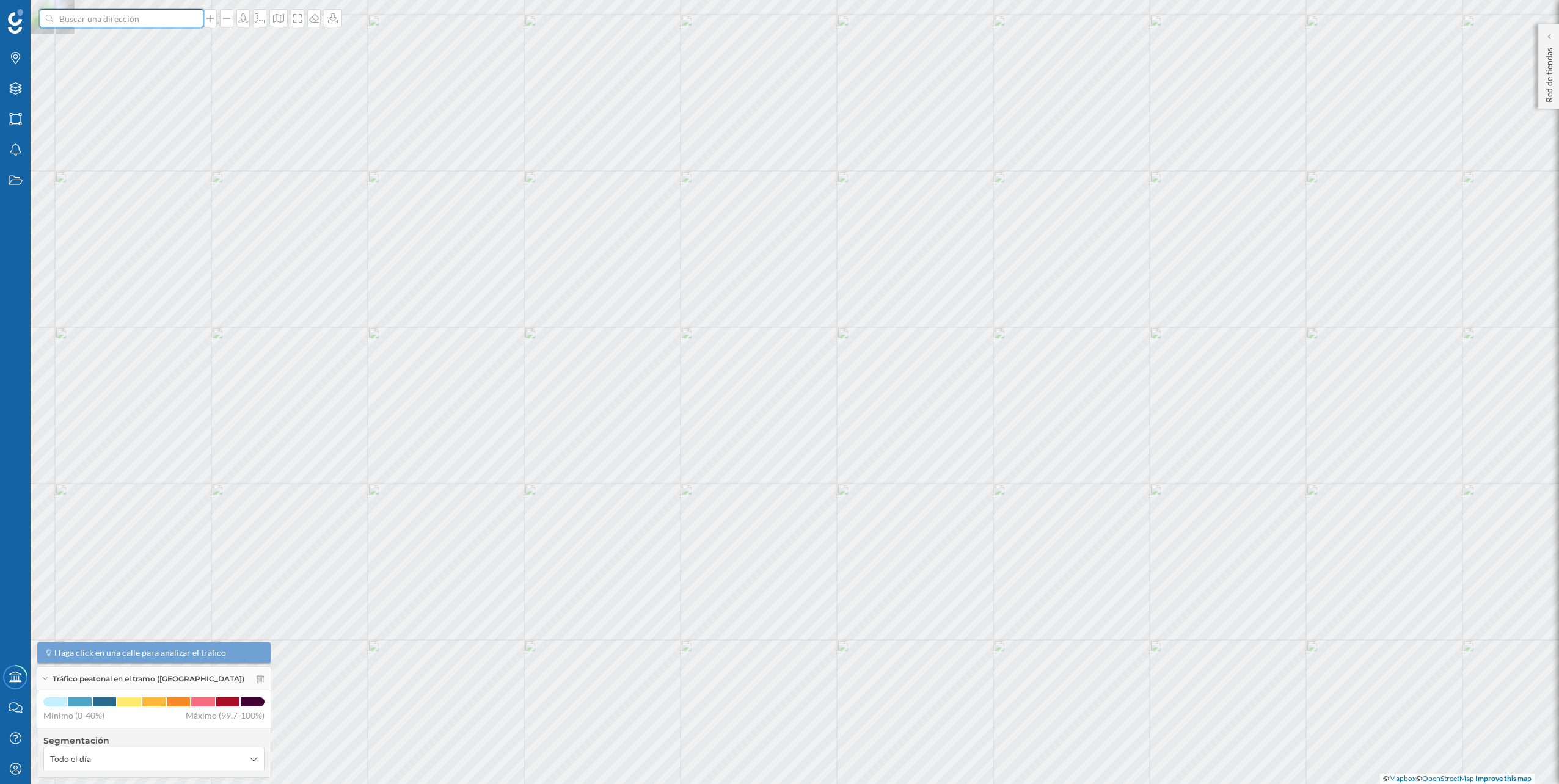
click at [139, 18] on input at bounding box center [122, 19] width 137 height 19
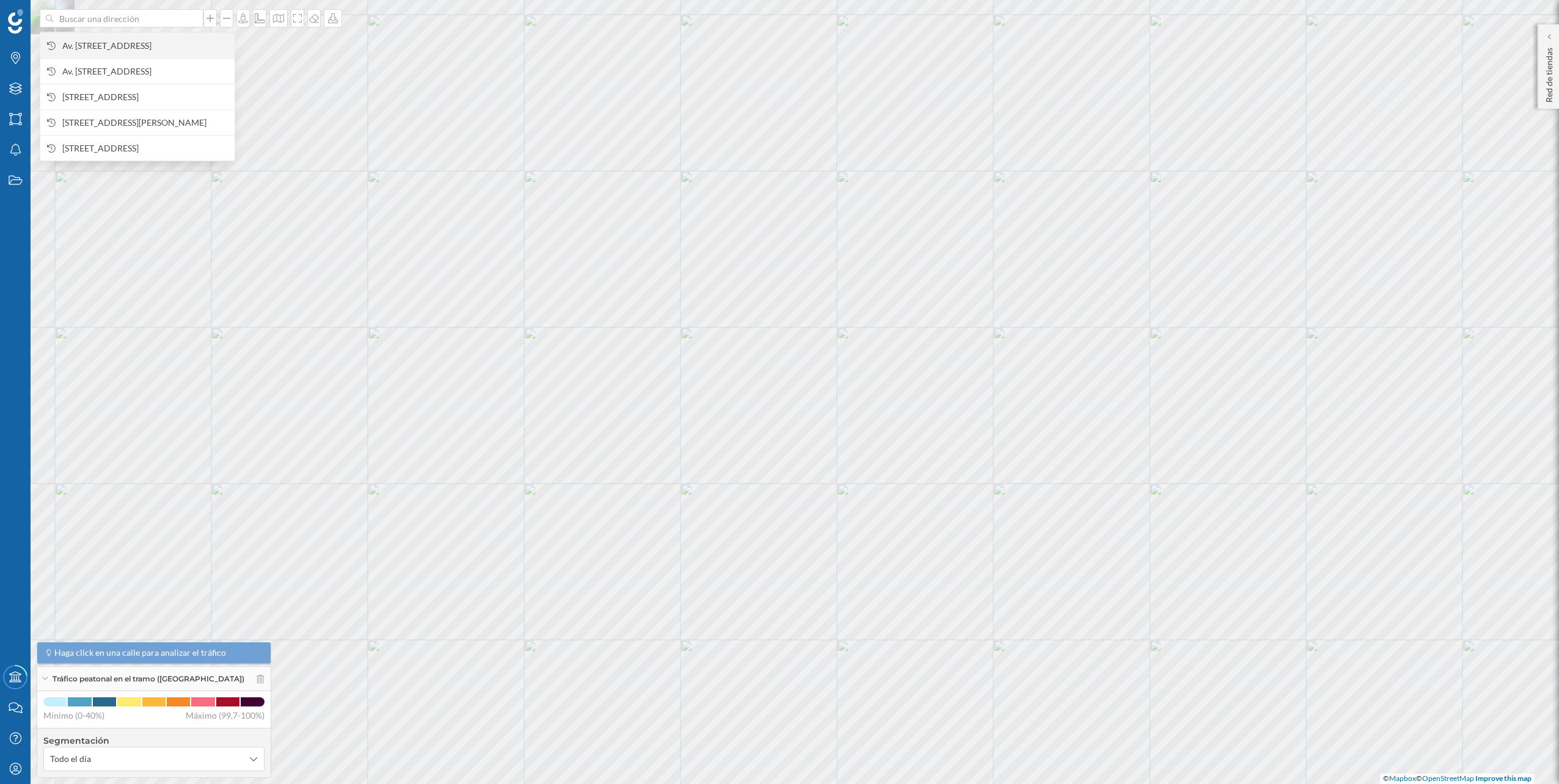
click at [126, 42] on span "Av. [STREET_ADDRESS]" at bounding box center [145, 46] width 166 height 12
click at [171, 18] on input at bounding box center [122, 19] width 137 height 19
click at [166, 40] on span "Av. [STREET_ADDRESS]" at bounding box center [145, 46] width 166 height 12
click at [156, 15] on input at bounding box center [122, 19] width 137 height 19
click at [150, 40] on span "Av. [STREET_ADDRESS]" at bounding box center [145, 46] width 166 height 12
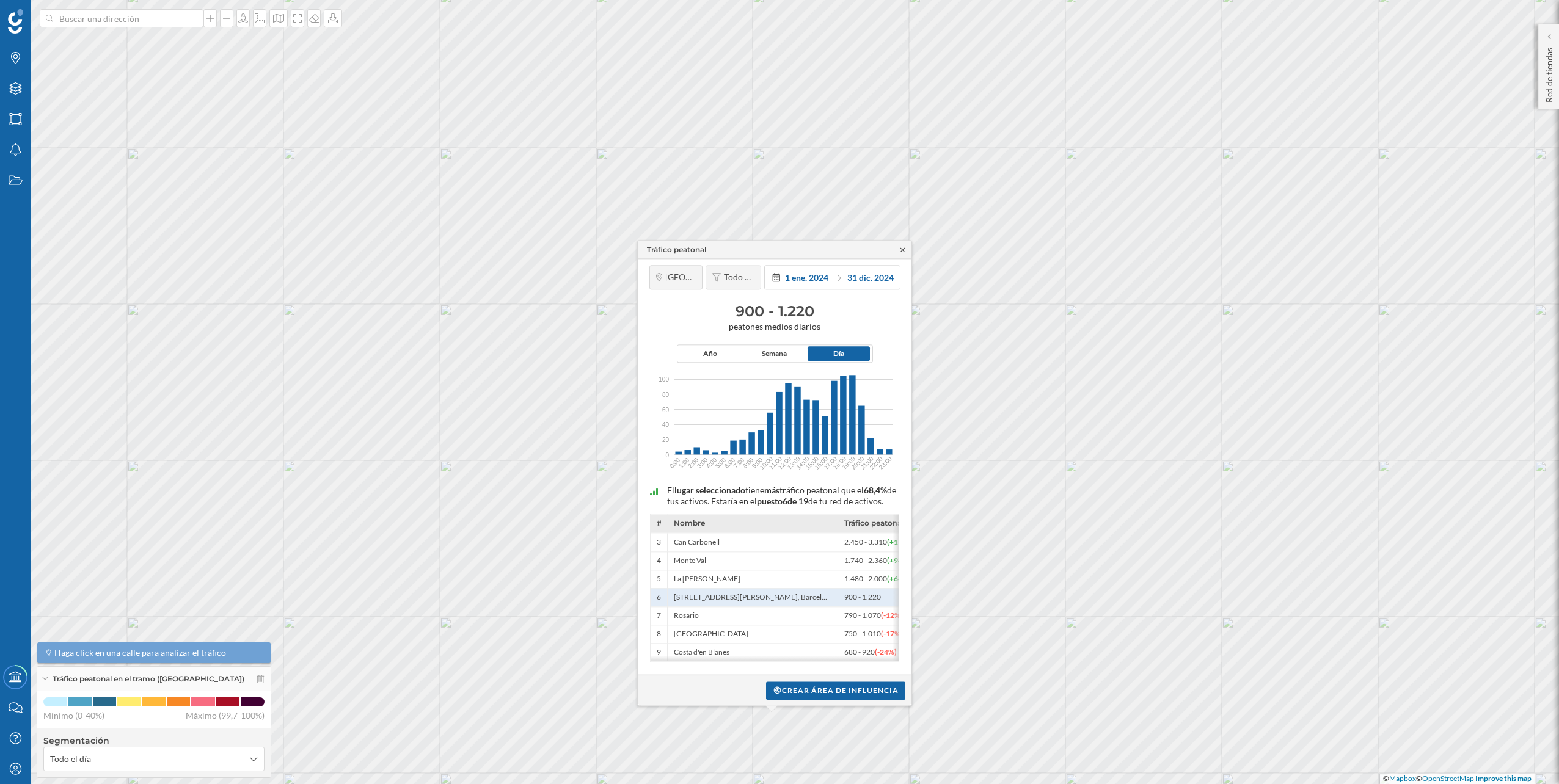
click at [902, 246] on icon at bounding box center [902, 250] width 9 height 7
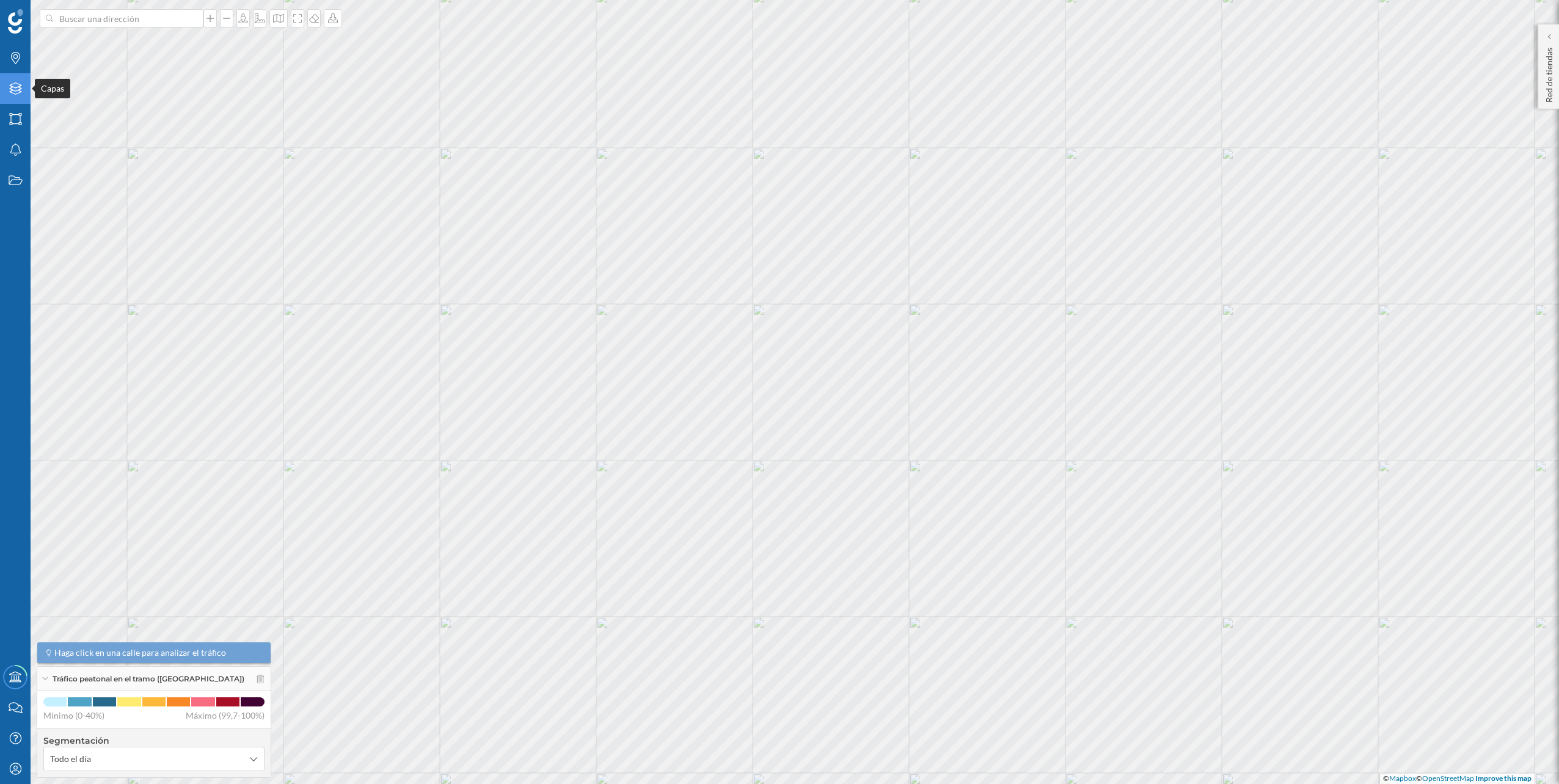
click at [19, 87] on icon at bounding box center [16, 89] width 12 height 12
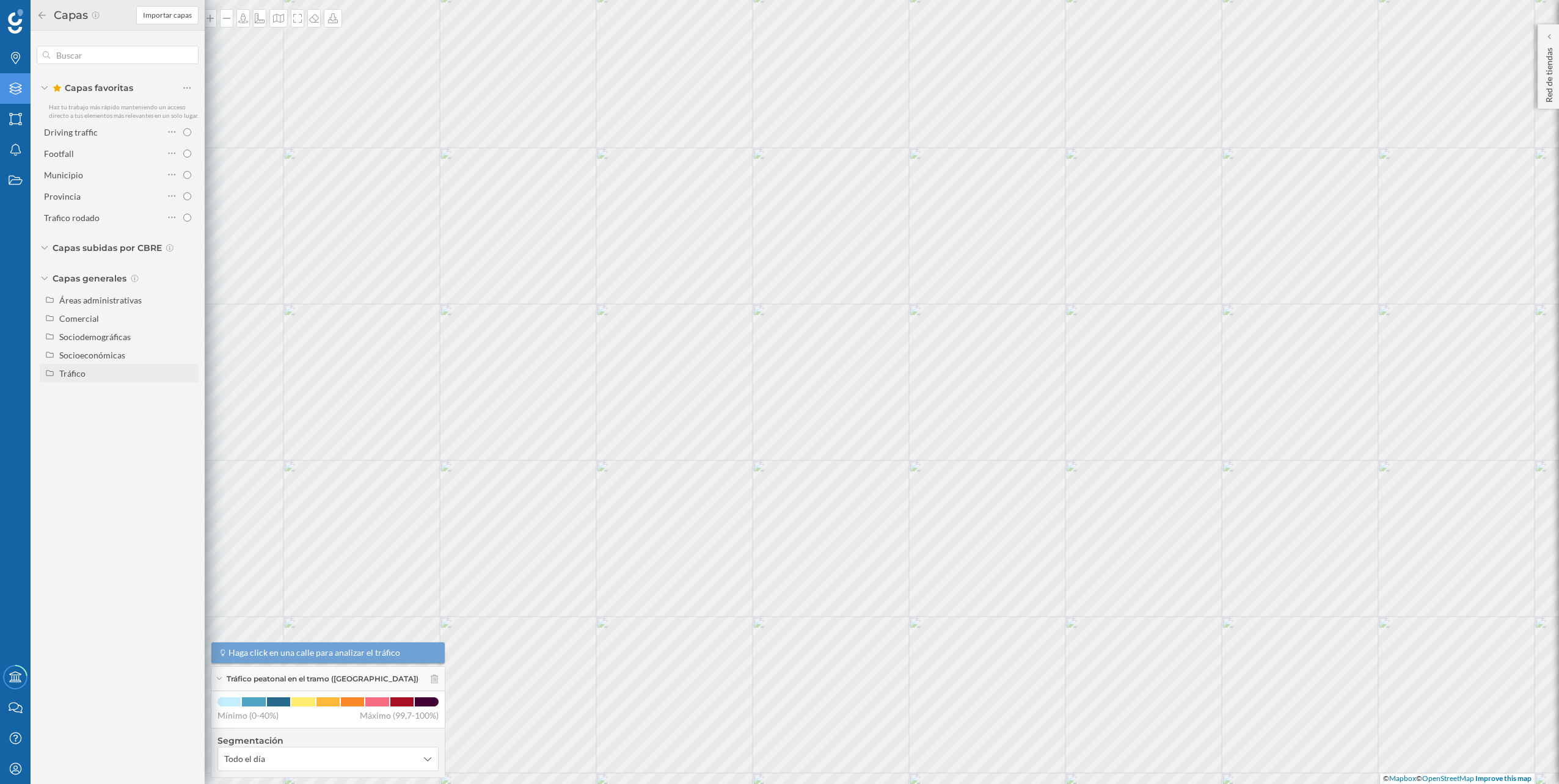
click at [87, 378] on div "Tráfico" at bounding box center [127, 373] width 135 height 13
click at [110, 392] on div "Tráfico rodado" at bounding box center [91, 392] width 56 height 11
click at [186, 392] on input "Tráfico rodado" at bounding box center [190, 392] width 8 height 8
radio input "true"
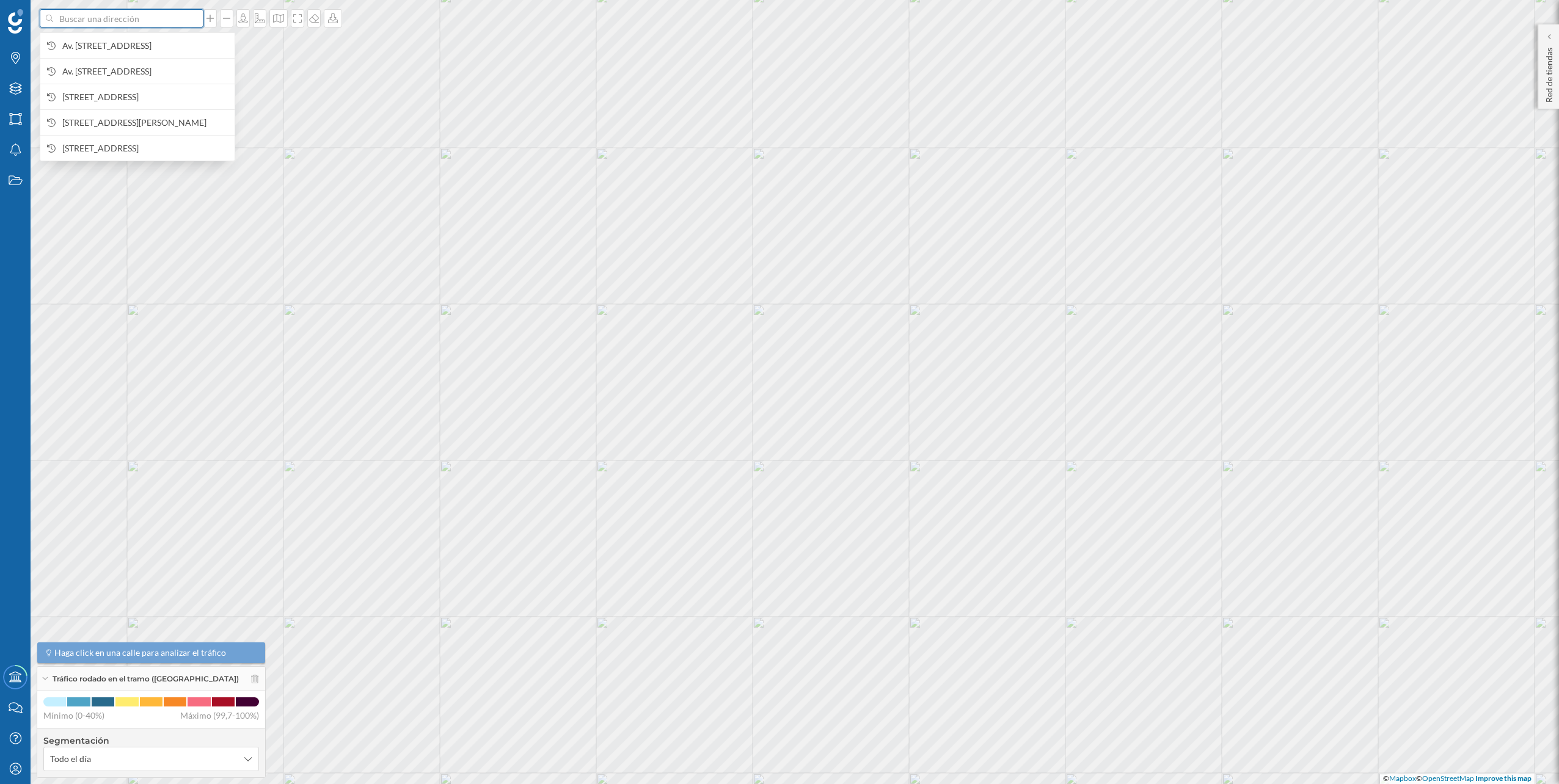
click at [148, 24] on input at bounding box center [122, 19] width 137 height 19
click at [138, 41] on span "Av. [STREET_ADDRESS]" at bounding box center [145, 46] width 166 height 12
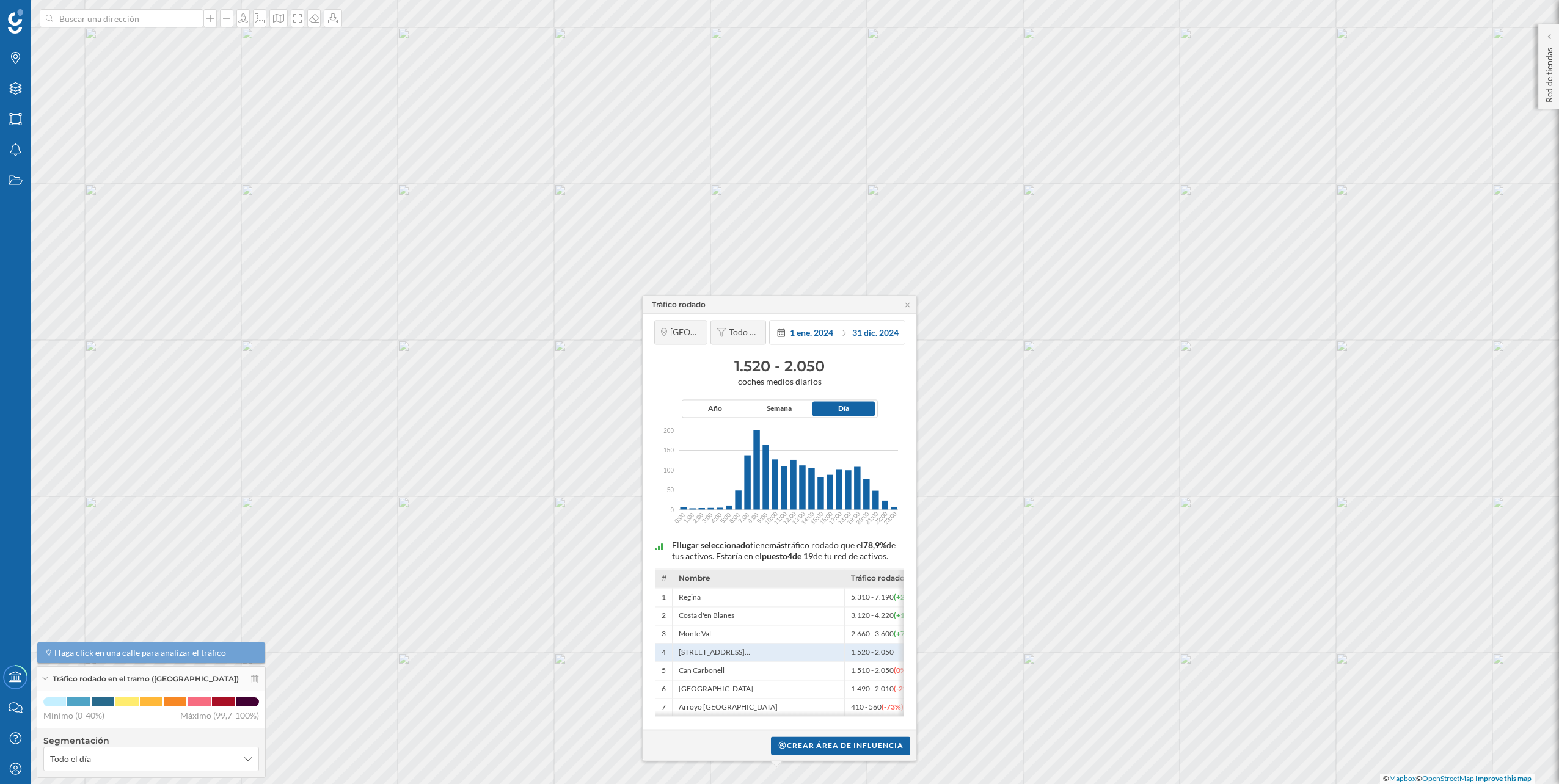
click at [906, 296] on div "Tráfico rodado" at bounding box center [779, 305] width 273 height 19
click at [906, 302] on icon at bounding box center [907, 304] width 4 height 4
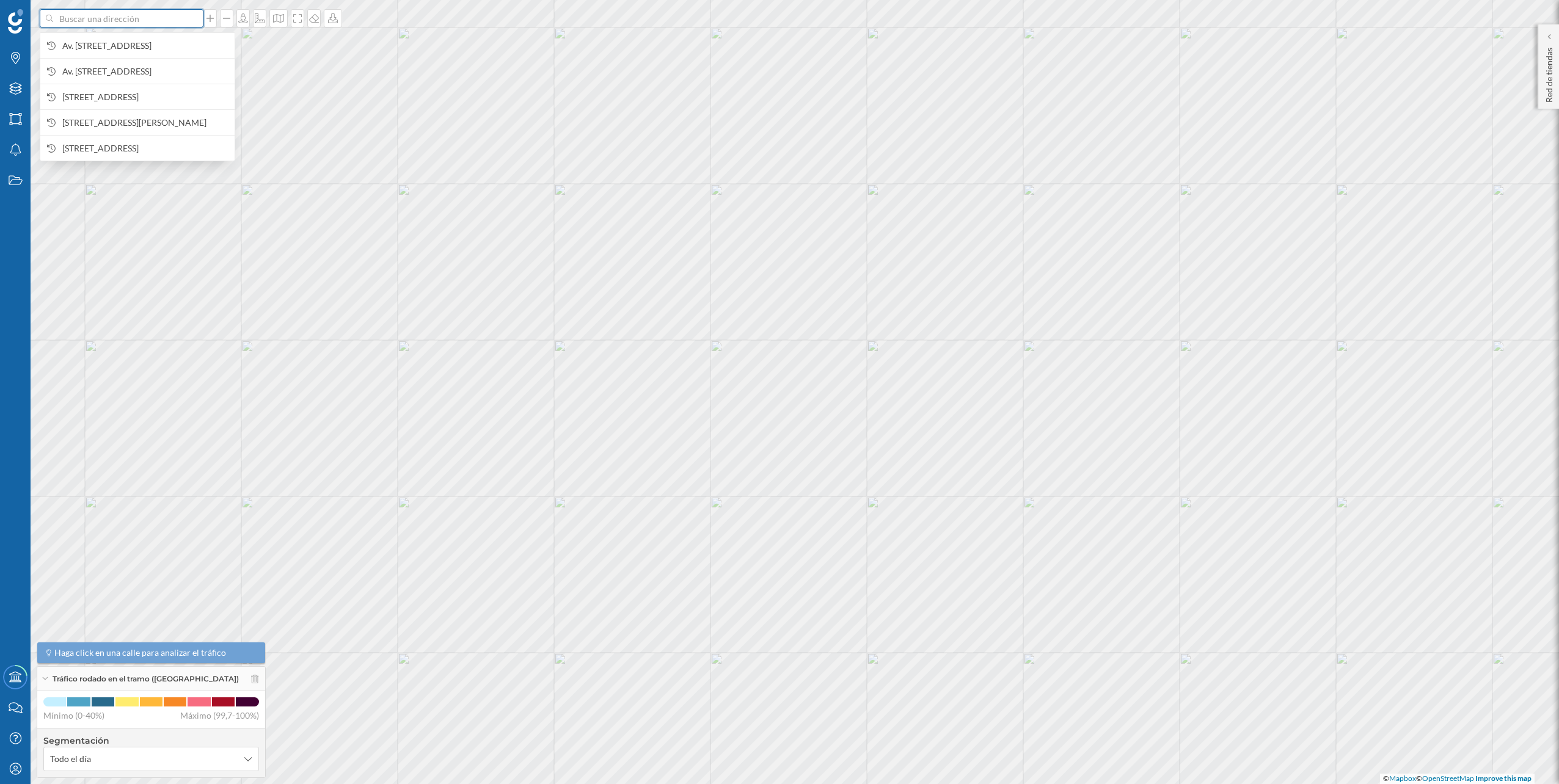
click at [118, 24] on input at bounding box center [122, 19] width 137 height 19
paste input "[STREET_ADDRESS] - Zona C.C. La Maquinista, 08030 [GEOGRAPHIC_DATA]"
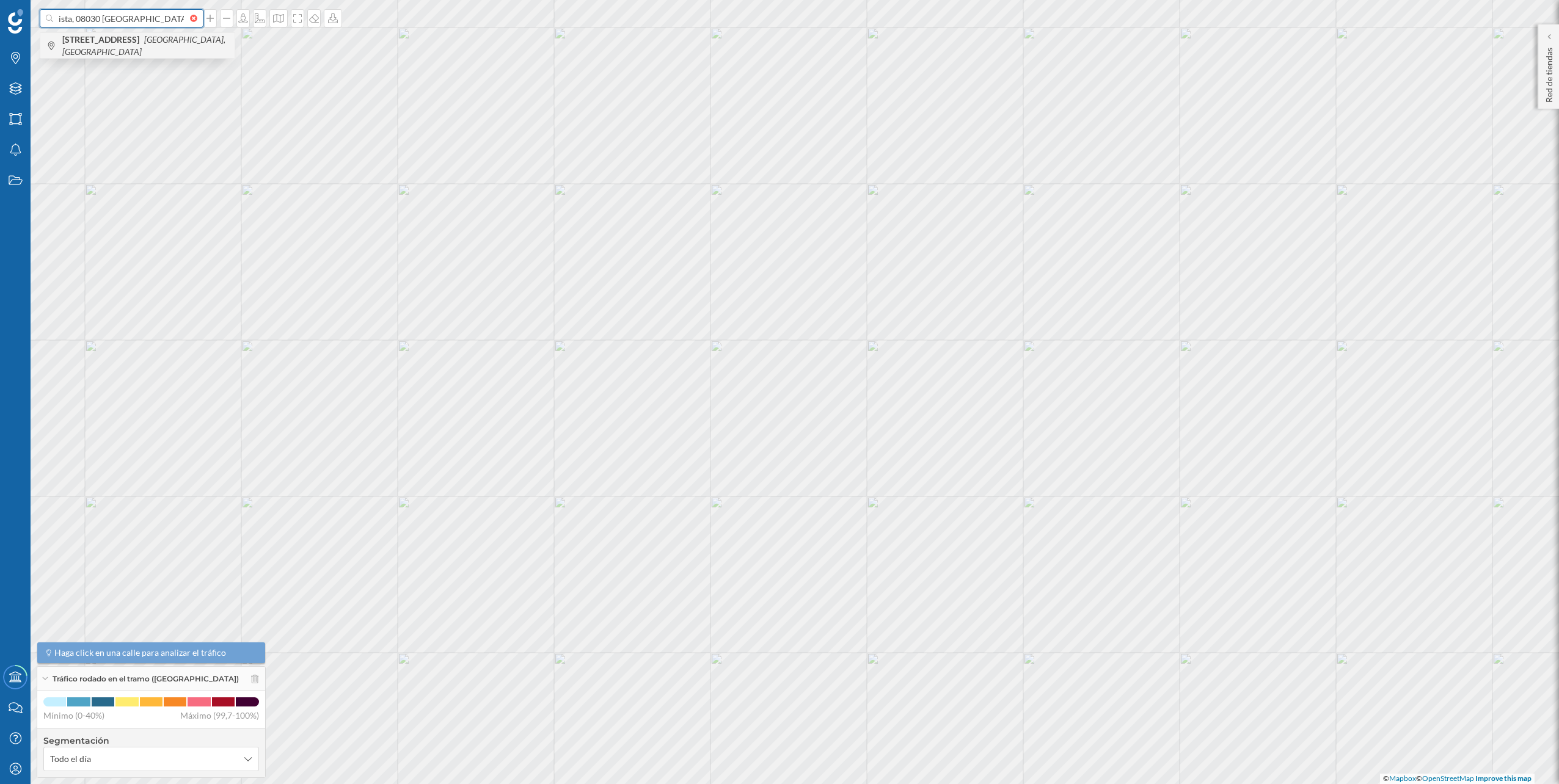
type input "[STREET_ADDRESS] - Zona C.C. La Maquinista, 08030 [GEOGRAPHIC_DATA]"
click at [126, 37] on b "[STREET_ADDRESS]" at bounding box center [102, 39] width 80 height 11
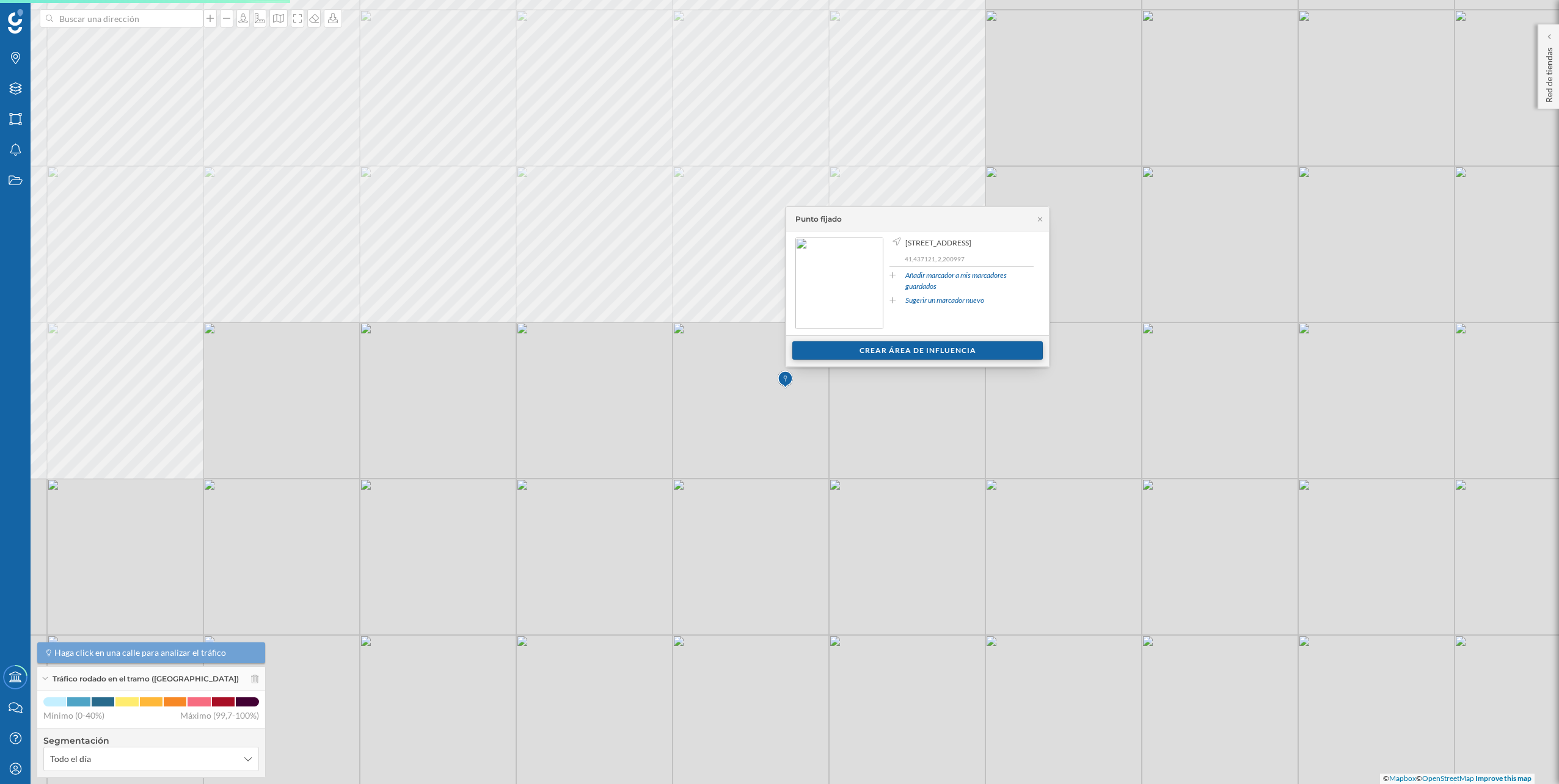
click at [869, 356] on div "Crear área de influencia" at bounding box center [918, 351] width 251 height 19
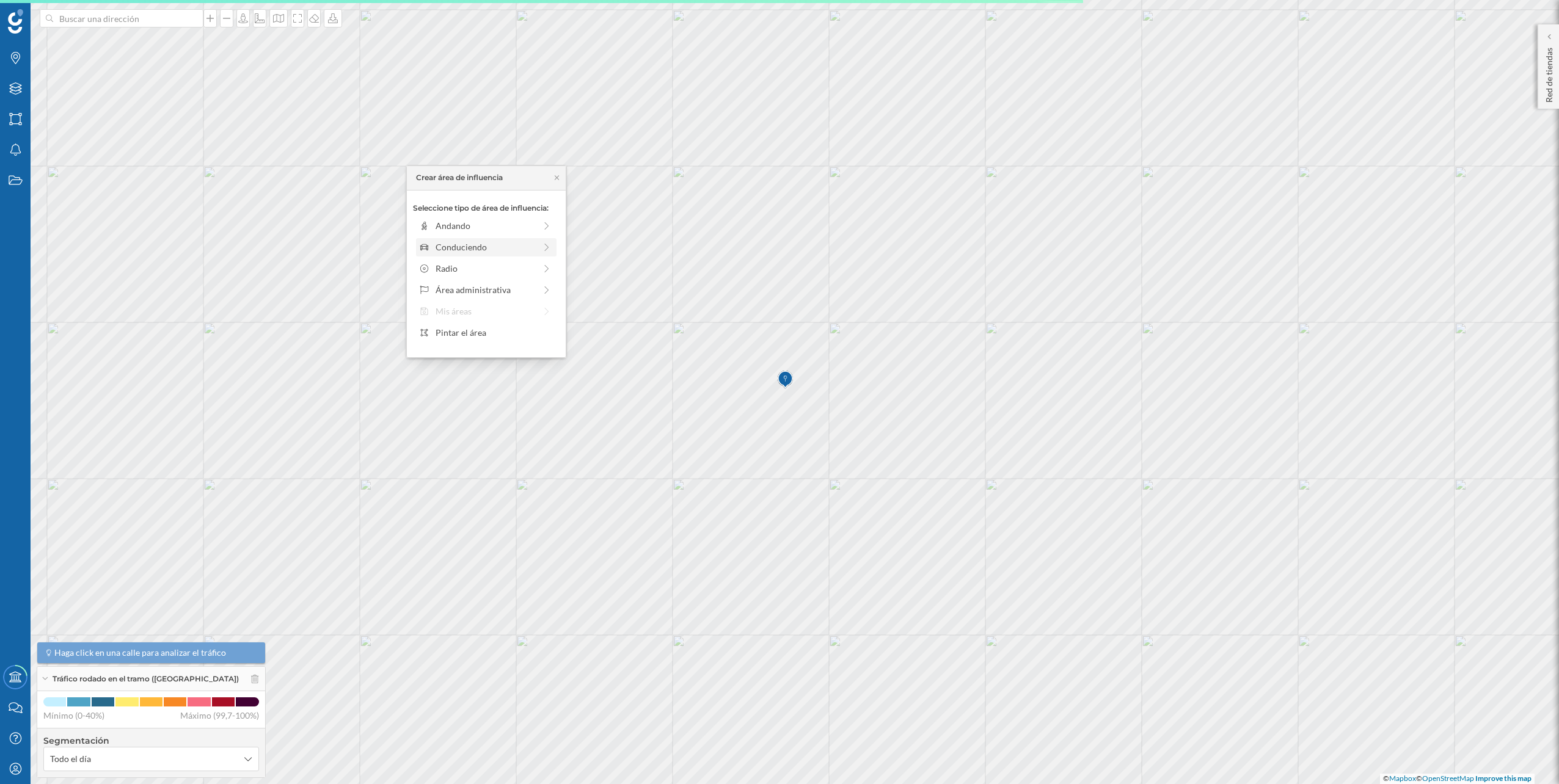
click at [536, 248] on div "Conduciendo" at bounding box center [486, 247] width 133 height 13
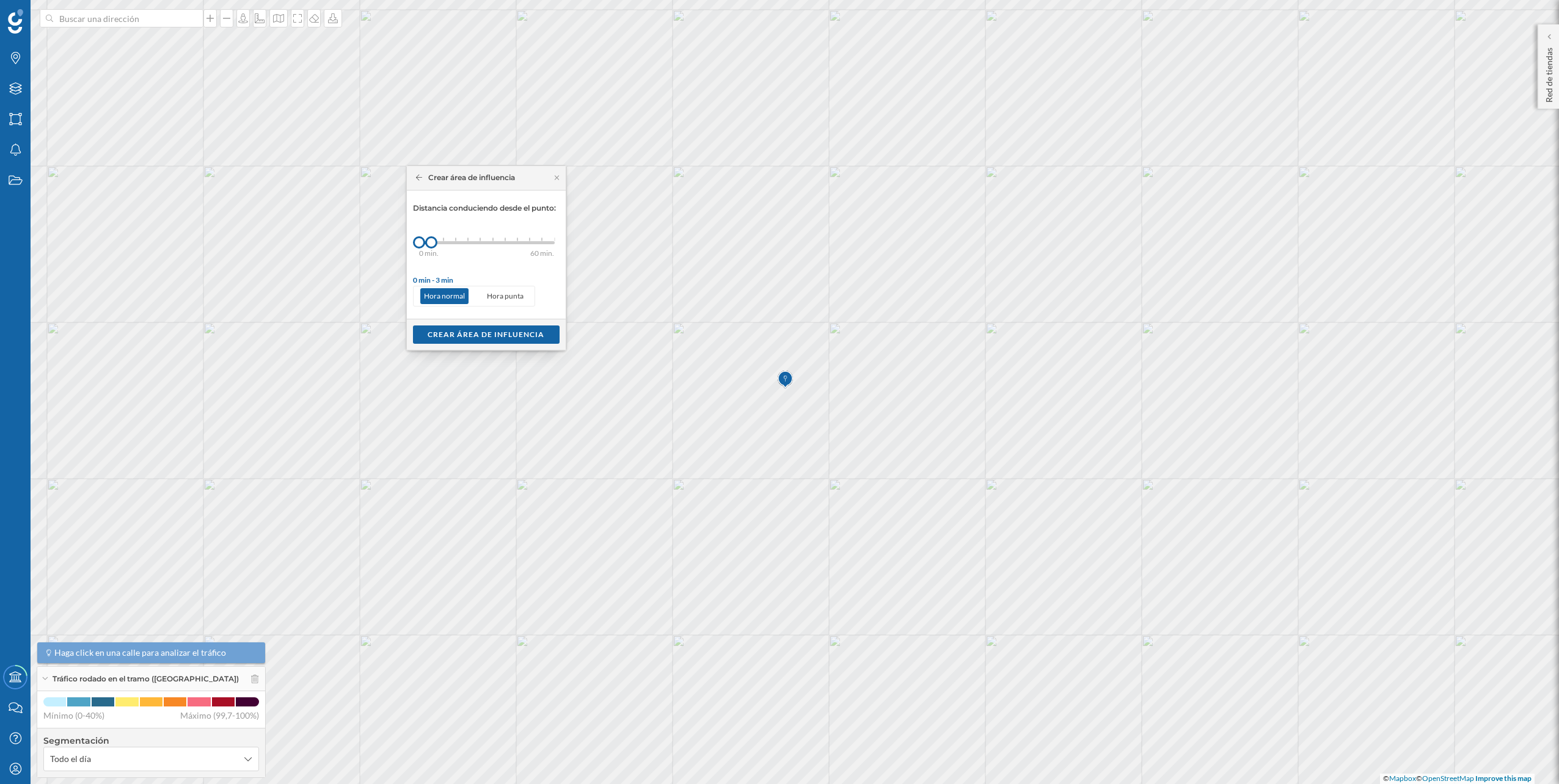
click at [445, 242] on div "0 min. 3 min. 5 min. 7 min. 10 min. 12 min. 15 min. 20 min. 30 min. 45 min. 50 …" at bounding box center [487, 242] width 136 height 3
click at [484, 328] on div "Crear área de influencia" at bounding box center [486, 334] width 146 height 19
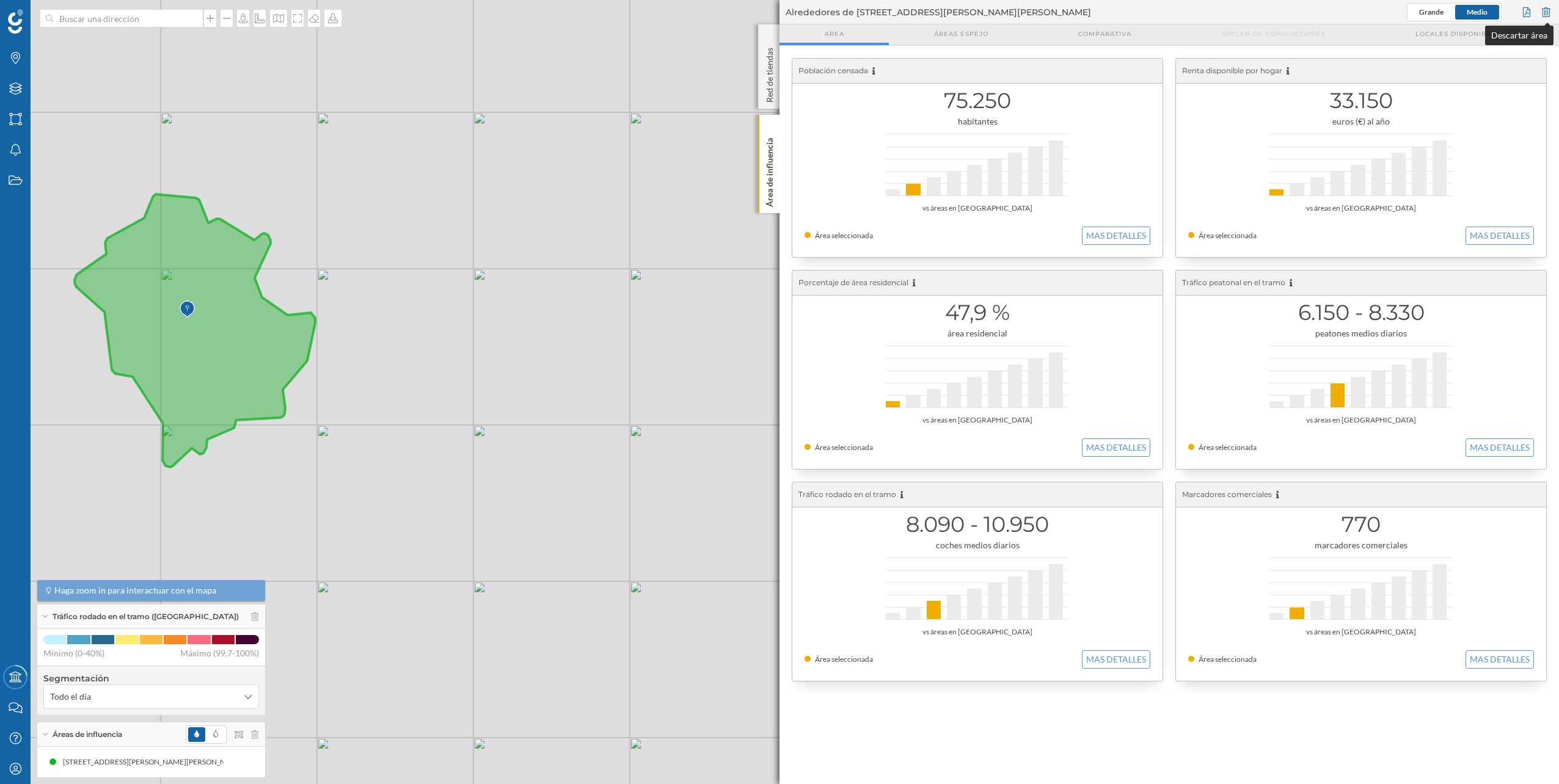
click at [1549, 15] on div at bounding box center [1547, 12] width 14 height 19
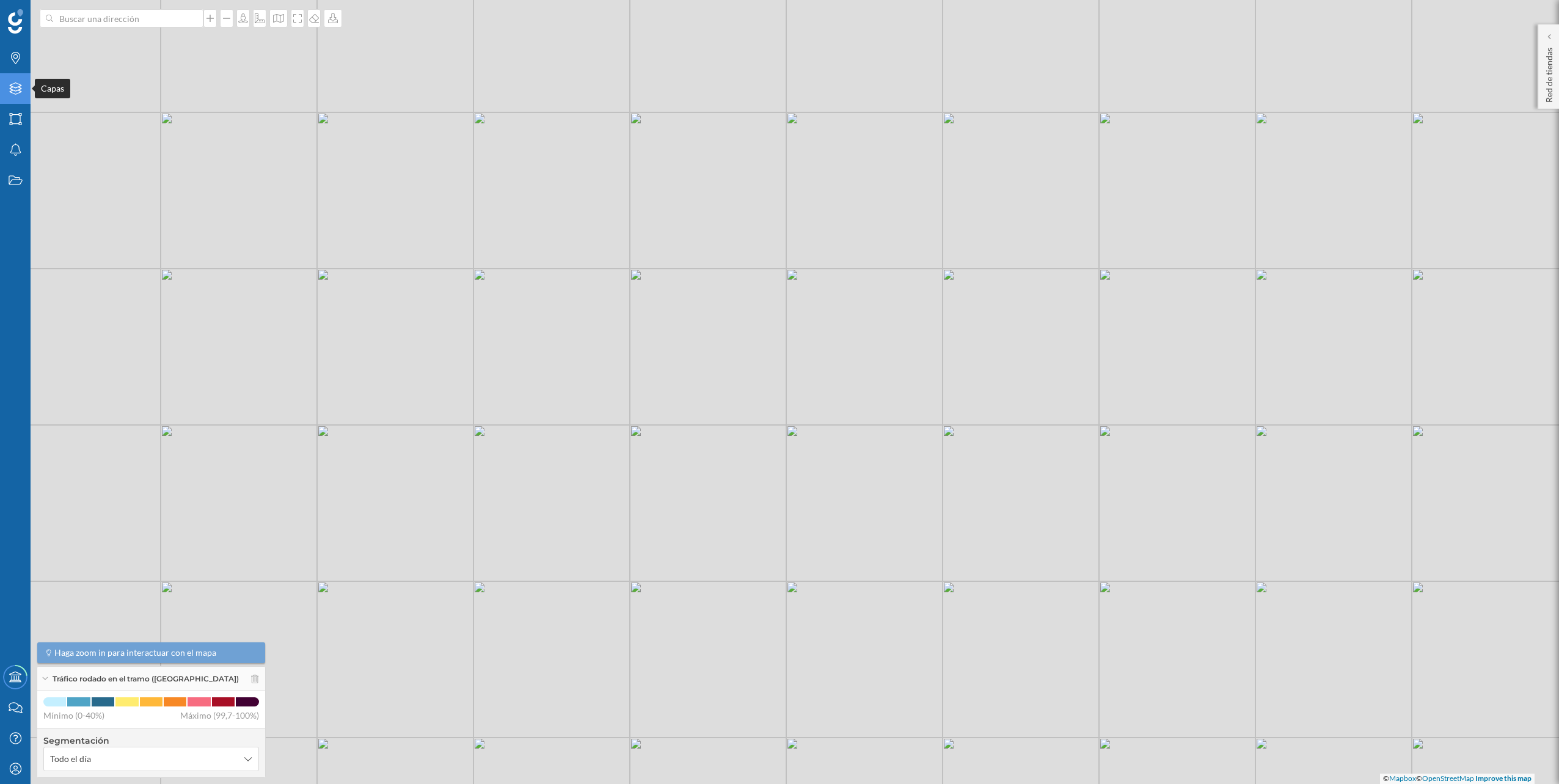
click at [27, 99] on div "Capas" at bounding box center [15, 88] width 30 height 30
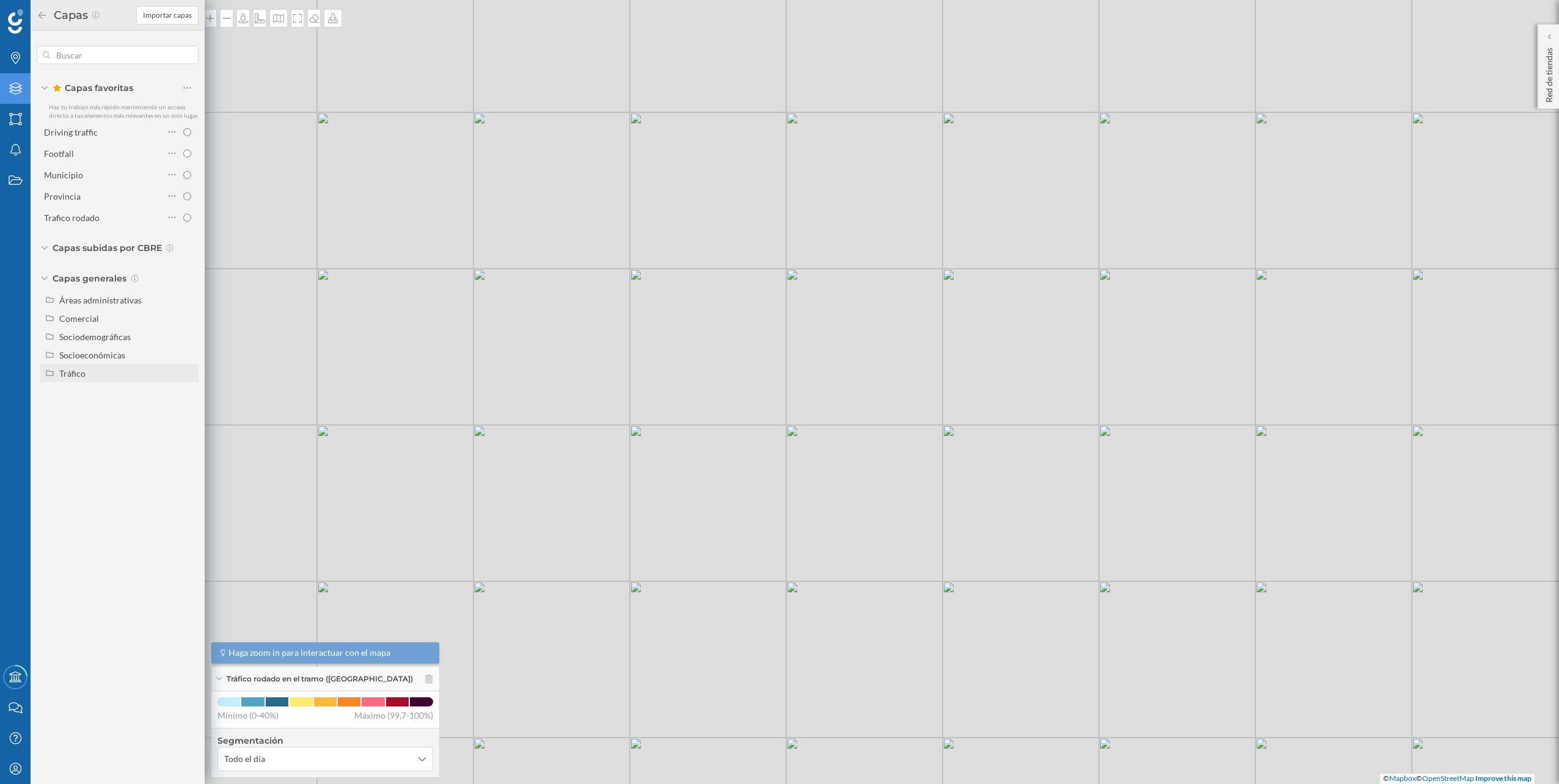
click at [95, 369] on div "Tráfico" at bounding box center [127, 373] width 135 height 13
click at [90, 403] on div "Peatonal" at bounding box center [105, 410] width 85 height 13
click at [186, 406] on input "Peatonal" at bounding box center [190, 410] width 8 height 8
radio input "true"
click at [290, 306] on div "© Mapbox © OpenStreetMap Improve this map" at bounding box center [780, 392] width 1559 height 784
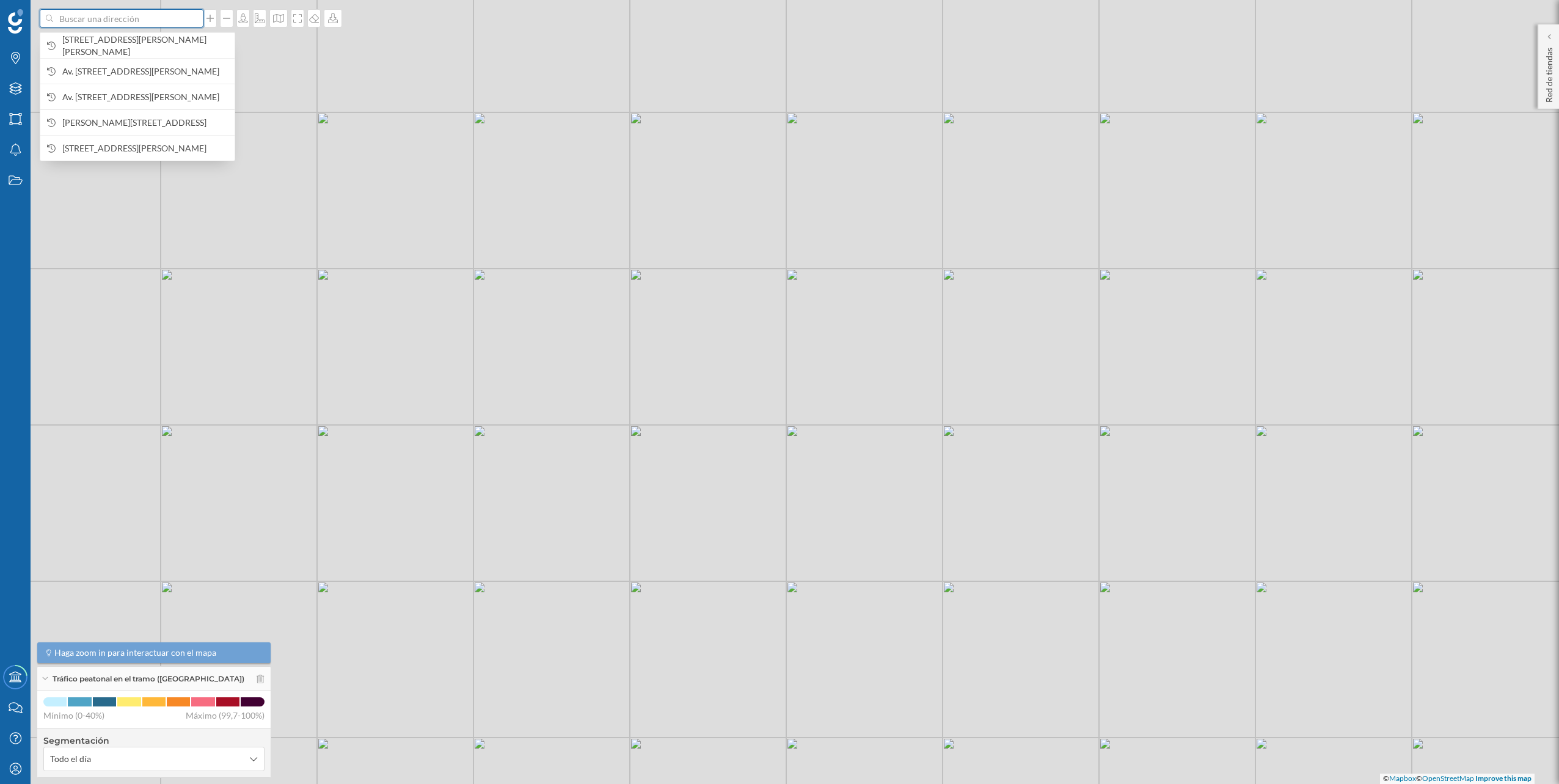
click at [145, 14] on input at bounding box center [122, 19] width 137 height 19
click at [134, 41] on span "[STREET_ADDRESS]" at bounding box center [145, 45] width 166 height 24
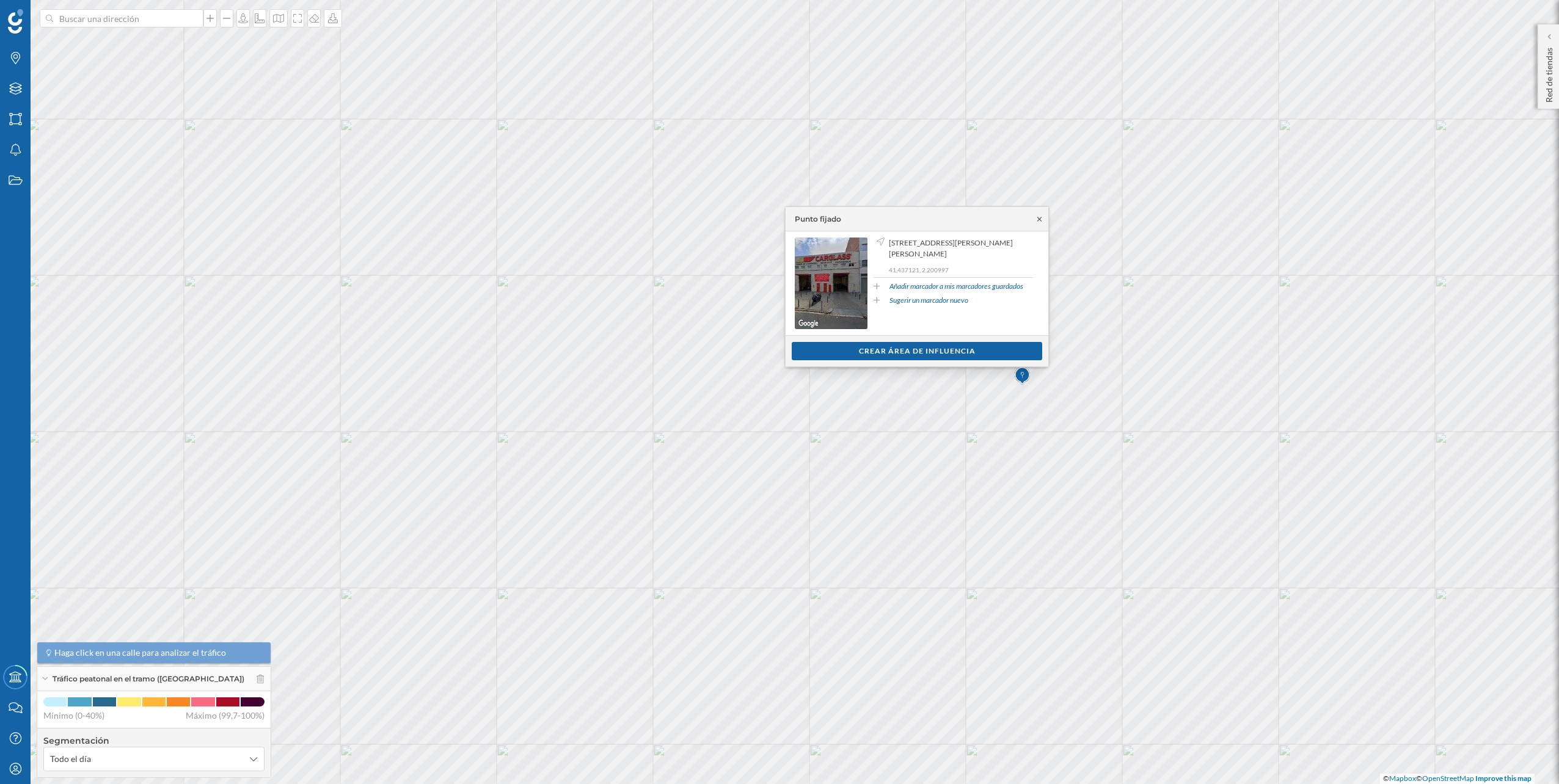
click at [1039, 222] on icon at bounding box center [1039, 219] width 9 height 7
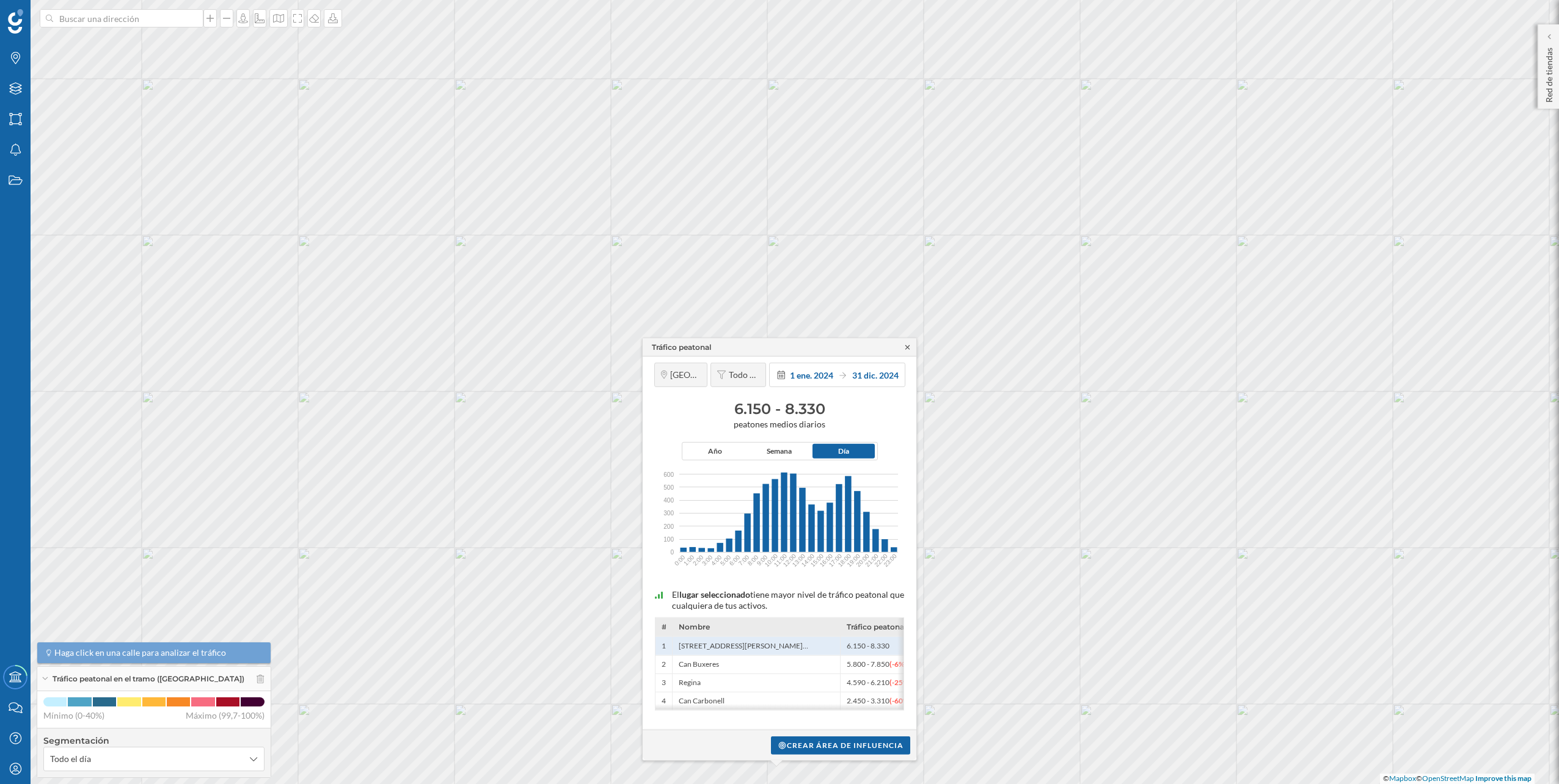
click at [909, 348] on icon at bounding box center [907, 347] width 9 height 7
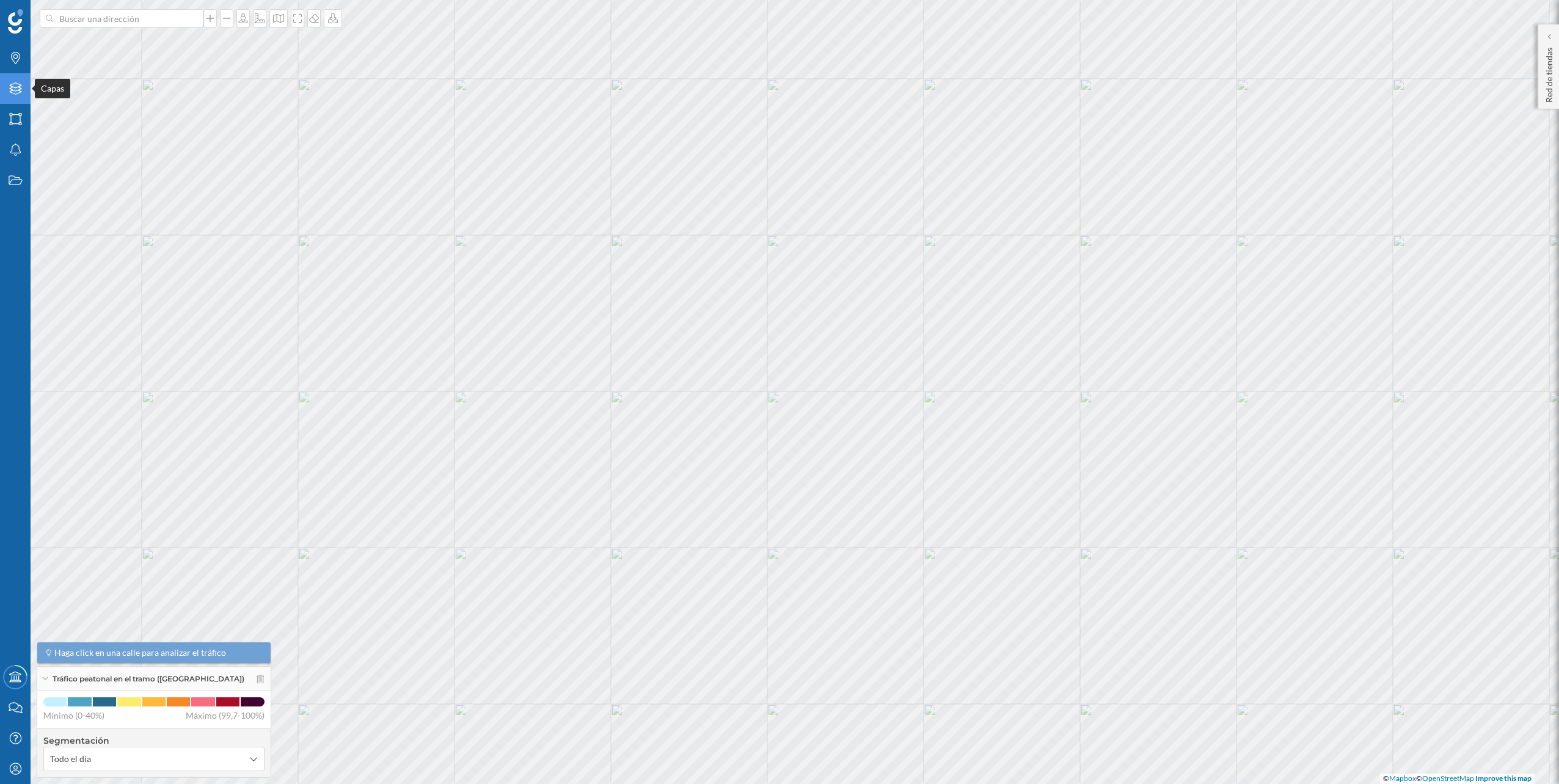
click at [22, 94] on icon "Capas" at bounding box center [16, 89] width 16 height 12
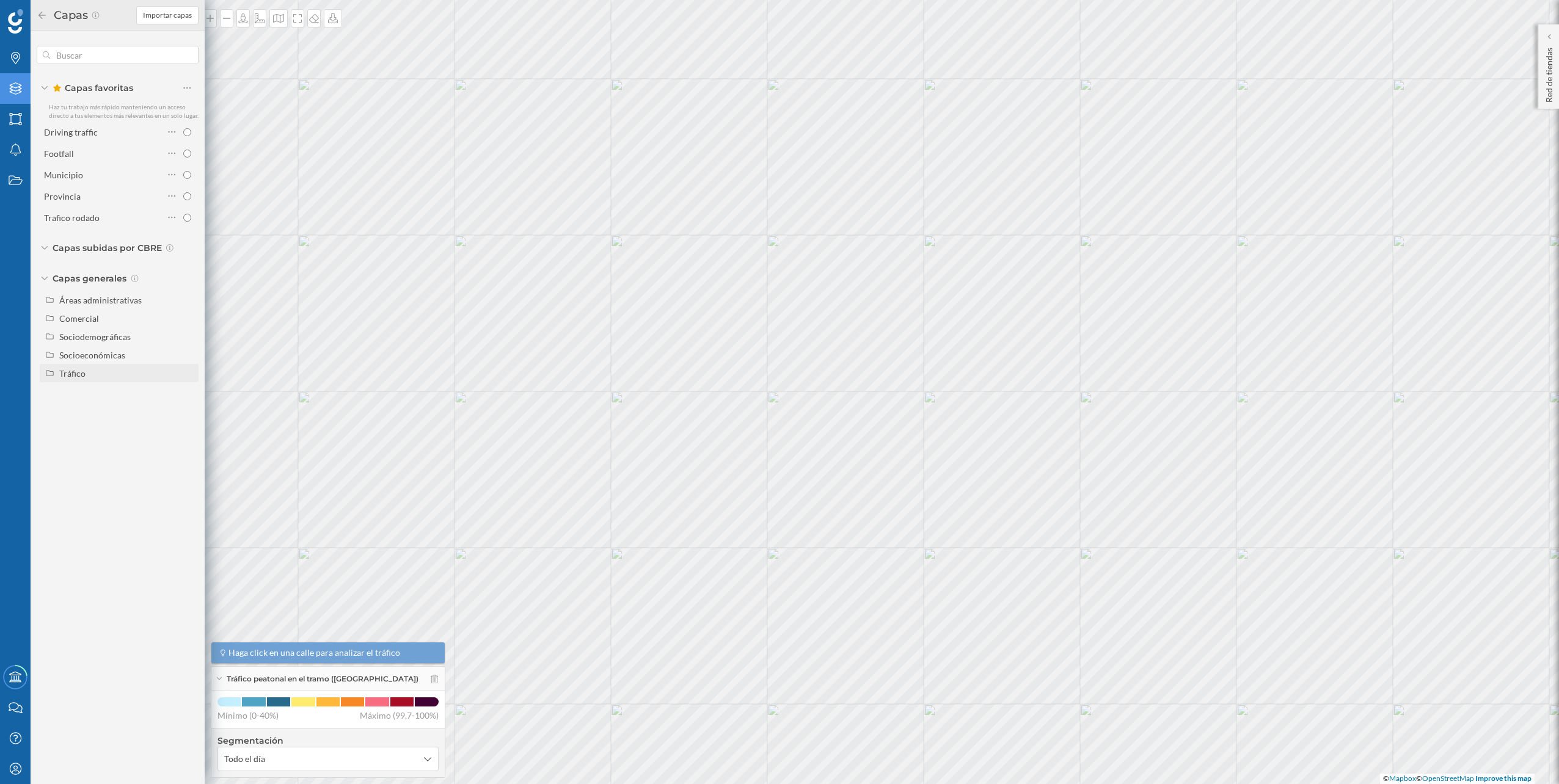
click at [100, 369] on div "Tráfico" at bounding box center [127, 373] width 135 height 13
click at [98, 389] on div "Tráfico rodado" at bounding box center [91, 392] width 56 height 11
click at [186, 389] on input "Tráfico rodado" at bounding box center [190, 392] width 8 height 8
radio input "true"
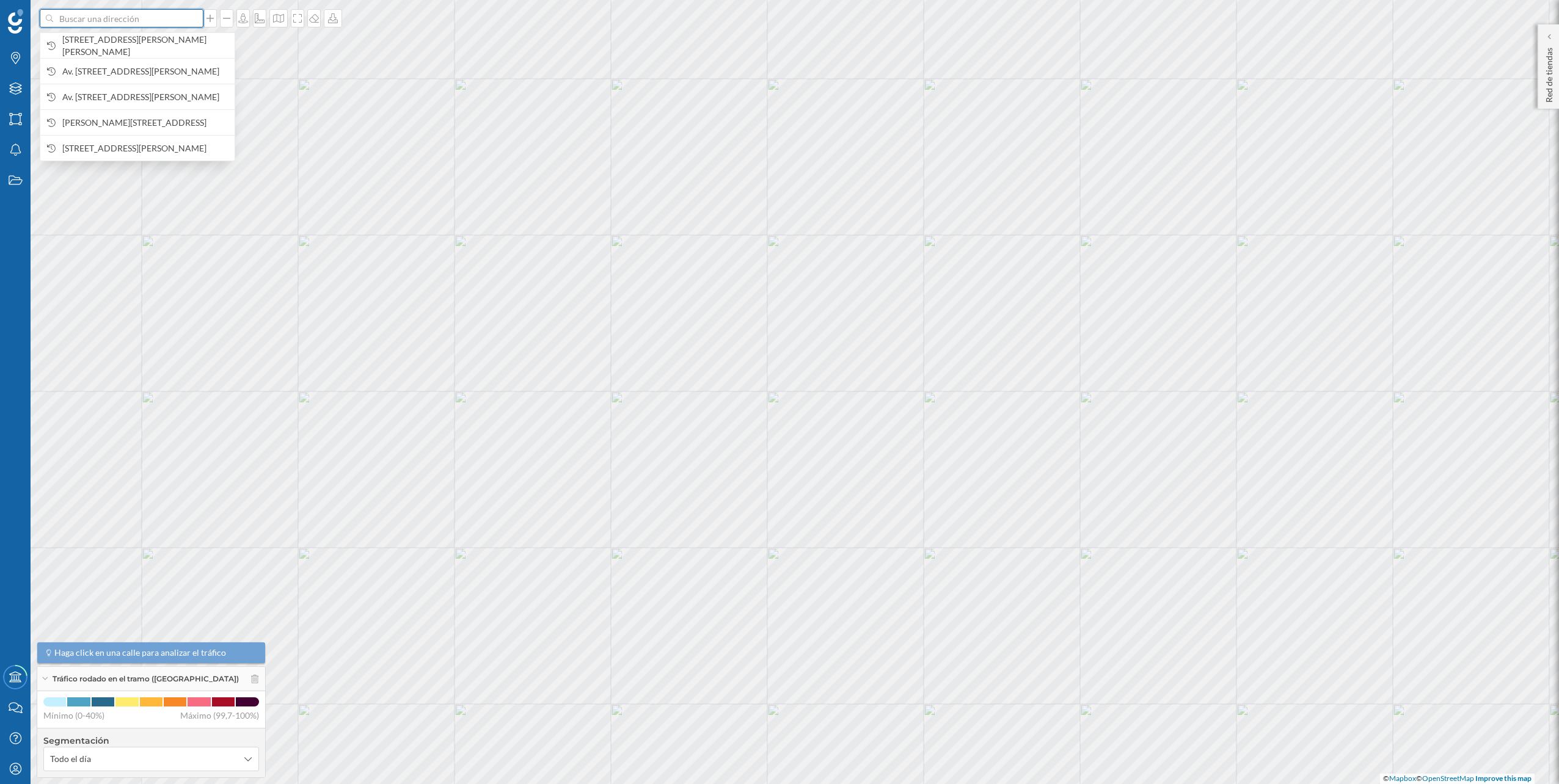
click at [149, 19] on input at bounding box center [122, 19] width 137 height 19
click at [127, 37] on span "[STREET_ADDRESS]" at bounding box center [145, 45] width 166 height 24
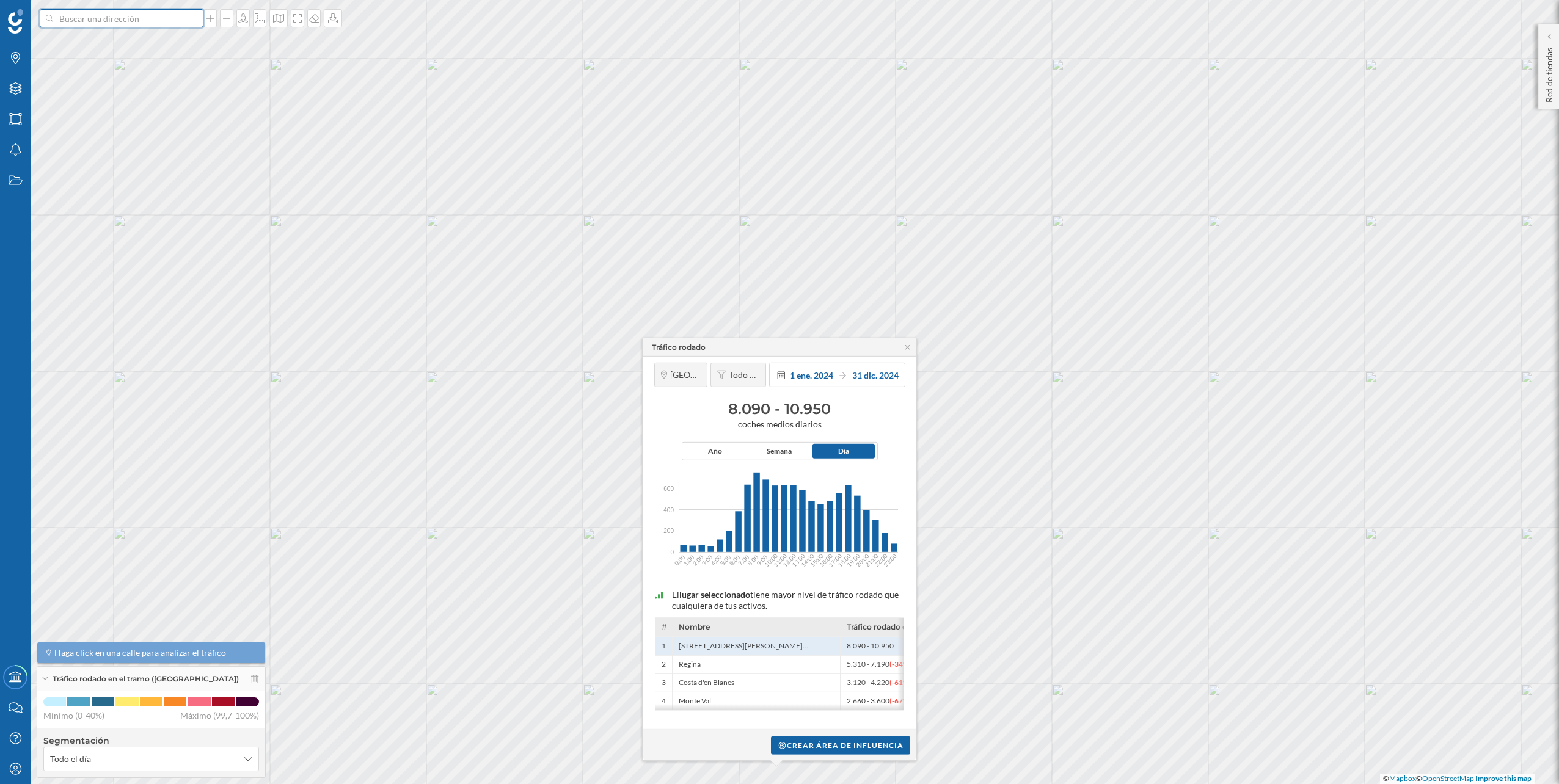
click at [125, 17] on input at bounding box center [122, 19] width 137 height 19
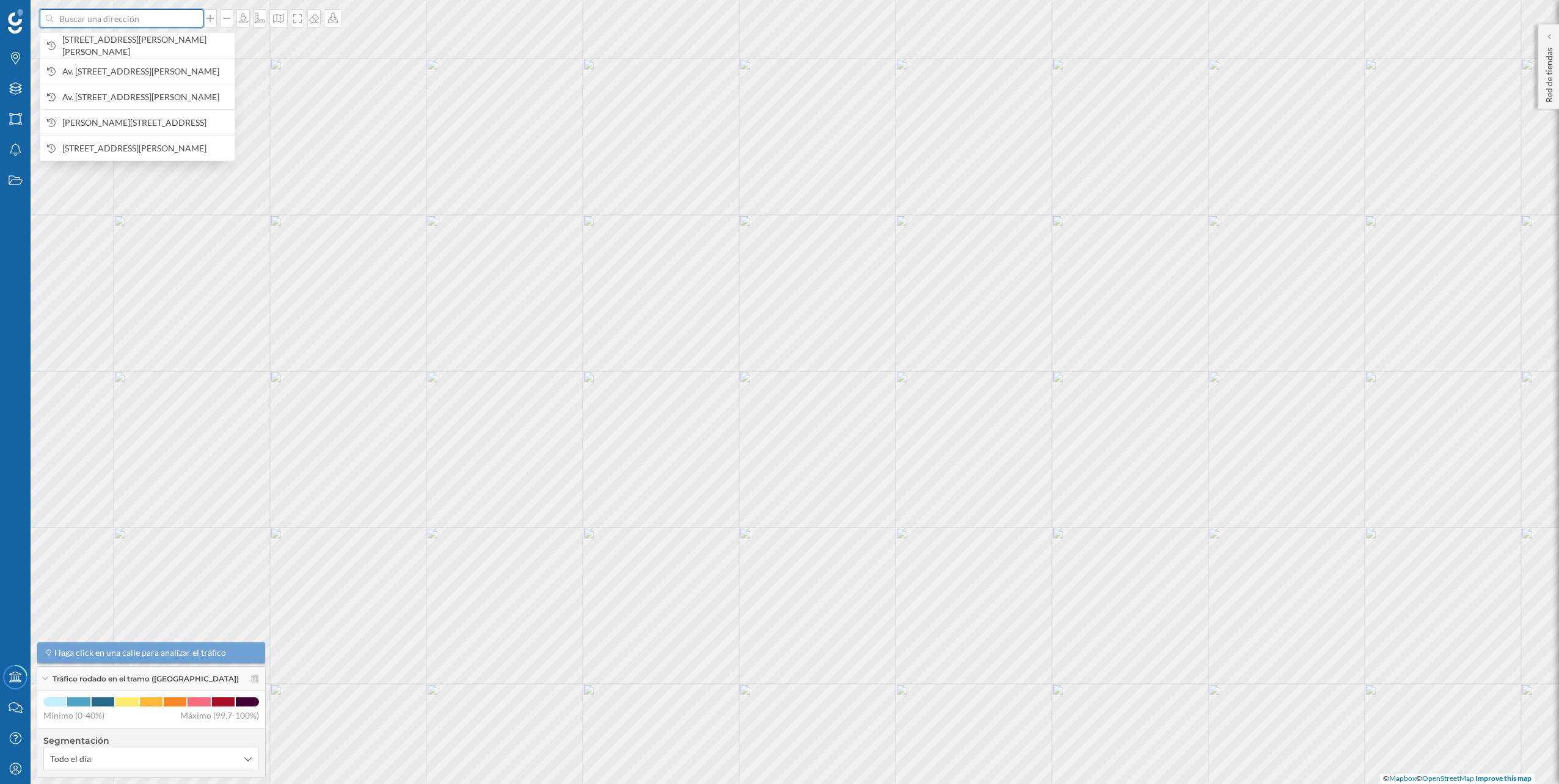
paste input "Carrer de Potosí, 2, Sant Andreu, 08030 Barcelona"
type input "Carrer de Potosí, 2, Sant Andreu, 08030 Barcelona"
click at [127, 40] on b "Carrer de Potosí, 2" at bounding box center [102, 39] width 80 height 11
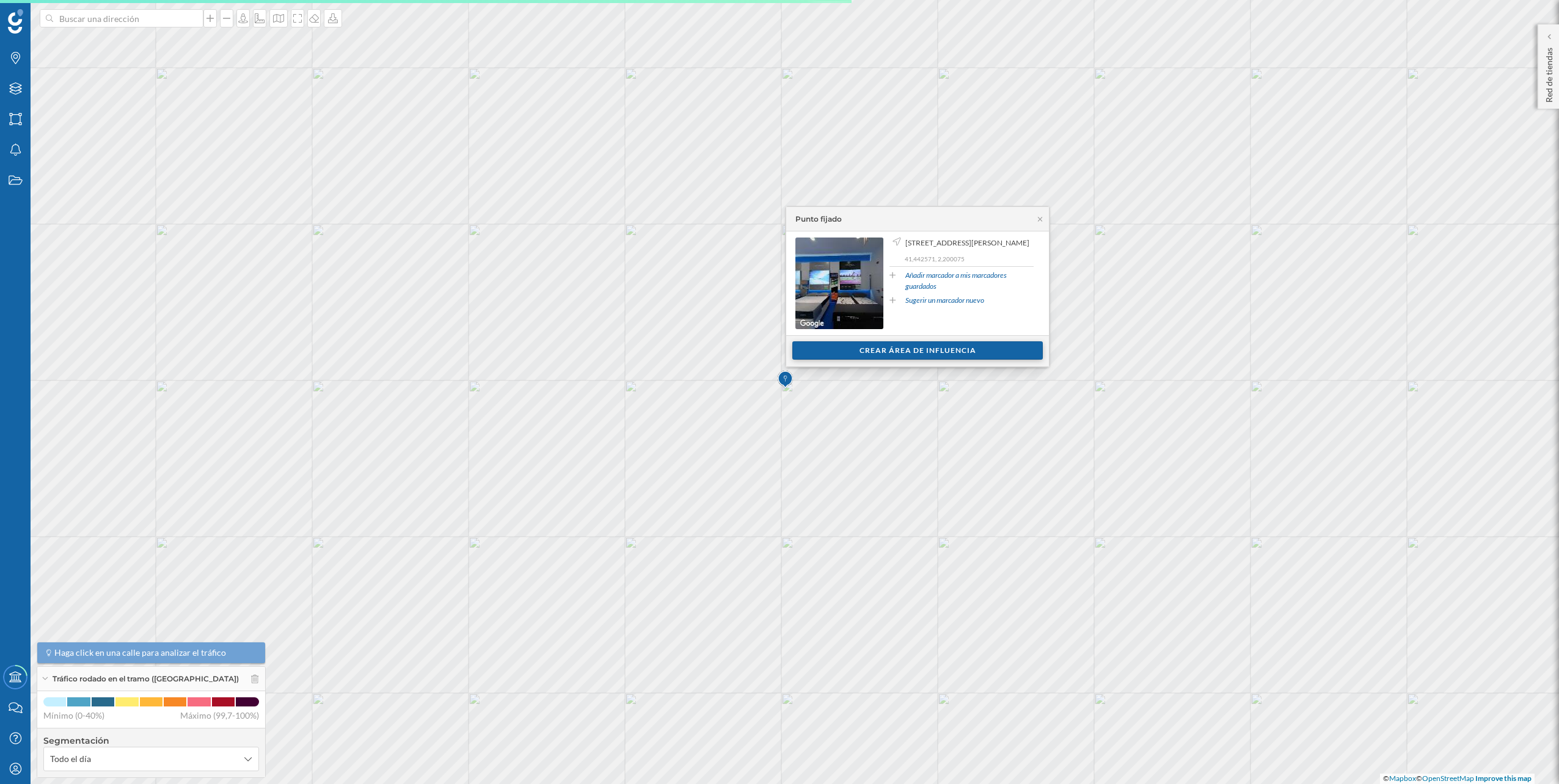
click at [861, 345] on div "Crear área de influencia" at bounding box center [918, 351] width 251 height 19
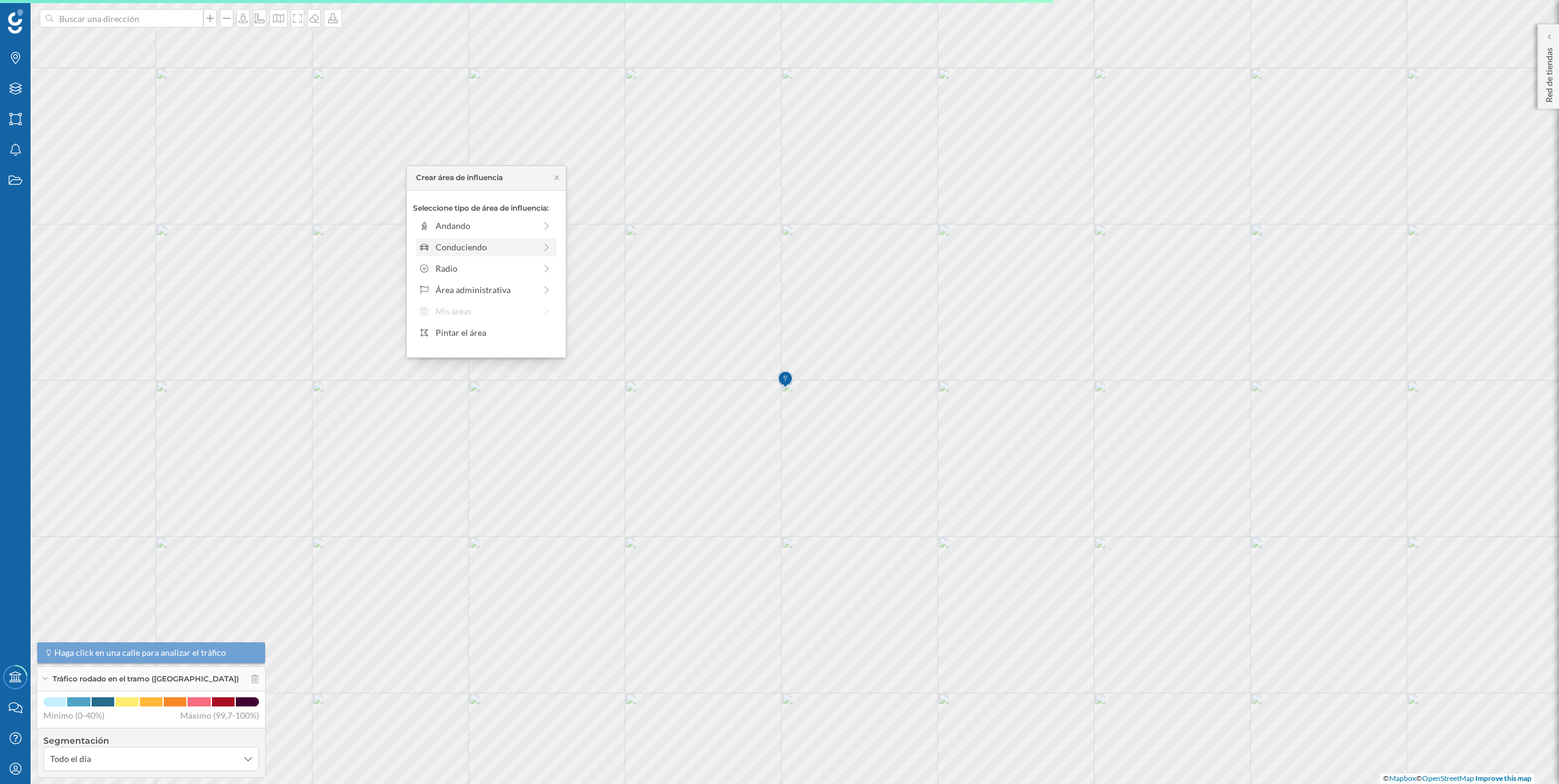
click at [517, 245] on div "Conduciendo" at bounding box center [485, 247] width 100 height 13
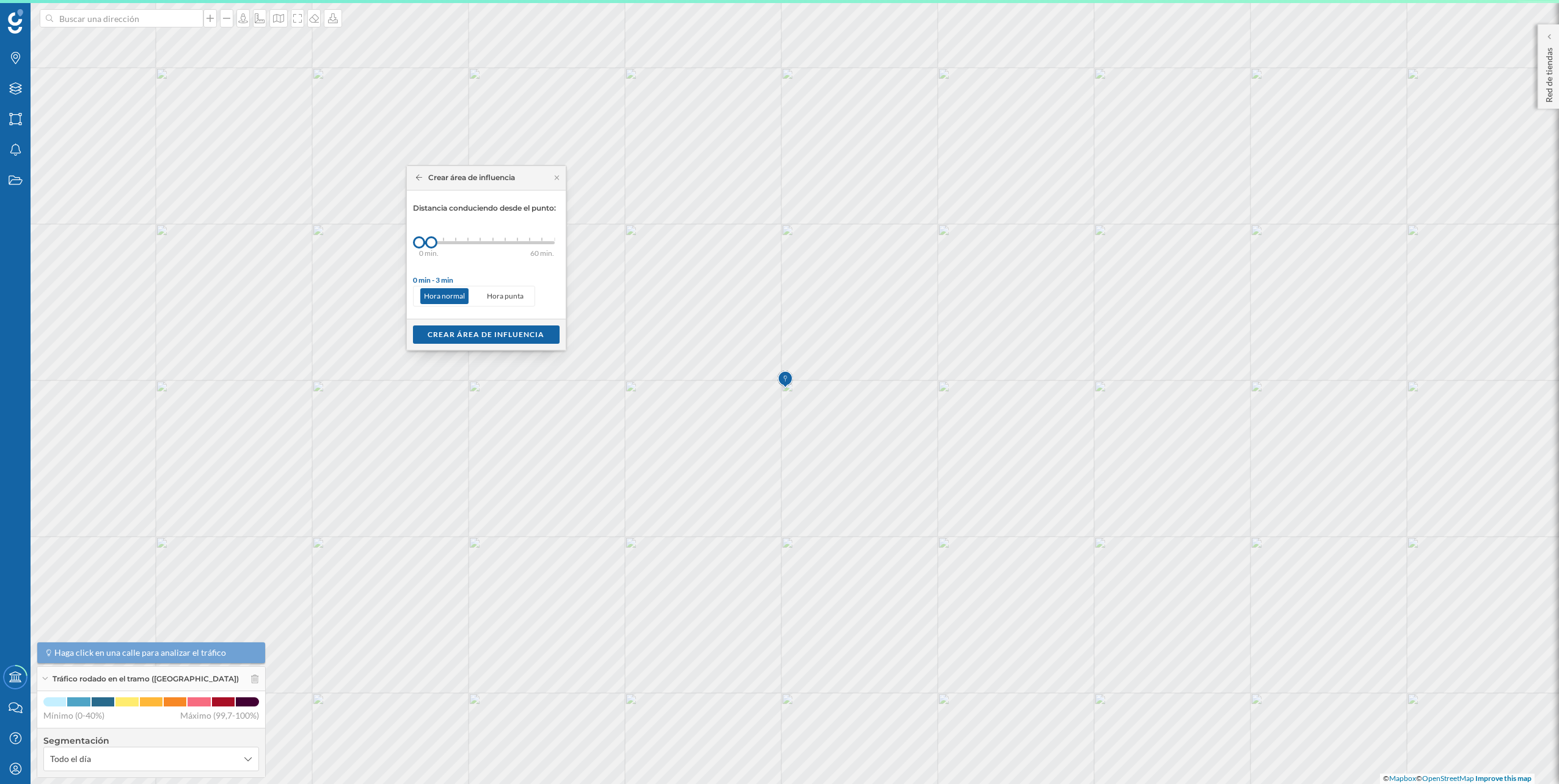
click at [442, 244] on div "0 min. 3 min. 5 min. 7 min. 10 min. 12 min. 15 min. 20 min. 30 min. 45 min. 50 …" at bounding box center [487, 242] width 136 height 3
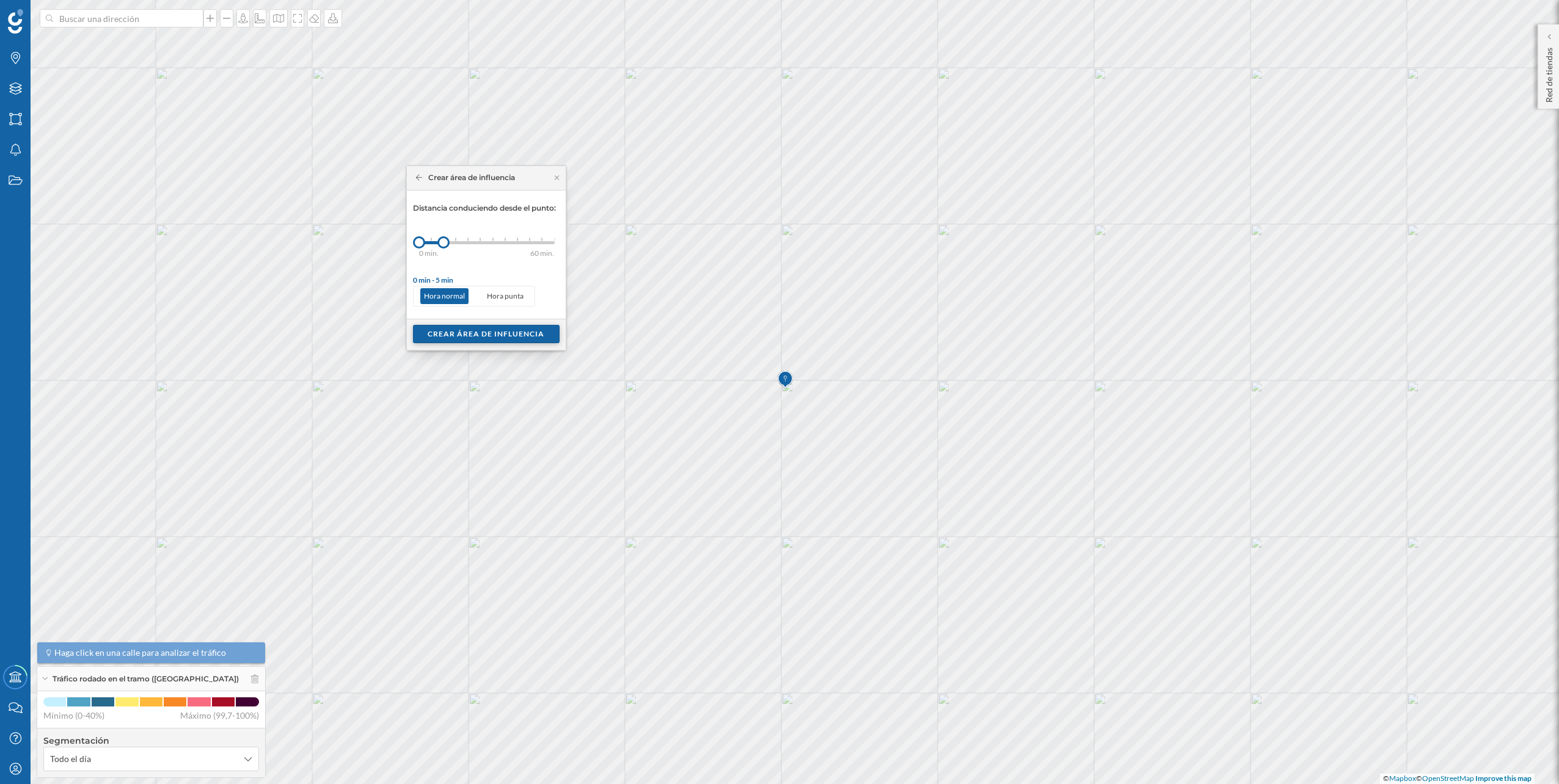
click at [468, 333] on div "Crear área de influencia" at bounding box center [486, 334] width 146 height 19
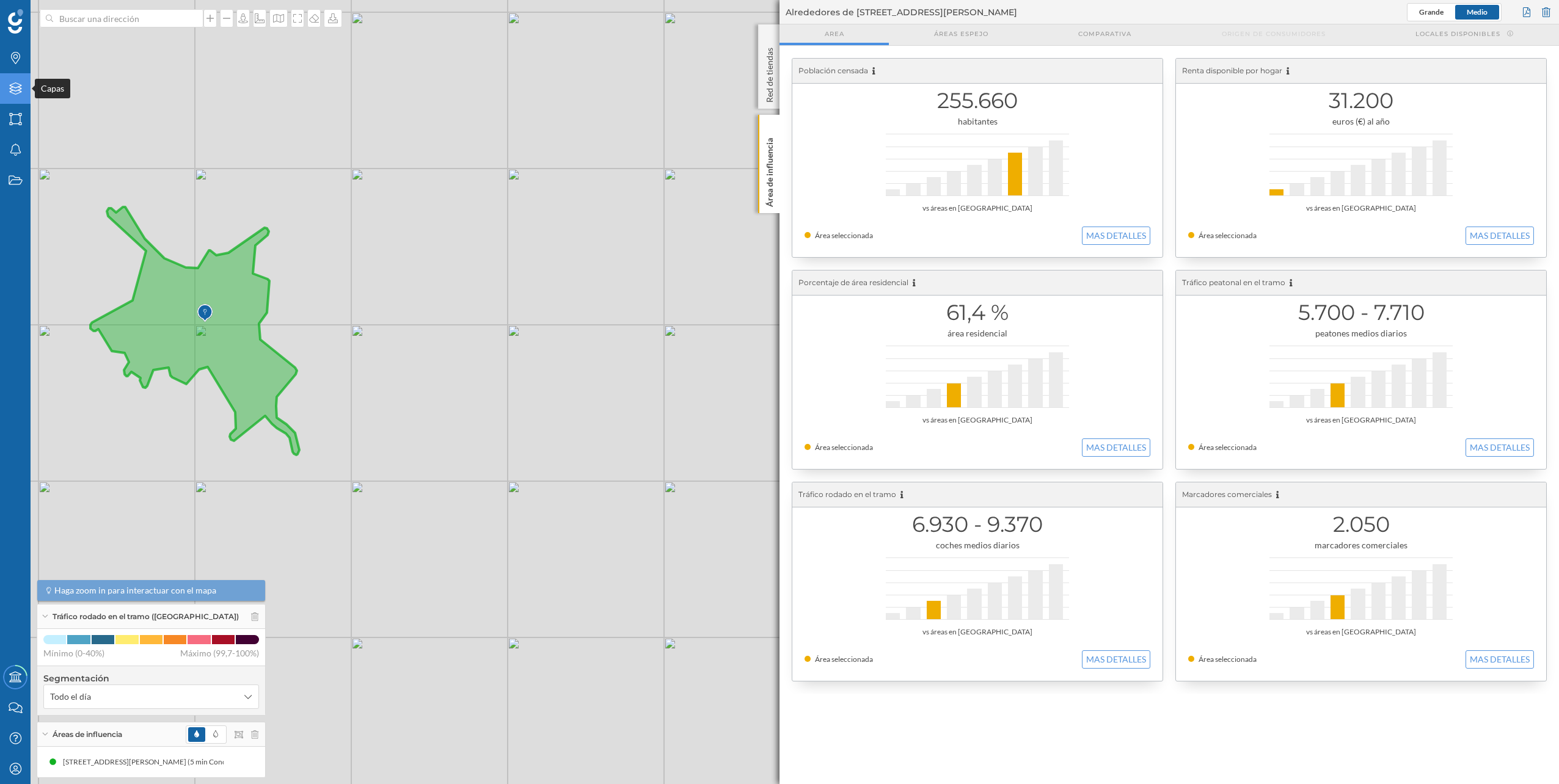
click at [25, 90] on div "Capas" at bounding box center [15, 88] width 30 height 30
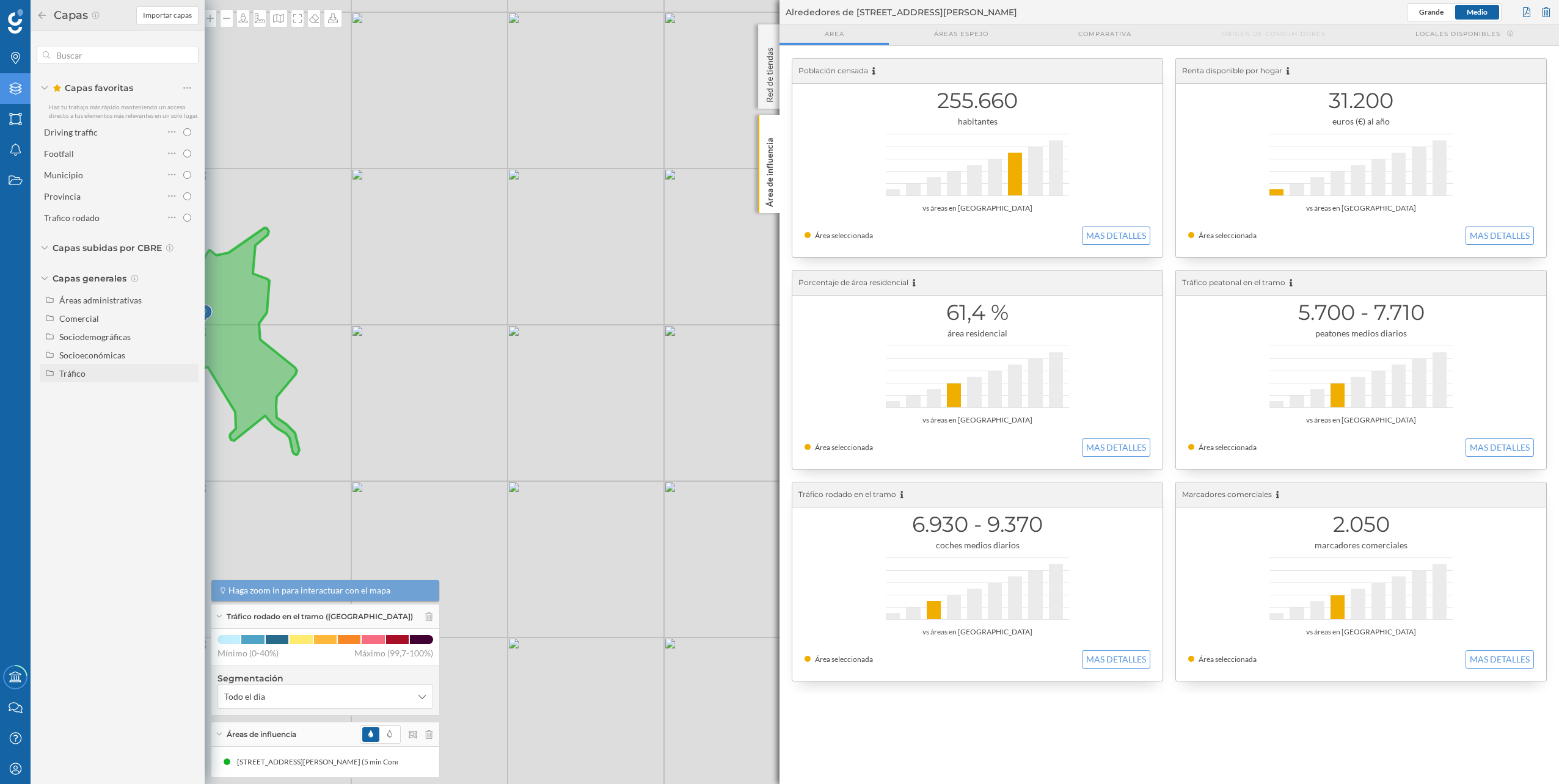
click at [99, 368] on div "Tráfico" at bounding box center [127, 373] width 135 height 13
click at [129, 402] on div "Peatonal" at bounding box center [105, 410] width 85 height 17
click at [186, 406] on input "Peatonal" at bounding box center [190, 410] width 8 height 8
radio input "true"
click at [305, 112] on div "© Mapbox © OpenStreetMap Improve this map" at bounding box center [780, 392] width 1559 height 784
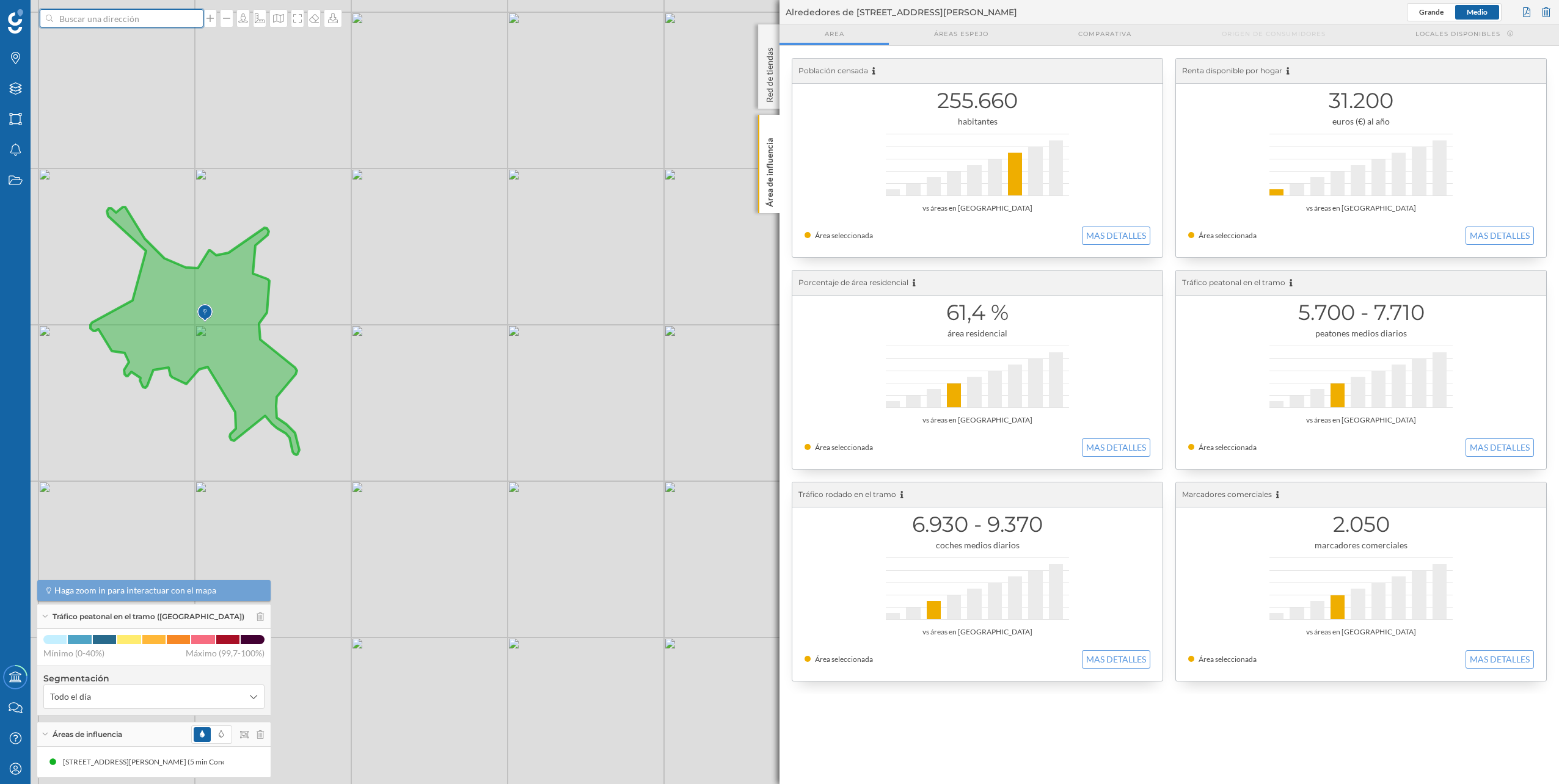
click at [125, 22] on input at bounding box center [122, 19] width 137 height 19
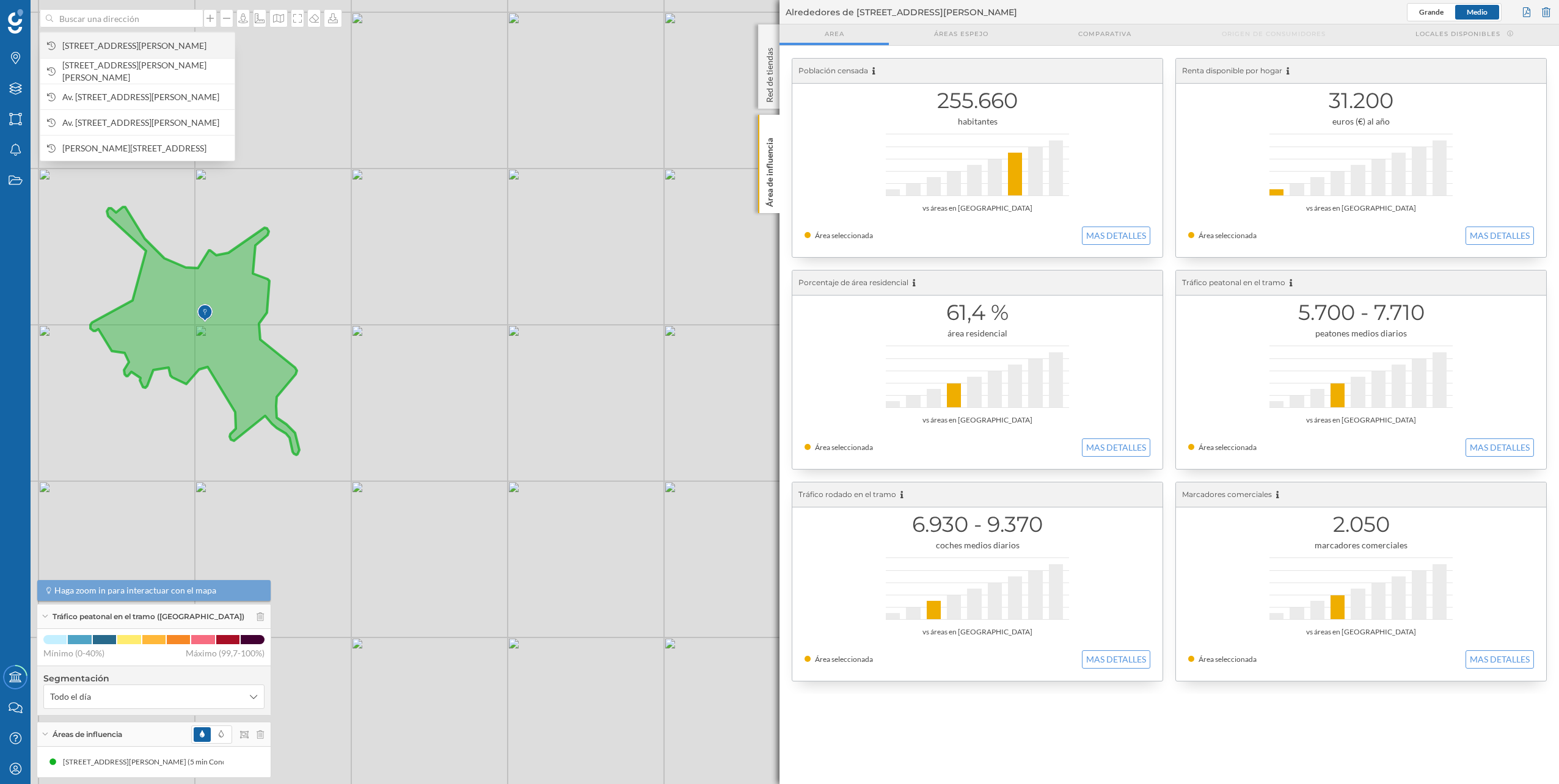
click at [125, 43] on span "Carrer de Potosí, 2, Sant Andreu, 08030 Barcelona, España" at bounding box center [145, 46] width 166 height 12
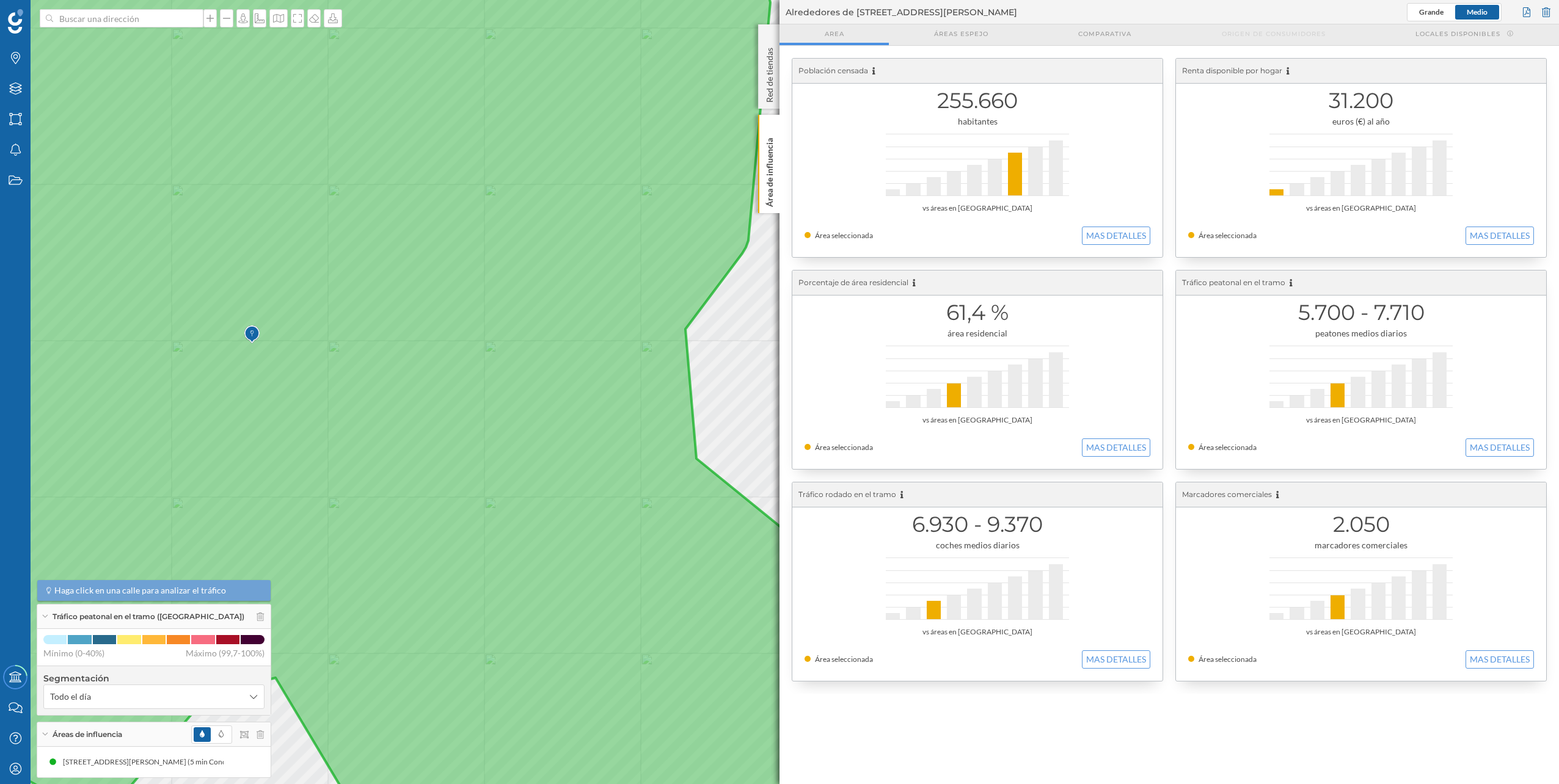
drag, startPoint x: 232, startPoint y: 344, endPoint x: 288, endPoint y: 361, distance: 58.5
click at [288, 361] on icon at bounding box center [442, 410] width 1088 height 946
click at [1552, 7] on div at bounding box center [1547, 12] width 14 height 19
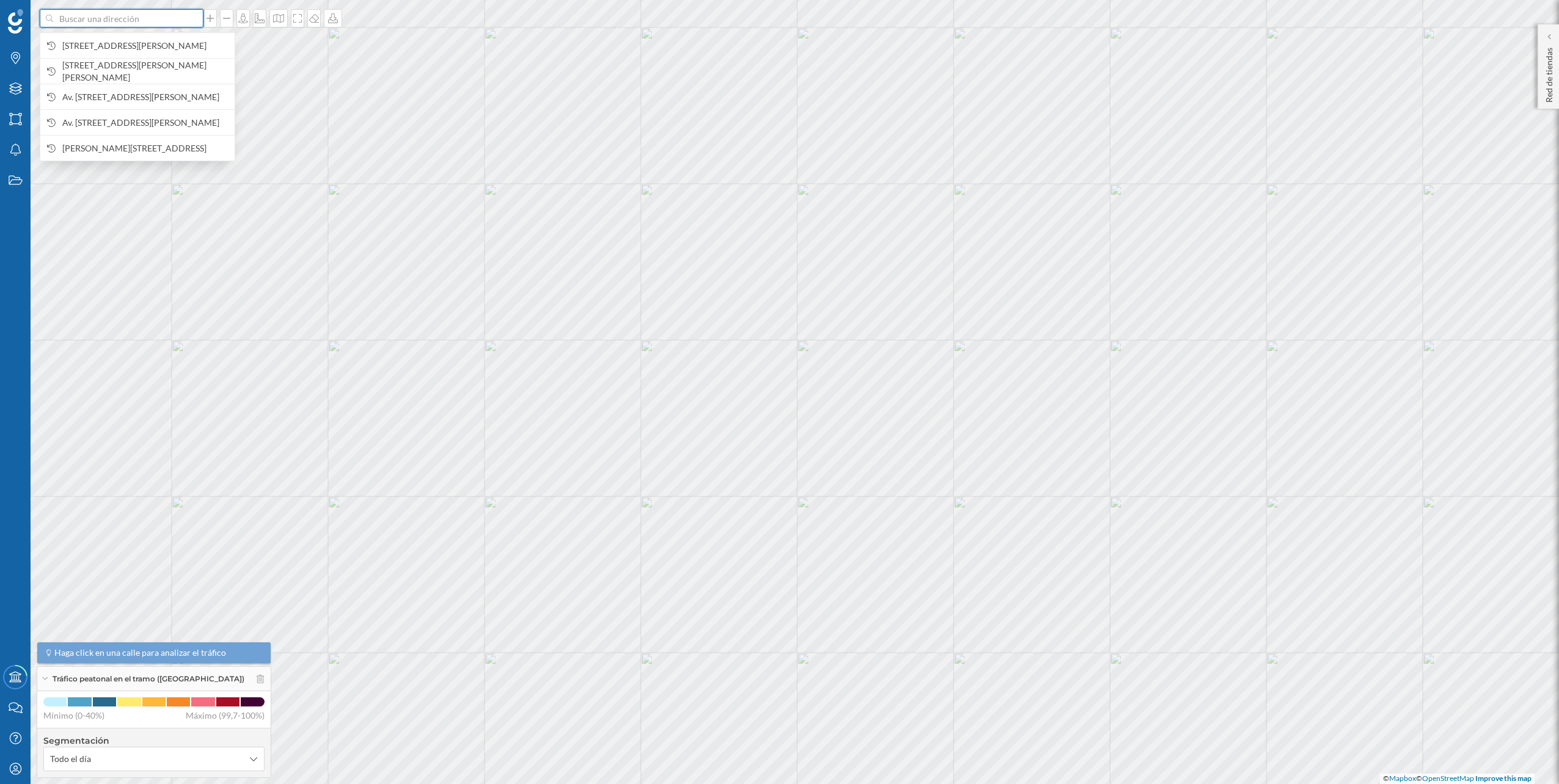
click at [170, 15] on input at bounding box center [122, 19] width 137 height 19
click at [143, 46] on span "Carrer de Potosí, 2, Sant Andreu, 08030 Barcelona, España" at bounding box center [145, 46] width 166 height 12
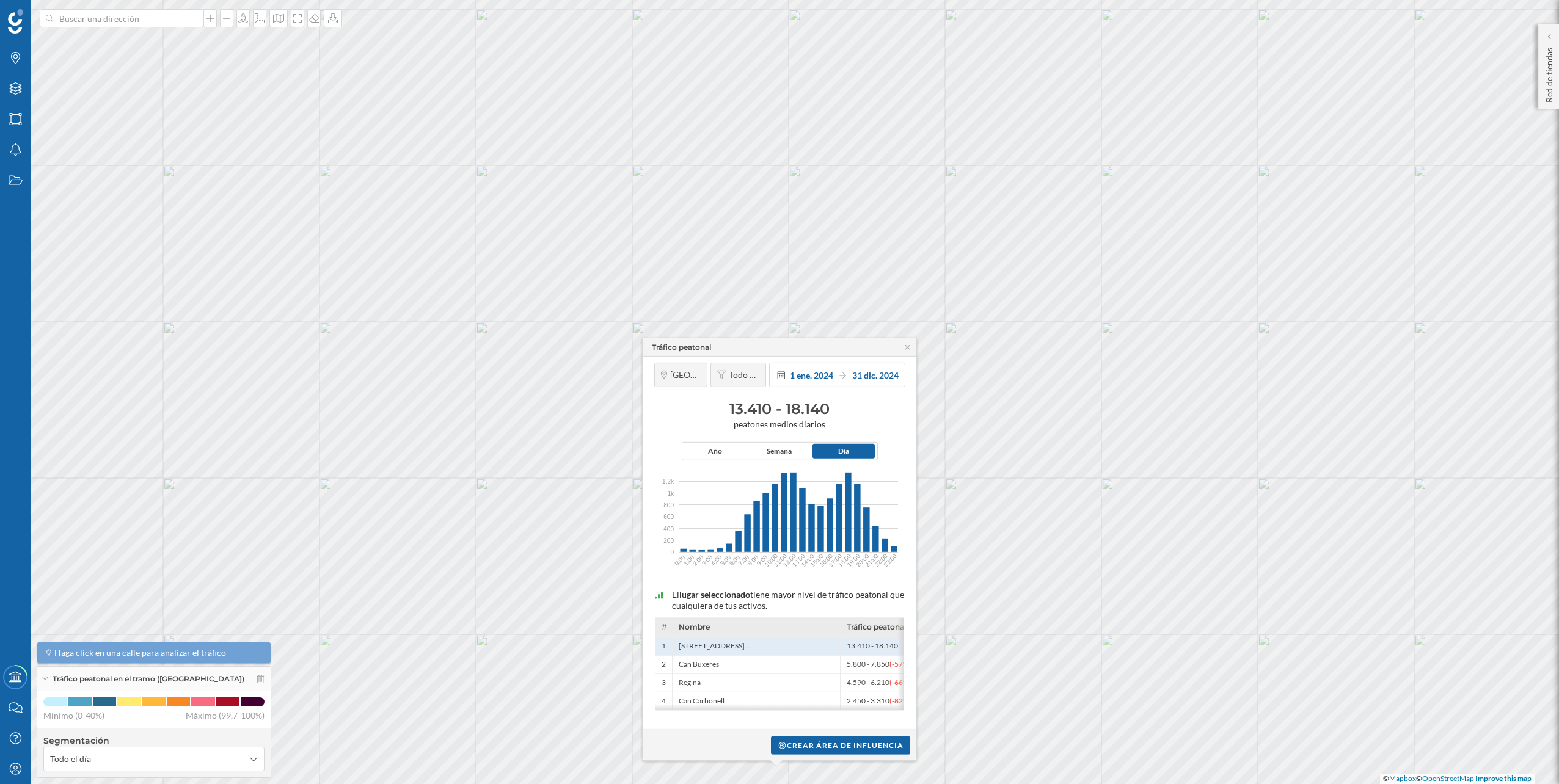
click at [908, 351] on div "Tráfico peatonal" at bounding box center [779, 348] width 273 height 19
click at [21, 91] on icon "Capas" at bounding box center [16, 89] width 16 height 12
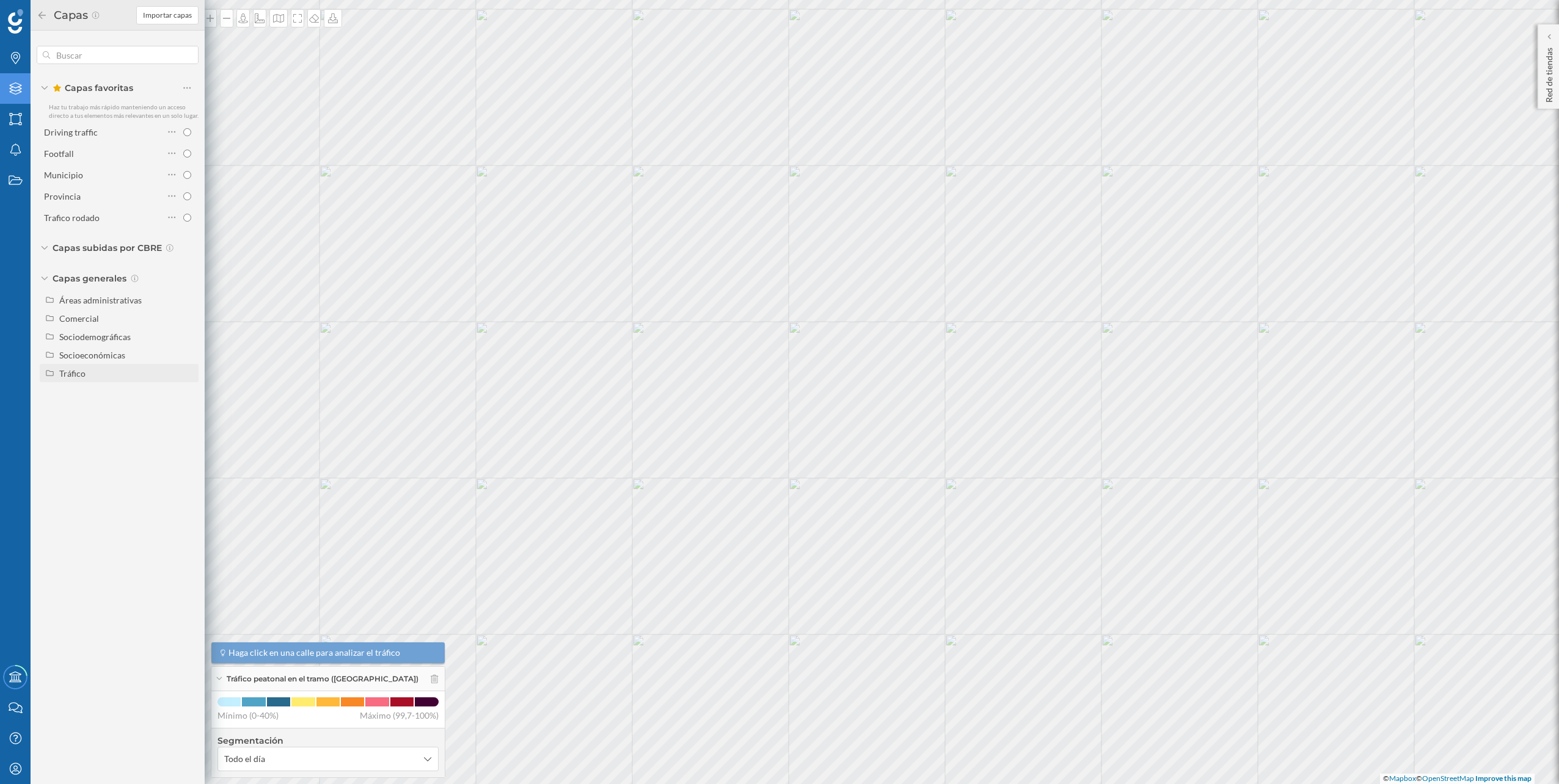
click at [115, 369] on div "Tráfico" at bounding box center [127, 373] width 135 height 13
click at [109, 390] on div "Tráfico rodado" at bounding box center [91, 392] width 56 height 11
click at [186, 390] on input "Tráfico rodado" at bounding box center [190, 392] width 8 height 8
radio input "true"
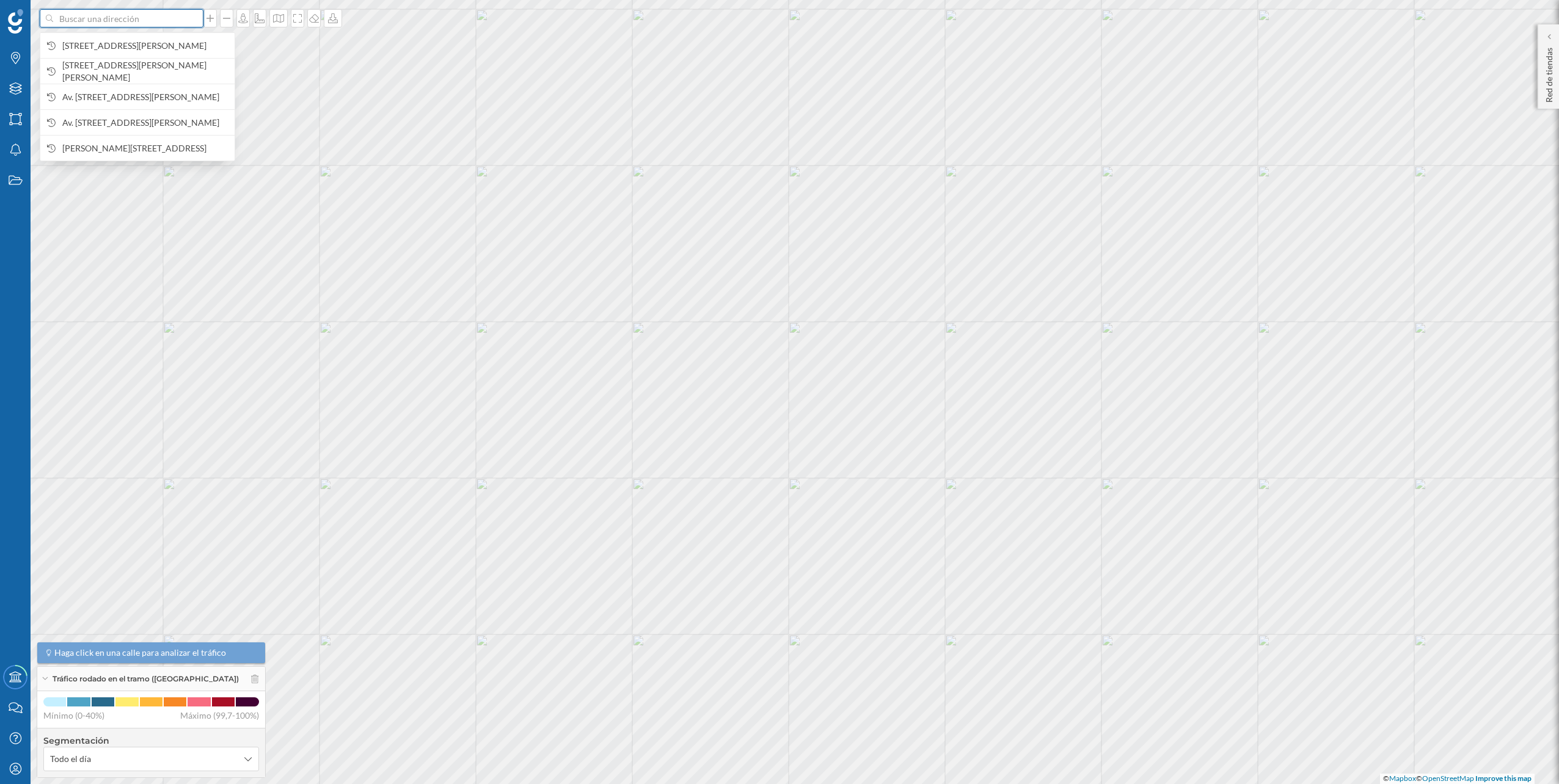
click at [143, 19] on input at bounding box center [122, 19] width 137 height 19
click at [146, 40] on span "Carrer de Potosí, 2, Sant Andreu, 08030 Barcelona, España" at bounding box center [145, 46] width 166 height 12
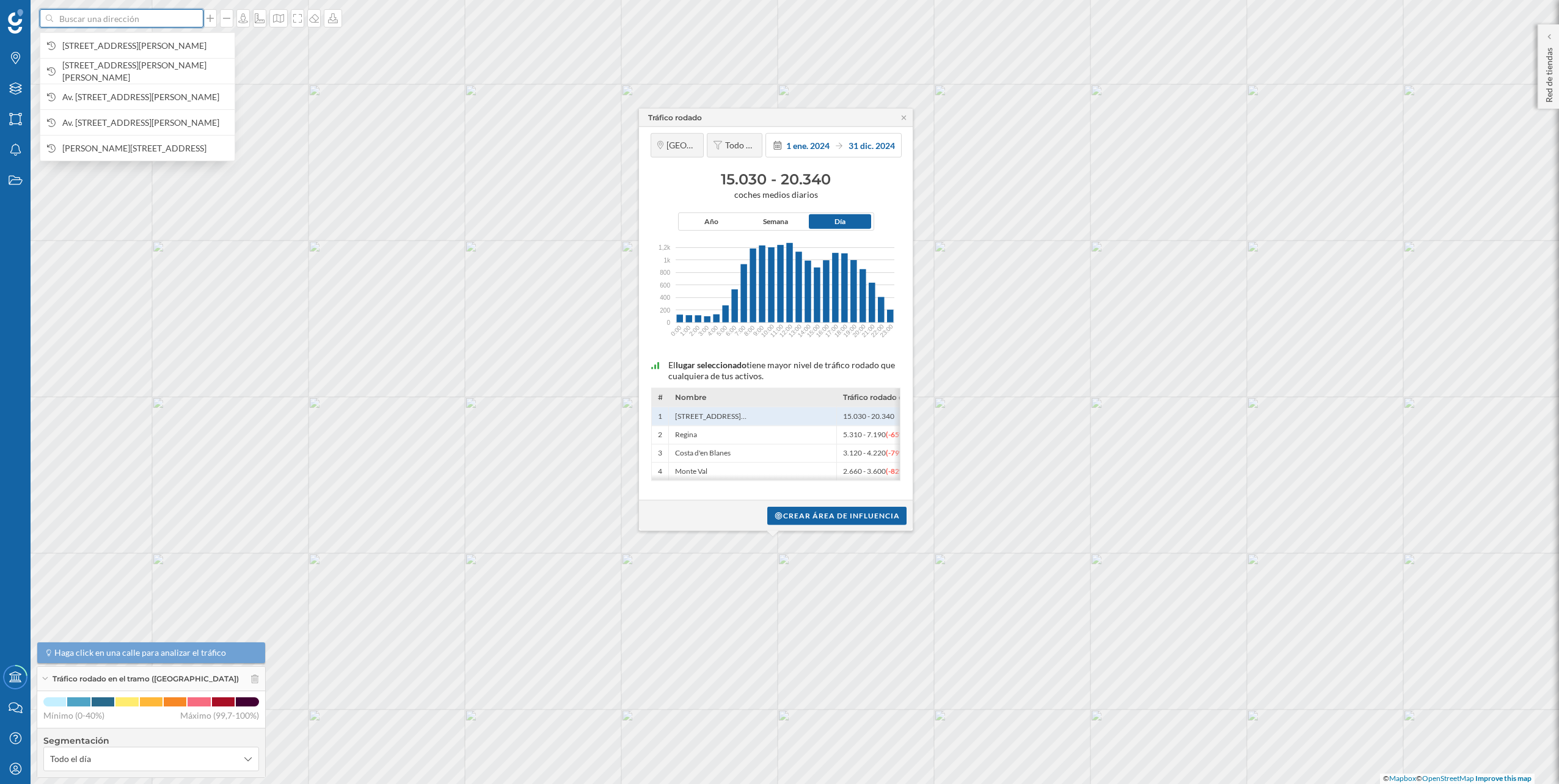
click at [162, 22] on input at bounding box center [122, 19] width 137 height 19
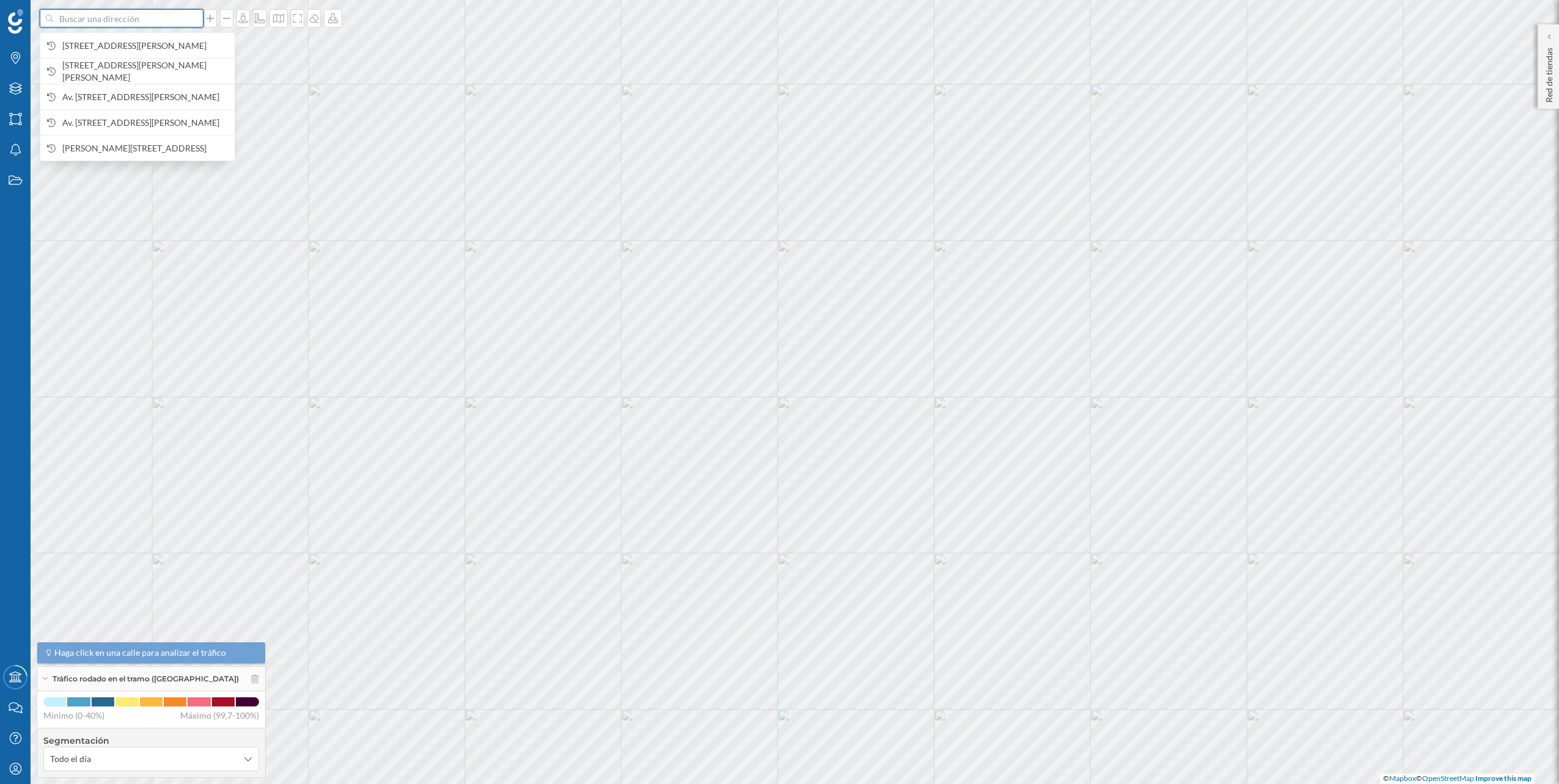
paste input "Avinguda de Rio de Janeiro, 42, Nou Barris, 08016 Barcelona"
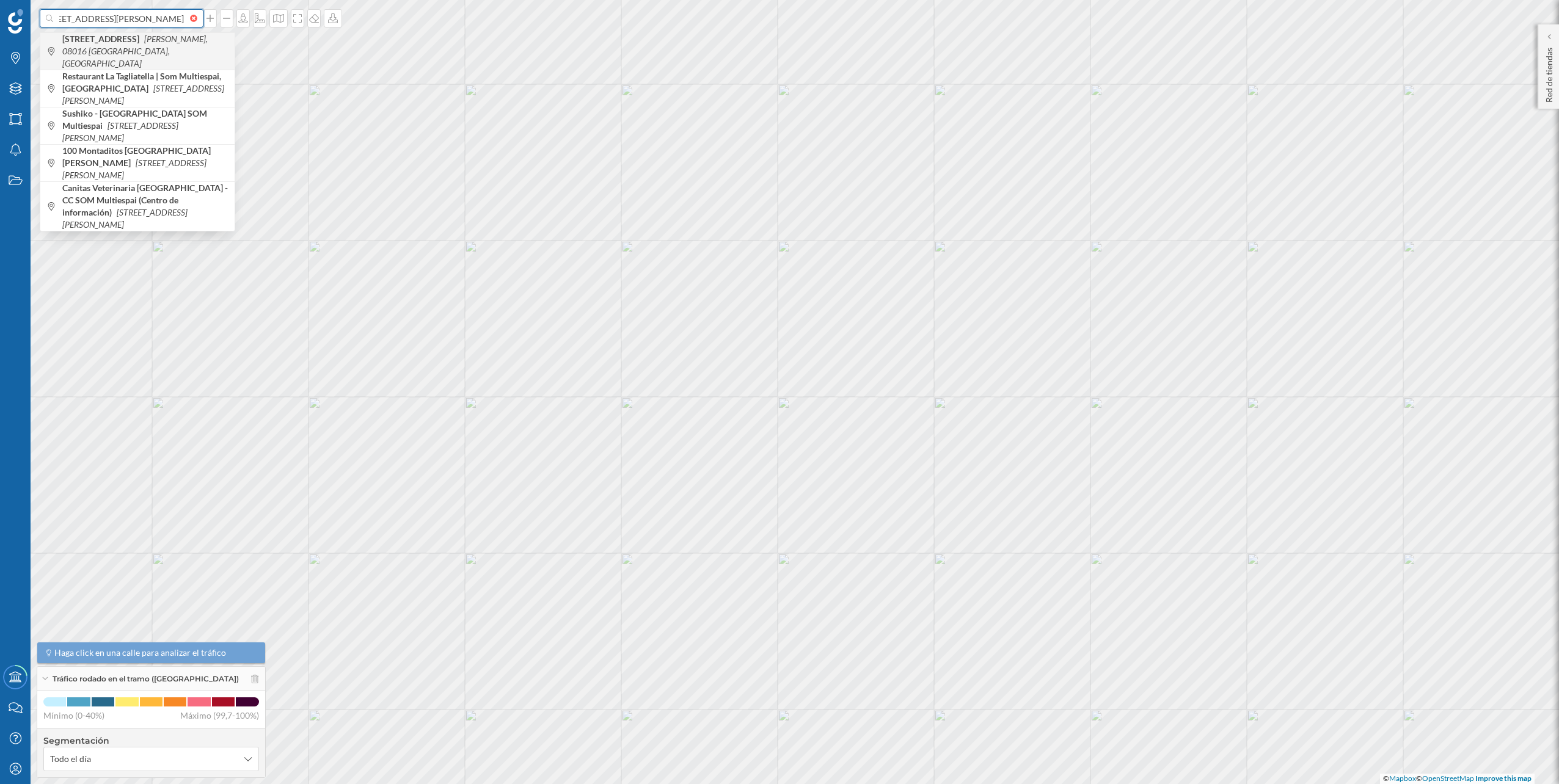
type input "Avinguda de Rio de Janeiro, 42, Nou Barris, 08016 Barcelona"
click at [125, 43] on b "Avinguda de Rio de Janeiro, 42" at bounding box center [102, 38] width 80 height 11
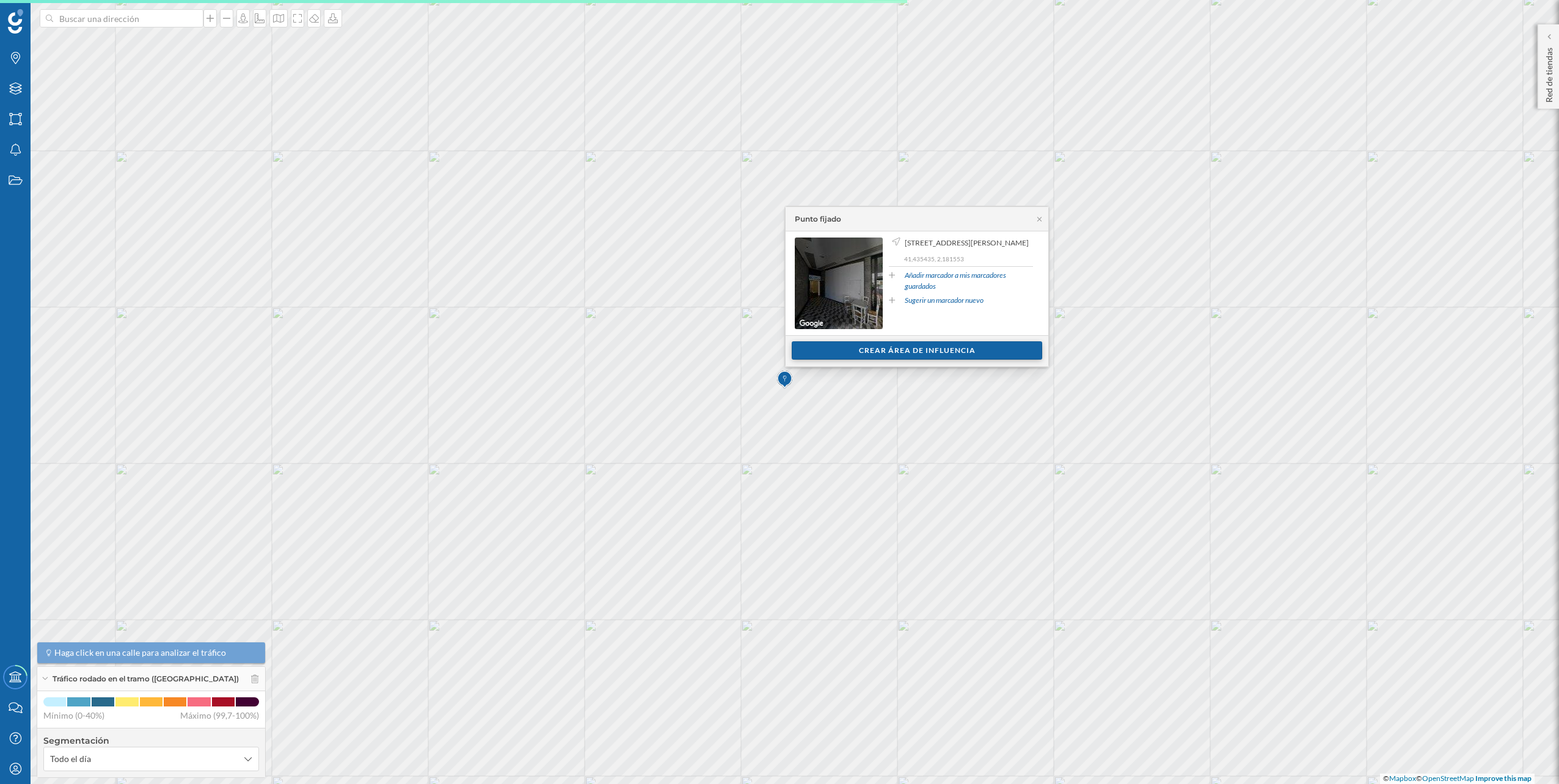
click at [832, 346] on div "Crear área de influencia" at bounding box center [917, 351] width 251 height 19
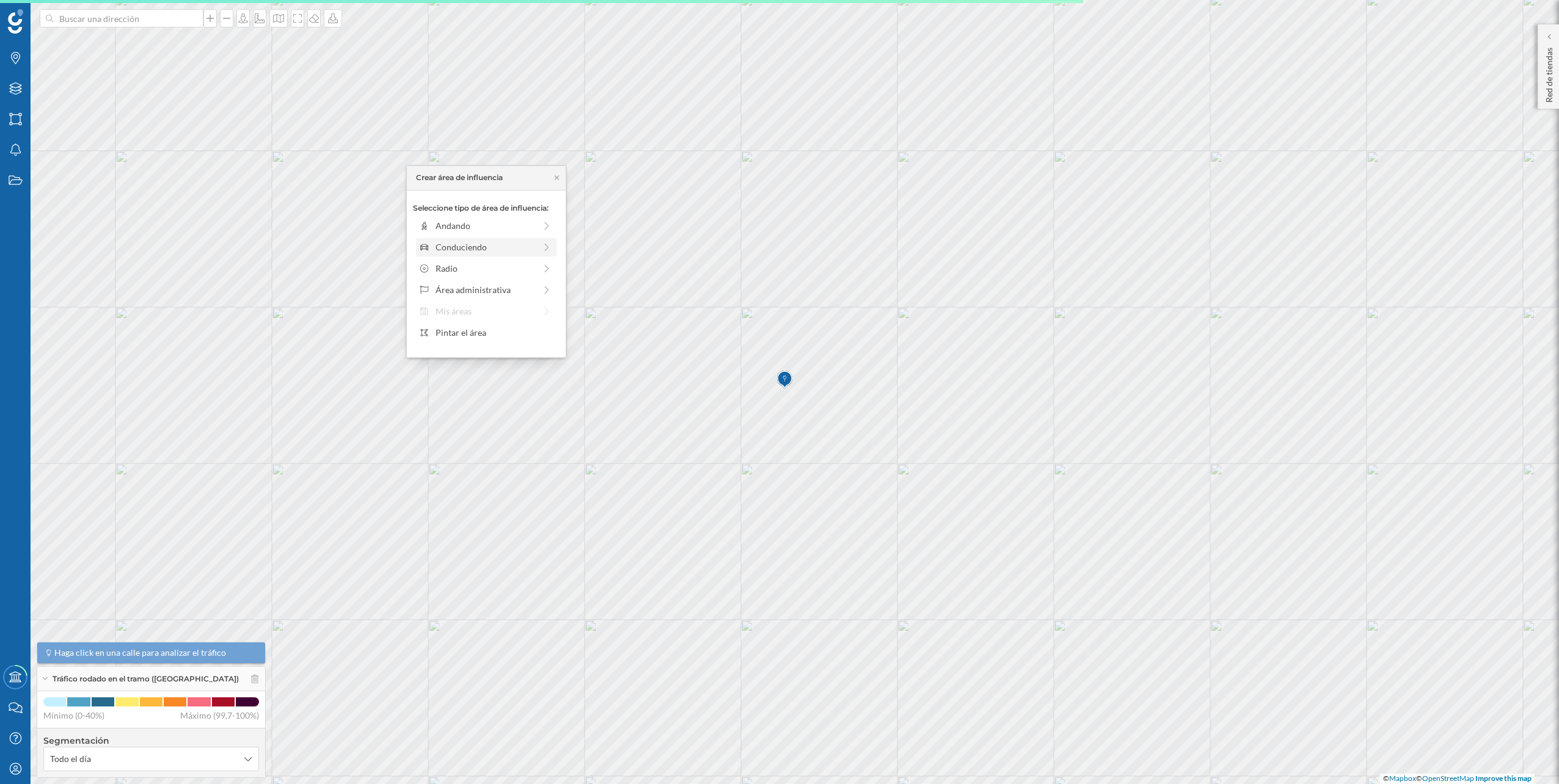
click at [467, 252] on div "Conduciendo" at bounding box center [485, 247] width 100 height 13
click at [443, 239] on div at bounding box center [443, 239] width 1 height 4
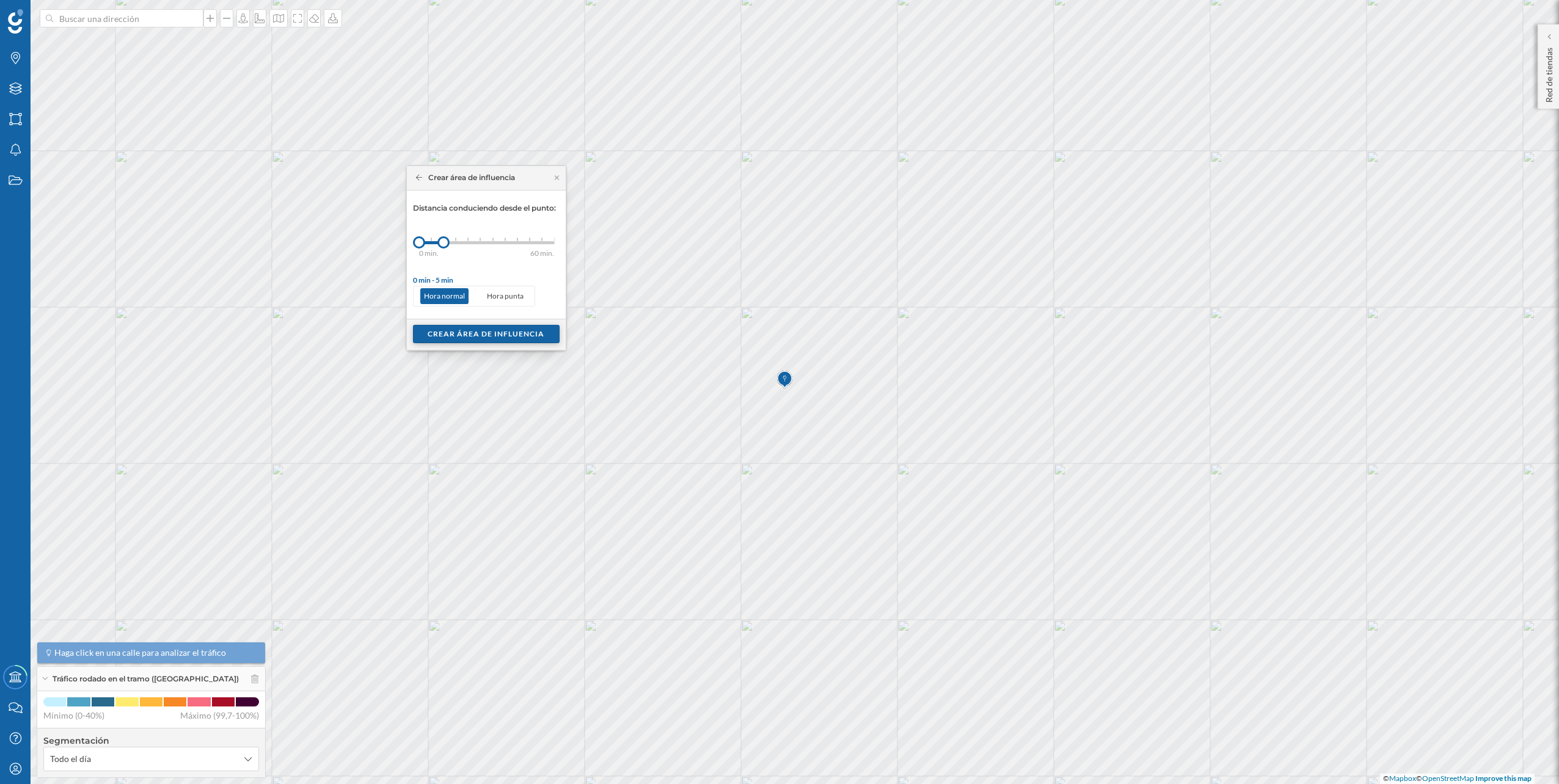
click at [474, 330] on div "Crear área de influencia" at bounding box center [486, 334] width 146 height 19
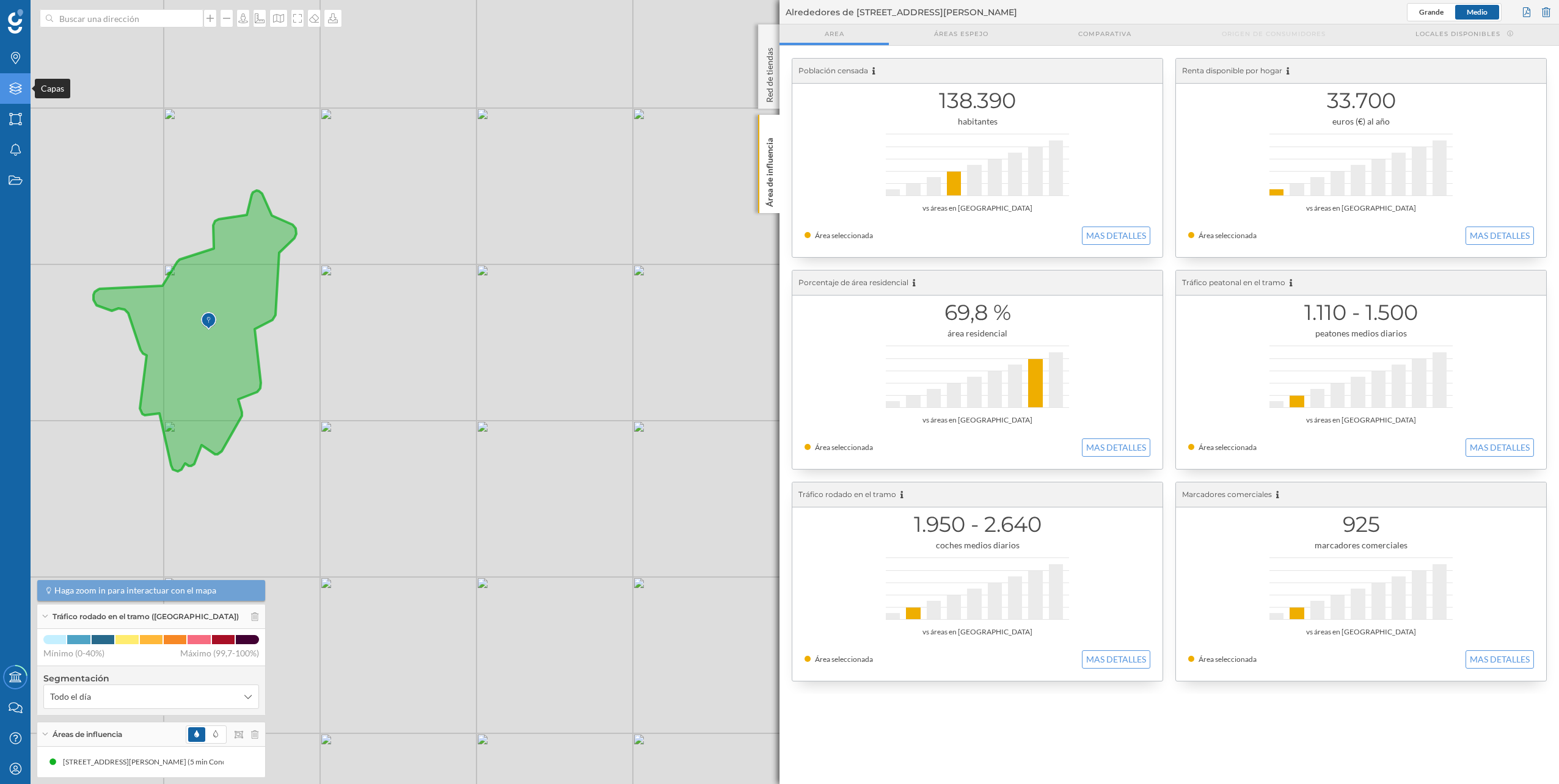
click at [15, 89] on icon "Capas" at bounding box center [16, 89] width 16 height 12
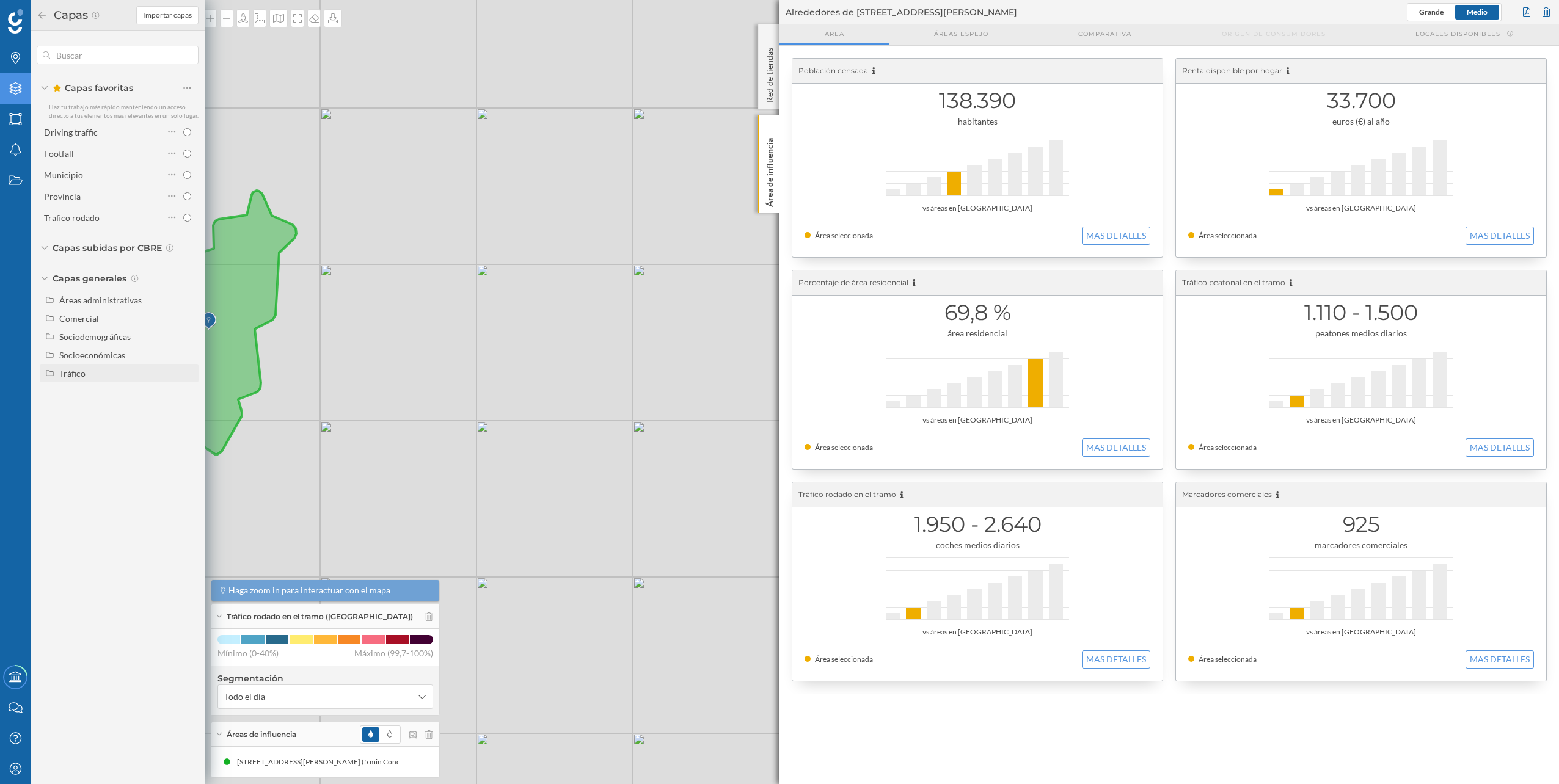
click at [104, 372] on div "Tráfico" at bounding box center [127, 373] width 135 height 13
click at [103, 405] on div "Peatonal" at bounding box center [105, 410] width 85 height 13
click at [186, 406] on input "Peatonal" at bounding box center [190, 410] width 8 height 8
radio input "true"
click at [1548, 18] on div at bounding box center [1547, 12] width 14 height 19
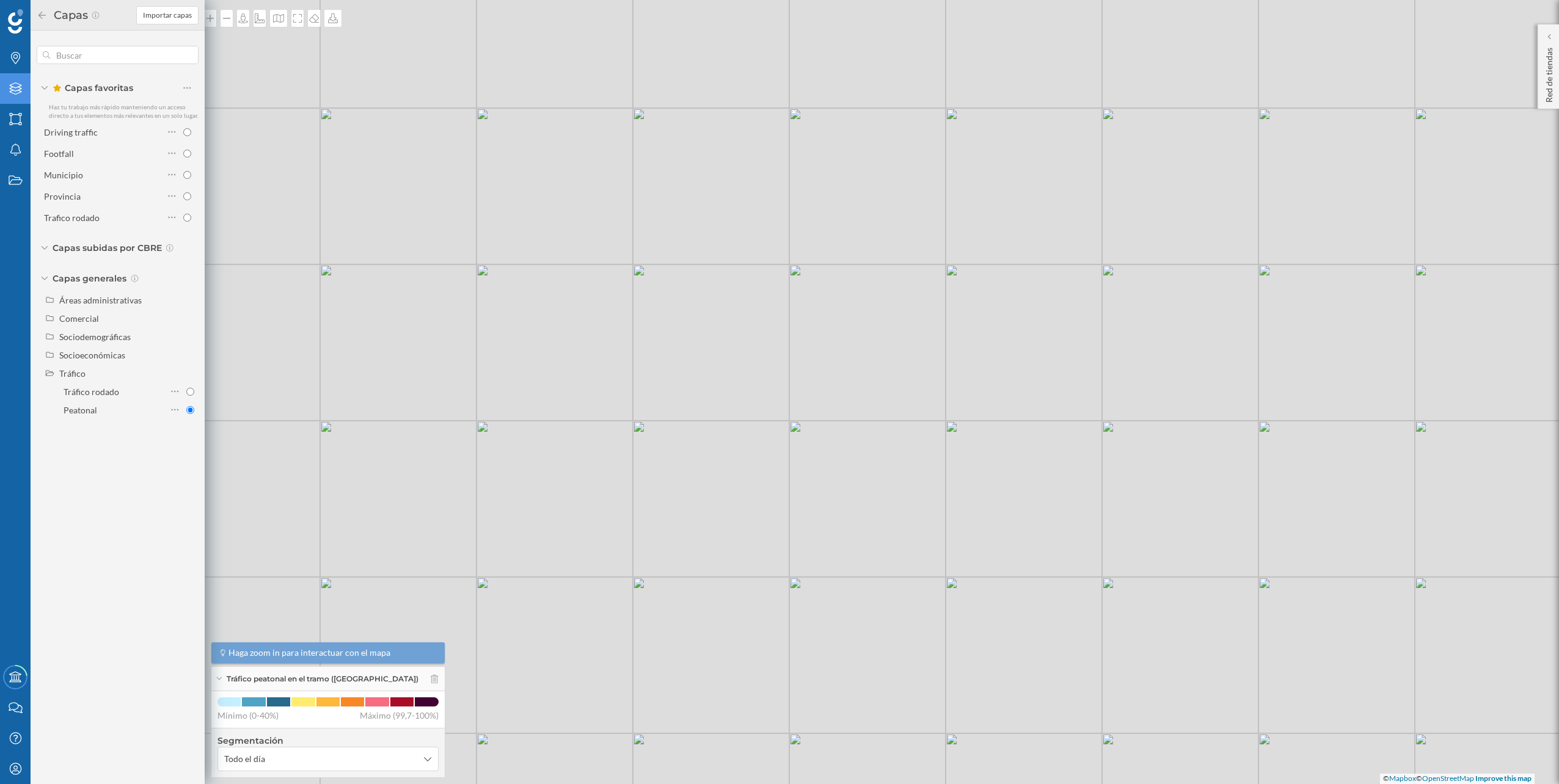
click at [489, 154] on div "© Mapbox © OpenStreetMap Improve this map" at bounding box center [780, 392] width 1559 height 784
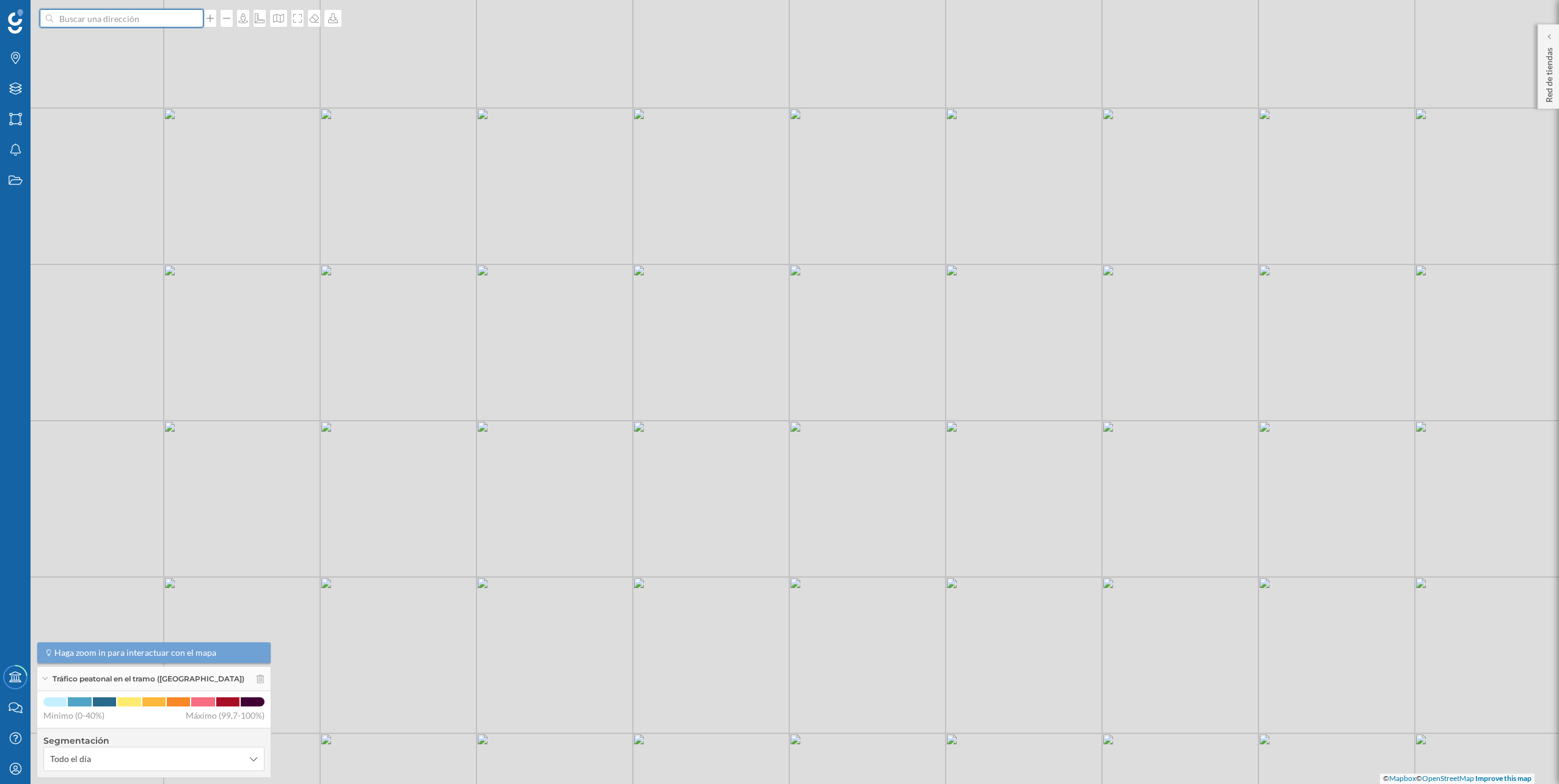
click at [176, 19] on input at bounding box center [122, 19] width 137 height 19
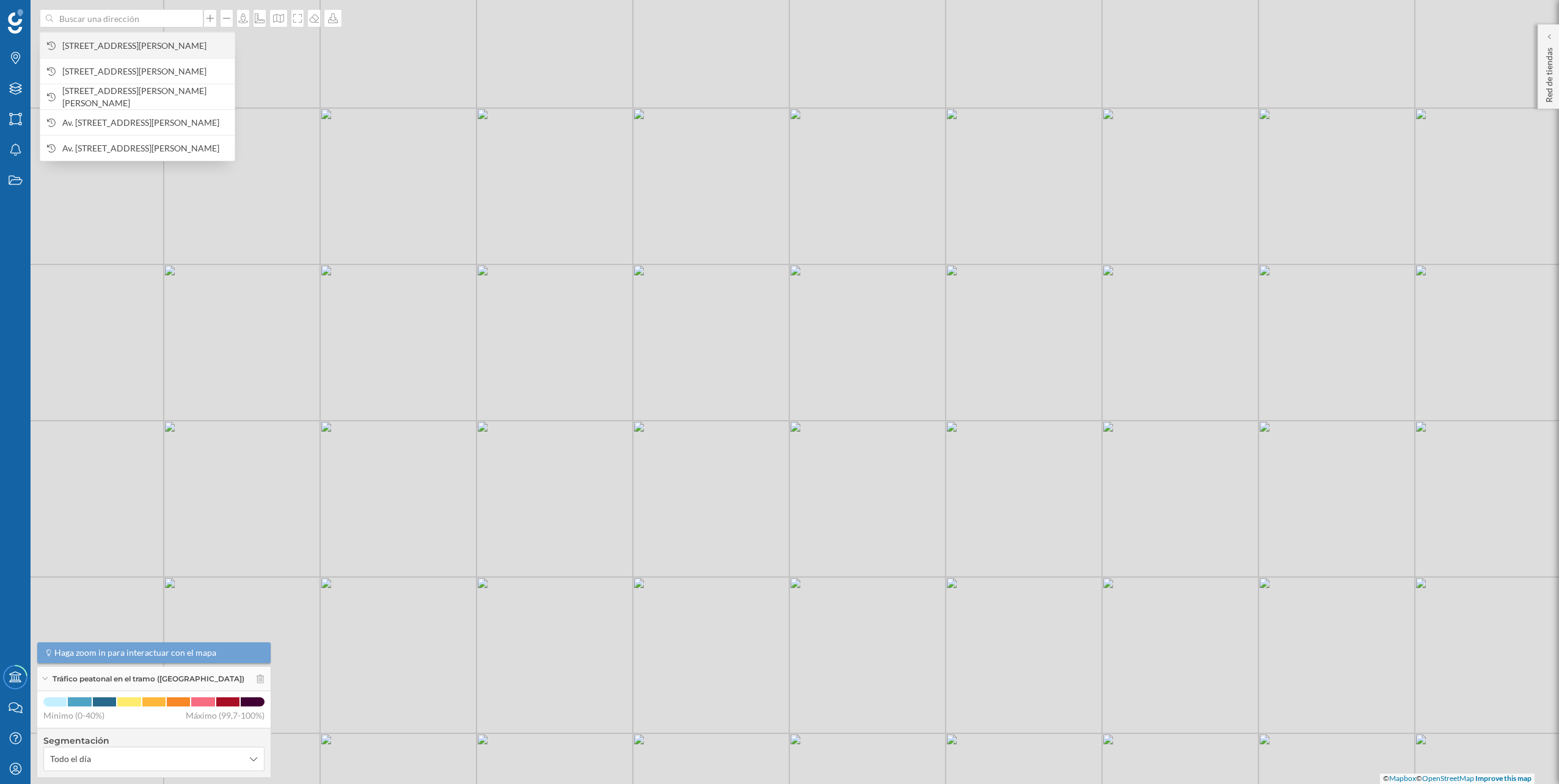
click at [151, 40] on span "Avinguda de Rio de Janeiro, 42, Nou Barris, 08016 Barcelona, España" at bounding box center [145, 46] width 166 height 12
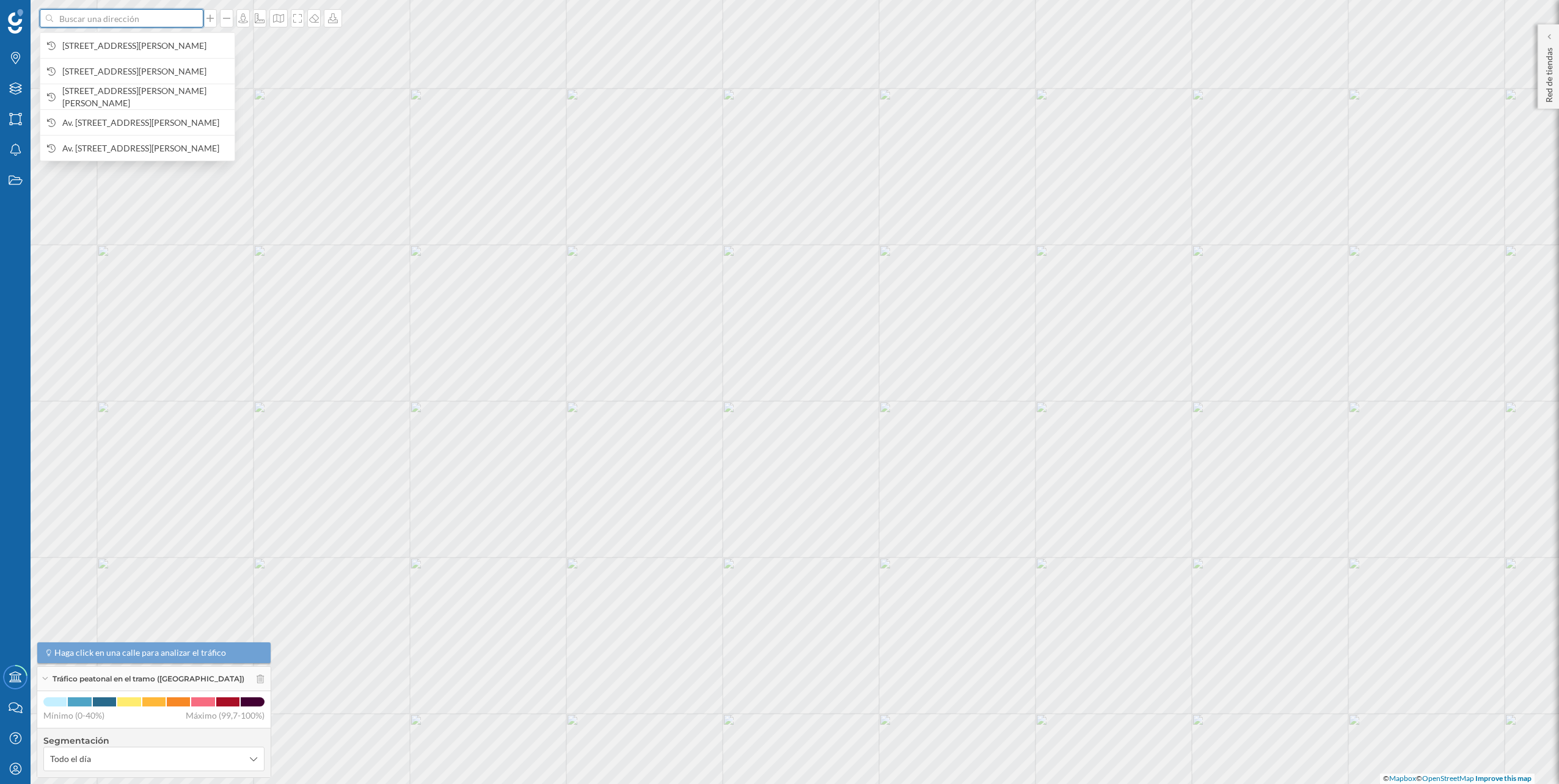
click at [178, 16] on input at bounding box center [122, 19] width 137 height 19
click at [159, 43] on span "Avinguda de Rio de Janeiro, 42, Nou Barris, 08016 Barcelona, España" at bounding box center [145, 46] width 166 height 12
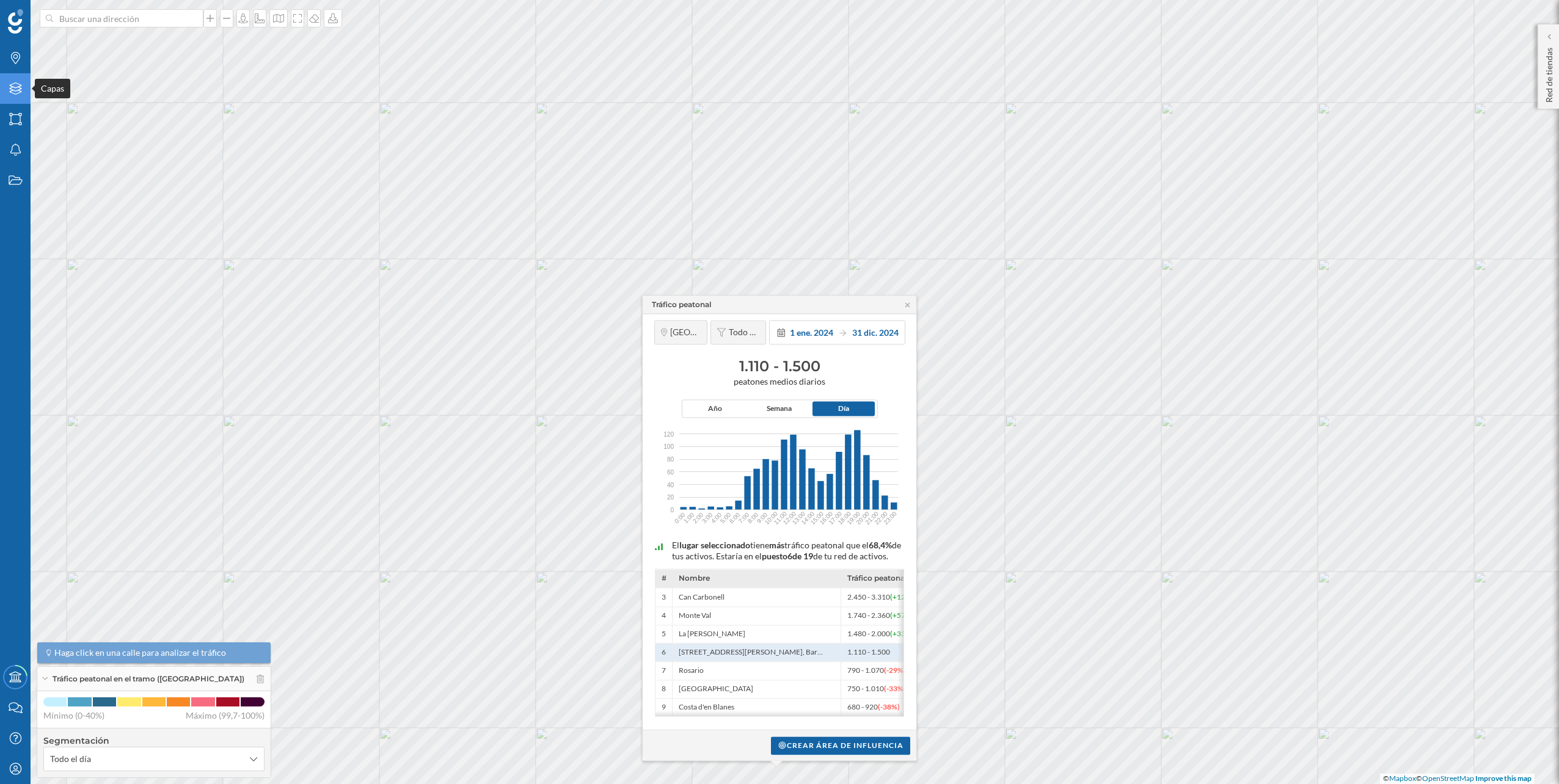
click at [18, 84] on icon at bounding box center [16, 89] width 12 height 12
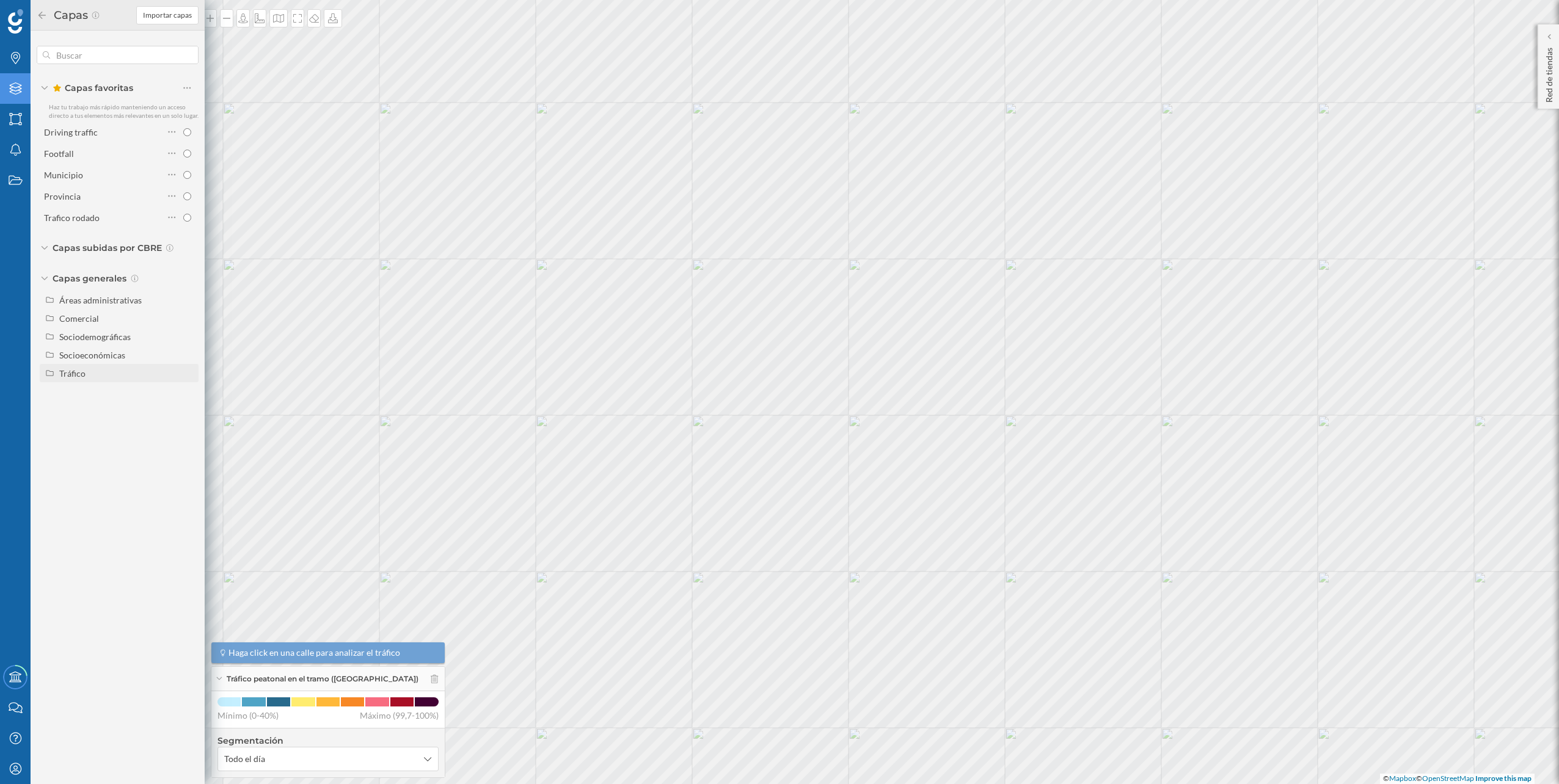
click at [79, 368] on div "Tráfico" at bounding box center [73, 373] width 26 height 11
click at [121, 394] on div "Tráfico rodado" at bounding box center [105, 392] width 85 height 13
click at [186, 394] on input "Tráfico rodado" at bounding box center [190, 392] width 8 height 8
radio input "true"
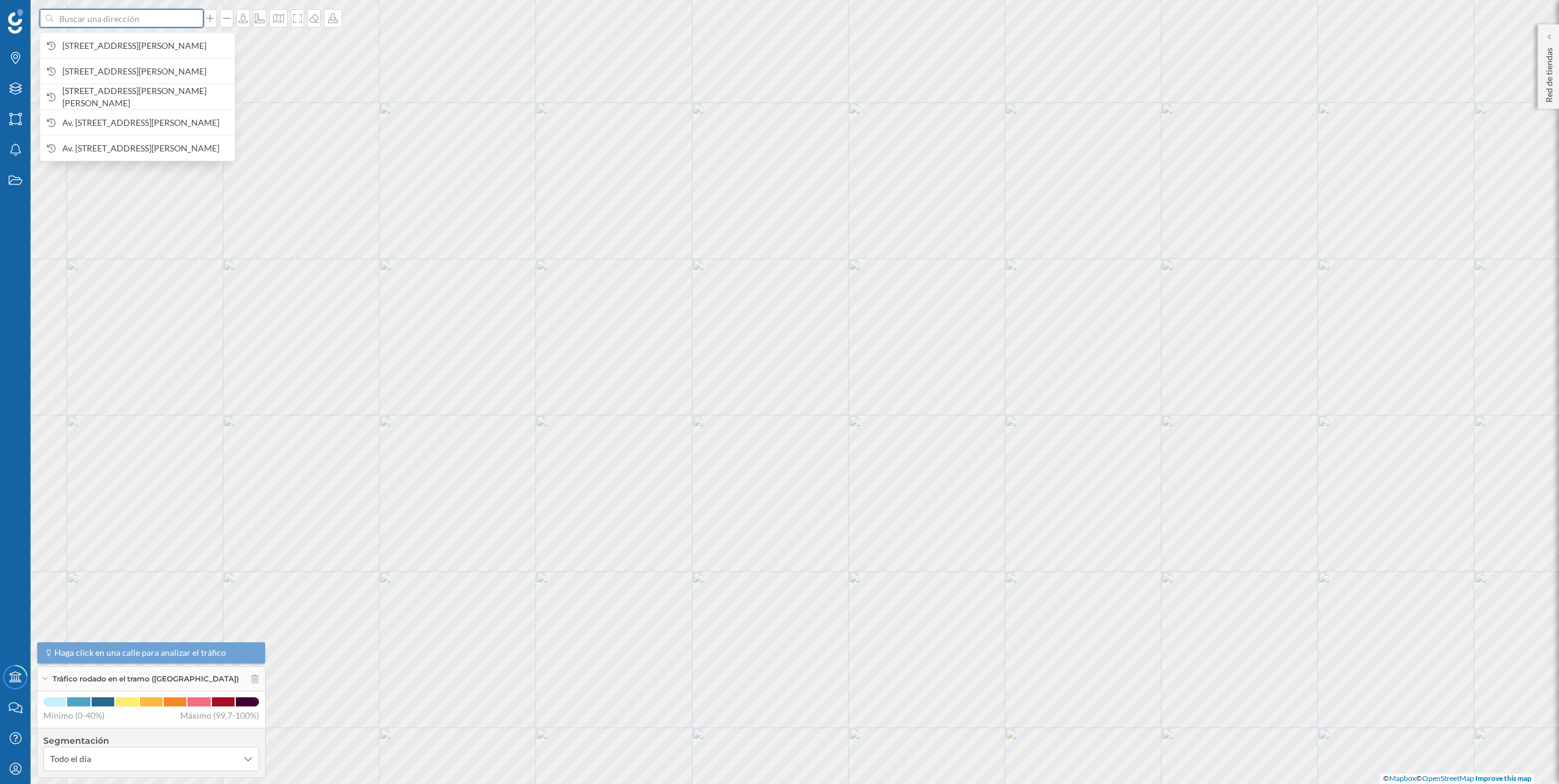
click at [144, 22] on input at bounding box center [122, 19] width 137 height 19
click at [127, 40] on span "Avinguda de Rio de Janeiro, 42, Nou Barris, 08016 Barcelona, España" at bounding box center [145, 46] width 166 height 12
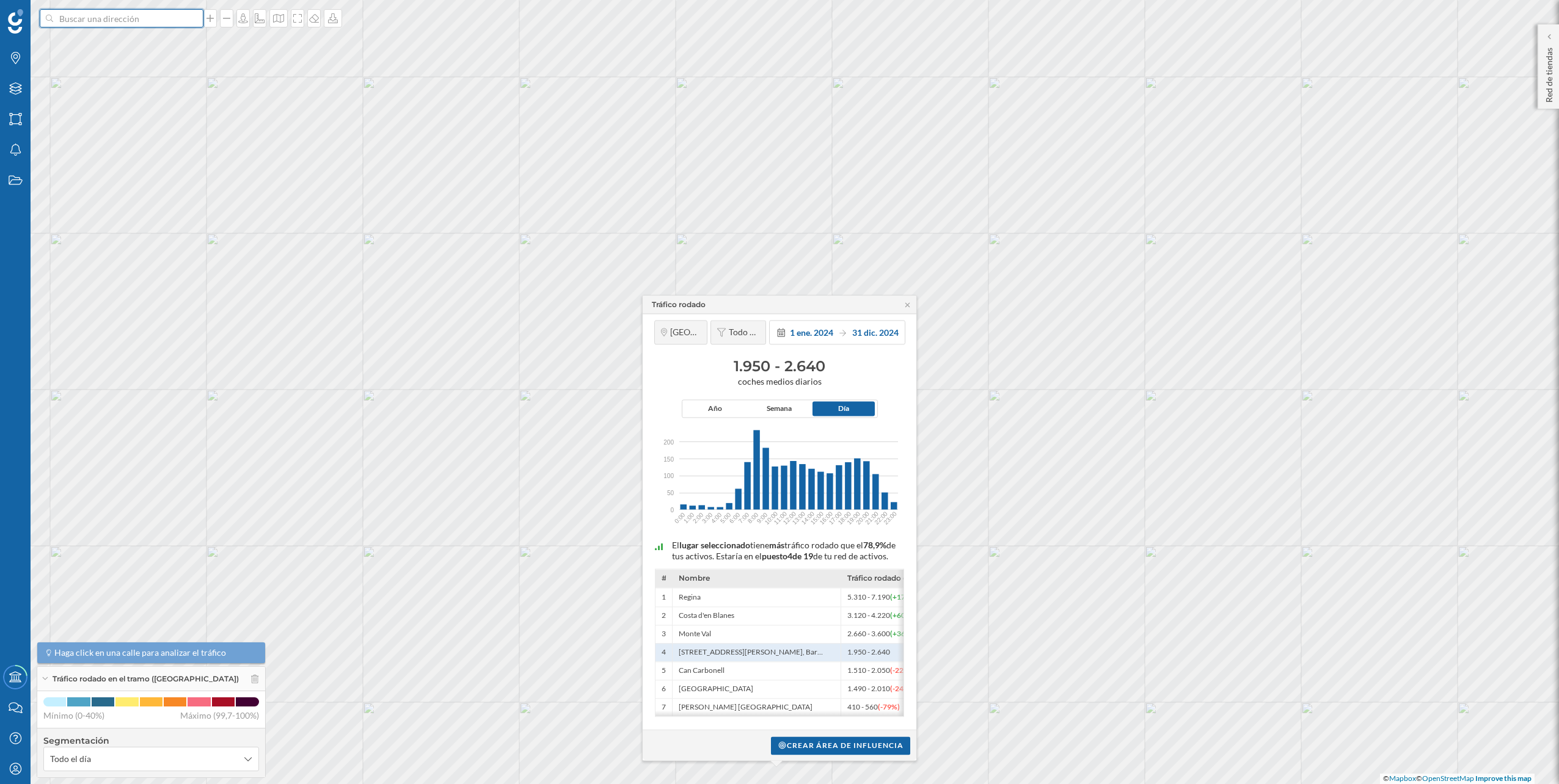
click at [135, 15] on input at bounding box center [122, 19] width 137 height 19
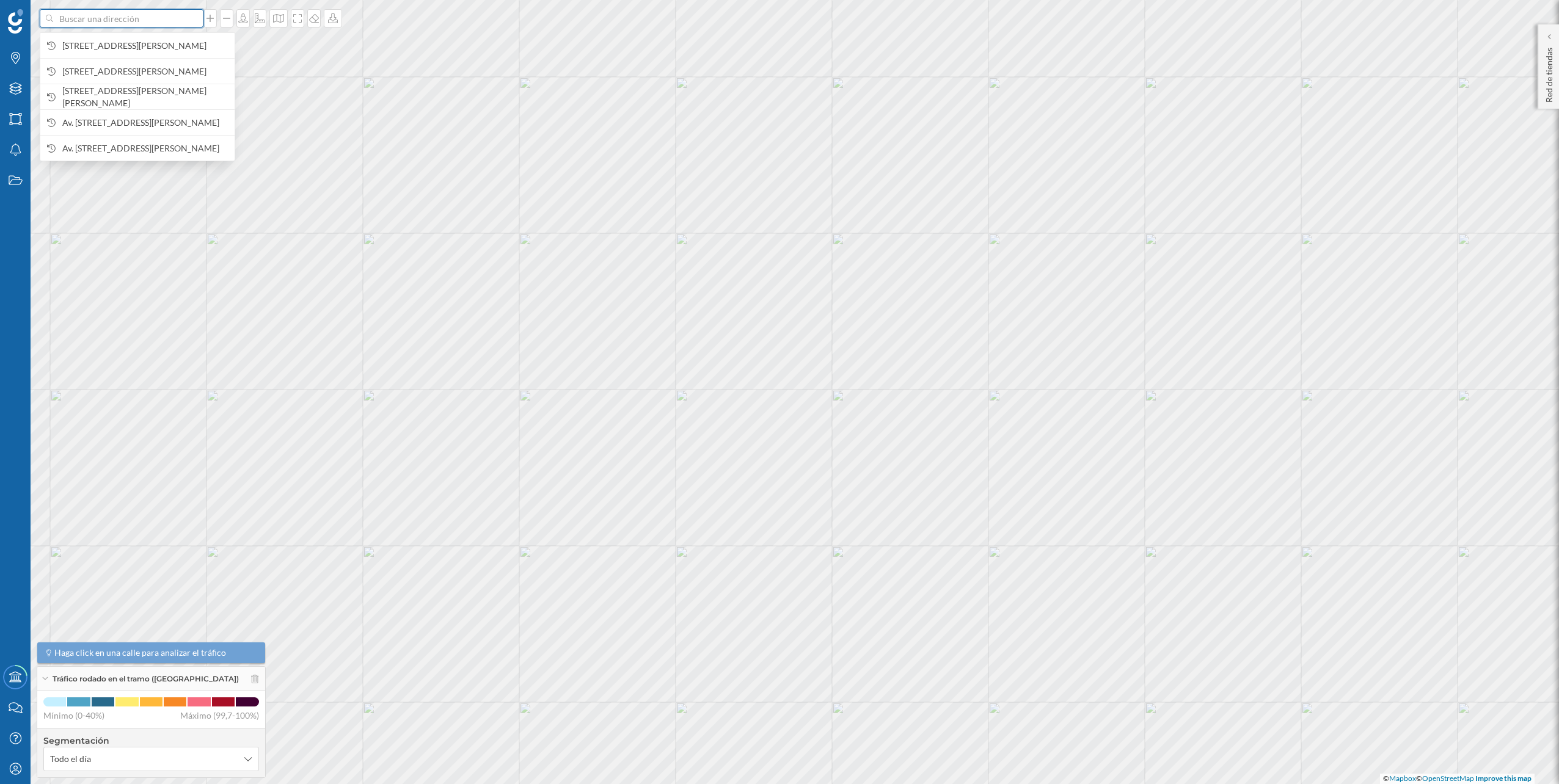
paste input "Carrer de la Concòrdia, 1, 08917 Badalona, Barcelona"
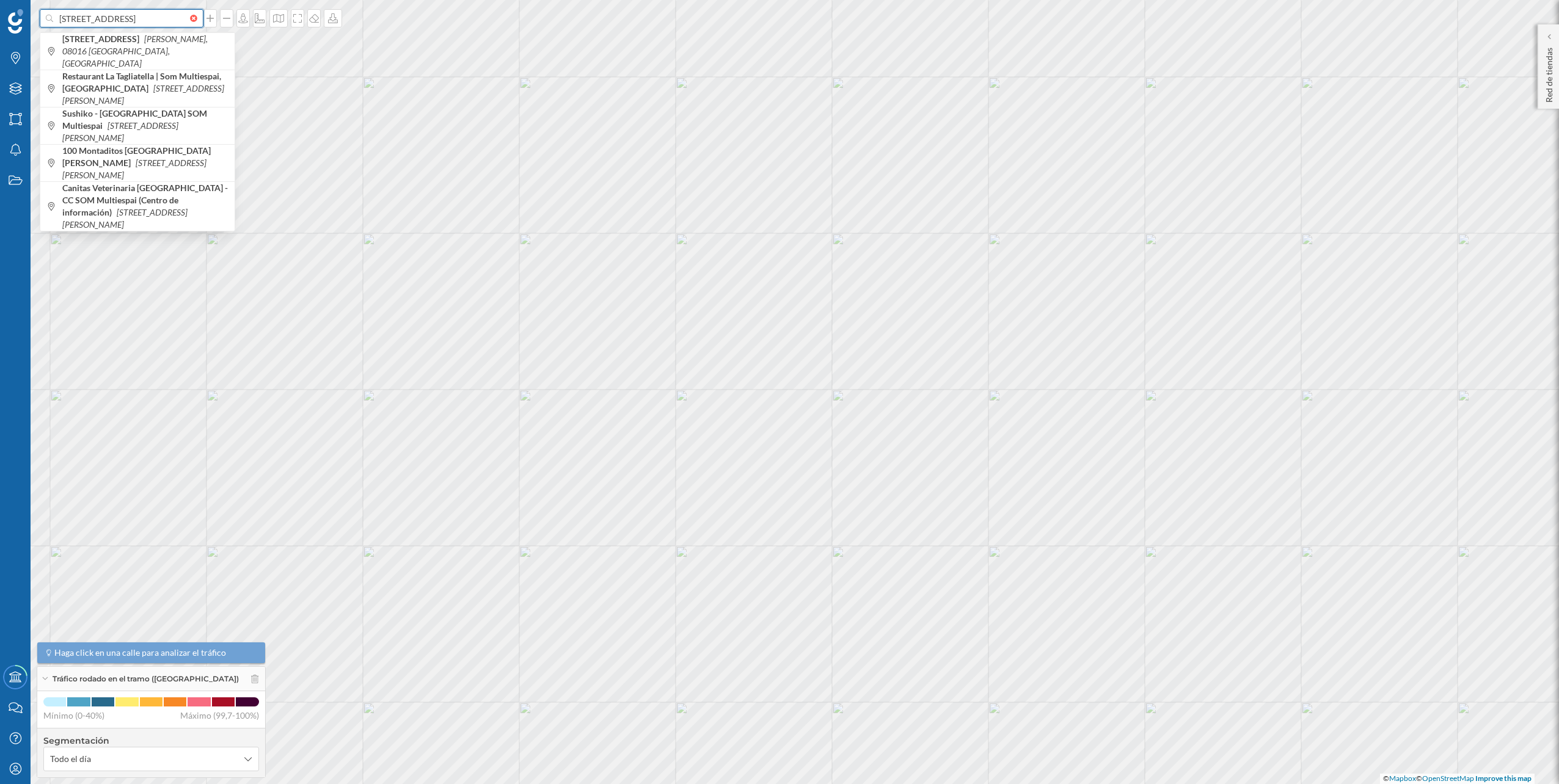
scroll to position [0, 77]
type input "Carrer de la Concòrdia, 1, 08917 Badalona, Barcelona"
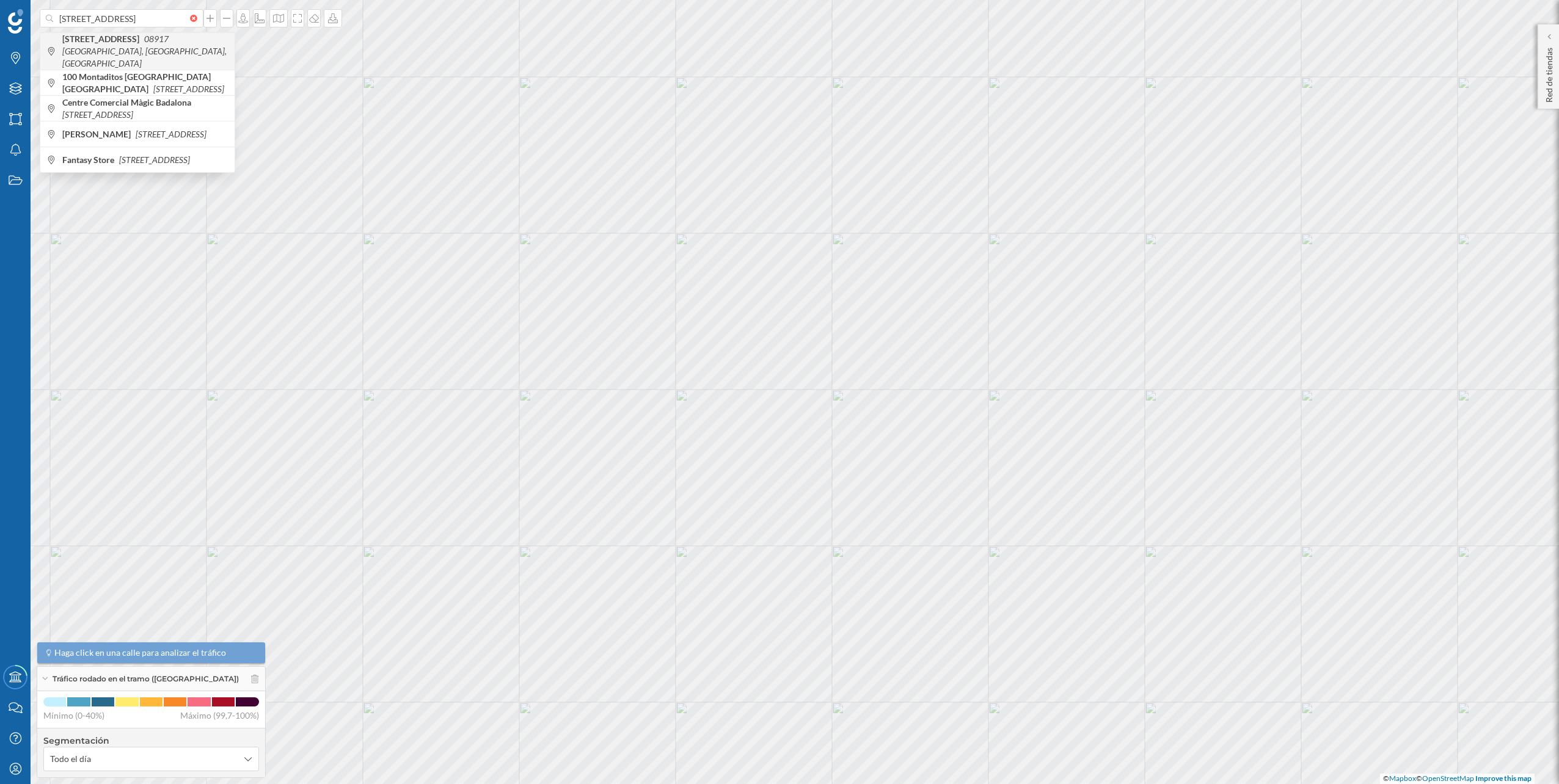
scroll to position [0, 0]
click at [120, 43] on b "Carrer de la Concòrdia, 1" at bounding box center [102, 38] width 80 height 11
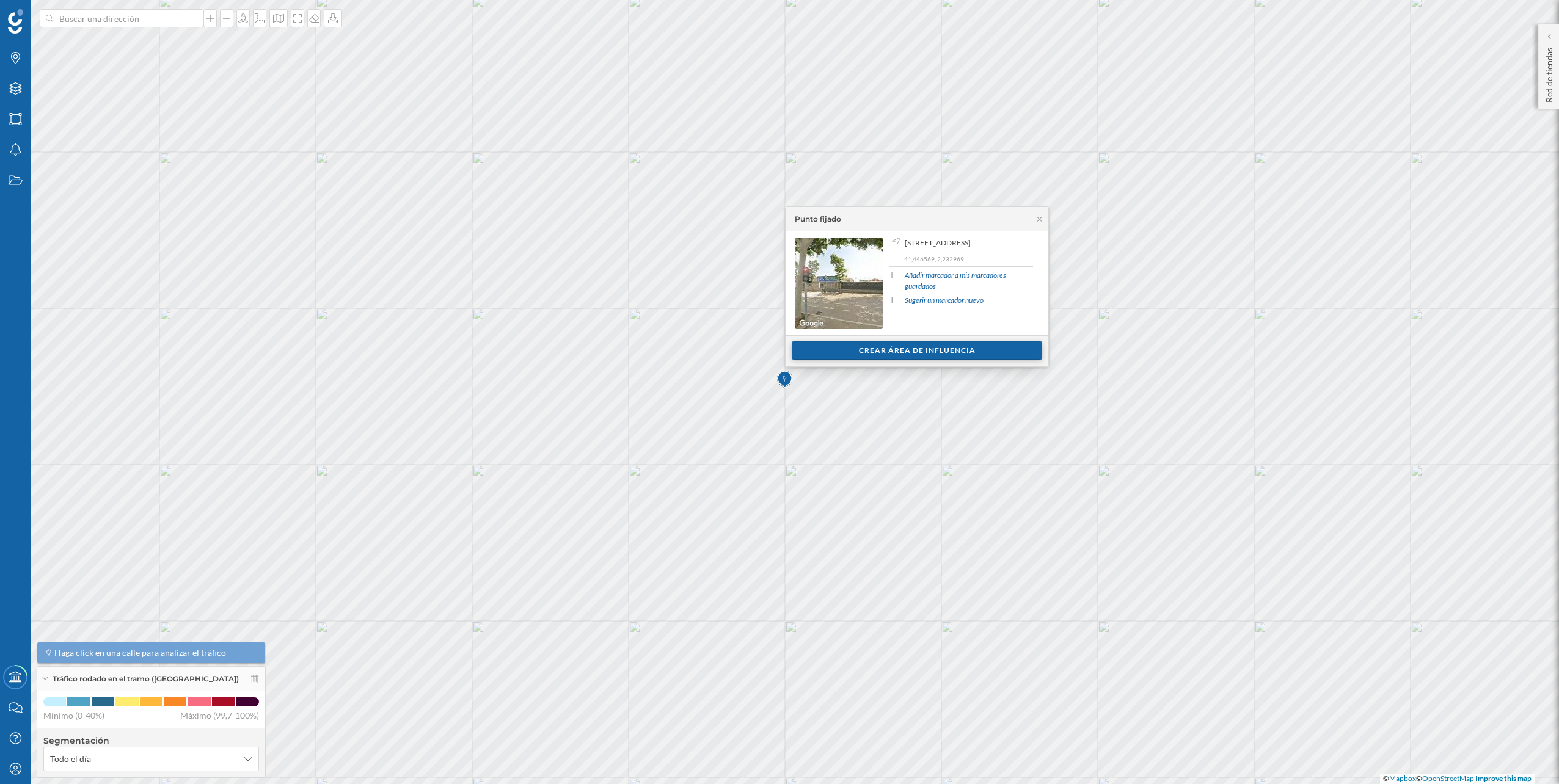
click at [905, 346] on div "Crear área de influencia" at bounding box center [917, 351] width 251 height 19
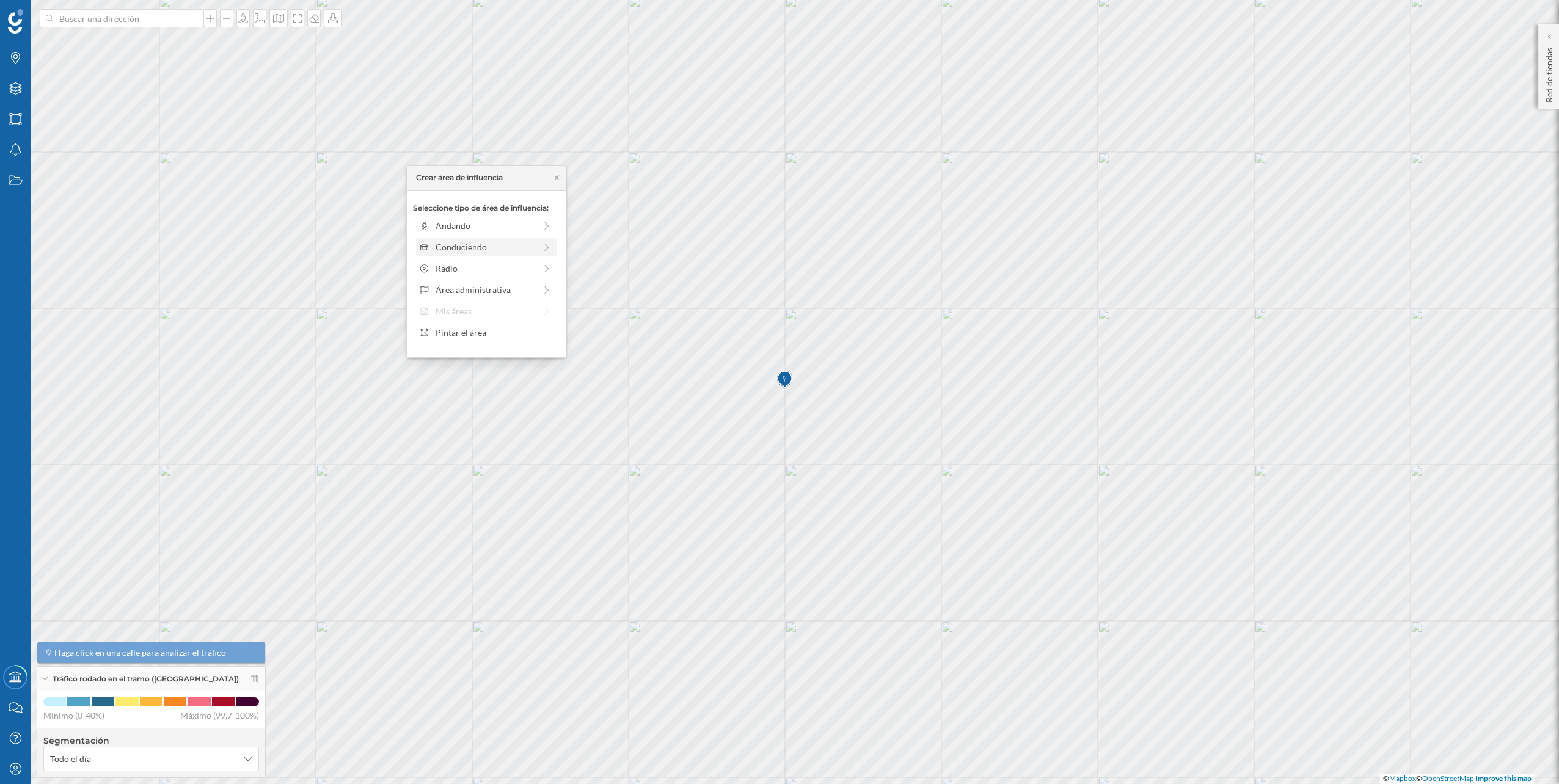
click at [521, 253] on div "Conduciendo" at bounding box center [485, 247] width 100 height 13
click at [441, 242] on div "0 min. 3 min. 5 min. 7 min. 10 min. 12 min. 15 min. 20 min. 30 min. 45 min. 50 …" at bounding box center [487, 242] width 136 height 3
click at [479, 329] on div "Crear área de influencia" at bounding box center [486, 334] width 146 height 19
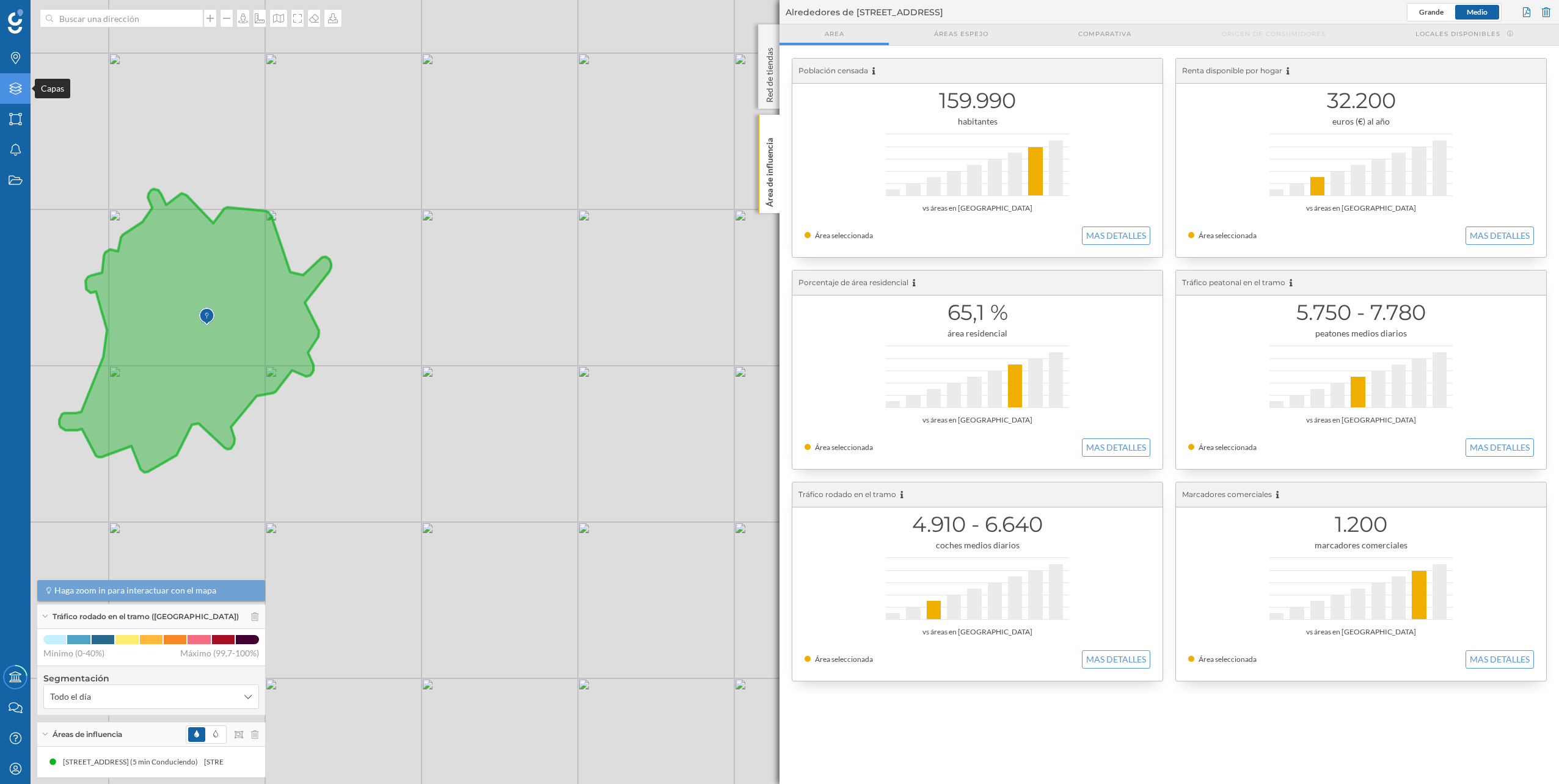
click at [13, 84] on icon at bounding box center [16, 89] width 12 height 12
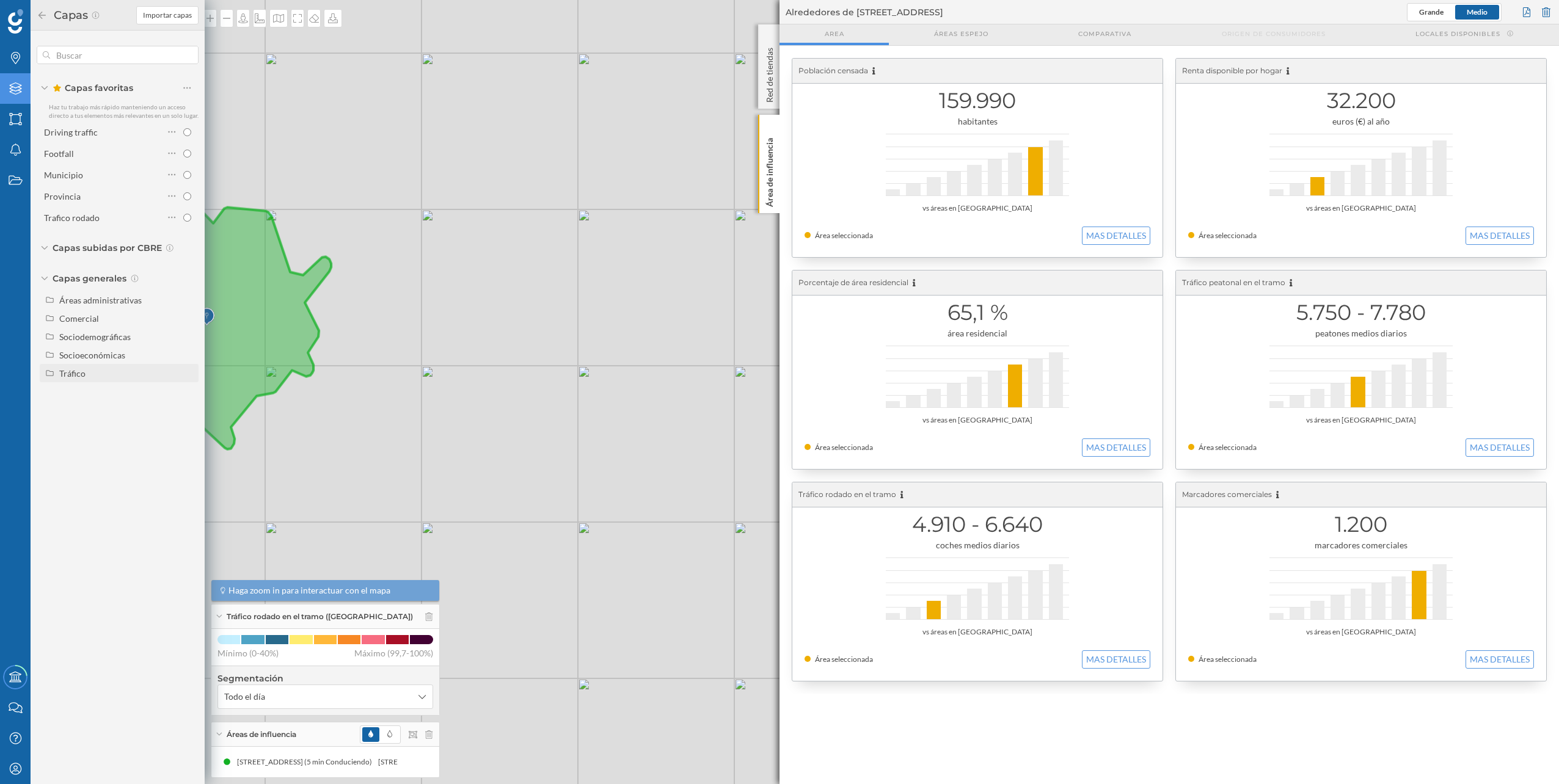
click at [85, 371] on div "Tráfico" at bounding box center [73, 373] width 26 height 11
click at [89, 407] on div "Peatonal" at bounding box center [80, 410] width 33 height 11
click at [186, 407] on input "Peatonal" at bounding box center [190, 410] width 8 height 8
radio input "true"
click at [1545, 12] on div at bounding box center [1547, 12] width 14 height 19
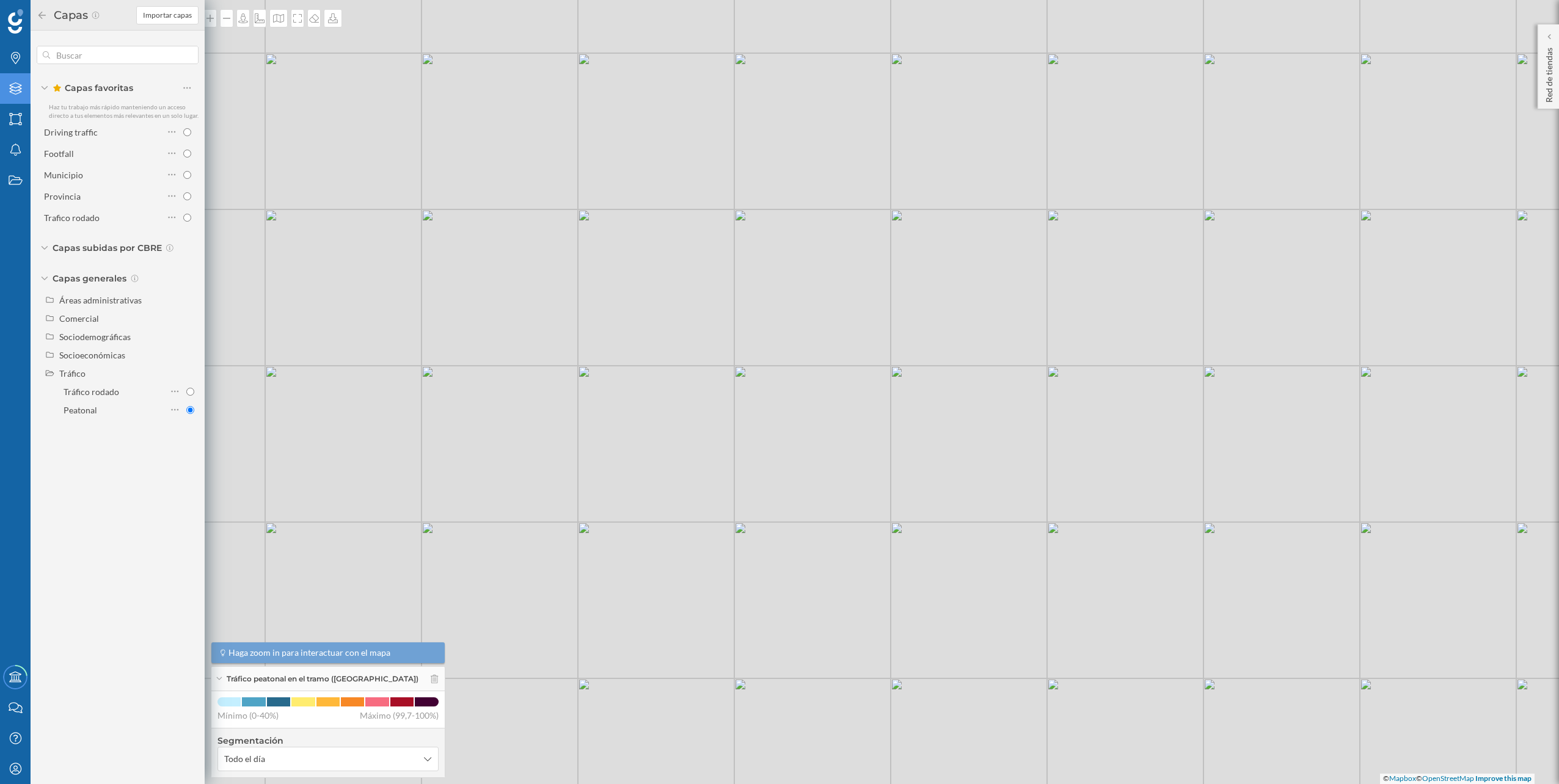
click at [259, 103] on div "© Mapbox © OpenStreetMap Improve this map" at bounding box center [780, 392] width 1559 height 784
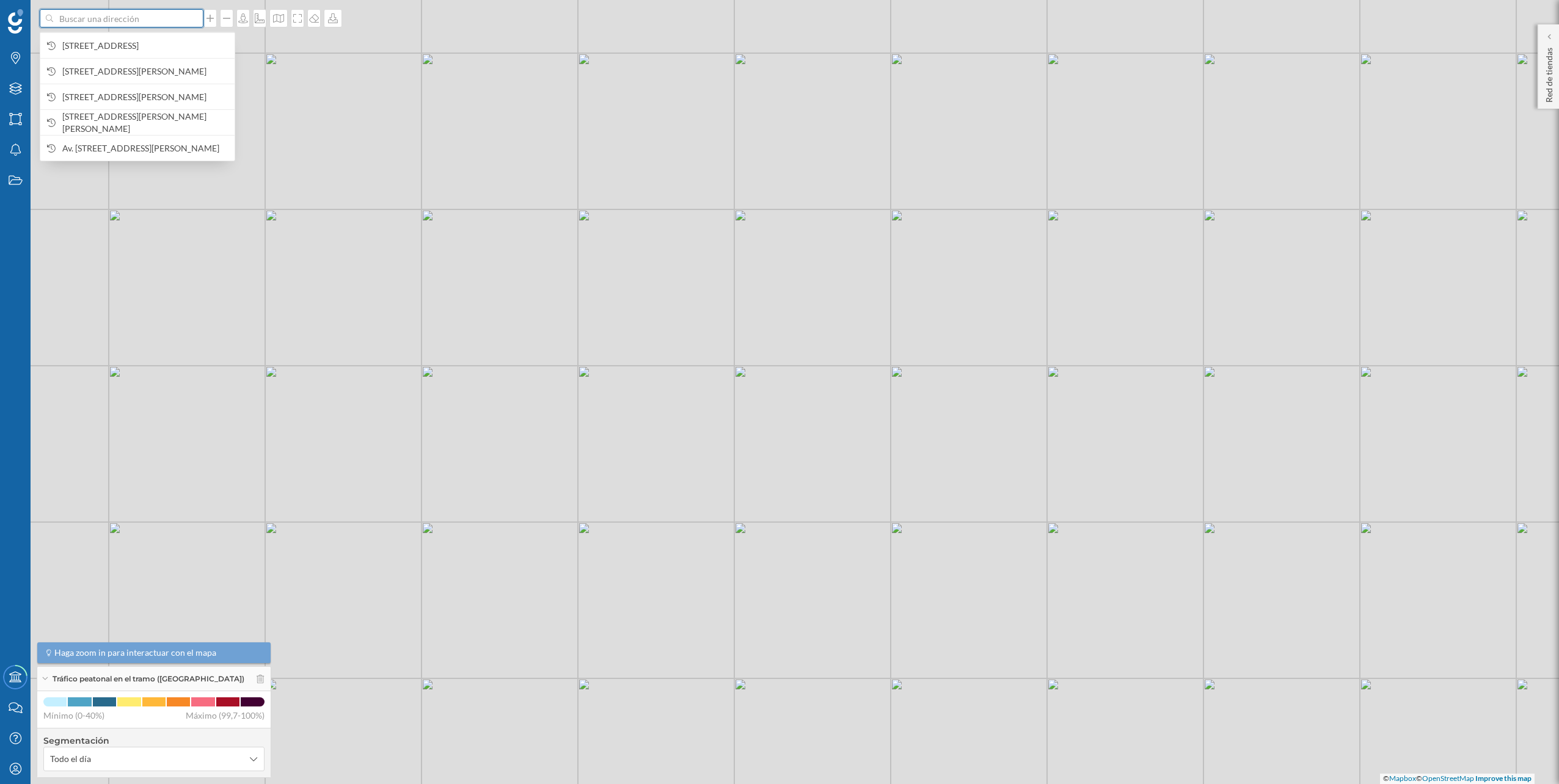
click at [146, 15] on input at bounding box center [122, 19] width 137 height 19
click at [144, 40] on span "Carrer de la Concòrdia, 1, 08917 Badalona, Barcelona, España" at bounding box center [145, 46] width 166 height 12
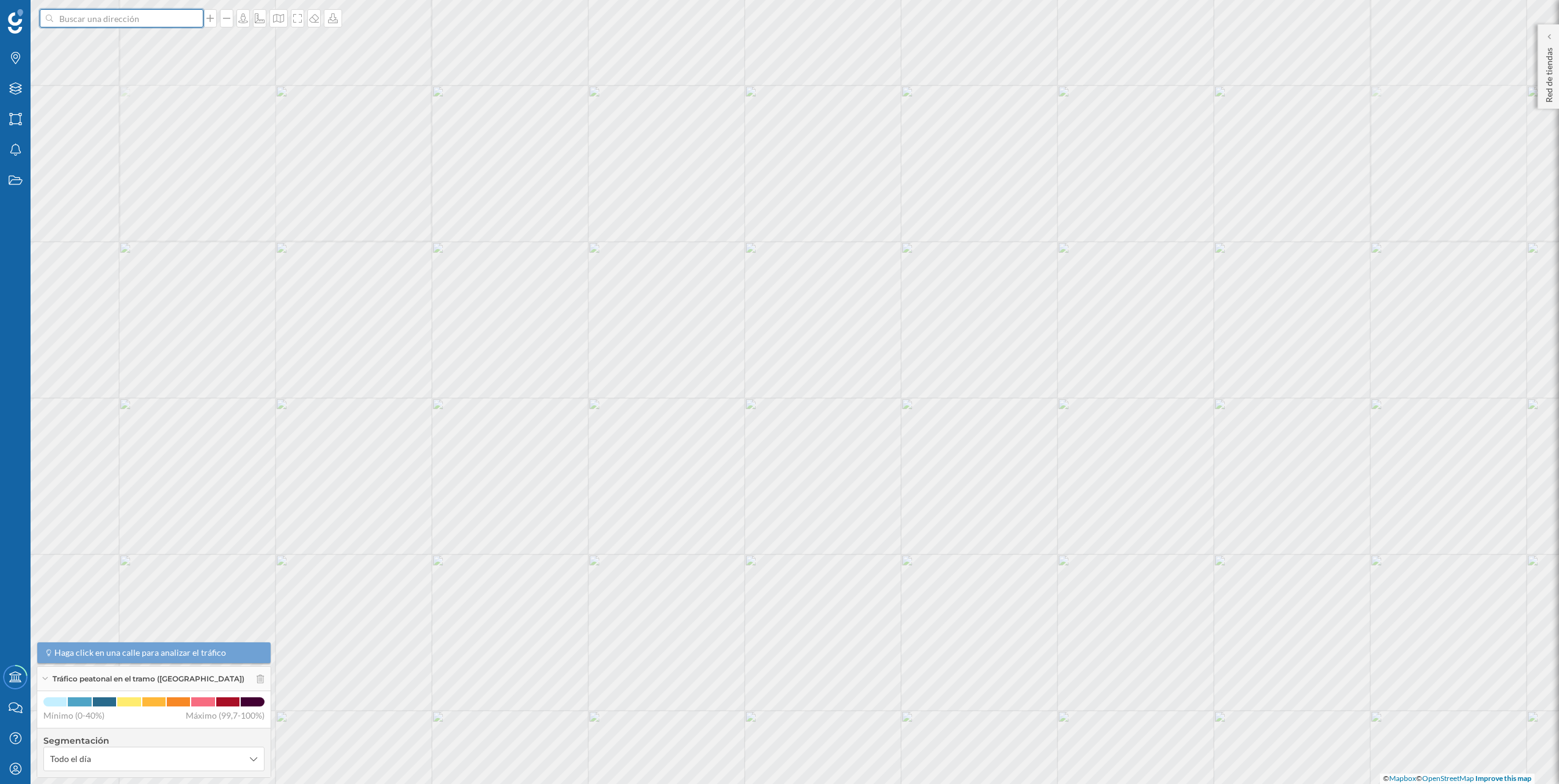
click at [168, 20] on input at bounding box center [122, 19] width 137 height 19
click at [166, 40] on span "Carrer de la Concòrdia, 1, 08917 Badalona, Barcelona, España" at bounding box center [145, 46] width 166 height 12
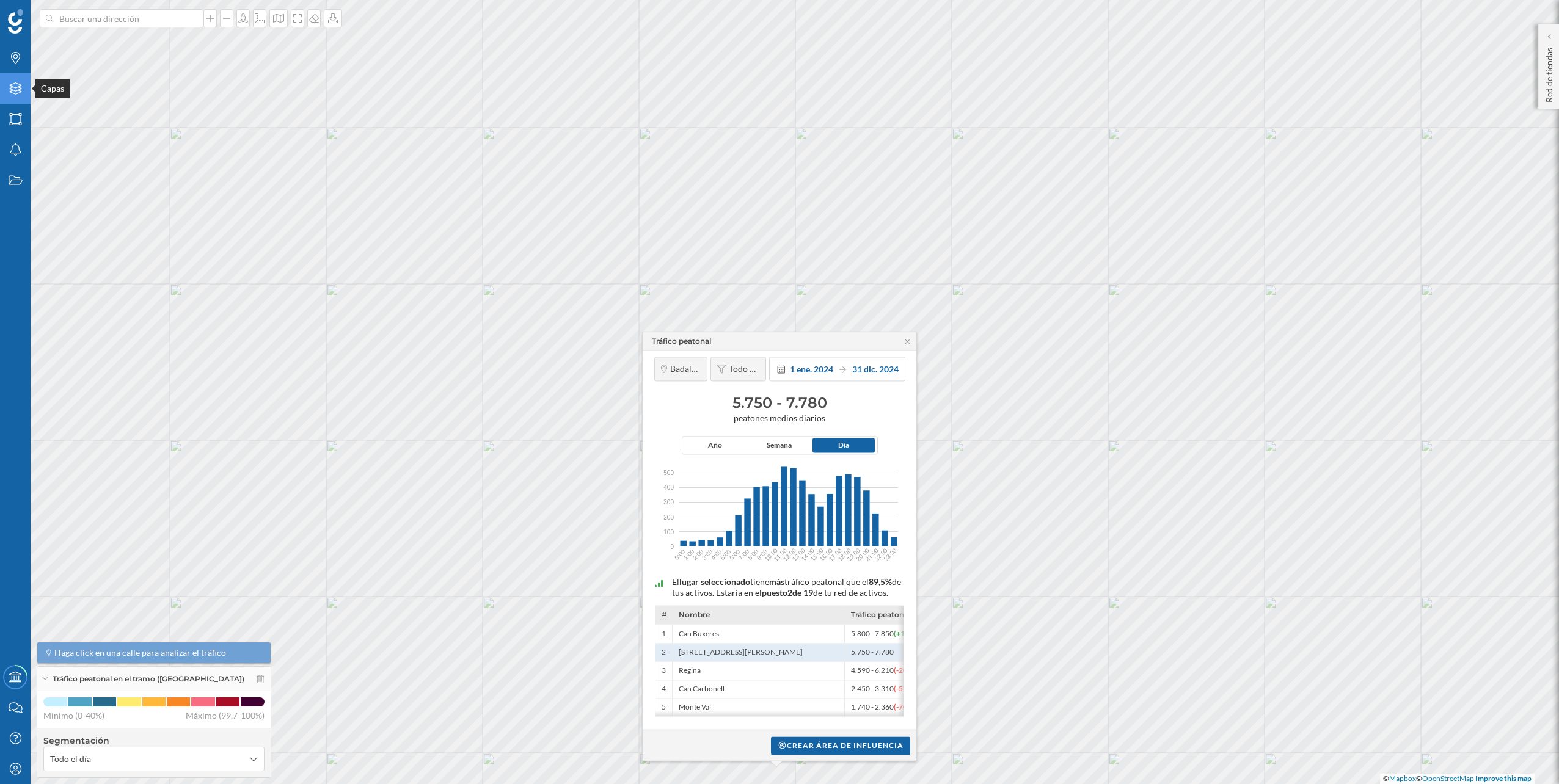
click at [19, 85] on icon at bounding box center [16, 89] width 12 height 12
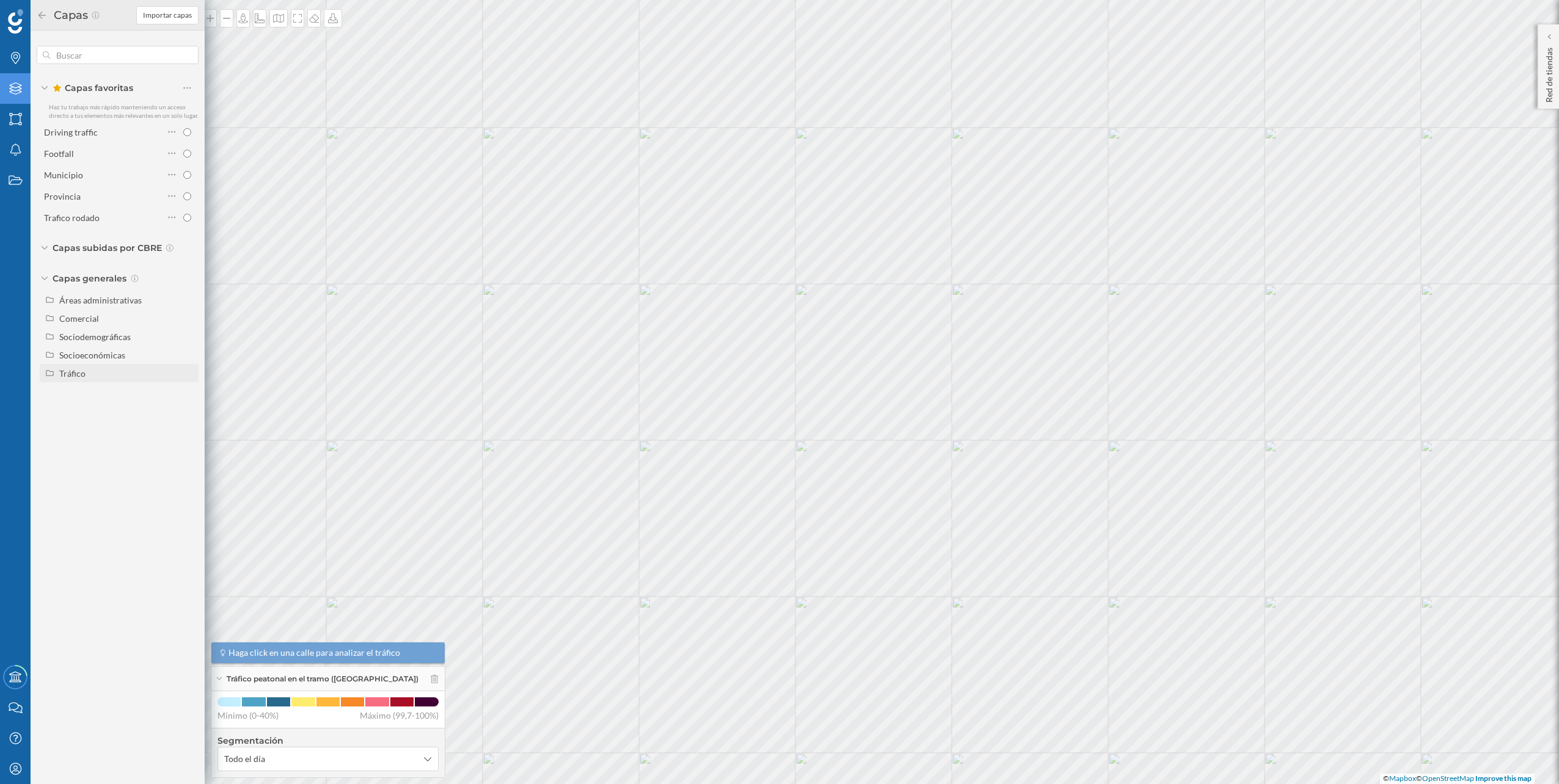
click at [103, 368] on div "Tráfico" at bounding box center [127, 373] width 135 height 13
click at [96, 397] on div "Tráfico rodado" at bounding box center [105, 392] width 85 height 13
click at [186, 395] on input "Tráfico rodado" at bounding box center [190, 392] width 8 height 8
radio input "true"
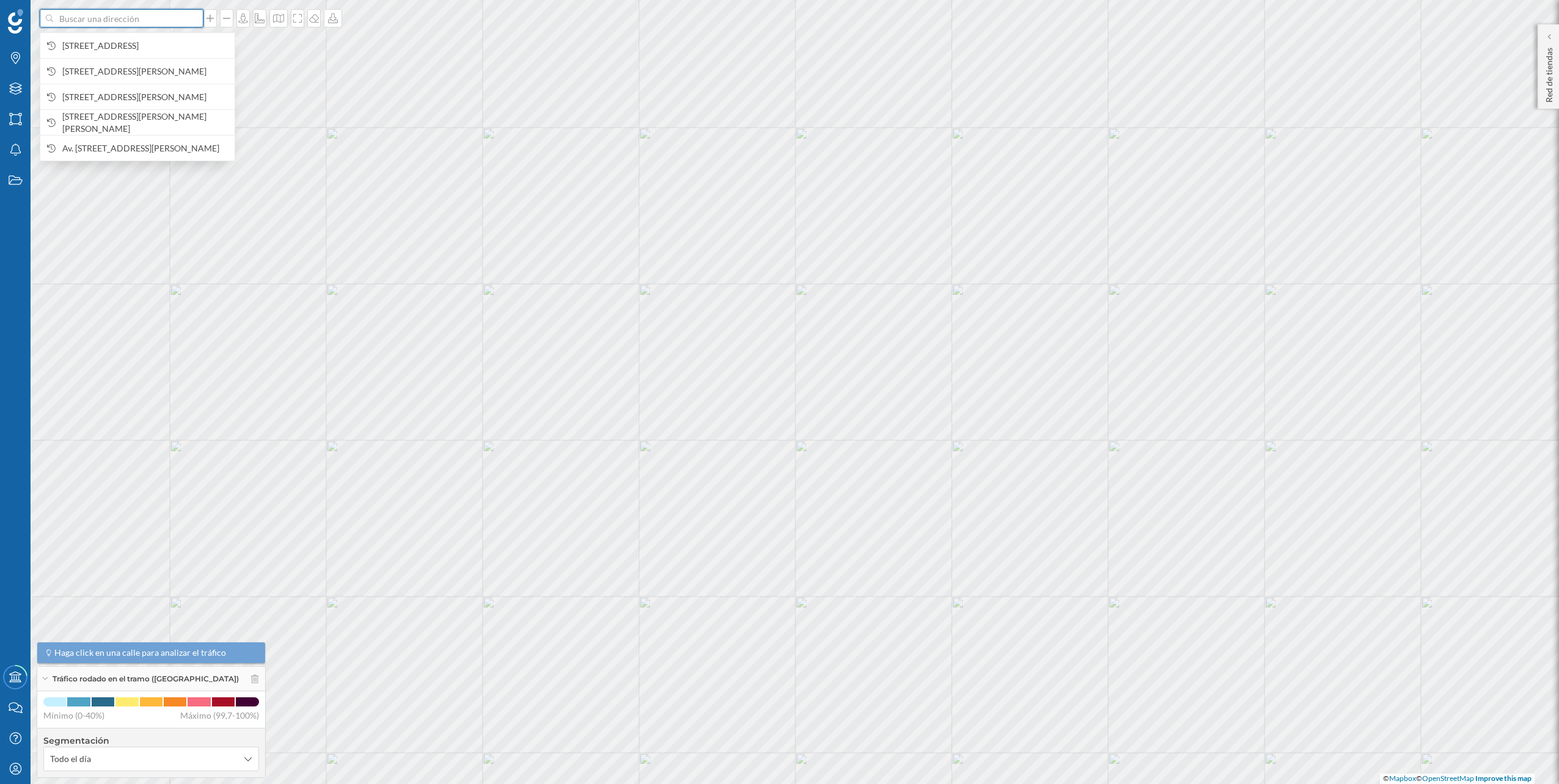
click at [156, 20] on input at bounding box center [122, 19] width 137 height 19
click at [147, 40] on span "Carrer de la Concòrdia, 1, 08917 Badalona, Barcelona, España" at bounding box center [145, 46] width 166 height 12
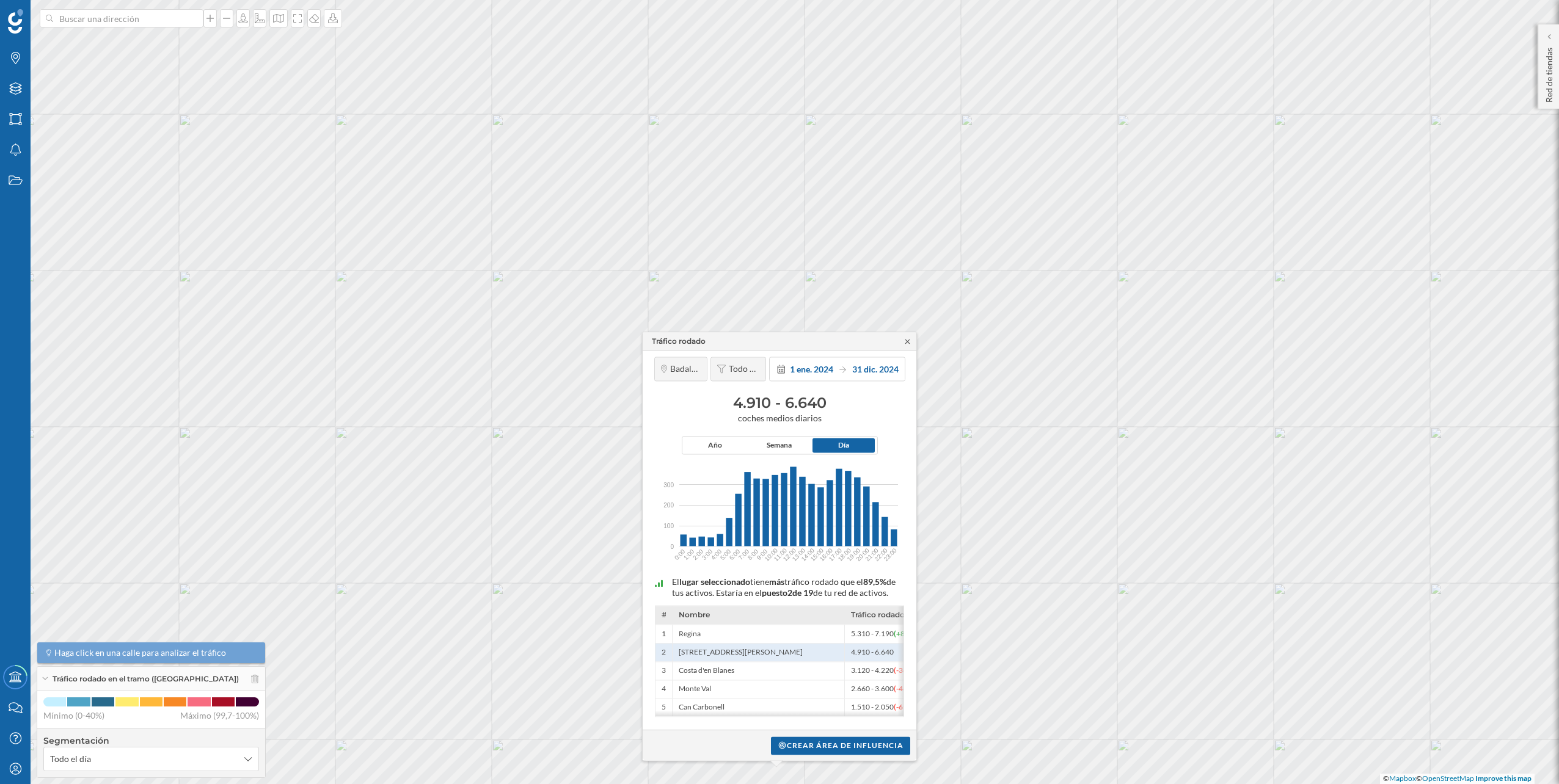
click at [910, 338] on icon at bounding box center [907, 341] width 9 height 7
